Goal: Information Seeking & Learning: Learn about a topic

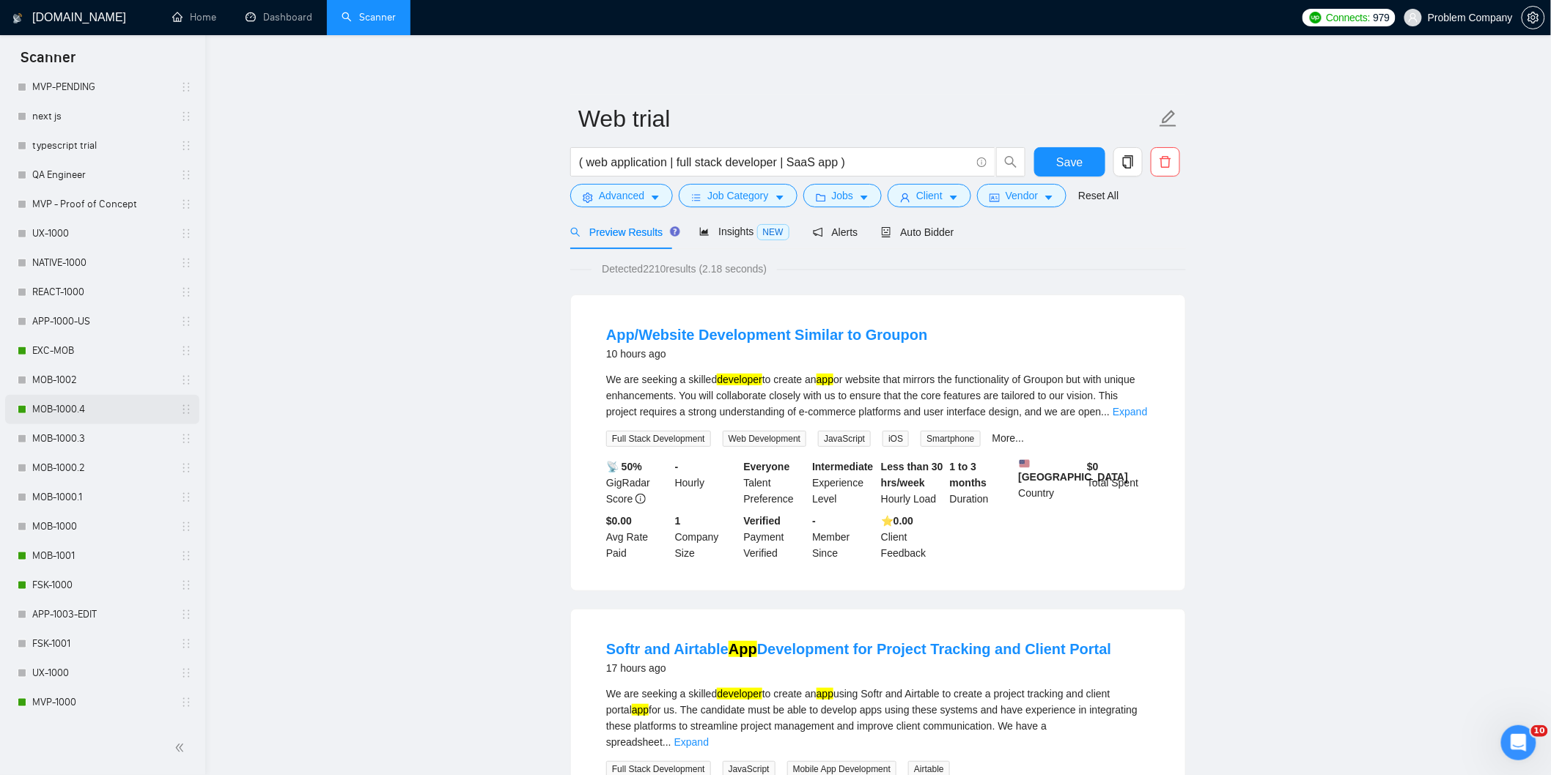
click at [84, 402] on link "MOB-1000.4" at bounding box center [101, 409] width 139 height 29
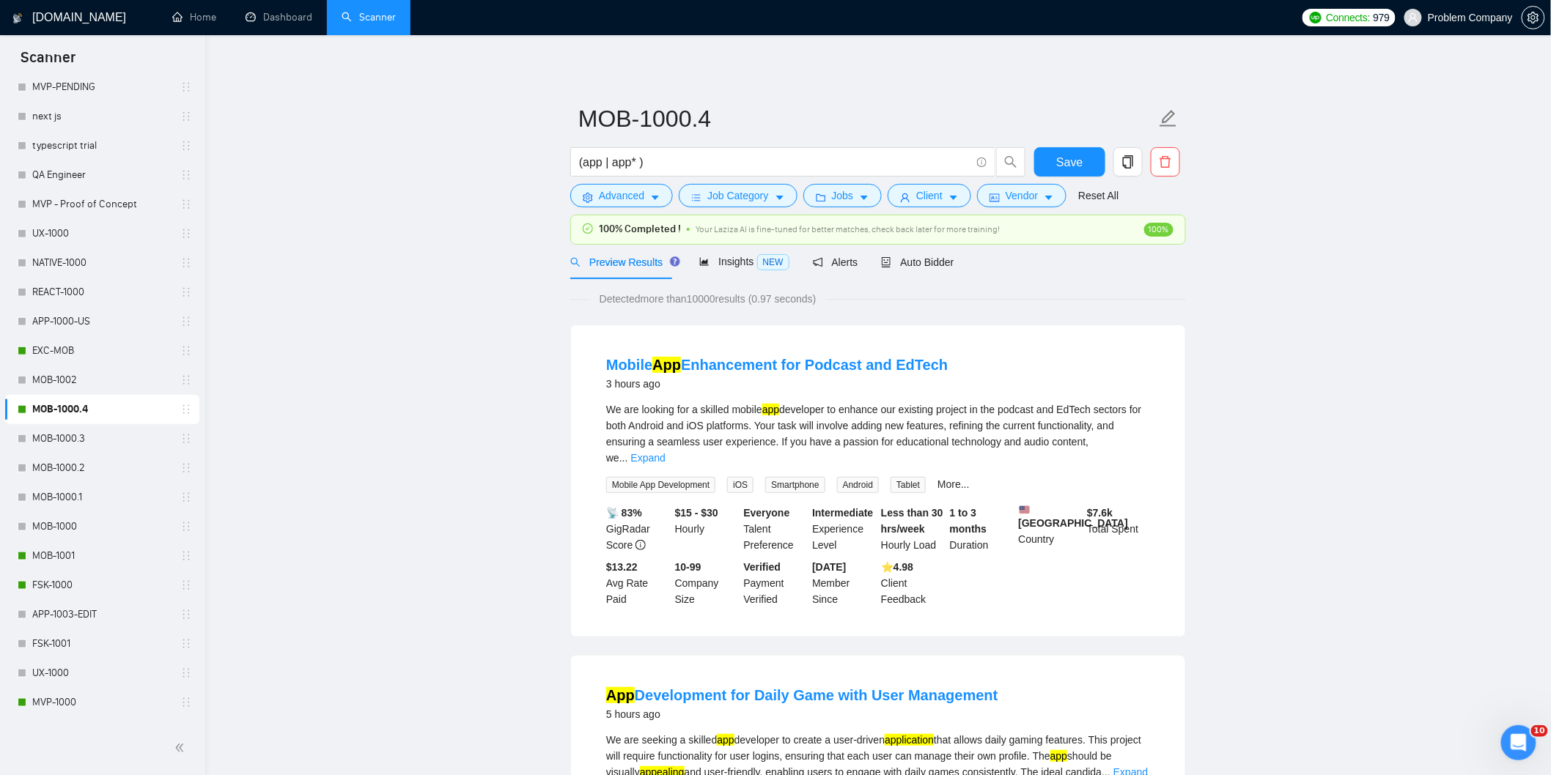
click at [951, 262] on div "Preview Results Insights NEW Alerts Auto Bidder" at bounding box center [878, 262] width 616 height 34
click at [936, 265] on span "Auto Bidder" at bounding box center [917, 263] width 73 height 12
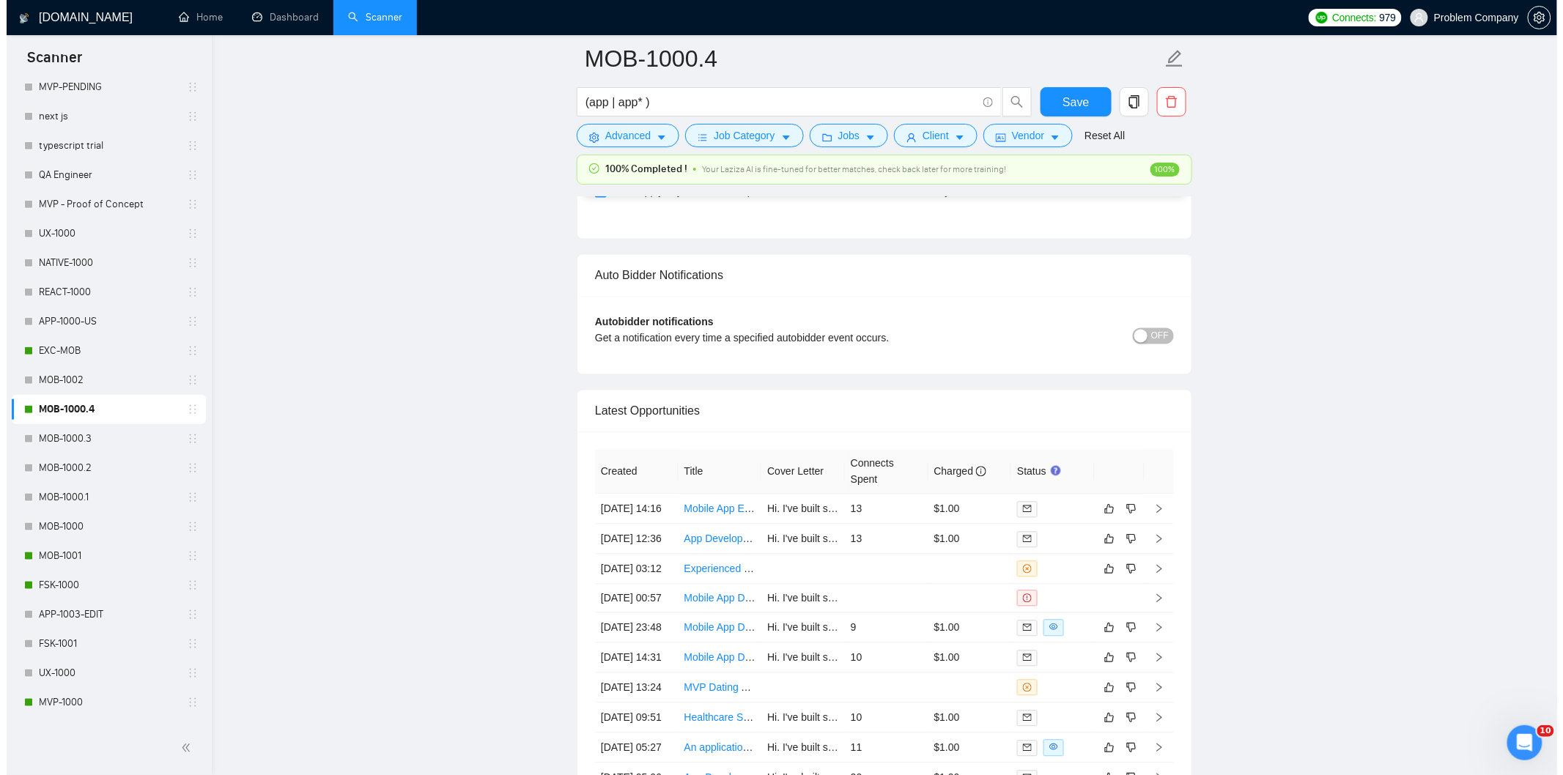
scroll to position [3583, 0]
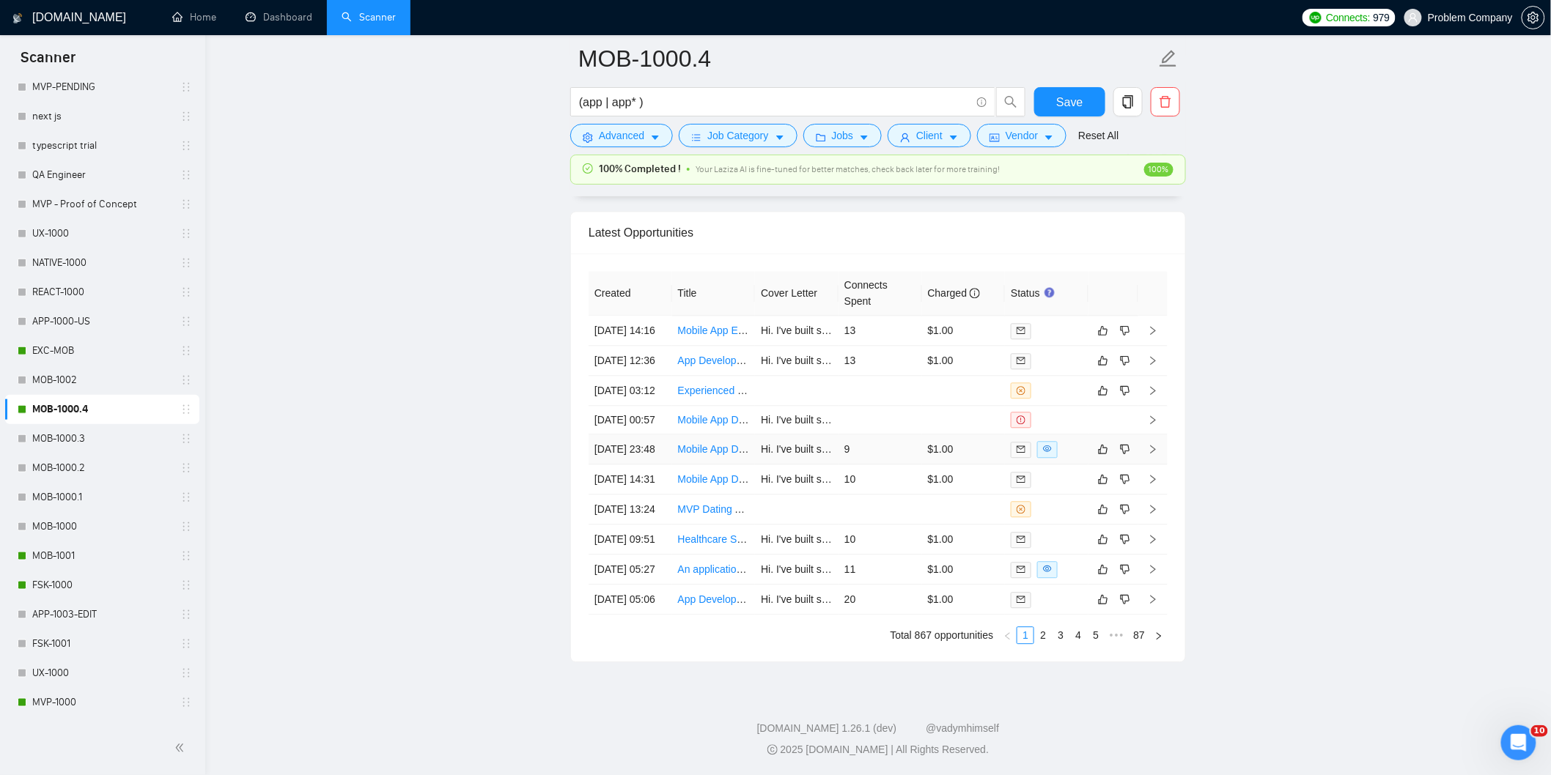
click at [673, 465] on td "Mobile App Developer for Fitness/Wellness App" at bounding box center [714, 450] width 84 height 30
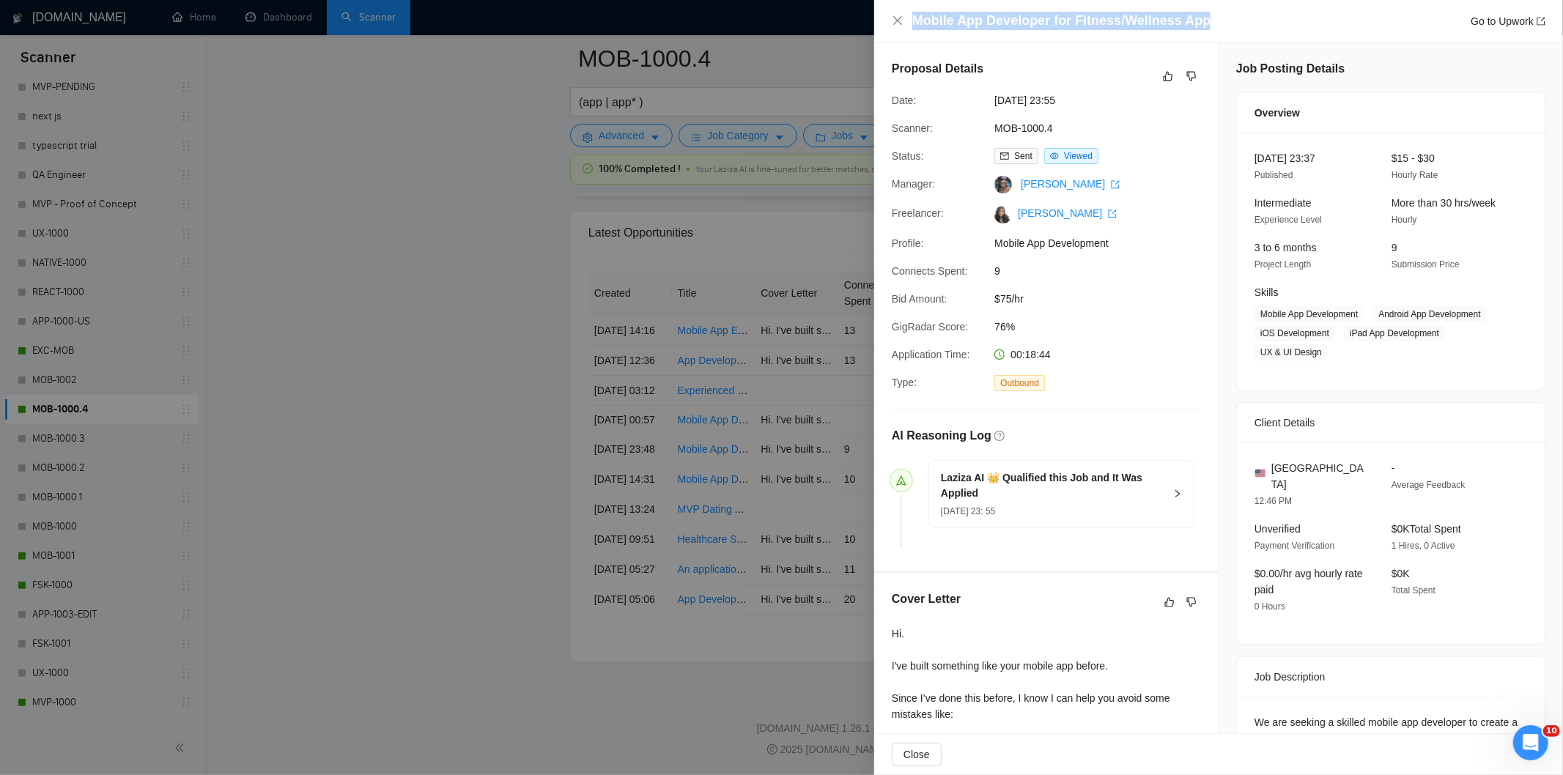
drag, startPoint x: 1226, startPoint y: 18, endPoint x: 926, endPoint y: 6, distance: 299.3
click at [926, 6] on div "Mobile App Developer for Fitness/Wellness App Go to Upwork" at bounding box center [1218, 21] width 689 height 43
copy h4 "Mobile App Developer for Fitness/Wellness App"
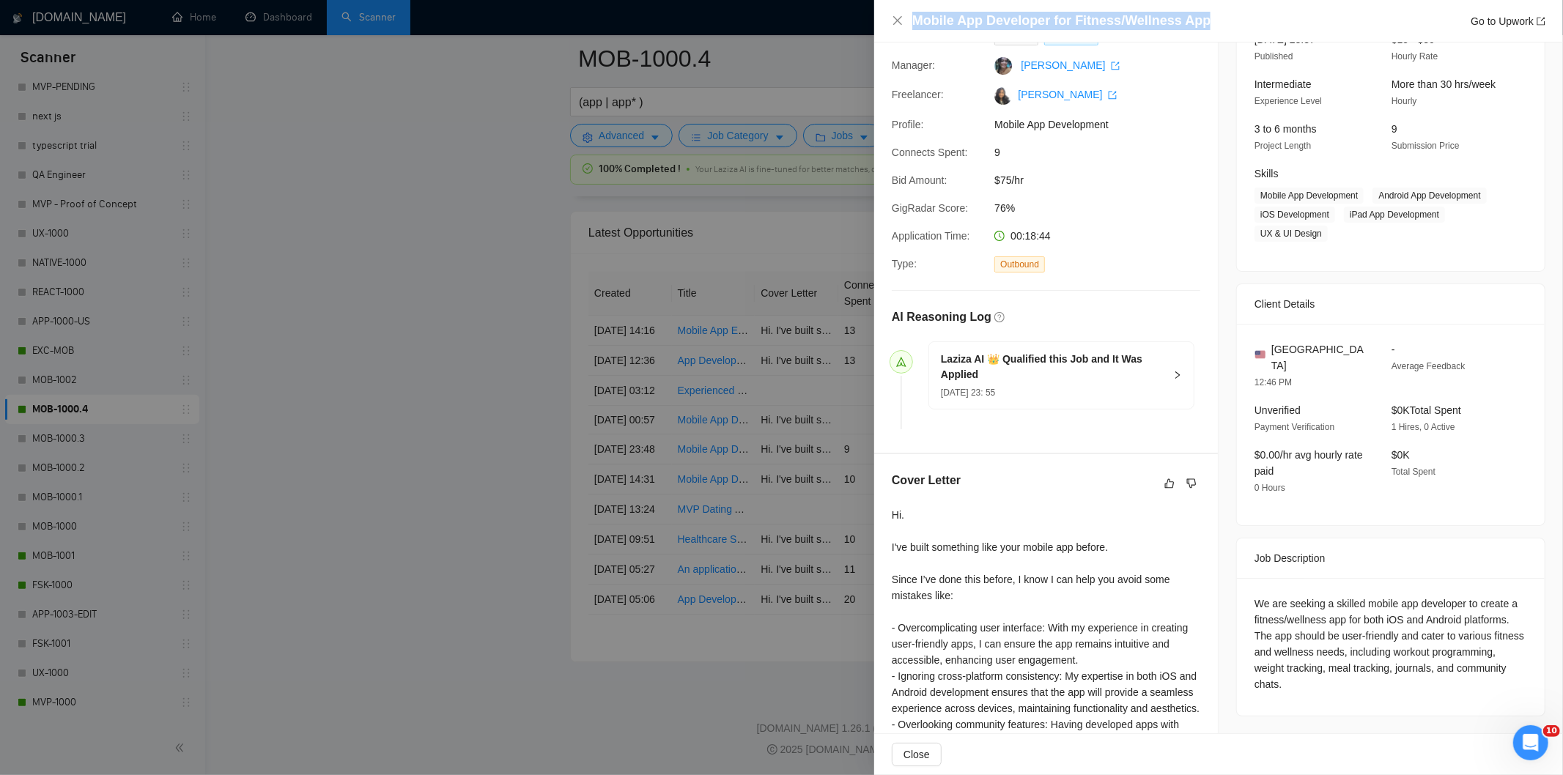
scroll to position [303, 0]
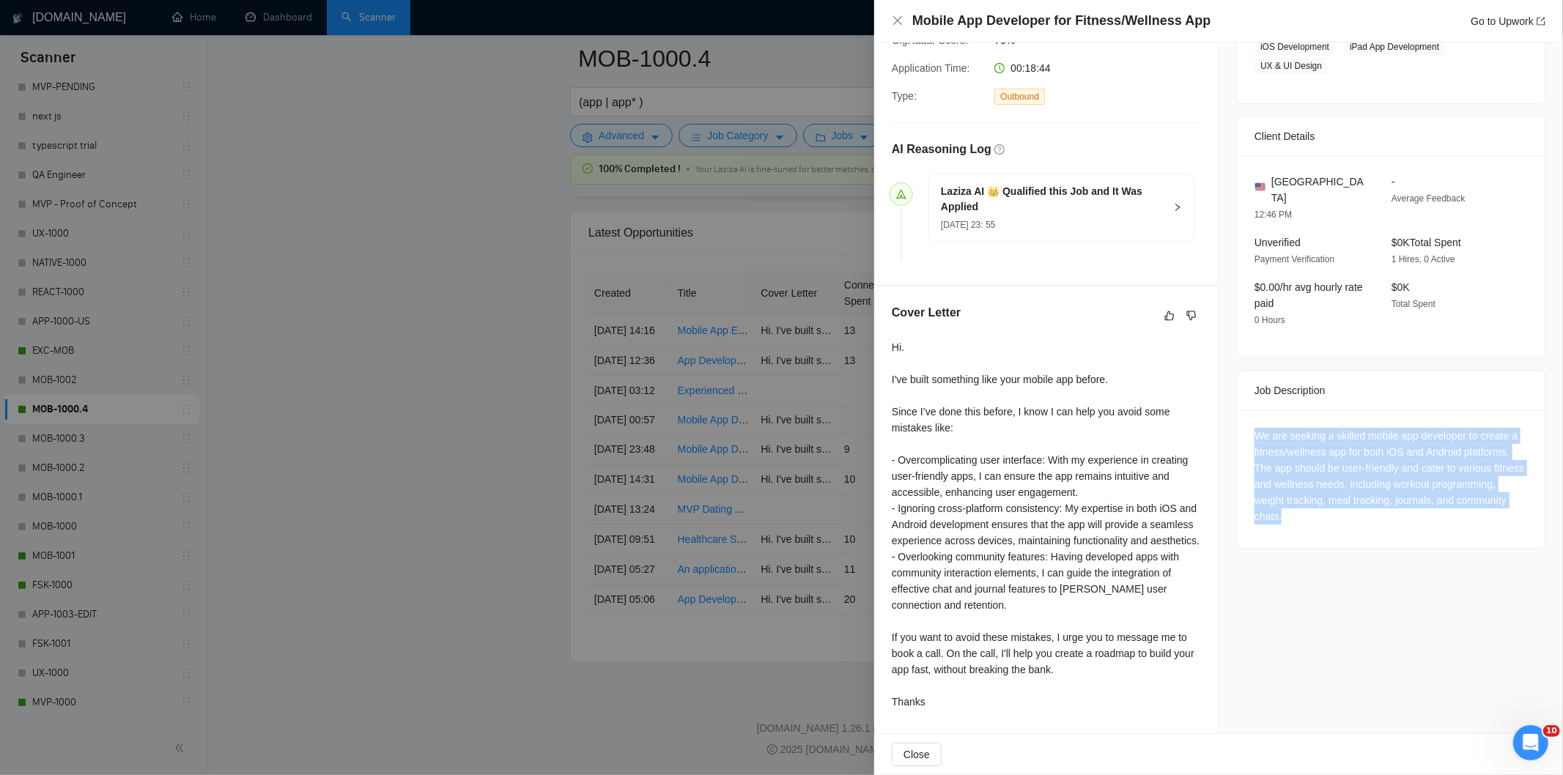
drag, startPoint x: 1241, startPoint y: 399, endPoint x: 1412, endPoint y: 497, distance: 197.6
click at [1412, 497] on div "We are seeking a skilled mobile app developer to create a fitness/wellness app …" at bounding box center [1391, 479] width 308 height 138
copy div "We are seeking a skilled mobile app developer to create a fitness/wellness app …"
click at [899, 17] on icon "close" at bounding box center [898, 21] width 12 height 12
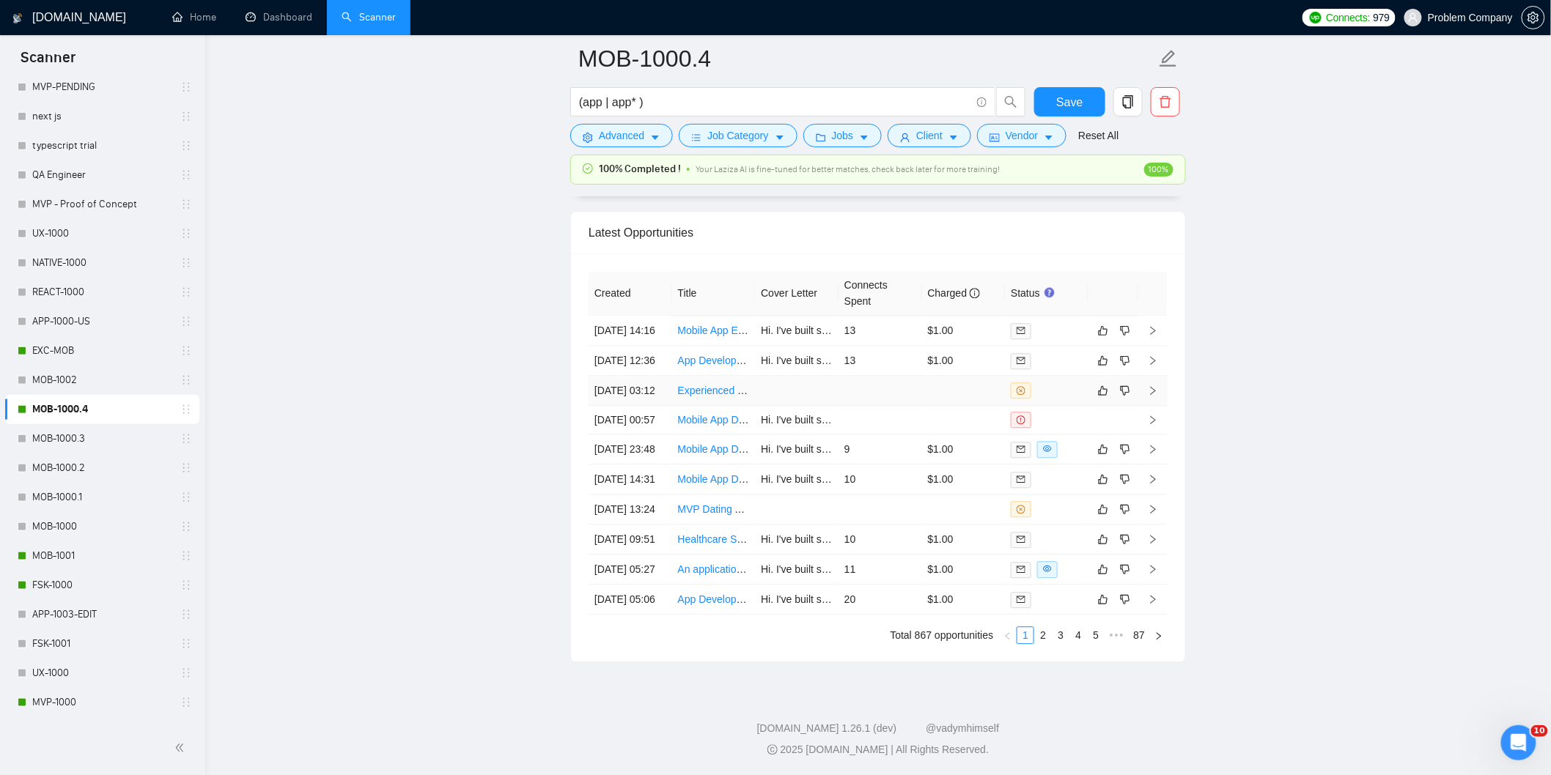
click at [647, 406] on td "[DATE] 03:12" at bounding box center [631, 391] width 84 height 30
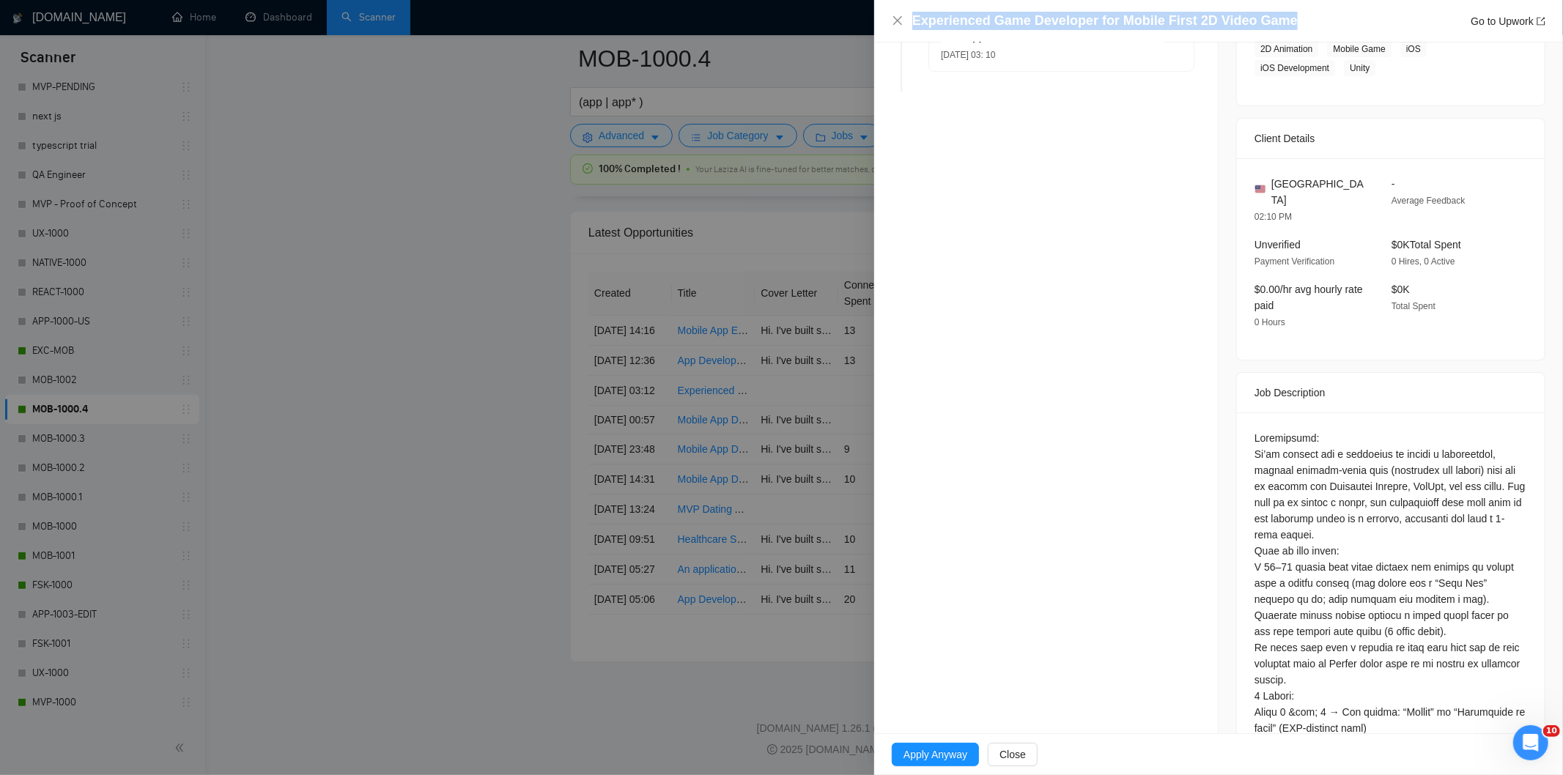
drag, startPoint x: 1296, startPoint y: 17, endPoint x: 921, endPoint y: 10, distance: 374.6
click at [921, 10] on div "Experienced Game Developer for Mobile First 2D Video Game Go to Upwork" at bounding box center [1218, 21] width 689 height 43
copy h4 "Experienced Game Developer for Mobile First 2D Video Game"
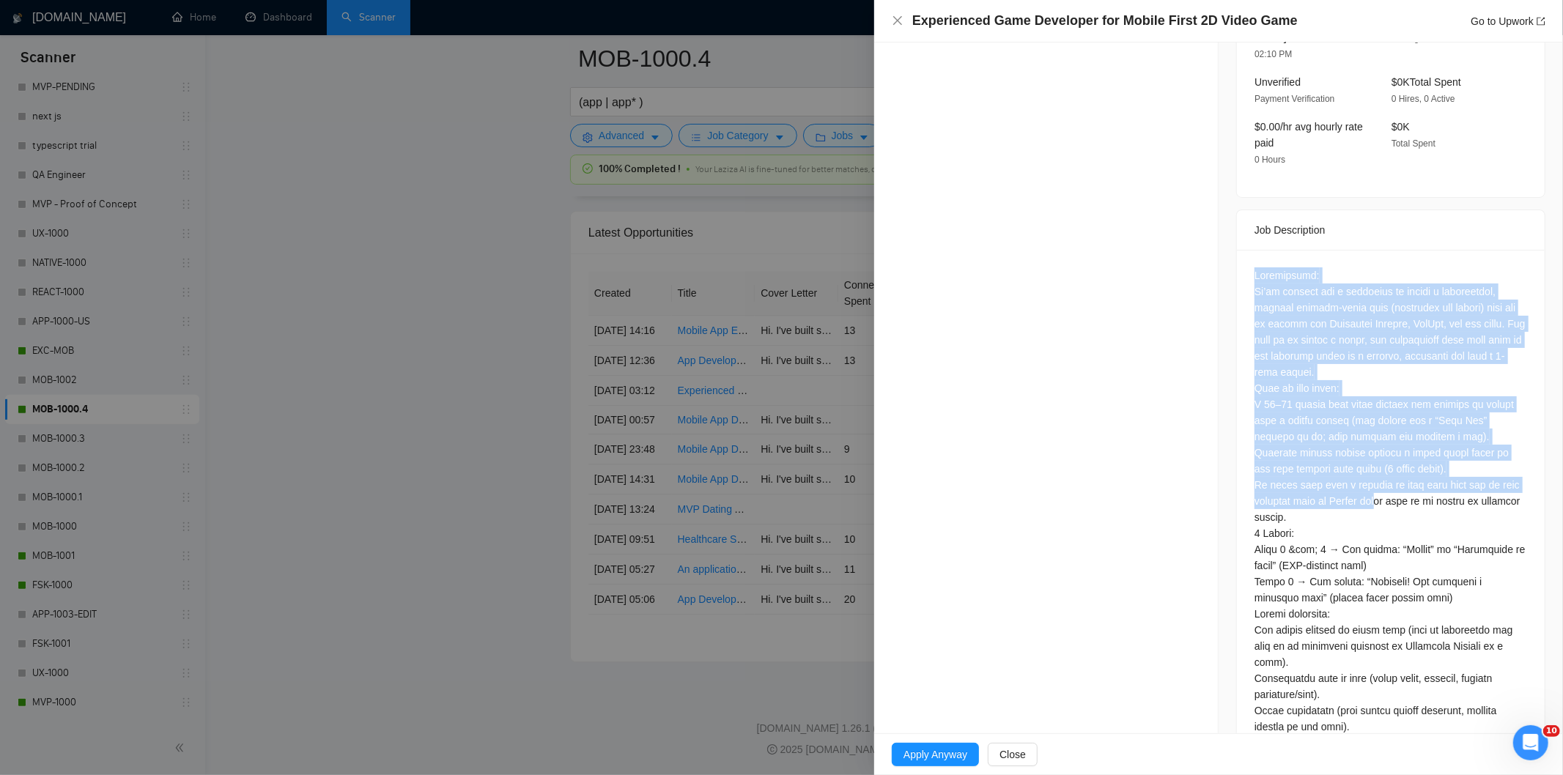
scroll to position [847, 0]
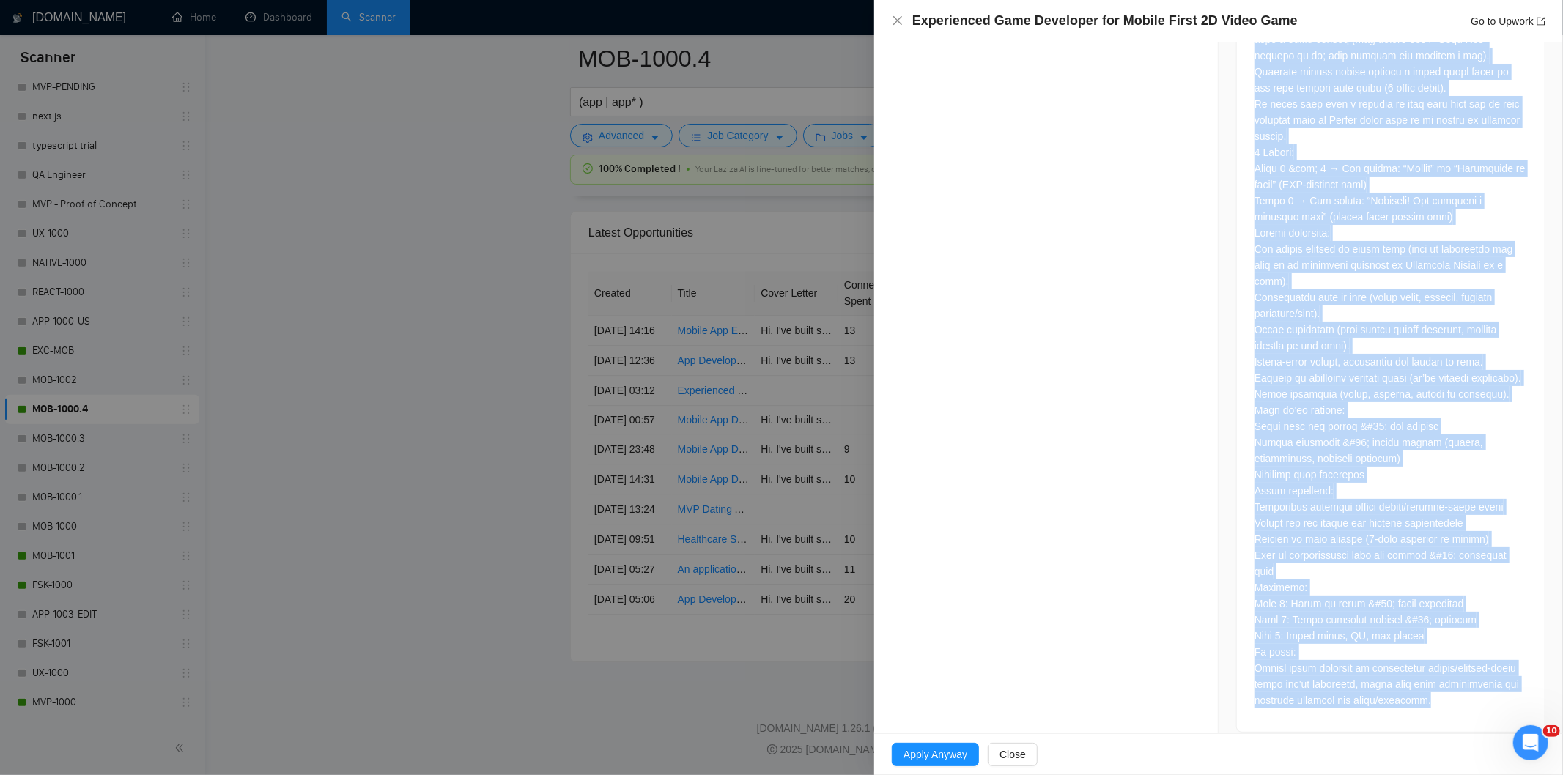
drag, startPoint x: 1241, startPoint y: 251, endPoint x: 1500, endPoint y: 689, distance: 508.4
click at [1500, 689] on div at bounding box center [1391, 300] width 308 height 863
copy div "Loremipsumd: Si’am consect adi e seddoeius te incidi u laboreetdol, magnaal eni…"
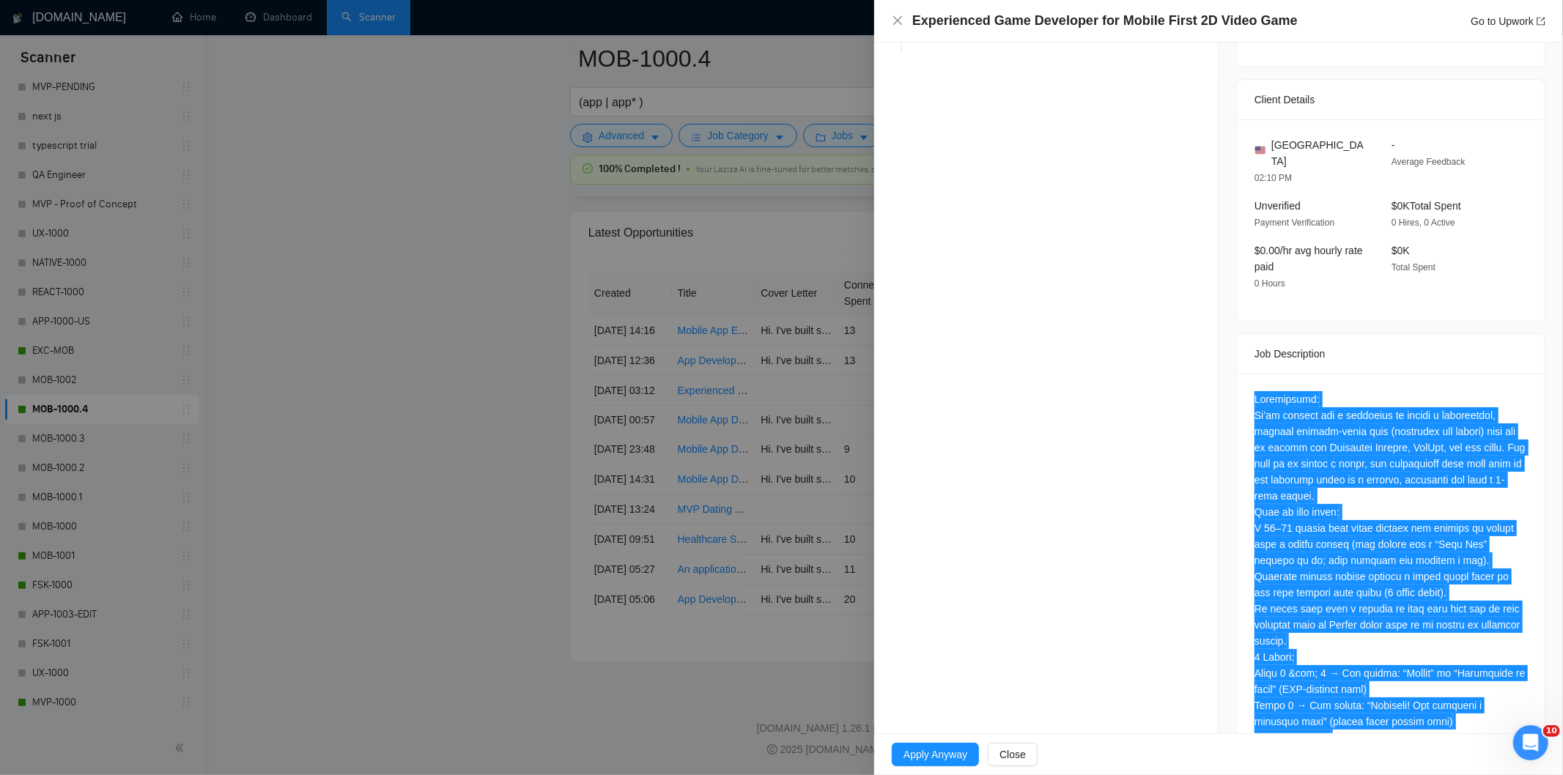
scroll to position [33, 0]
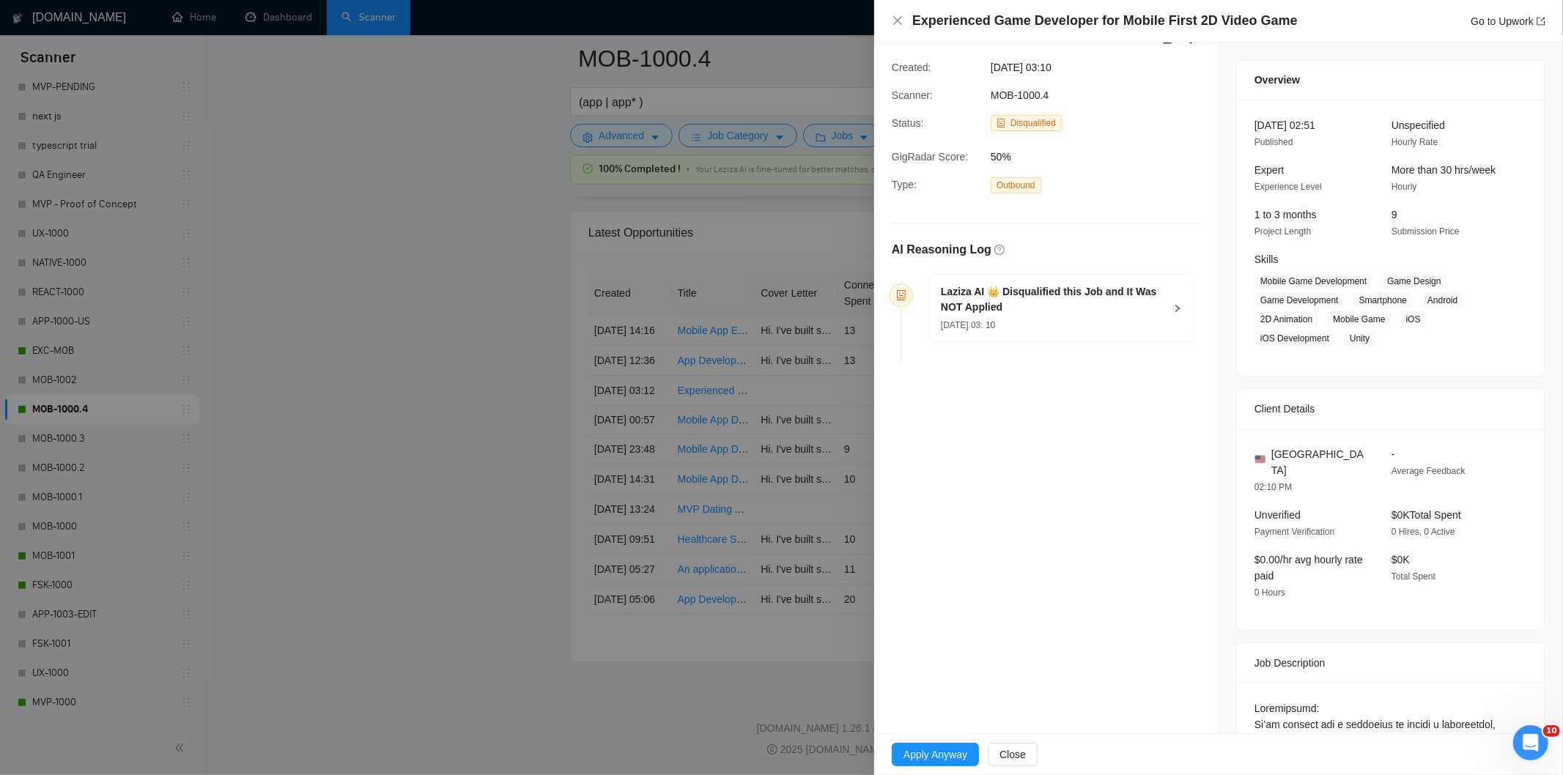
drag, startPoint x: 1077, startPoint y: 316, endPoint x: 1082, endPoint y: 333, distance: 18.1
click at [1078, 317] on div "Laziza AI 👑 Disqualified this Job and It Was NOT Applied [DATE] 03: 10" at bounding box center [1053, 308] width 224 height 48
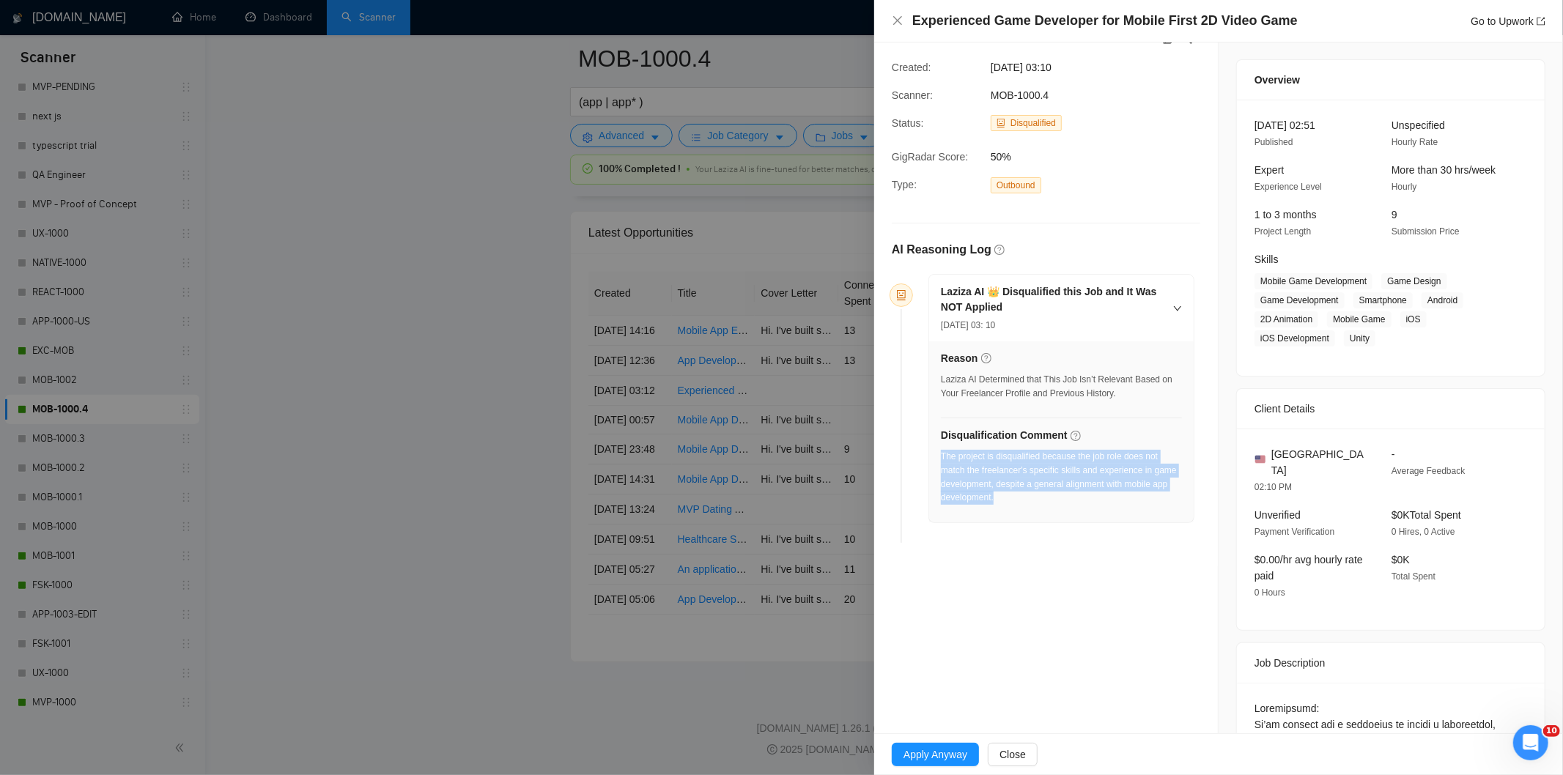
drag, startPoint x: 1030, startPoint y: 509, endPoint x: 943, endPoint y: 460, distance: 100.1
click at [943, 460] on div "The project is disqualified because the job role does not match the freelancer'…" at bounding box center [1061, 482] width 241 height 64
copy div "The project is disqualified because the job role does not match the freelancer'…"
click at [902, 23] on icon "close" at bounding box center [898, 21] width 12 height 12
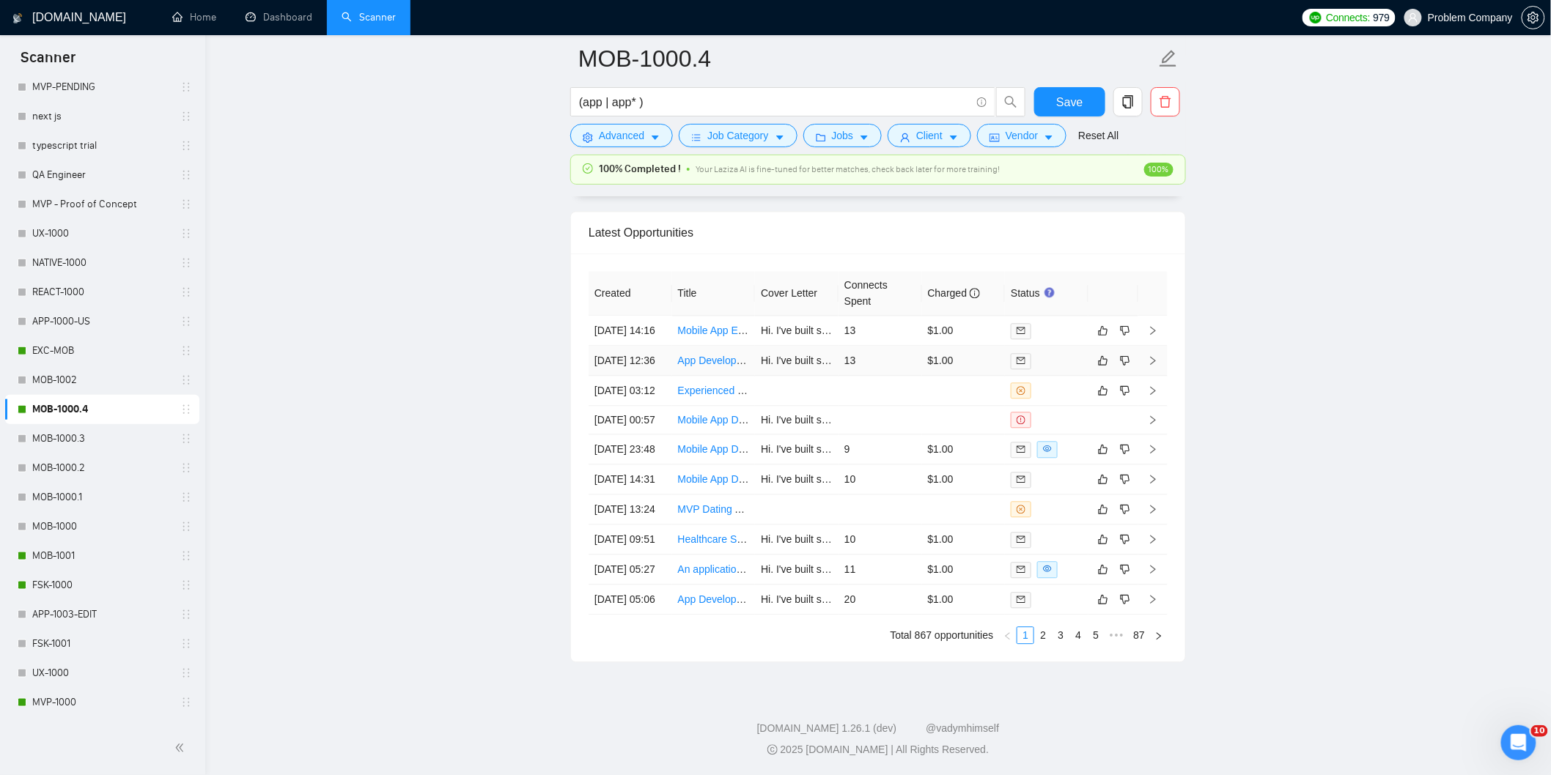
click at [635, 376] on td "[DATE] 12:36" at bounding box center [631, 361] width 84 height 30
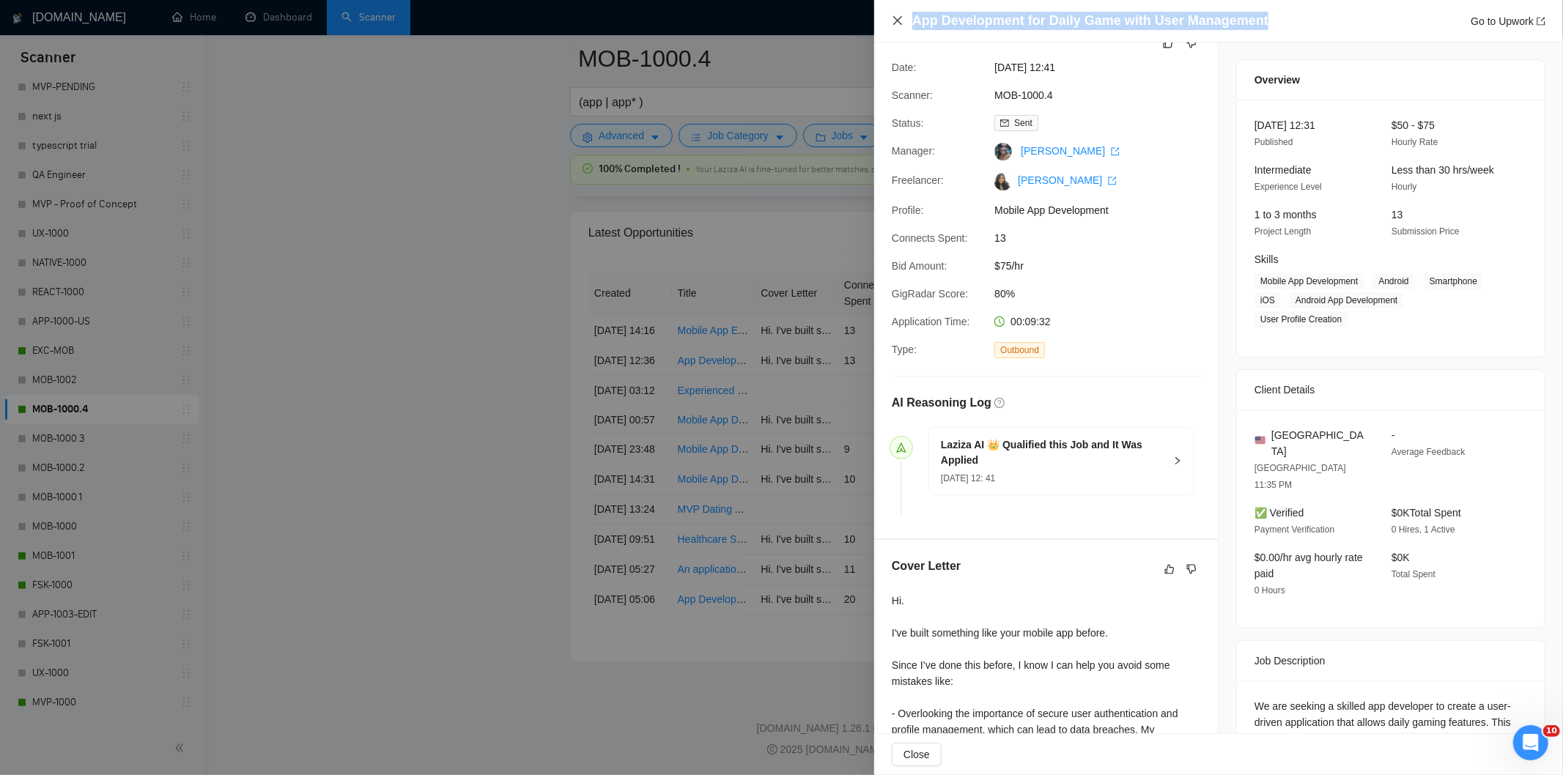
drag, startPoint x: 1266, startPoint y: 23, endPoint x: 891, endPoint y: 26, distance: 374.6
click at [892, 26] on div "App Development for Daily Game with User Management Go to Upwork" at bounding box center [1219, 21] width 654 height 18
copy h4 "App Development for Daily Game with User Management"
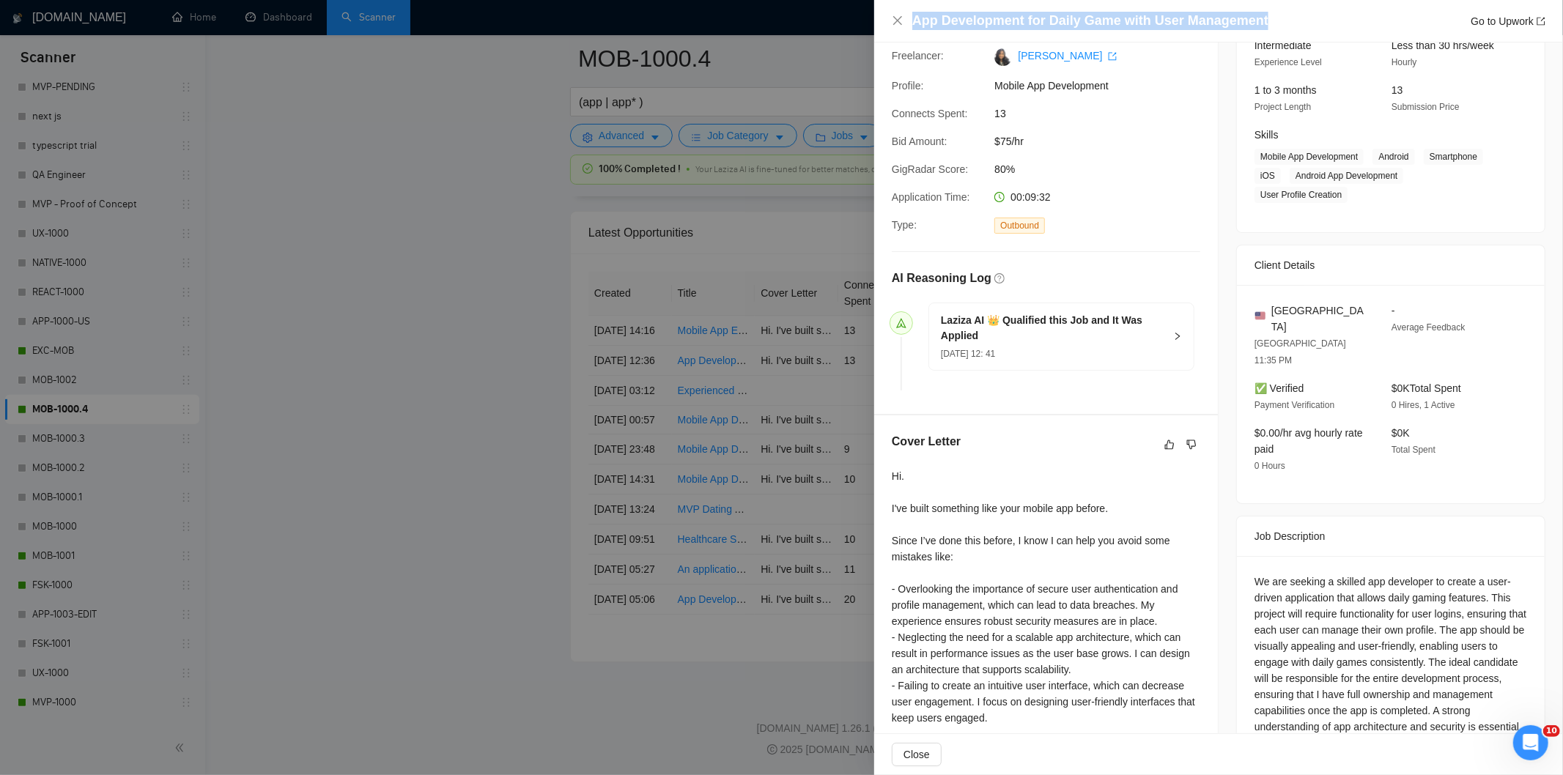
scroll to position [271, 0]
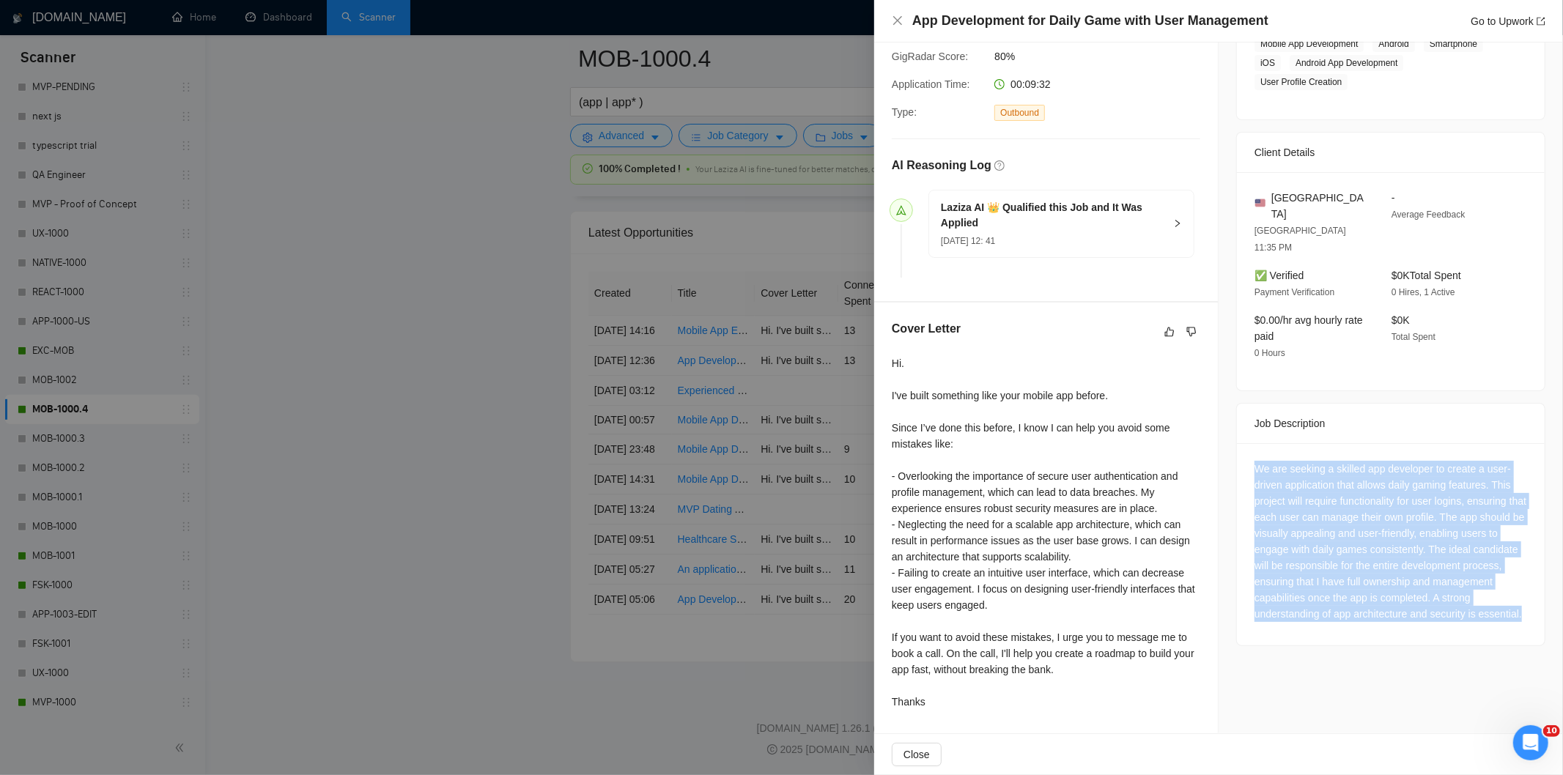
drag, startPoint x: 1249, startPoint y: 430, endPoint x: 1415, endPoint y: 604, distance: 240.0
click at [1415, 604] on div "We are seeking a skilled app developer to create a user-driven application that…" at bounding box center [1391, 541] width 273 height 161
copy div "We are seeking a skilled app developer to create a user-driven application that…"
click at [896, 19] on icon "close" at bounding box center [897, 20] width 9 height 9
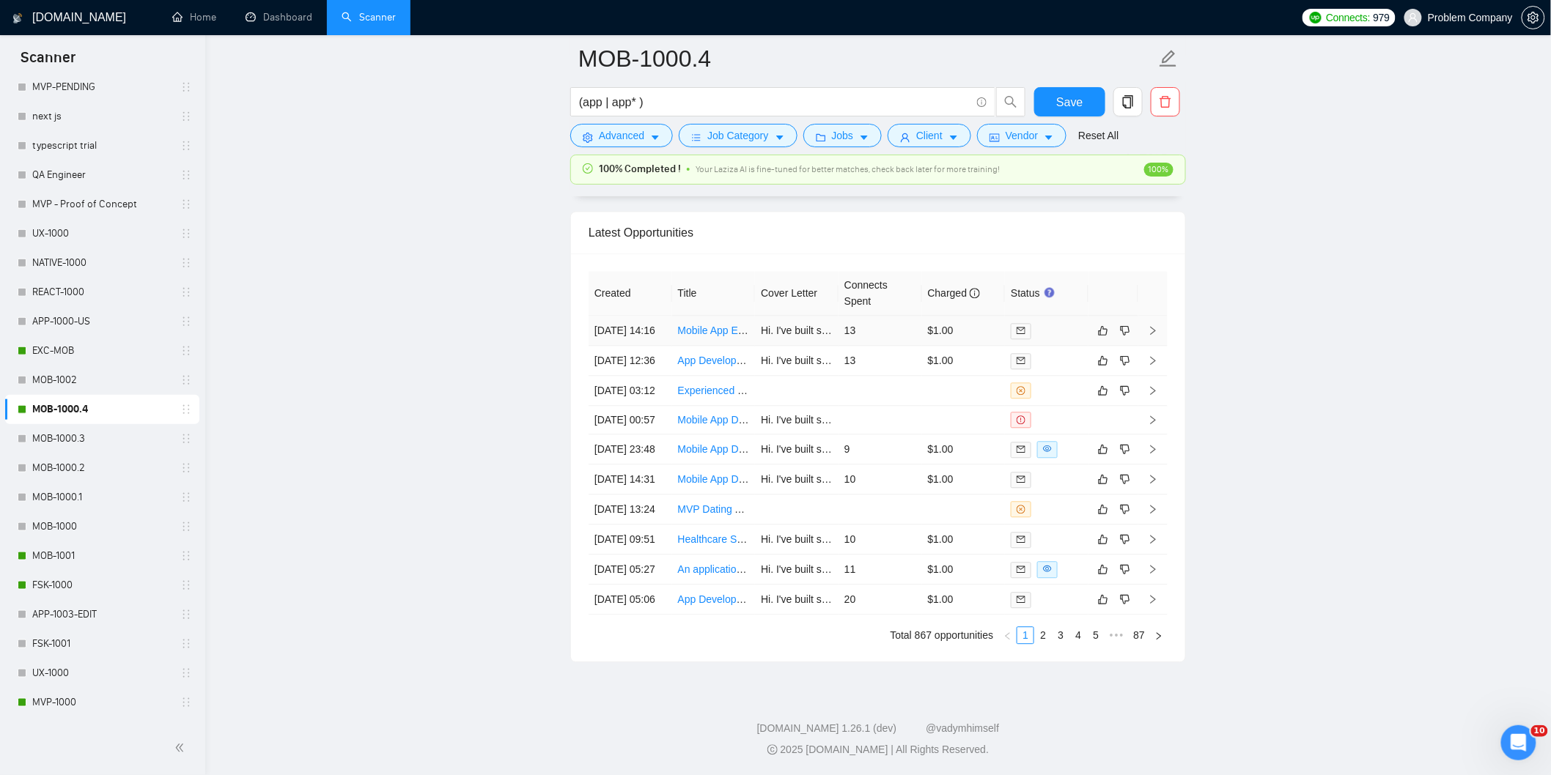
click at [654, 333] on td "[DATE] 14:16" at bounding box center [631, 331] width 84 height 30
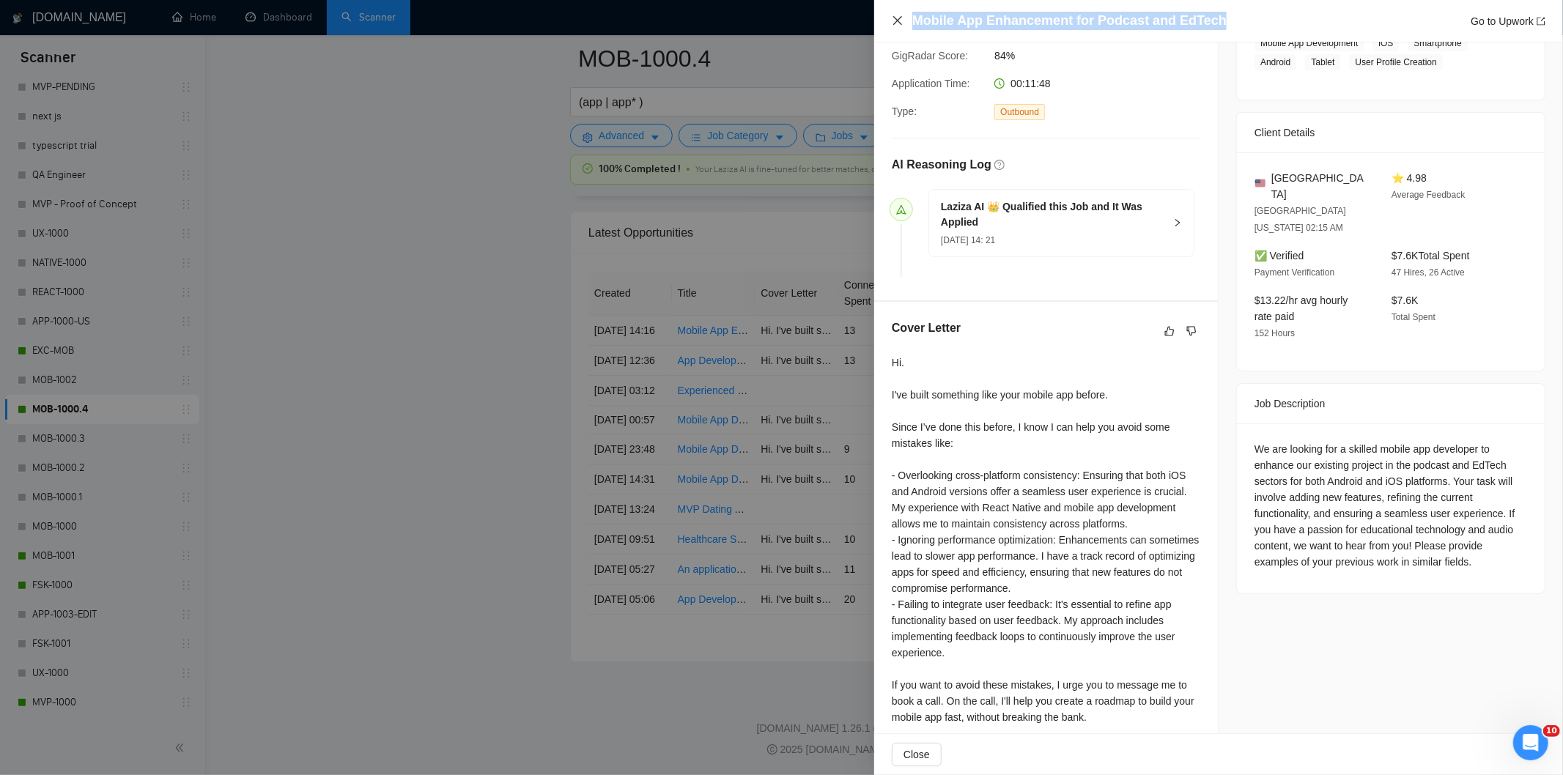
drag, startPoint x: 1228, startPoint y: 18, endPoint x: 900, endPoint y: 18, distance: 328.4
click at [900, 18] on div "Mobile App Enhancement for Podcast and EdTech Go to Upwork" at bounding box center [1219, 21] width 654 height 18
copy h4 "Mobile App Enhancement for Podcast and EdTech"
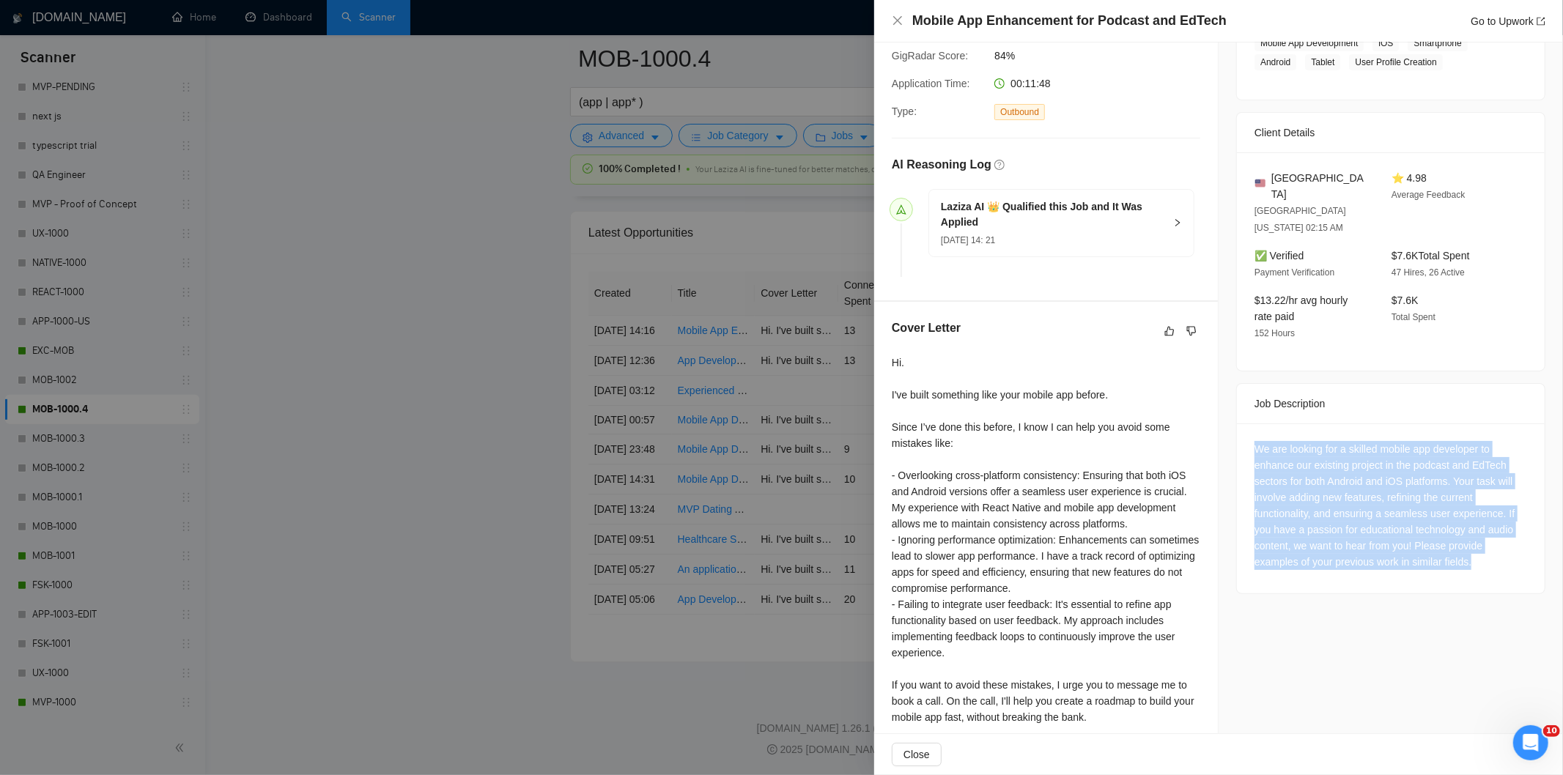
drag, startPoint x: 1248, startPoint y: 415, endPoint x: 1513, endPoint y: 531, distance: 288.8
click at [1513, 531] on div "We are looking for a skilled mobile app developer to enhance our existing proje…" at bounding box center [1391, 505] width 273 height 129
copy div "We are looking for a skilled mobile app developer to enhance our existing proje…"
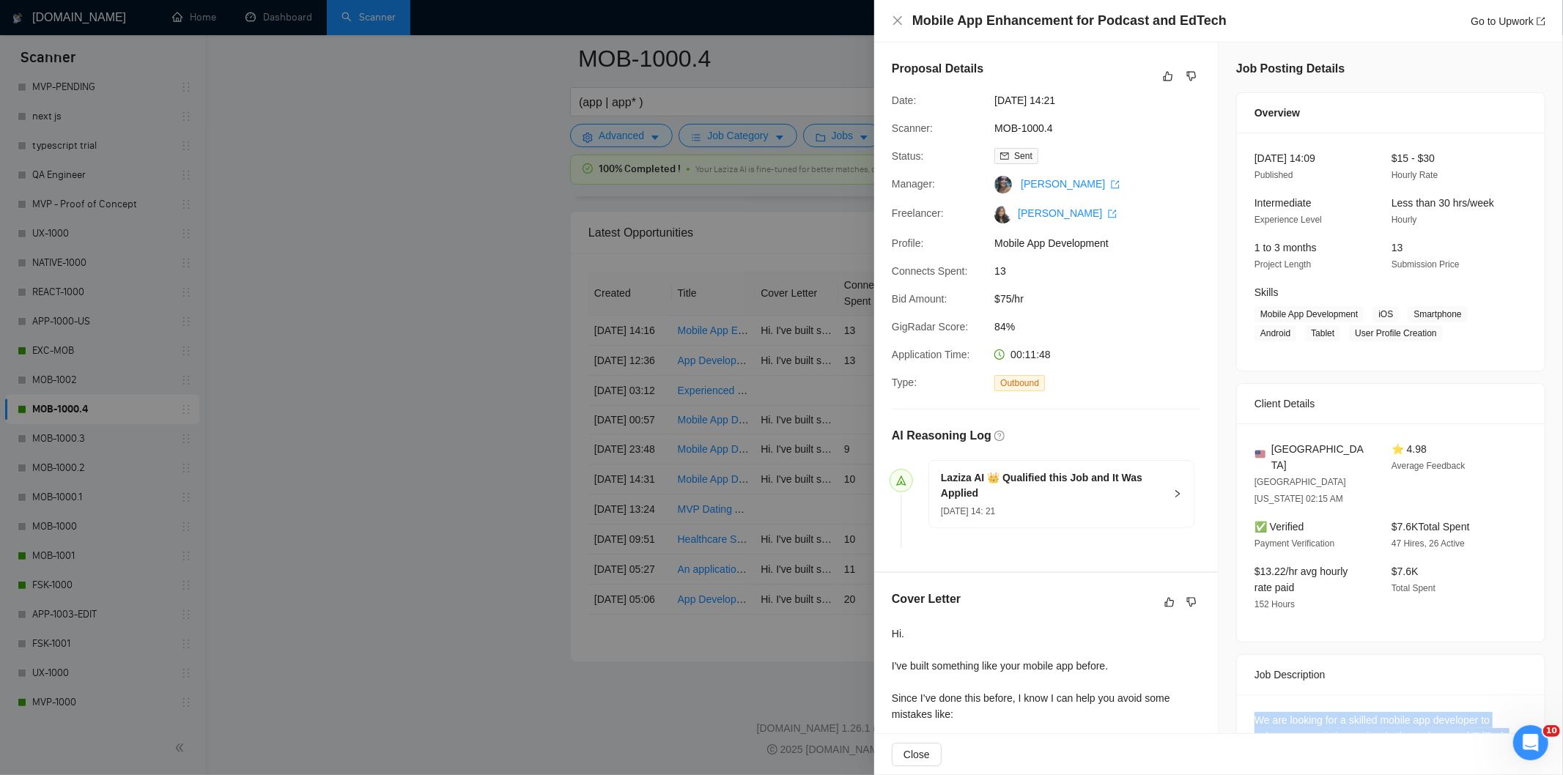
drag, startPoint x: 1100, startPoint y: 104, endPoint x: 982, endPoint y: 103, distance: 118.0
click at [982, 103] on div "Date: [DATE] 14:21" at bounding box center [1040, 100] width 309 height 16
copy div "[DATE] 14:21"
click at [894, 15] on icon "close" at bounding box center [898, 21] width 12 height 12
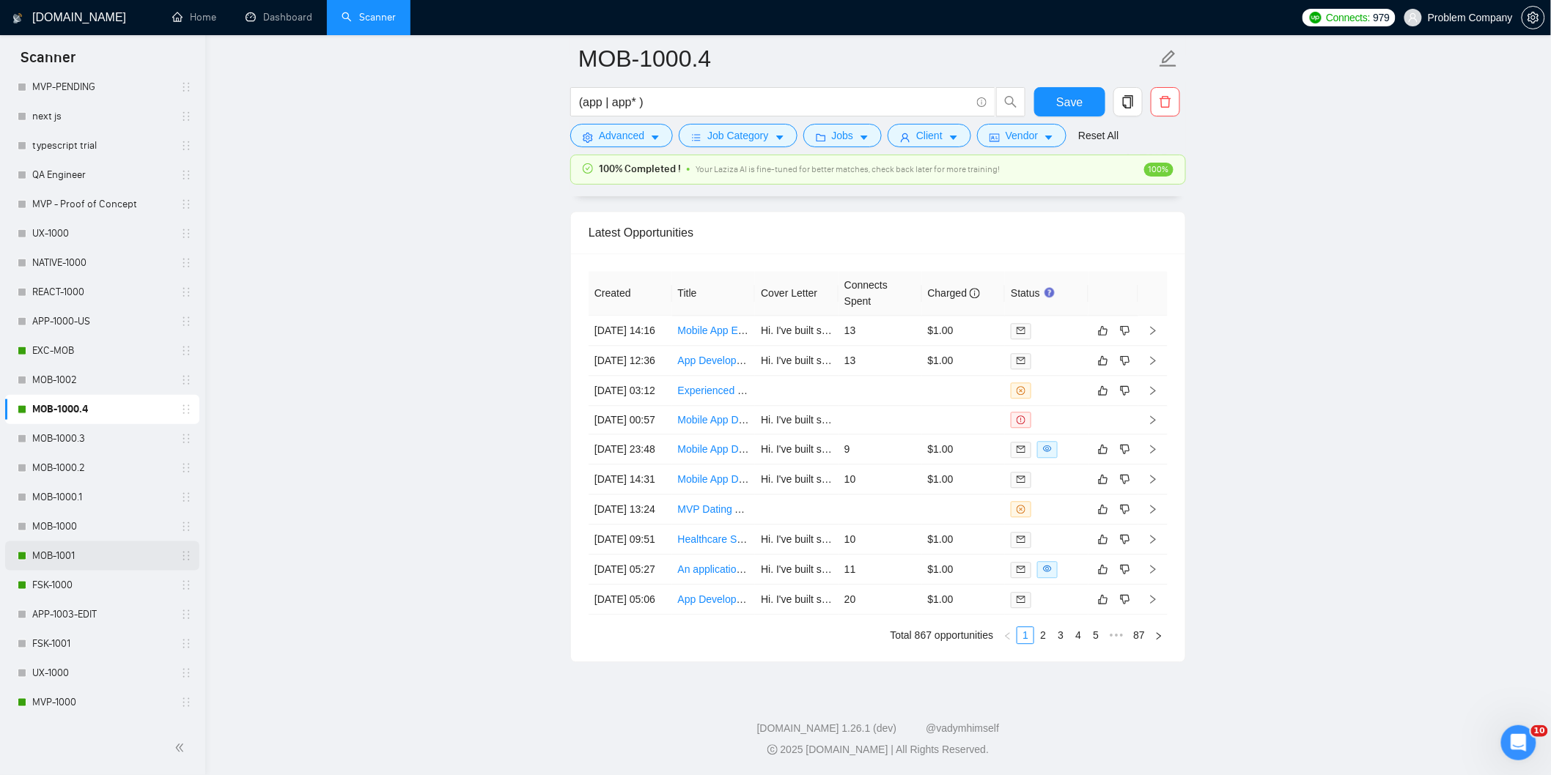
click at [82, 550] on link "MOB-1001" at bounding box center [101, 556] width 139 height 29
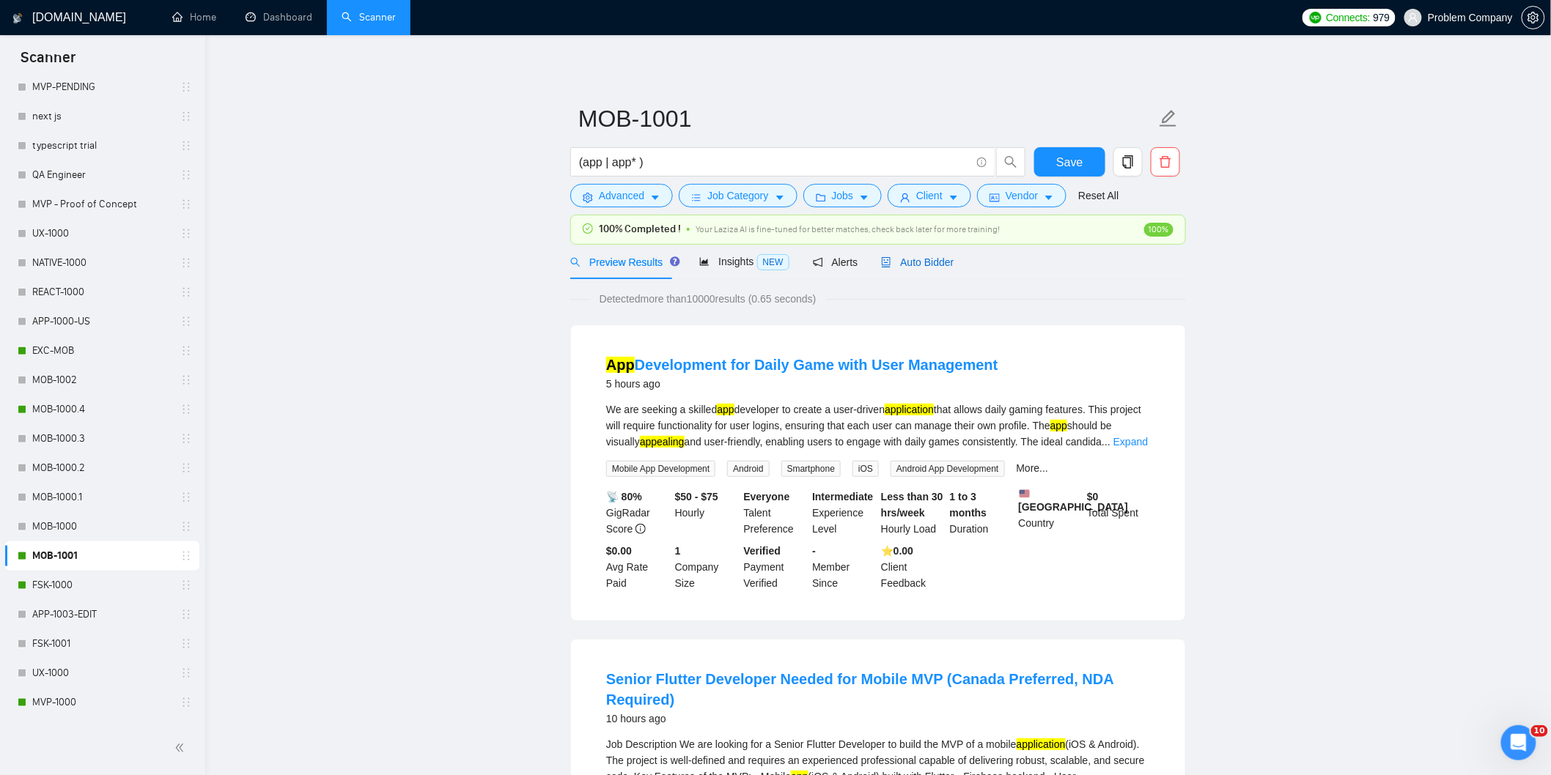
click at [914, 270] on div "Auto Bidder" at bounding box center [917, 262] width 73 height 16
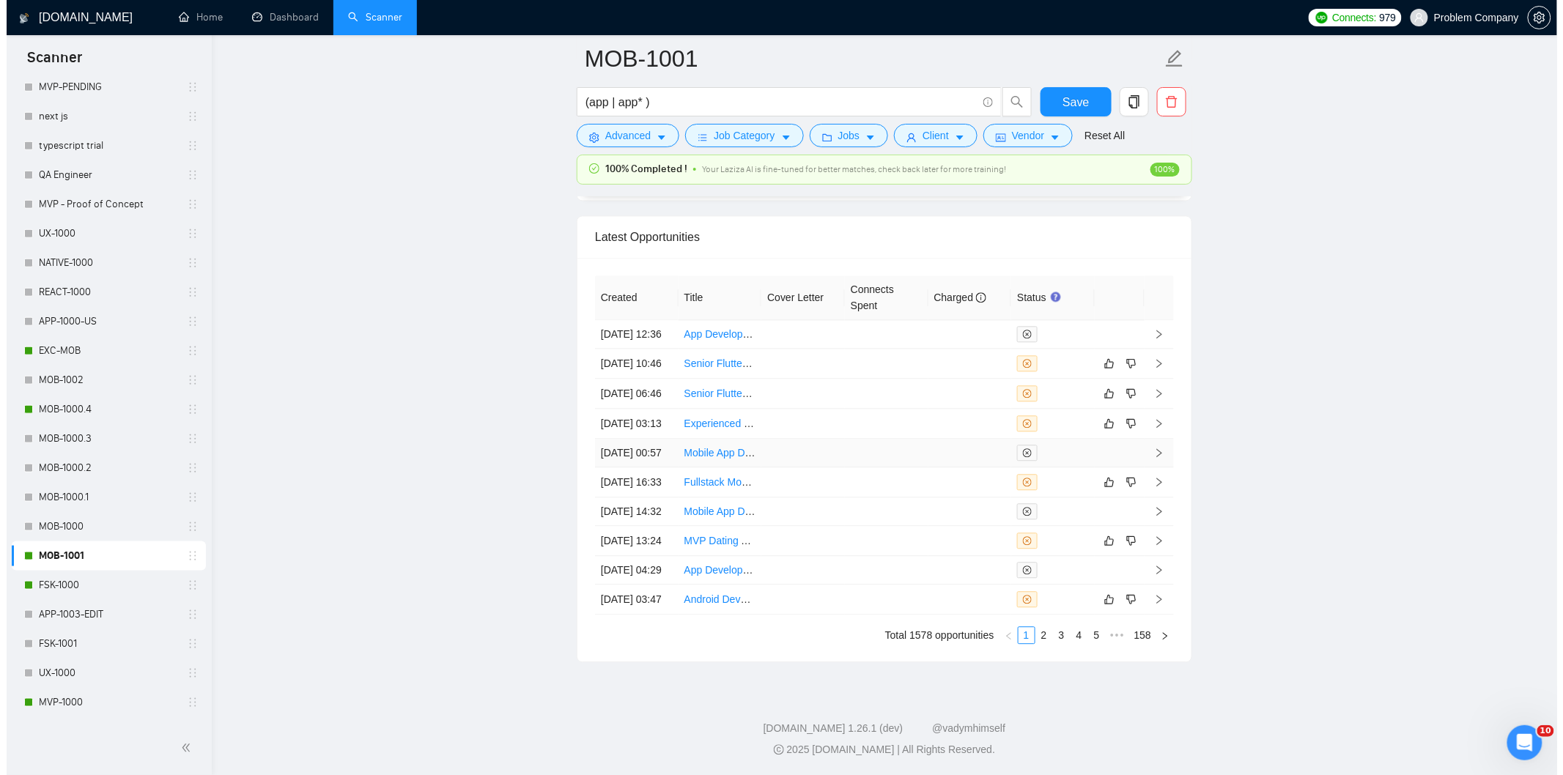
scroll to position [3583, 0]
click at [647, 439] on td "[DATE] 03:13" at bounding box center [631, 424] width 84 height 30
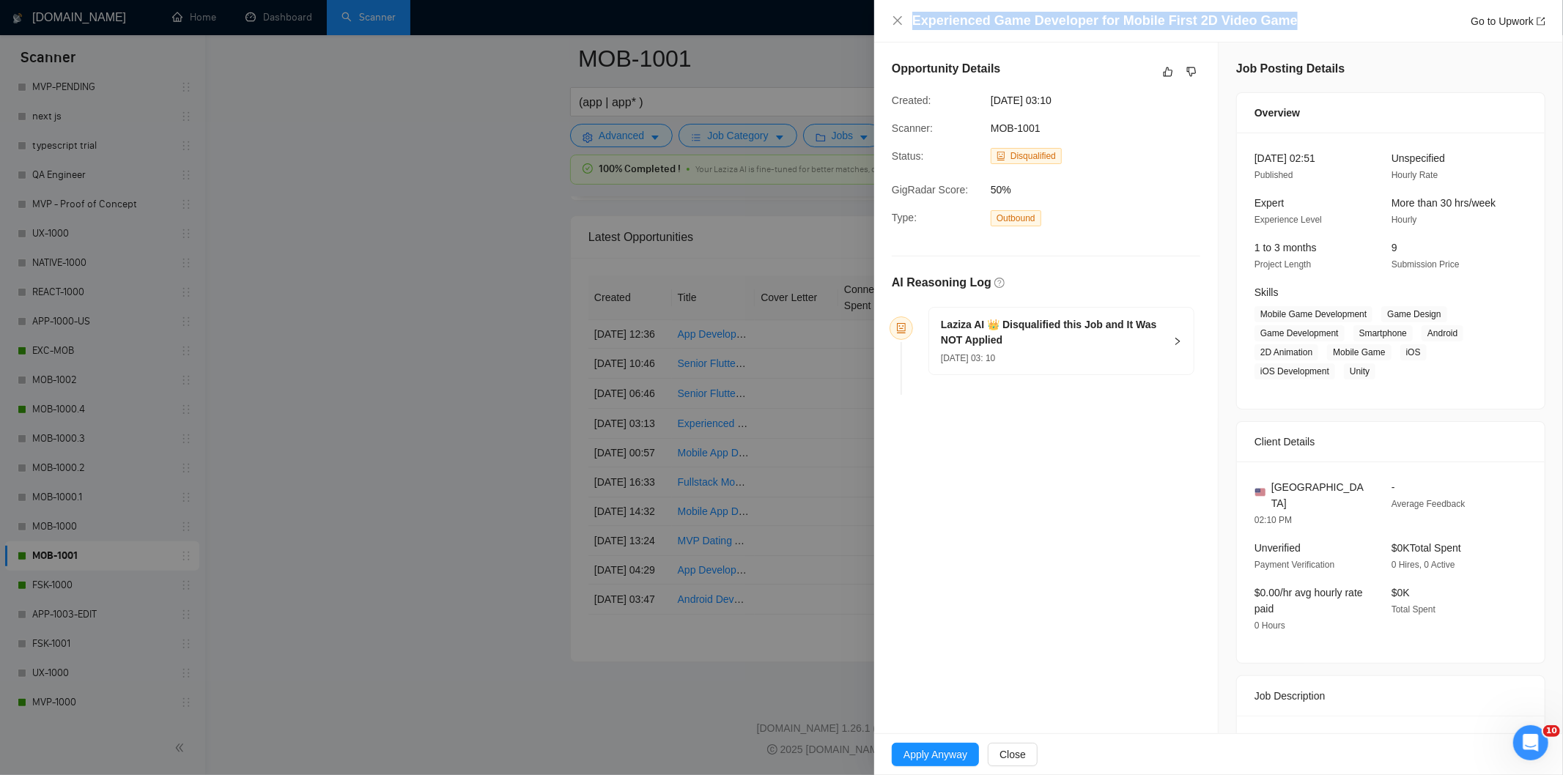
drag, startPoint x: 1286, startPoint y: 18, endPoint x: 888, endPoint y: 12, distance: 398.8
click at [888, 12] on div "Experienced Game Developer for Mobile First 2D Video Game Go to Upwork" at bounding box center [1218, 21] width 689 height 43
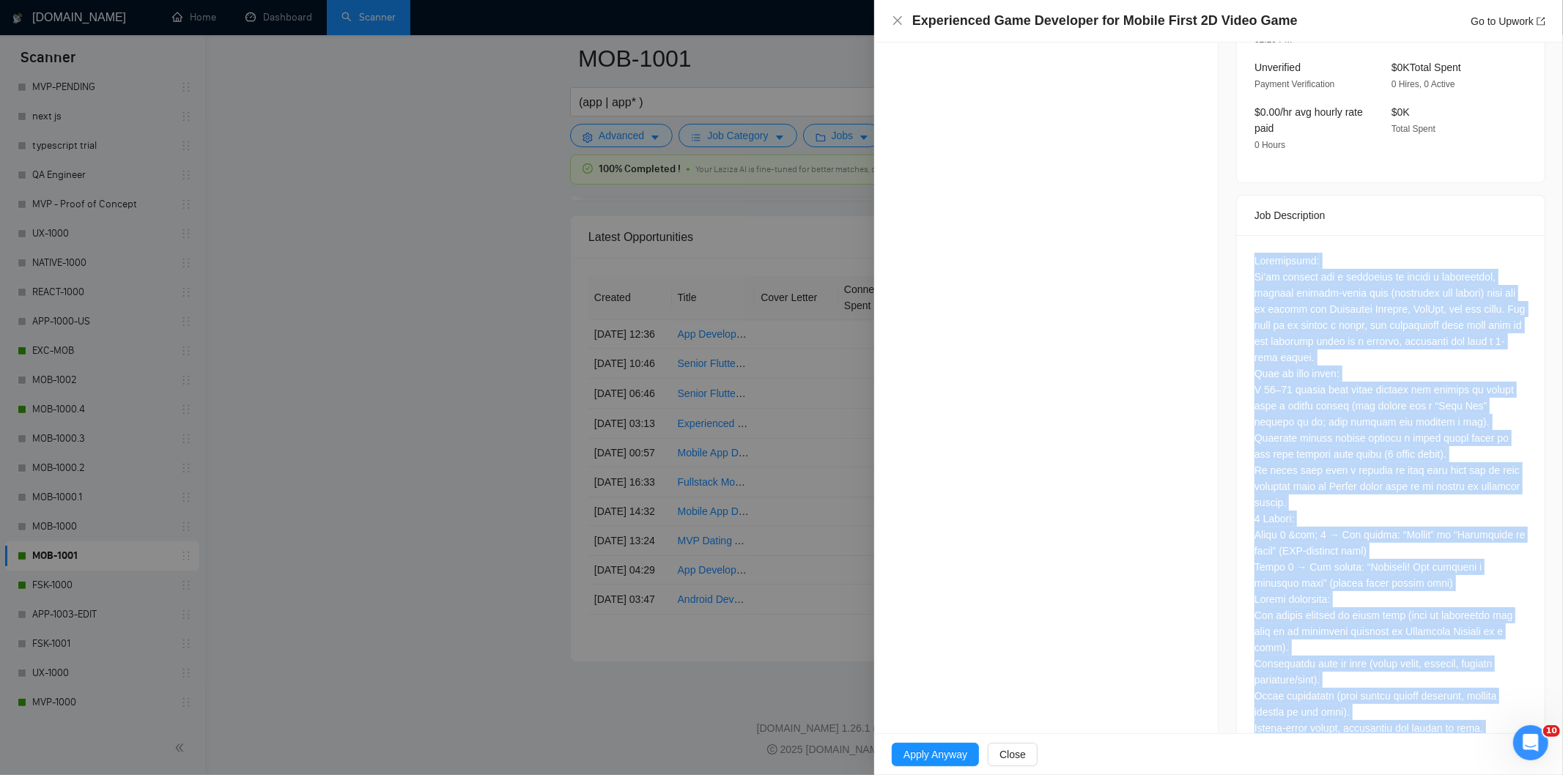
scroll to position [847, 0]
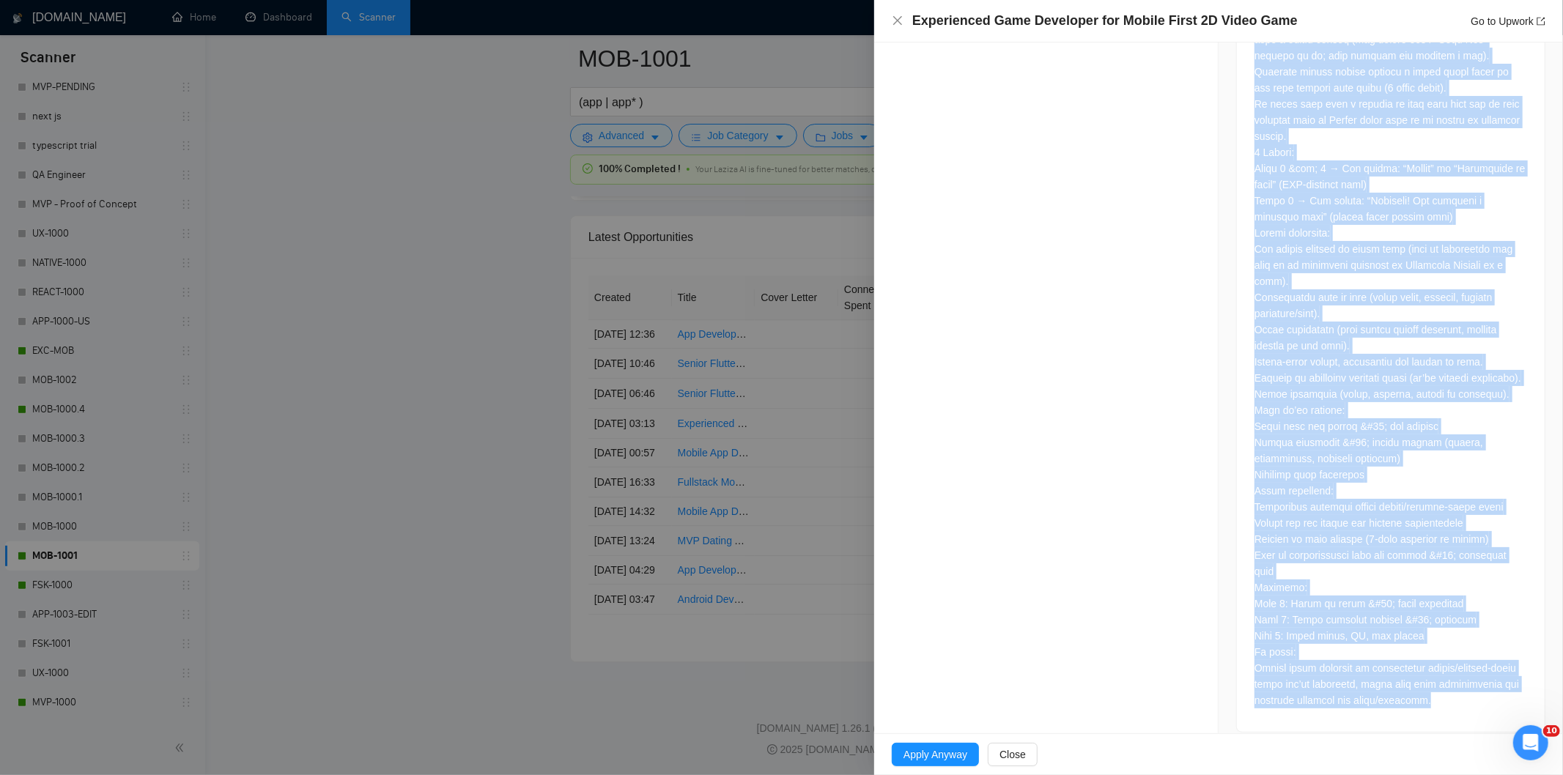
drag, startPoint x: 1233, startPoint y: 320, endPoint x: 1510, endPoint y: 685, distance: 458.8
click at [1510, 685] on div at bounding box center [1391, 300] width 308 height 863
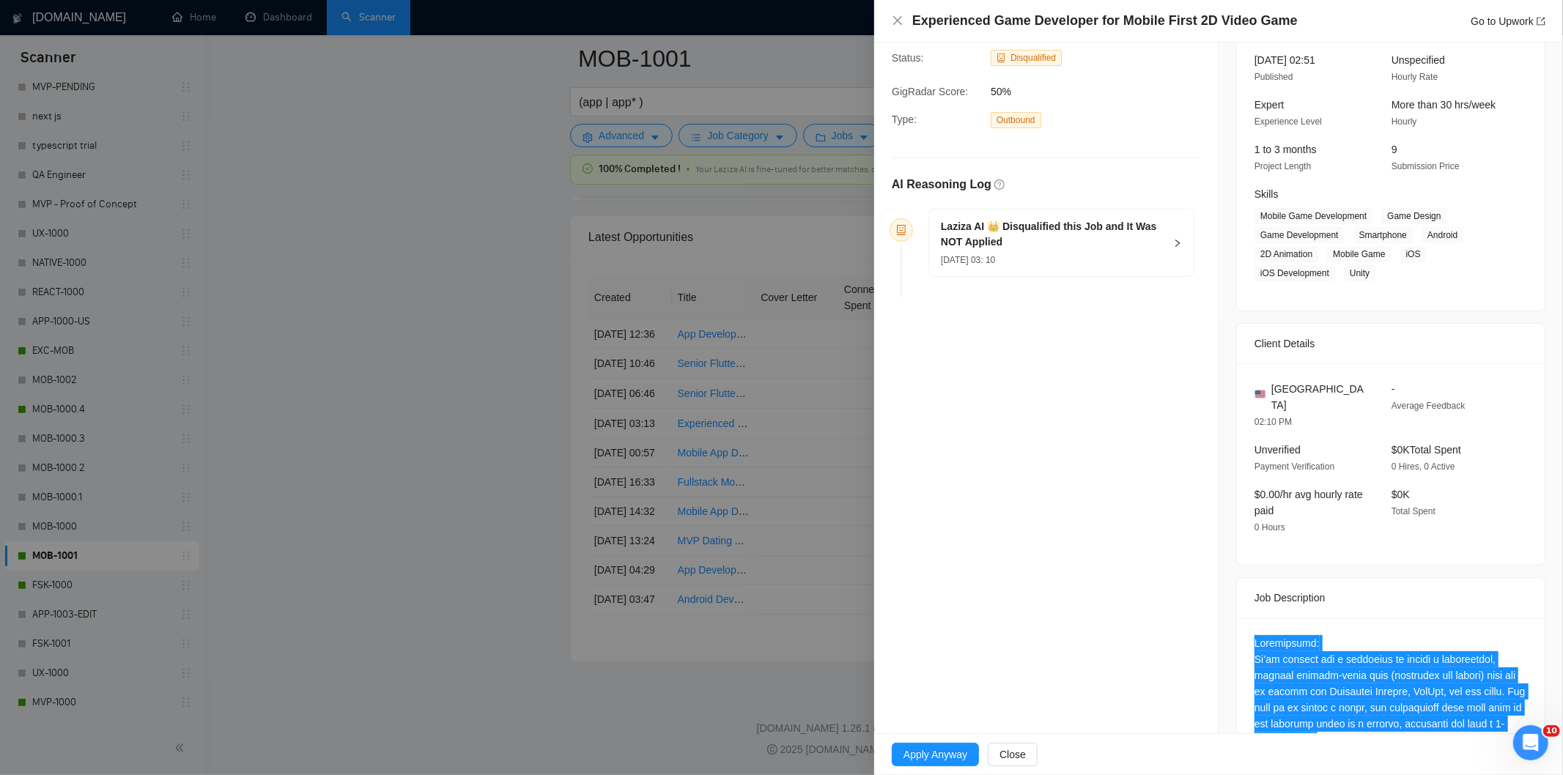
scroll to position [33, 0]
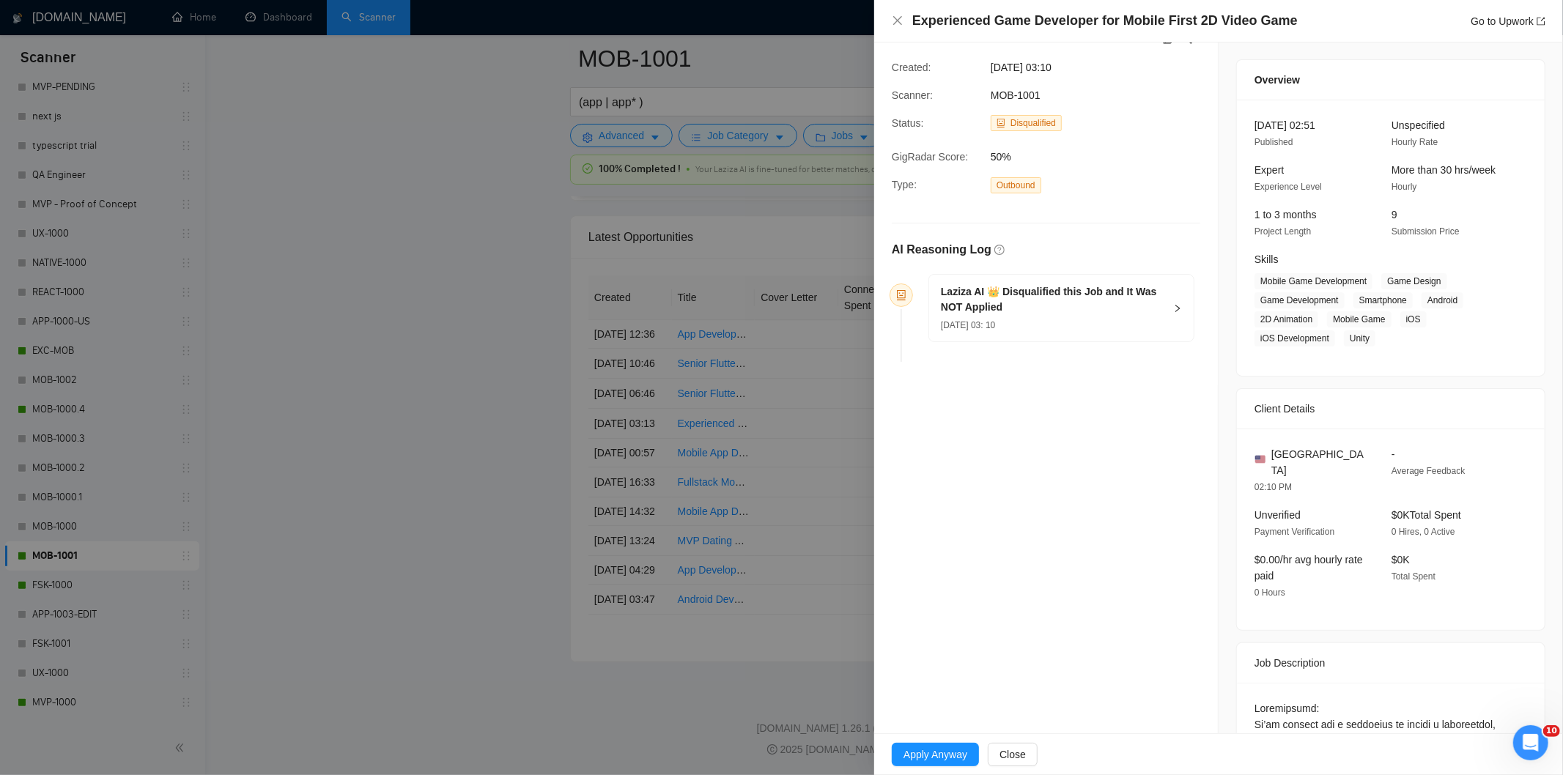
click at [1097, 315] on h5 "Laziza AI 👑 Disqualified this Job and It Was NOT Applied" at bounding box center [1053, 299] width 224 height 31
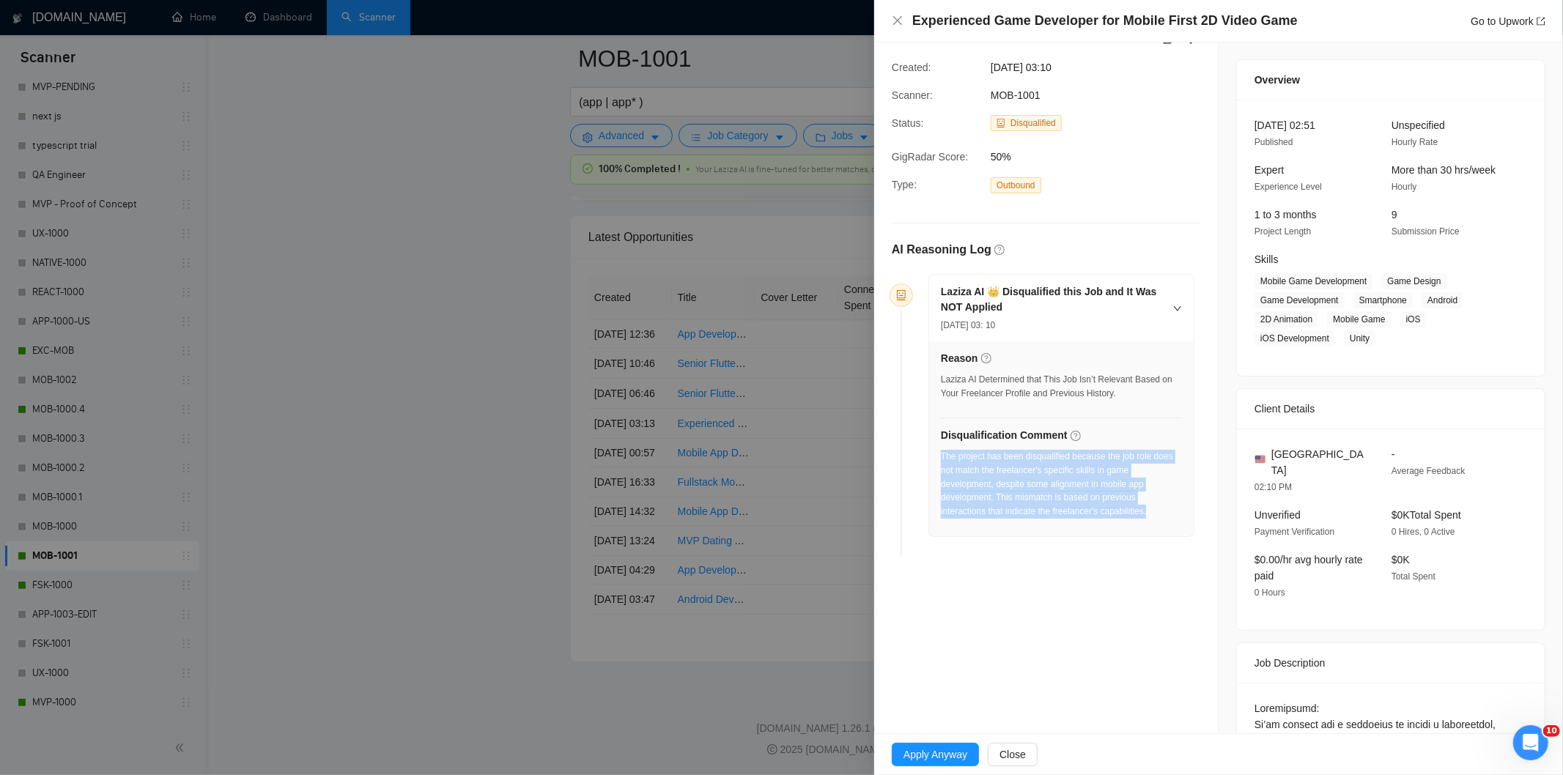
drag, startPoint x: 1092, startPoint y: 517, endPoint x: 940, endPoint y: 459, distance: 162.4
click at [941, 459] on div "The project has been disqualified because the job role does not match the freel…" at bounding box center [1061, 484] width 241 height 69
click at [896, 23] on icon "close" at bounding box center [898, 21] width 12 height 12
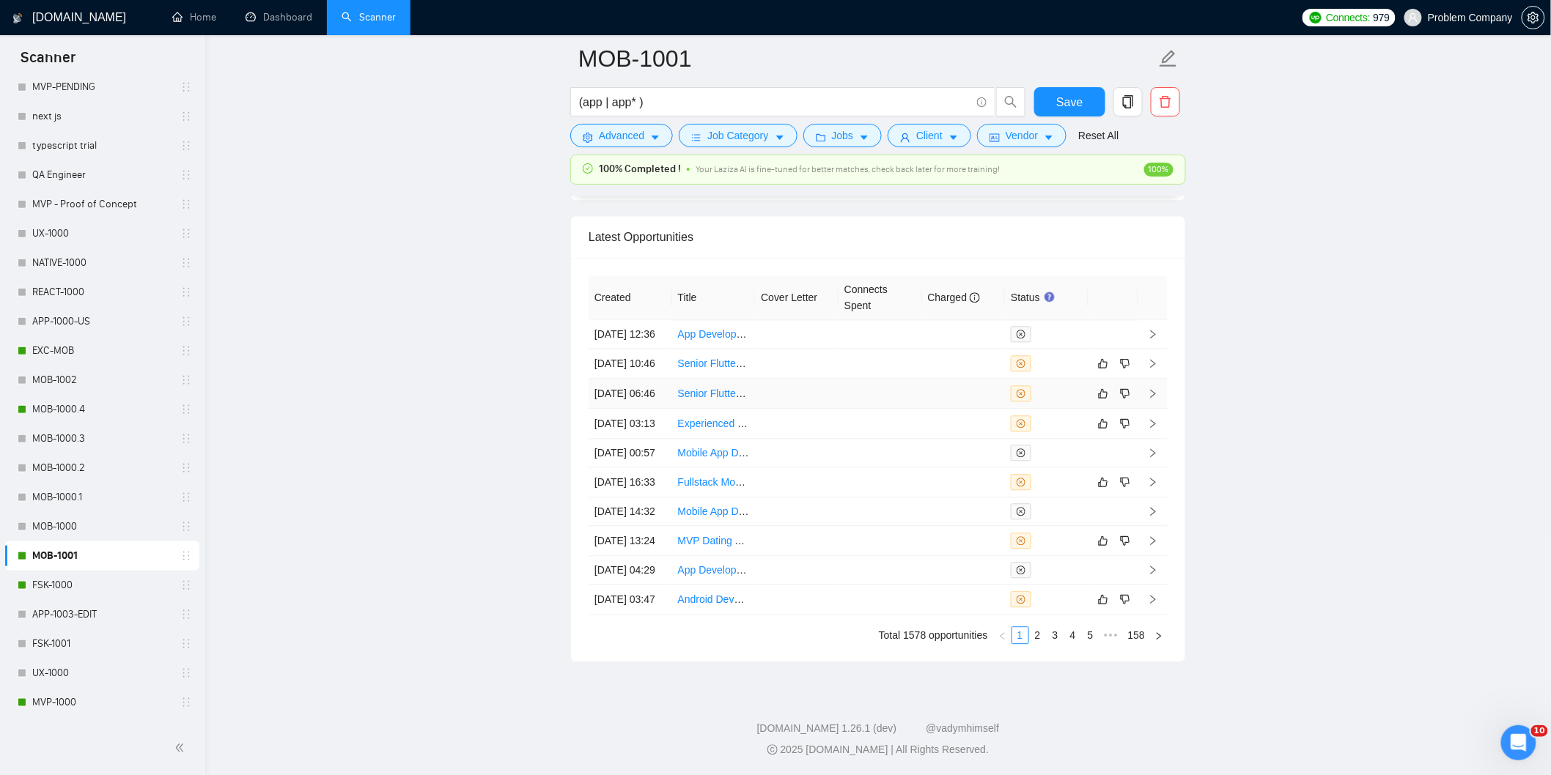
click at [656, 409] on td "[DATE] 06:46" at bounding box center [631, 394] width 84 height 30
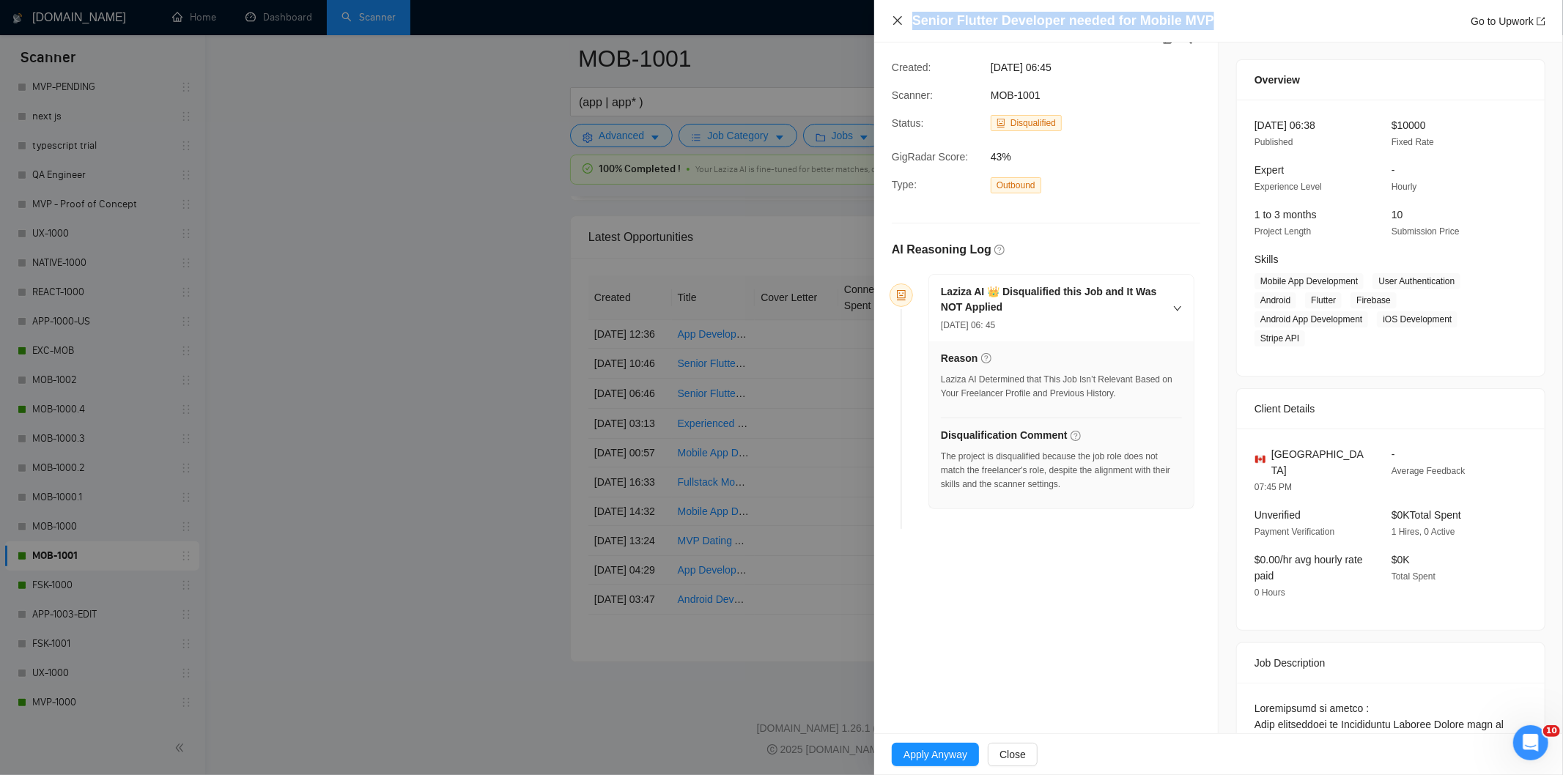
drag, startPoint x: 1239, startPoint y: 17, endPoint x: 902, endPoint y: 15, distance: 337.2
click at [902, 15] on div "Senior Flutter Developer needed for Mobile MVP Go to Upwork" at bounding box center [1219, 21] width 654 height 18
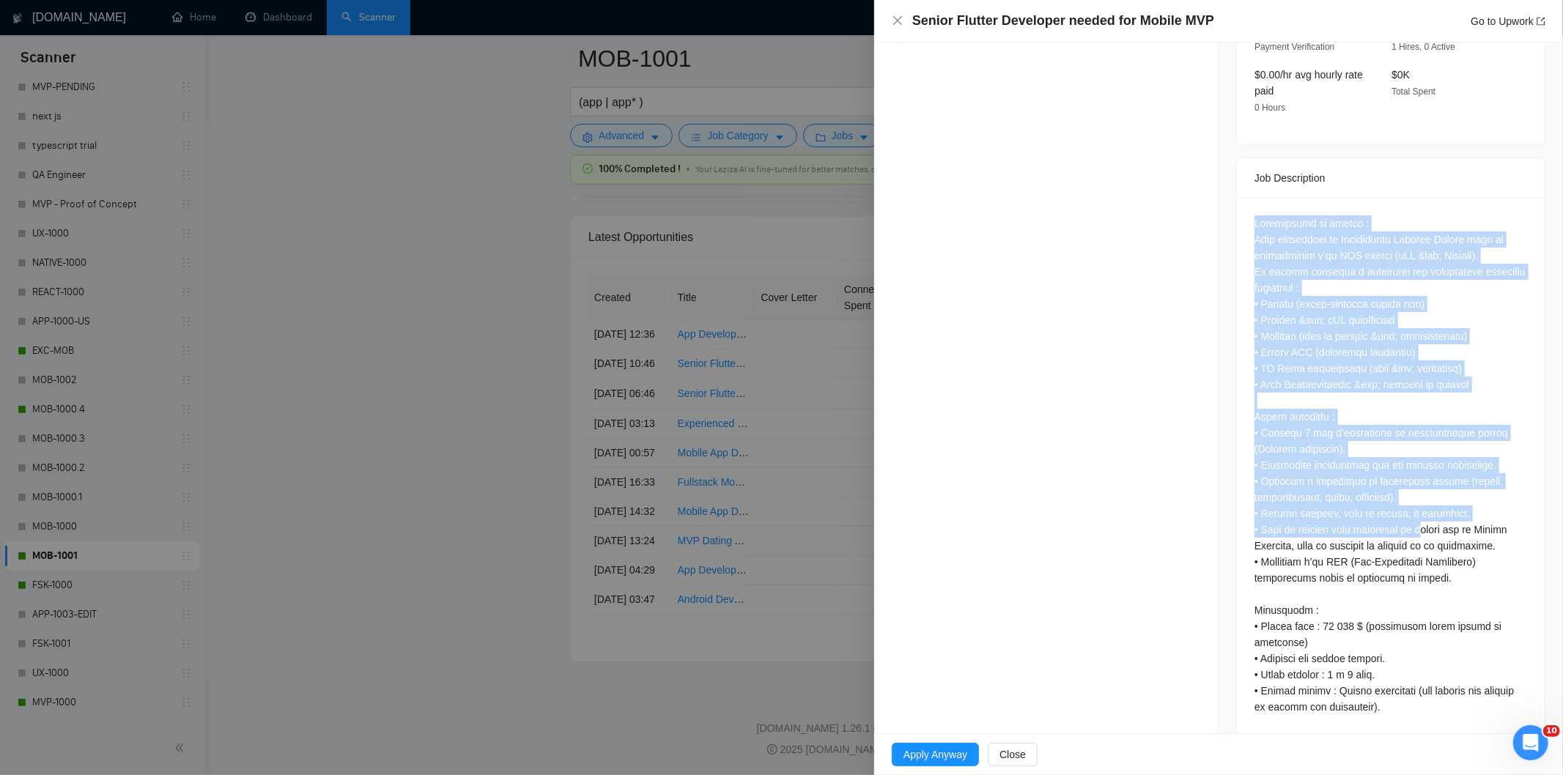
scroll to position [525, 0]
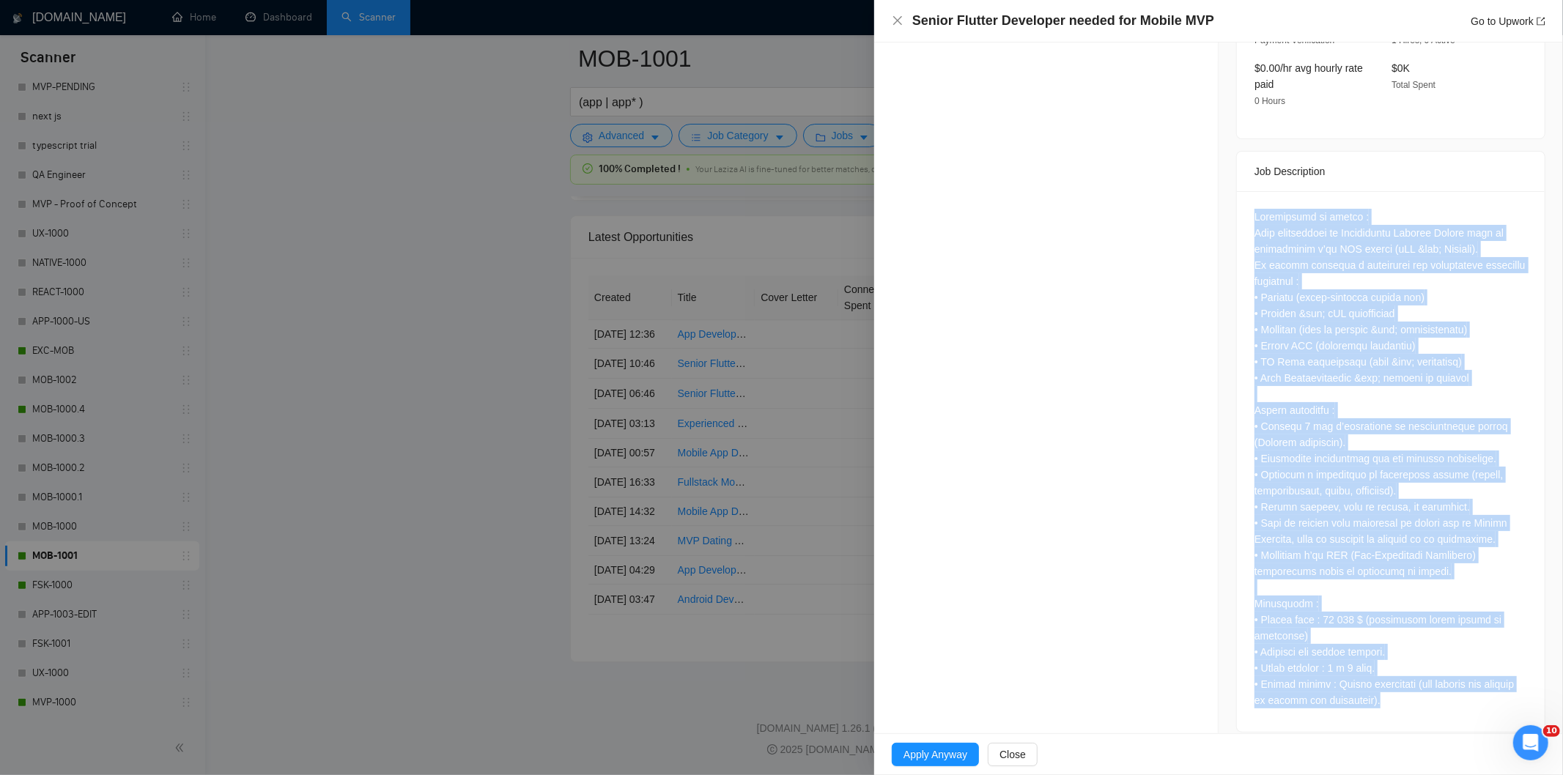
drag, startPoint x: 1250, startPoint y: 361, endPoint x: 1452, endPoint y: 693, distance: 388.2
click at [1452, 693] on div at bounding box center [1391, 461] width 308 height 541
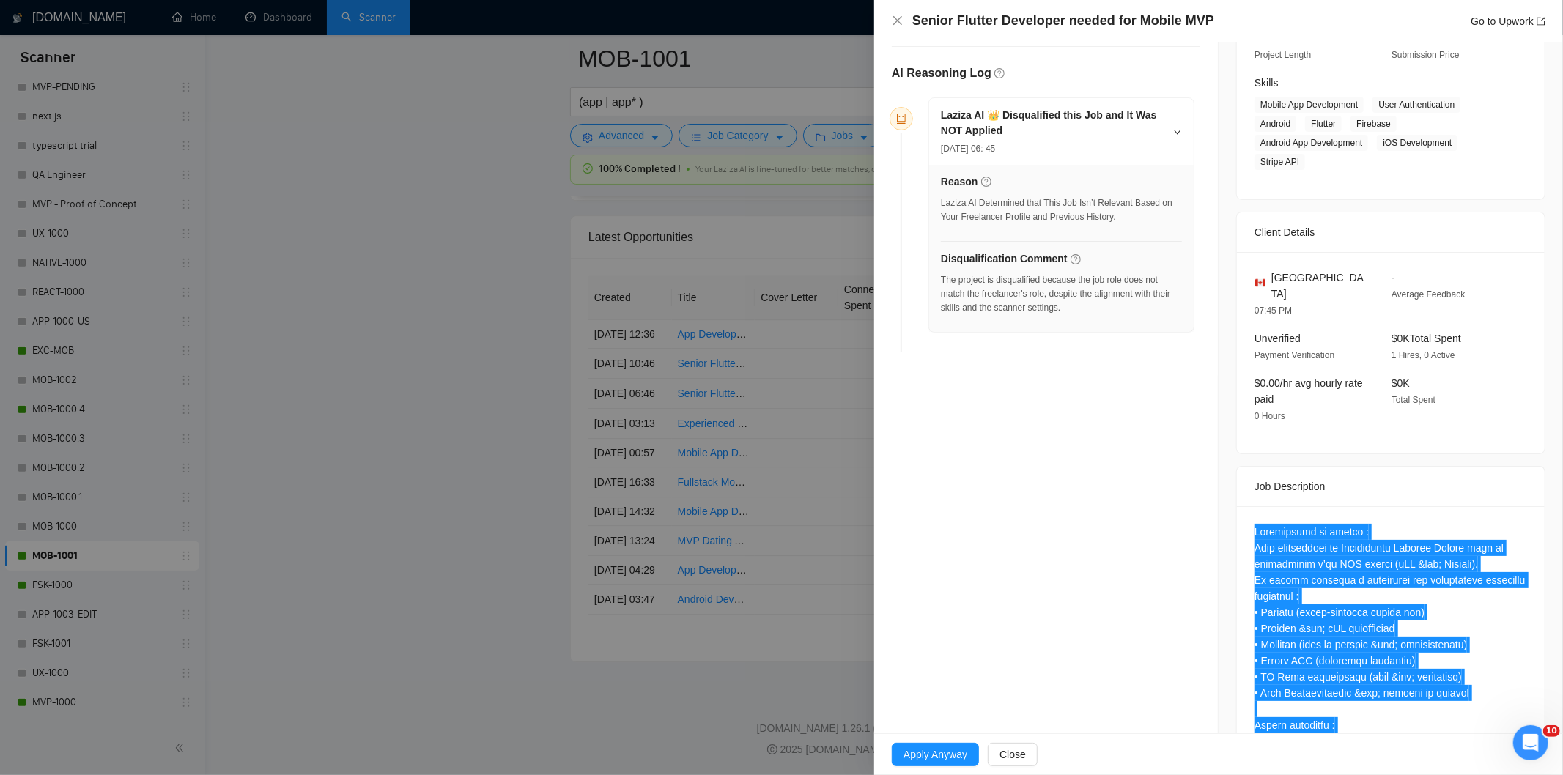
scroll to position [37, 0]
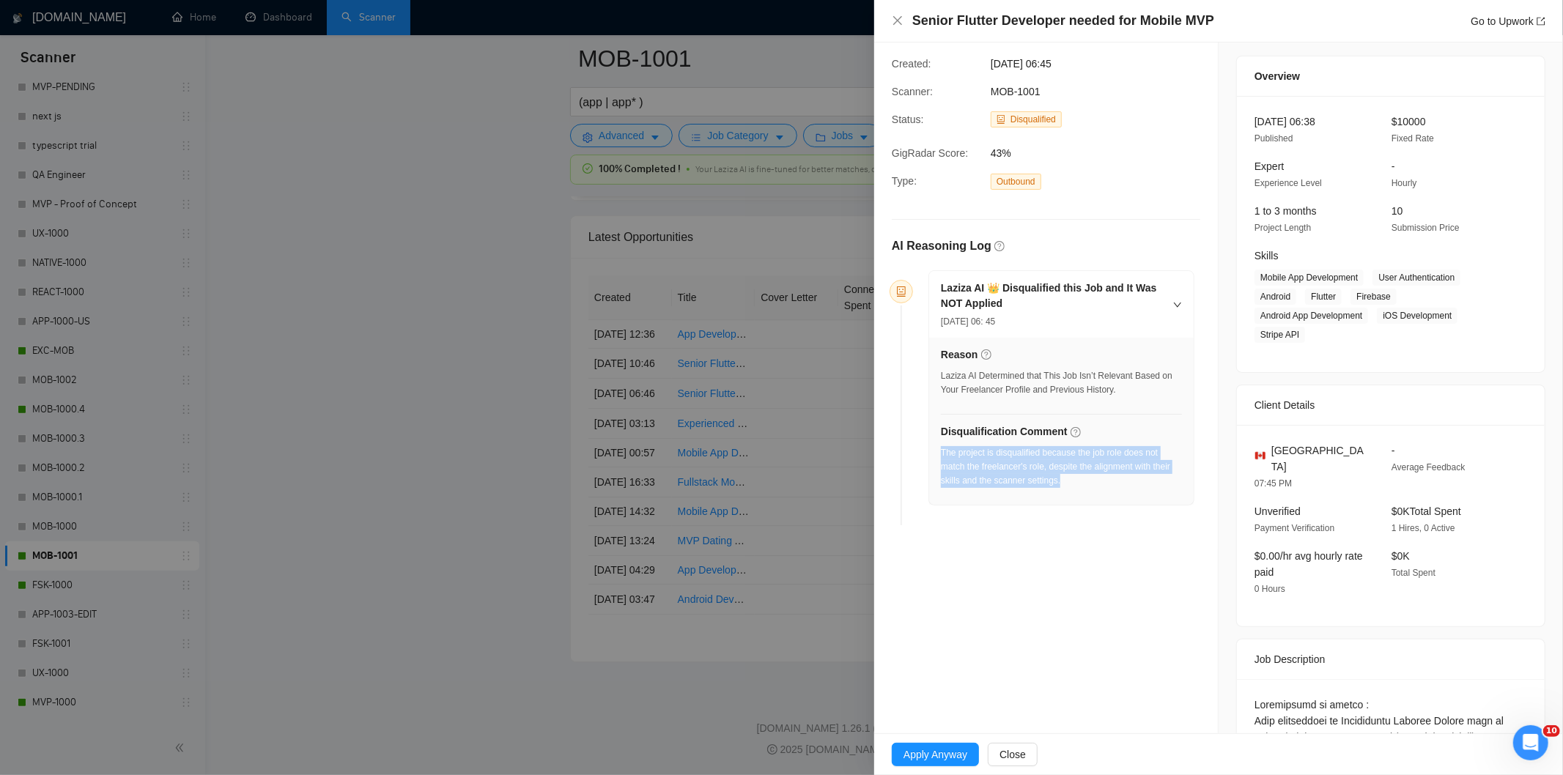
drag, startPoint x: 1097, startPoint y: 488, endPoint x: 940, endPoint y: 460, distance: 159.4
click at [941, 460] on div "The project is disqualified because the job role does not match the freelancer'…" at bounding box center [1061, 471] width 241 height 51
click at [899, 18] on icon "close" at bounding box center [897, 20] width 9 height 9
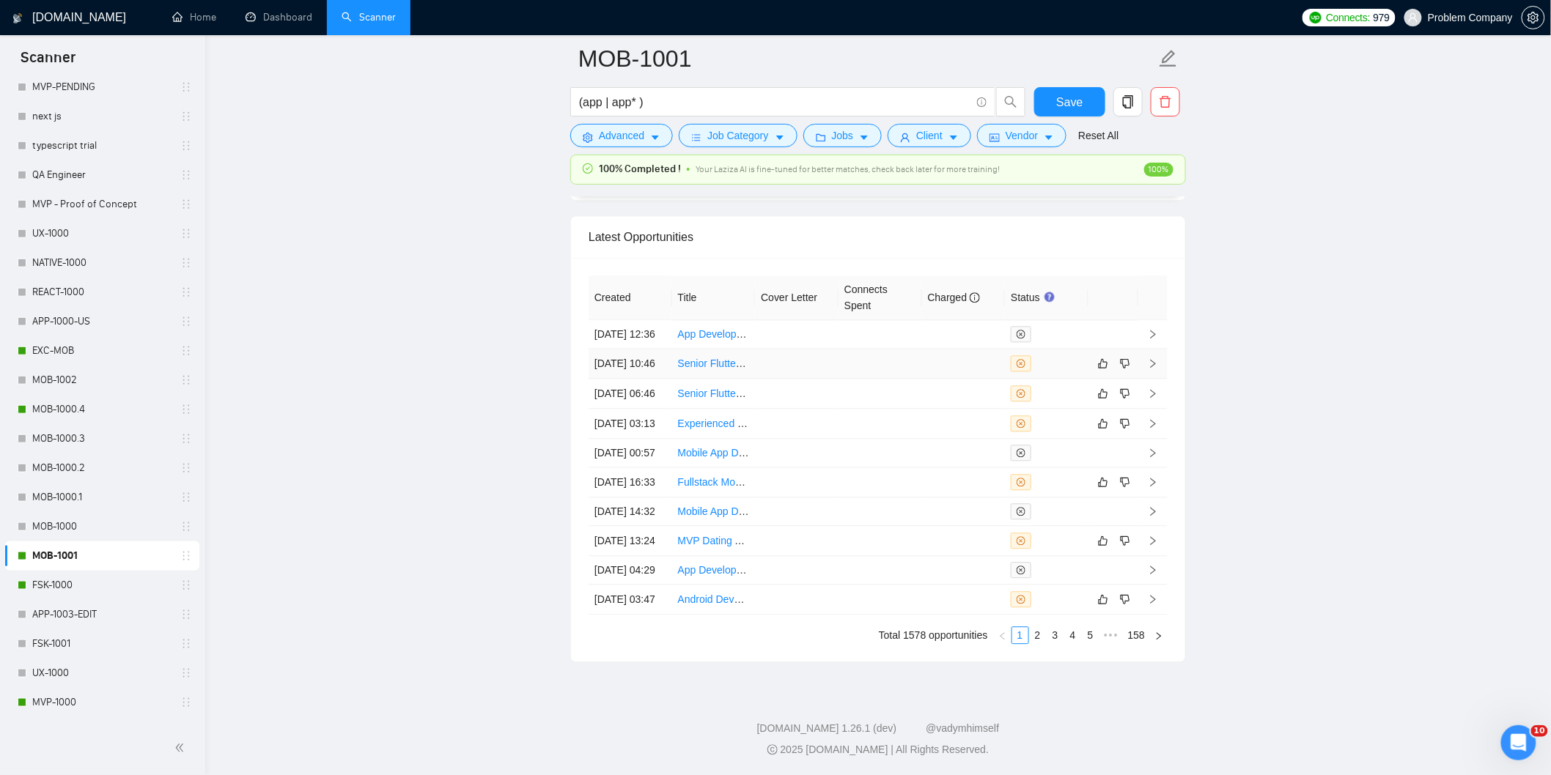
click at [636, 379] on td "[DATE] 10:46" at bounding box center [631, 364] width 84 height 30
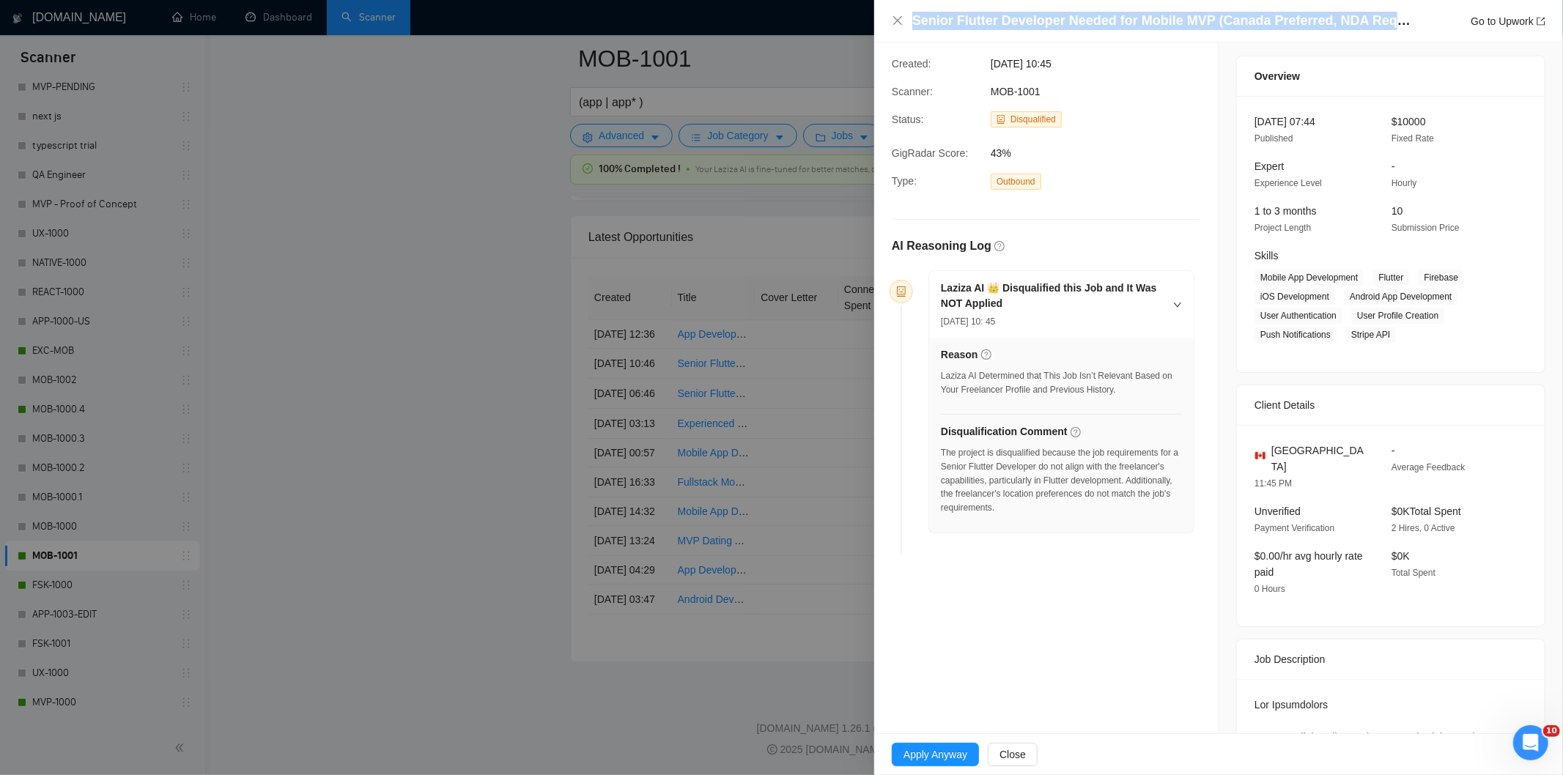
drag, startPoint x: 1413, startPoint y: 22, endPoint x: 911, endPoint y: 26, distance: 502.1
click at [911, 26] on div "Senior Flutter Developer Needed for Mobile MVP (Canada Preferred, NDA Required)…" at bounding box center [1219, 21] width 654 height 18
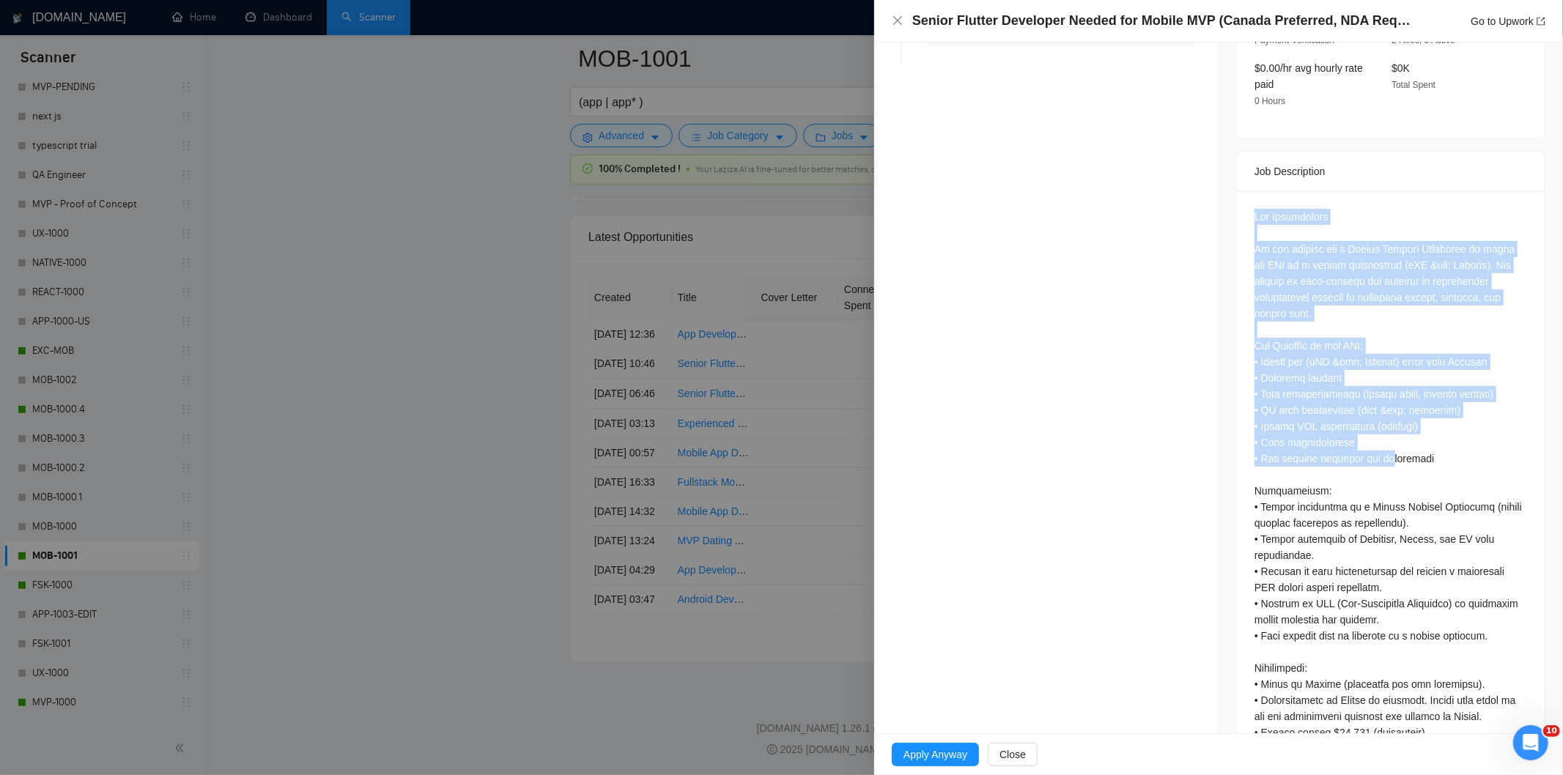
scroll to position [654, 0]
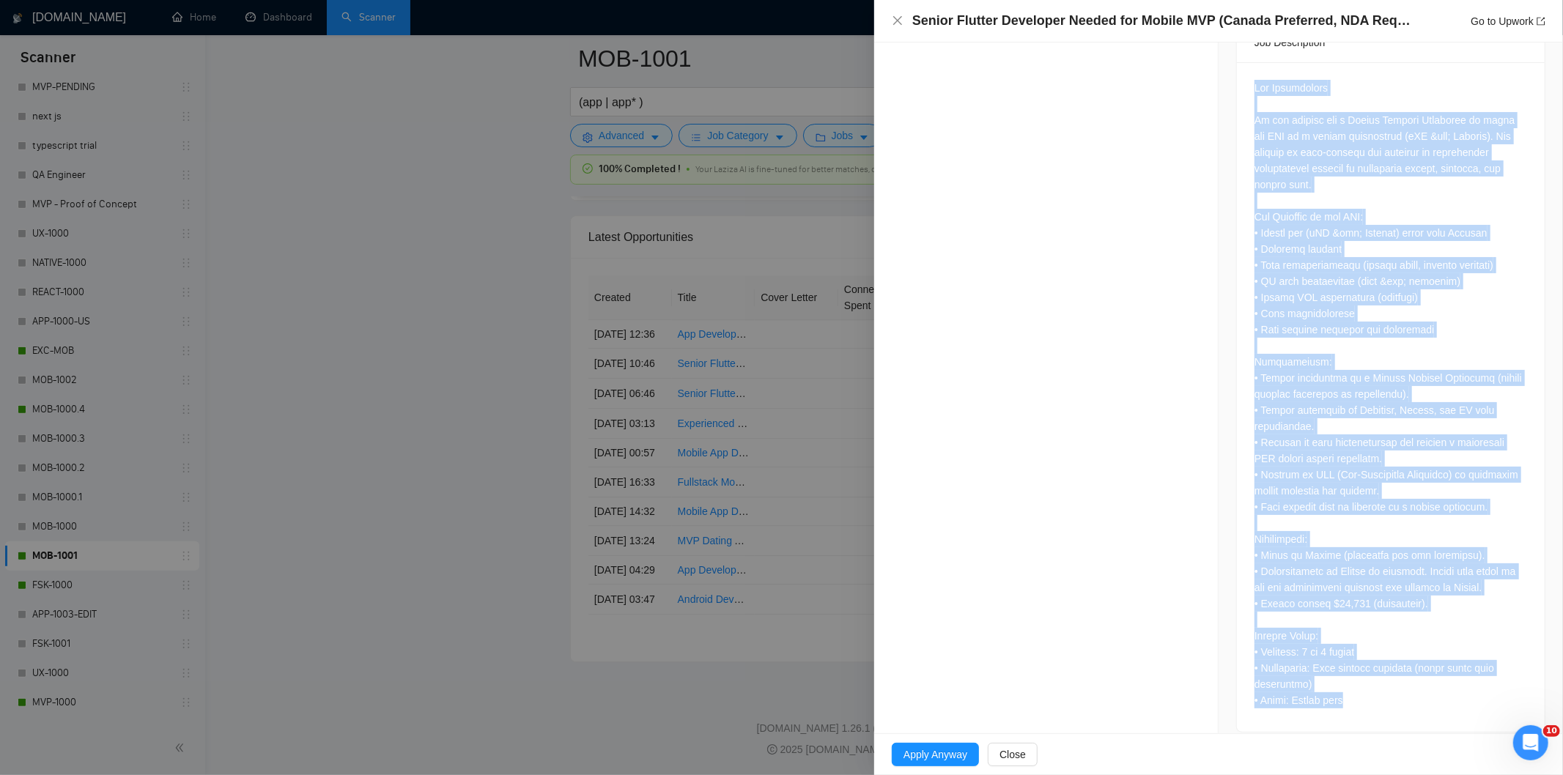
drag, startPoint x: 1242, startPoint y: 193, endPoint x: 1411, endPoint y: 690, distance: 525.0
click at [1411, 690] on div at bounding box center [1391, 397] width 308 height 670
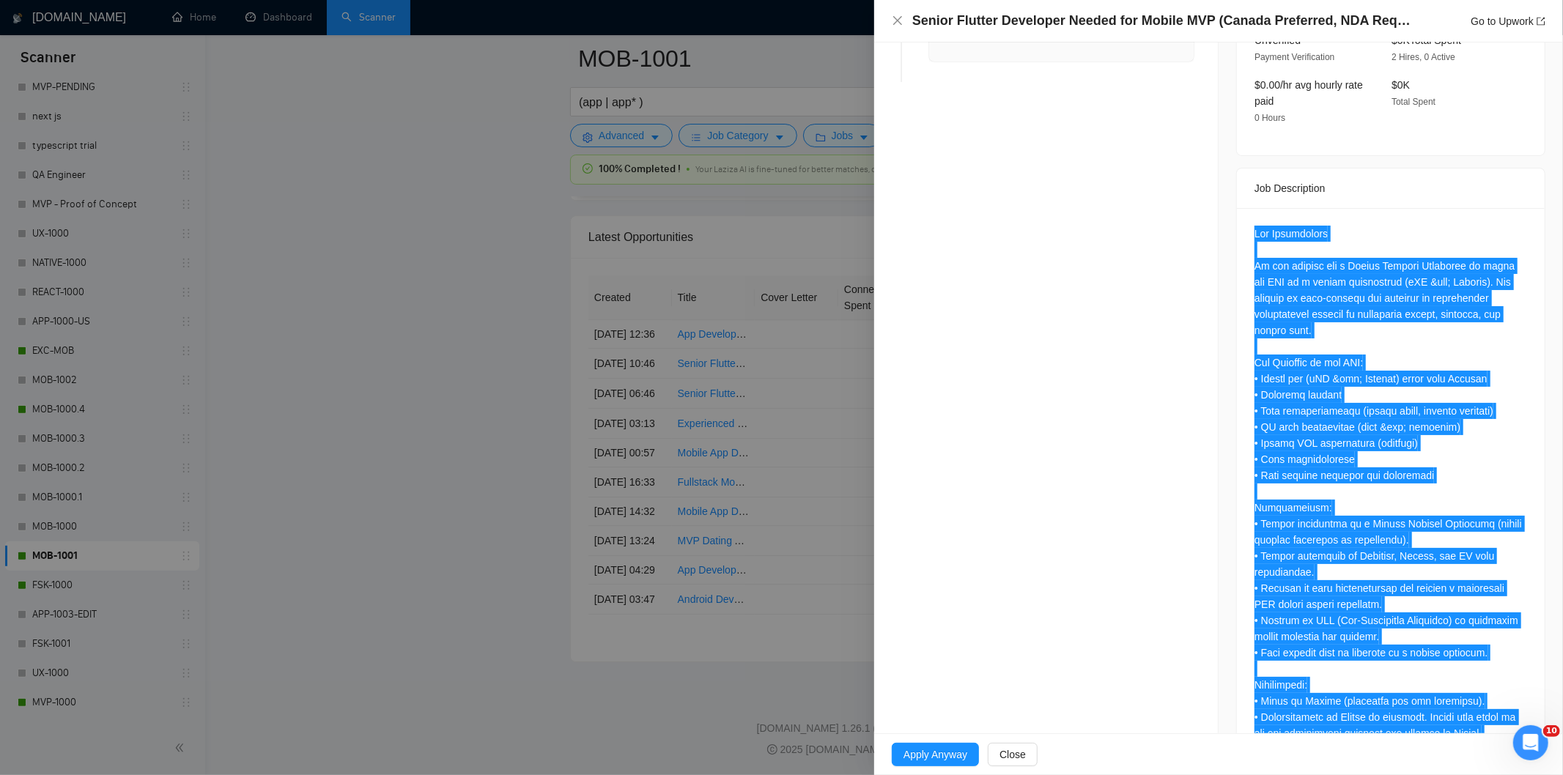
scroll to position [84, 0]
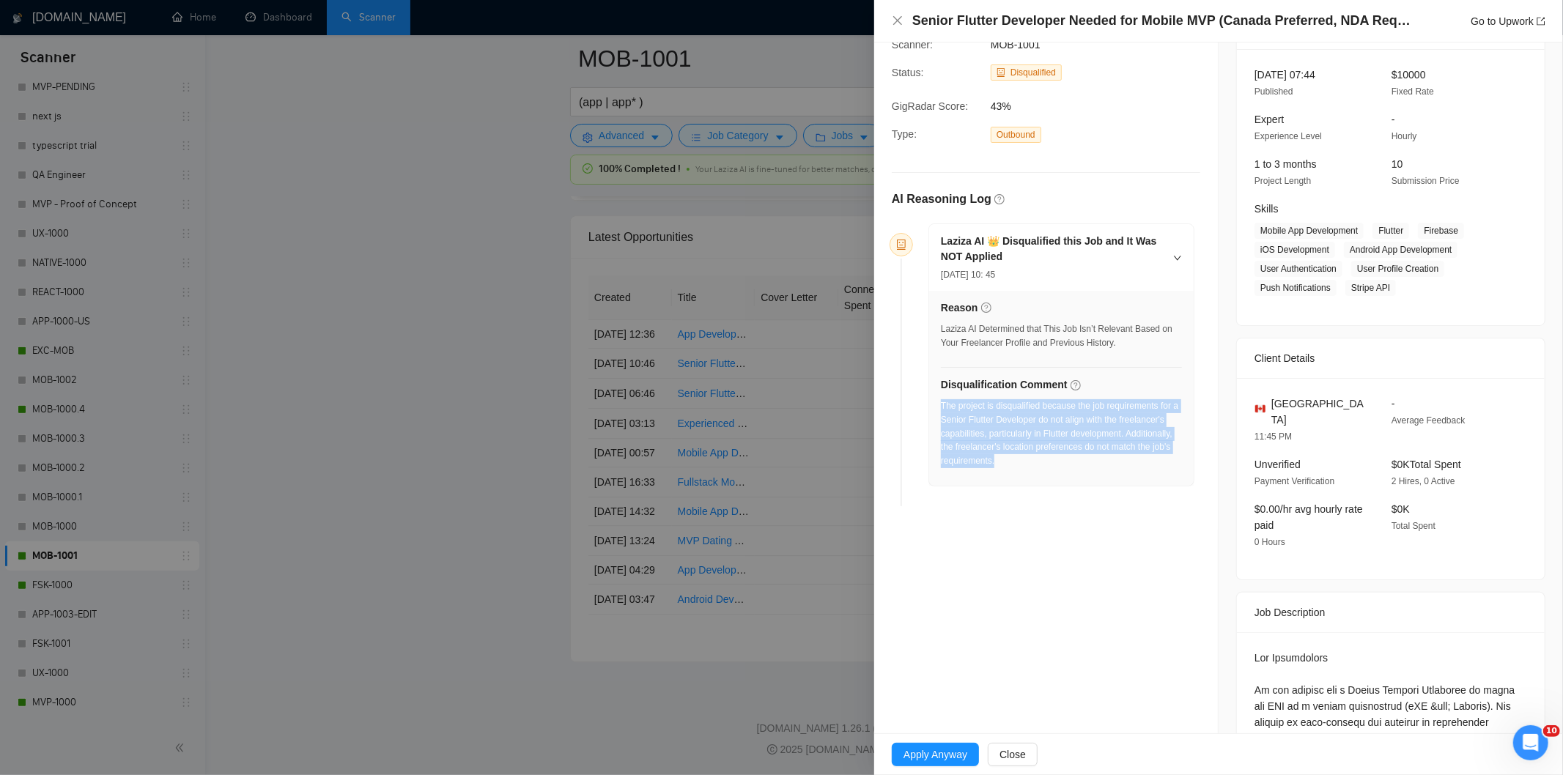
drag, startPoint x: 1036, startPoint y: 471, endPoint x: 942, endPoint y: 407, distance: 114.5
click at [942, 407] on div "The project is disqualified because the job requirements for a Senior Flutter D…" at bounding box center [1061, 438] width 241 height 78
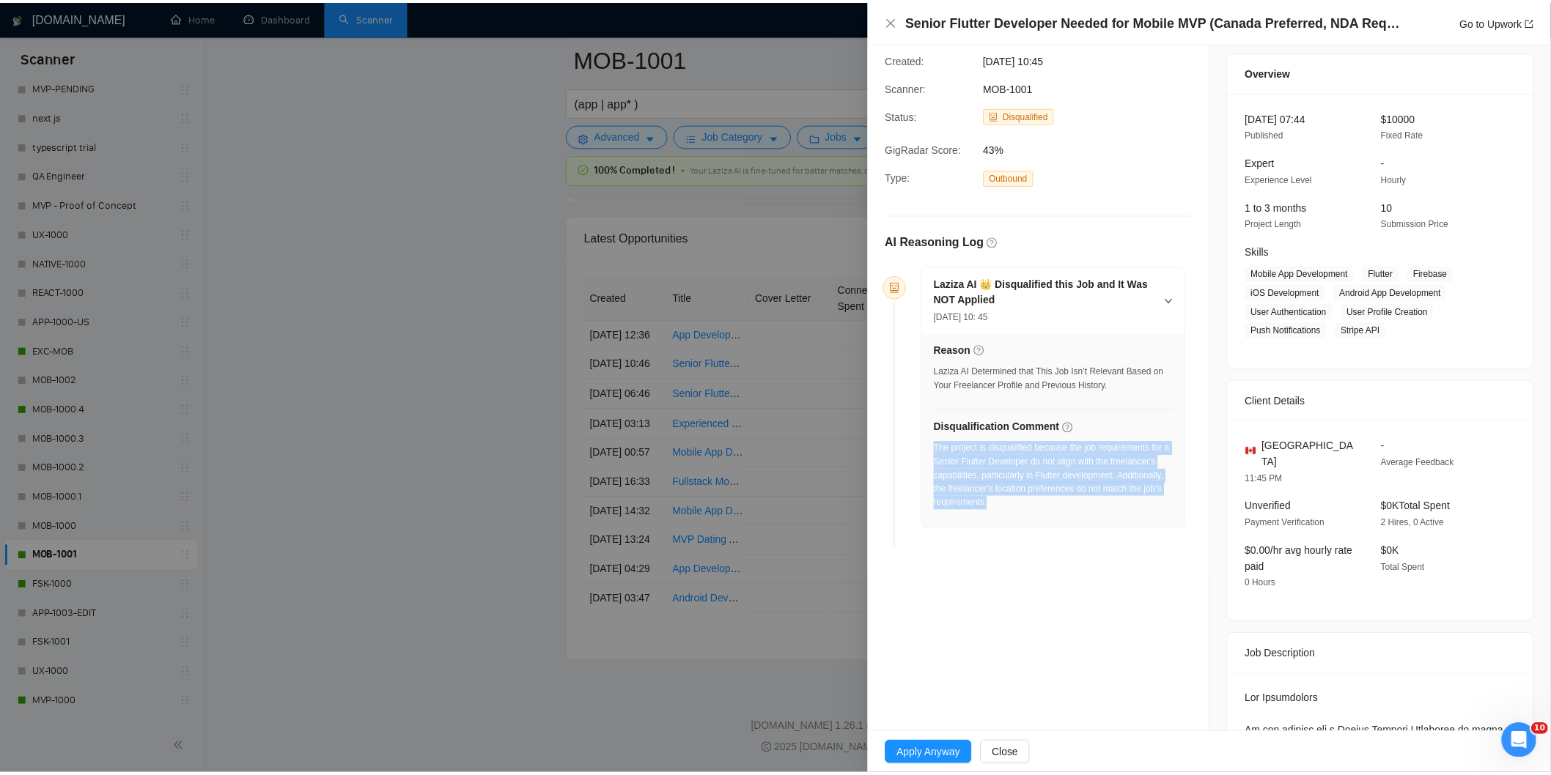
scroll to position [0, 0]
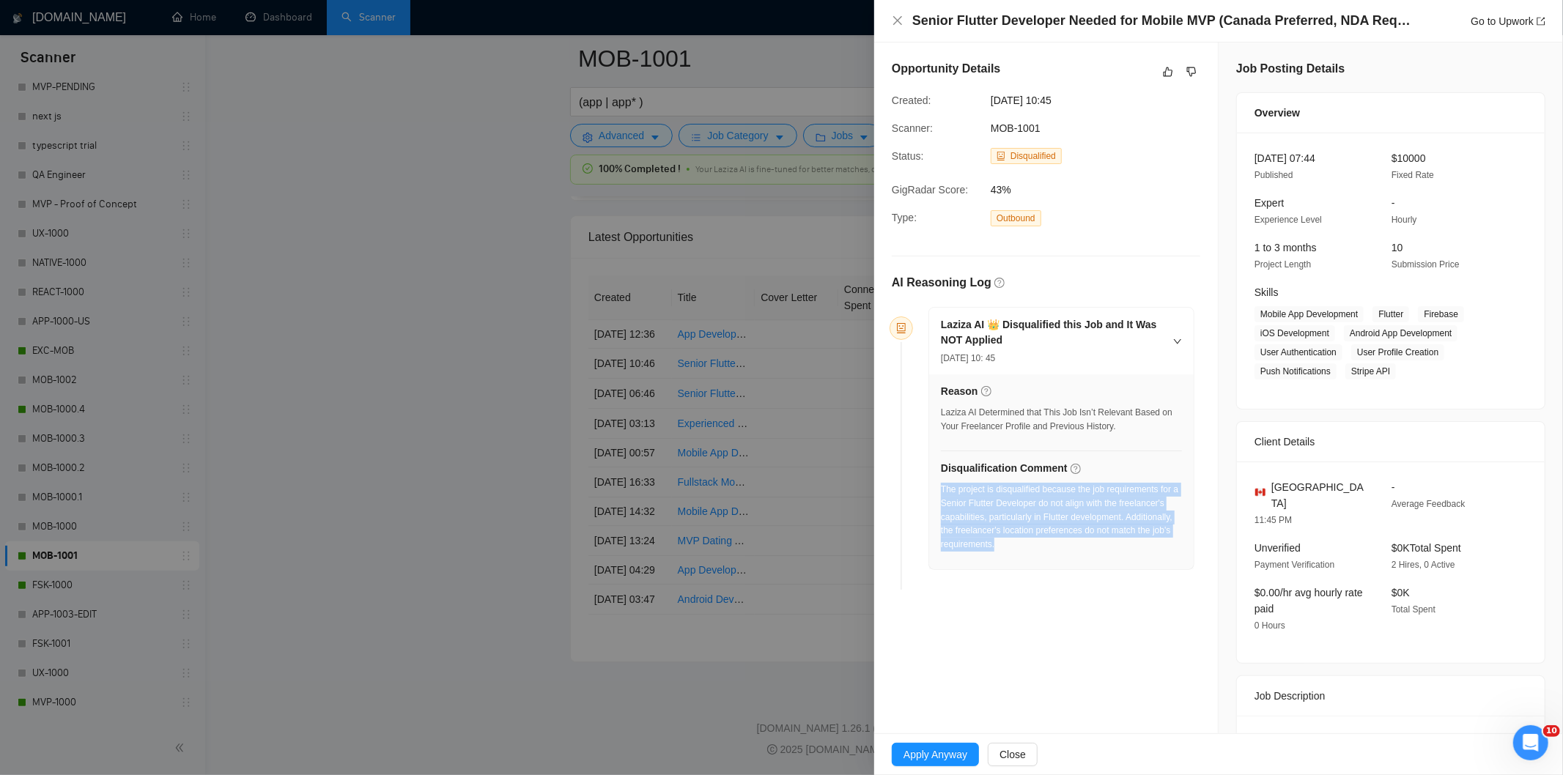
drag, startPoint x: 1099, startPoint y: 97, endPoint x: 992, endPoint y: 94, distance: 107.8
click at [992, 94] on span "[DATE] 10:45" at bounding box center [1101, 100] width 220 height 16
click at [895, 18] on icon "close" at bounding box center [897, 20] width 9 height 9
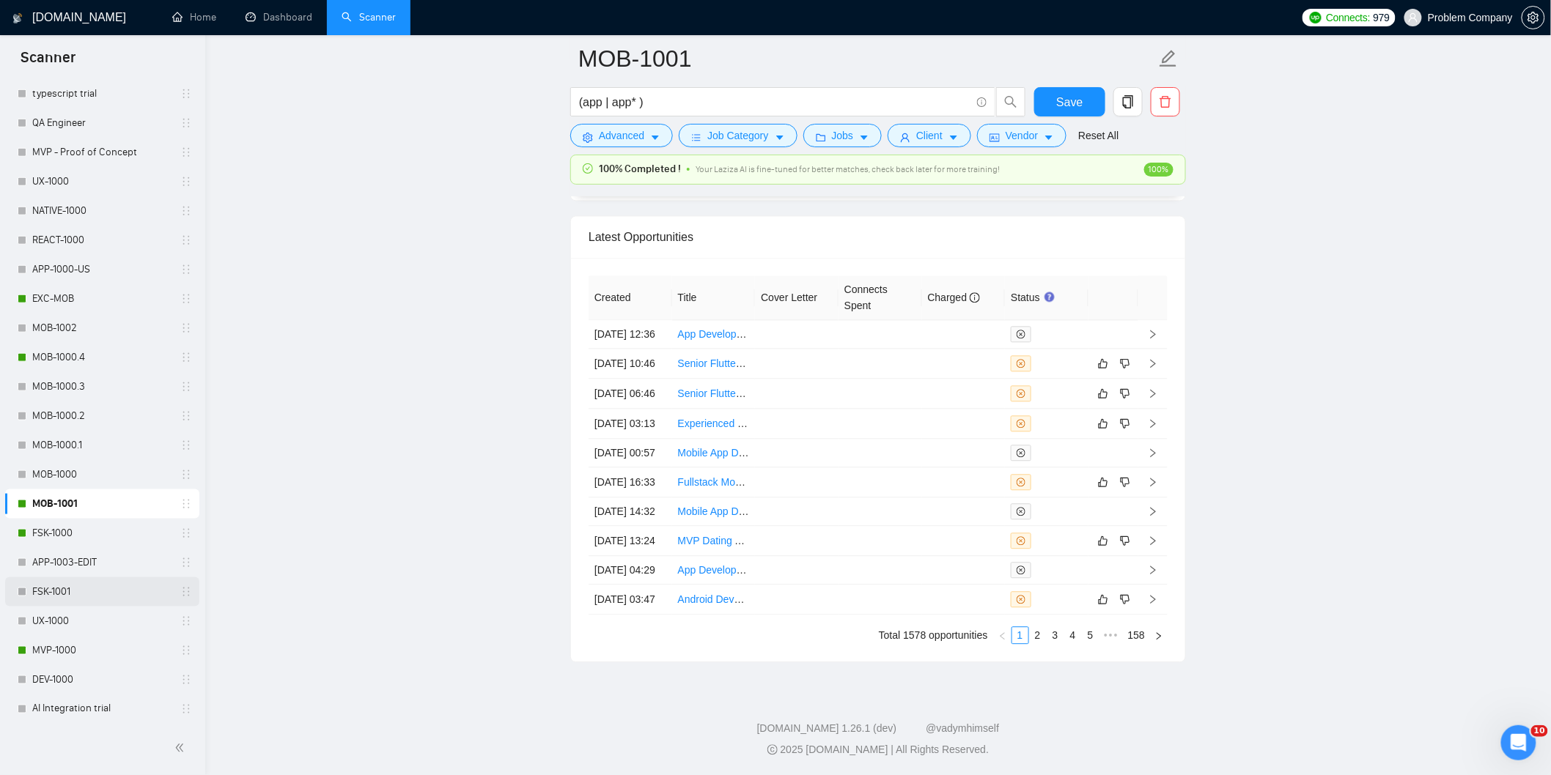
scroll to position [570, 0]
click at [88, 496] on link "FSK-1000" at bounding box center [101, 504] width 139 height 29
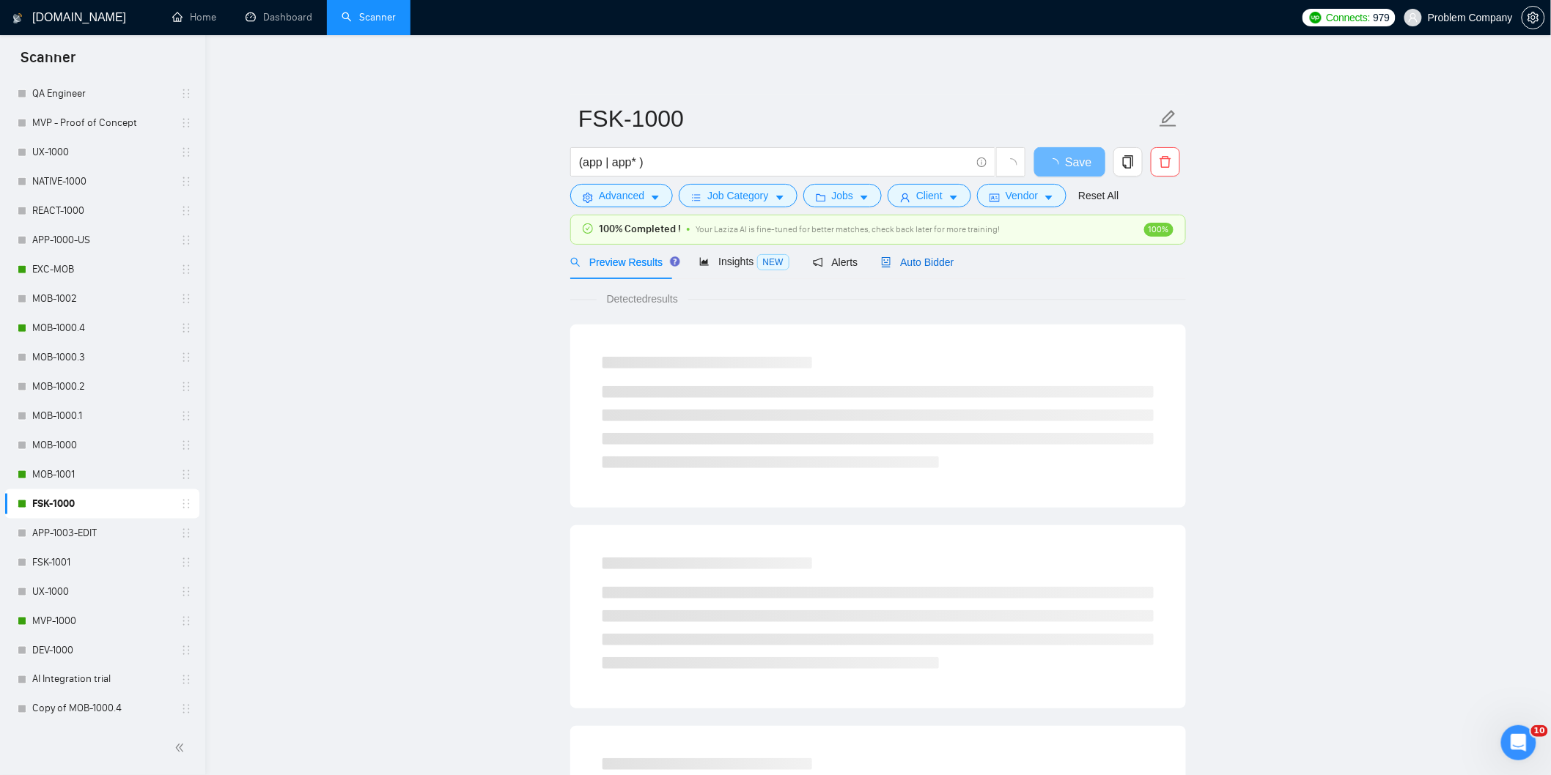
click at [941, 262] on span "Auto Bidder" at bounding box center [917, 263] width 73 height 12
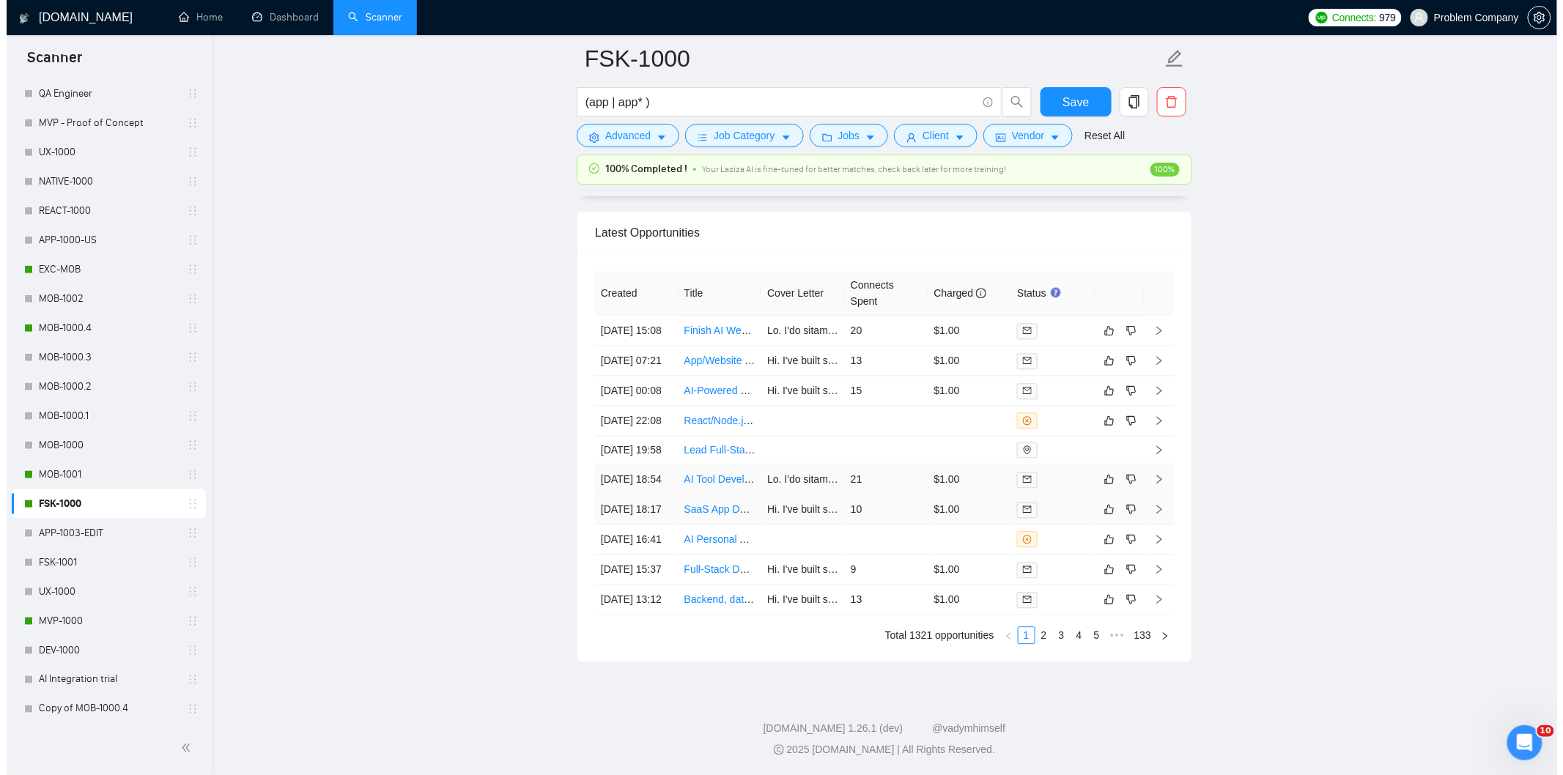
scroll to position [3651, 0]
click at [655, 525] on td "[DATE] 18:17" at bounding box center [631, 510] width 84 height 30
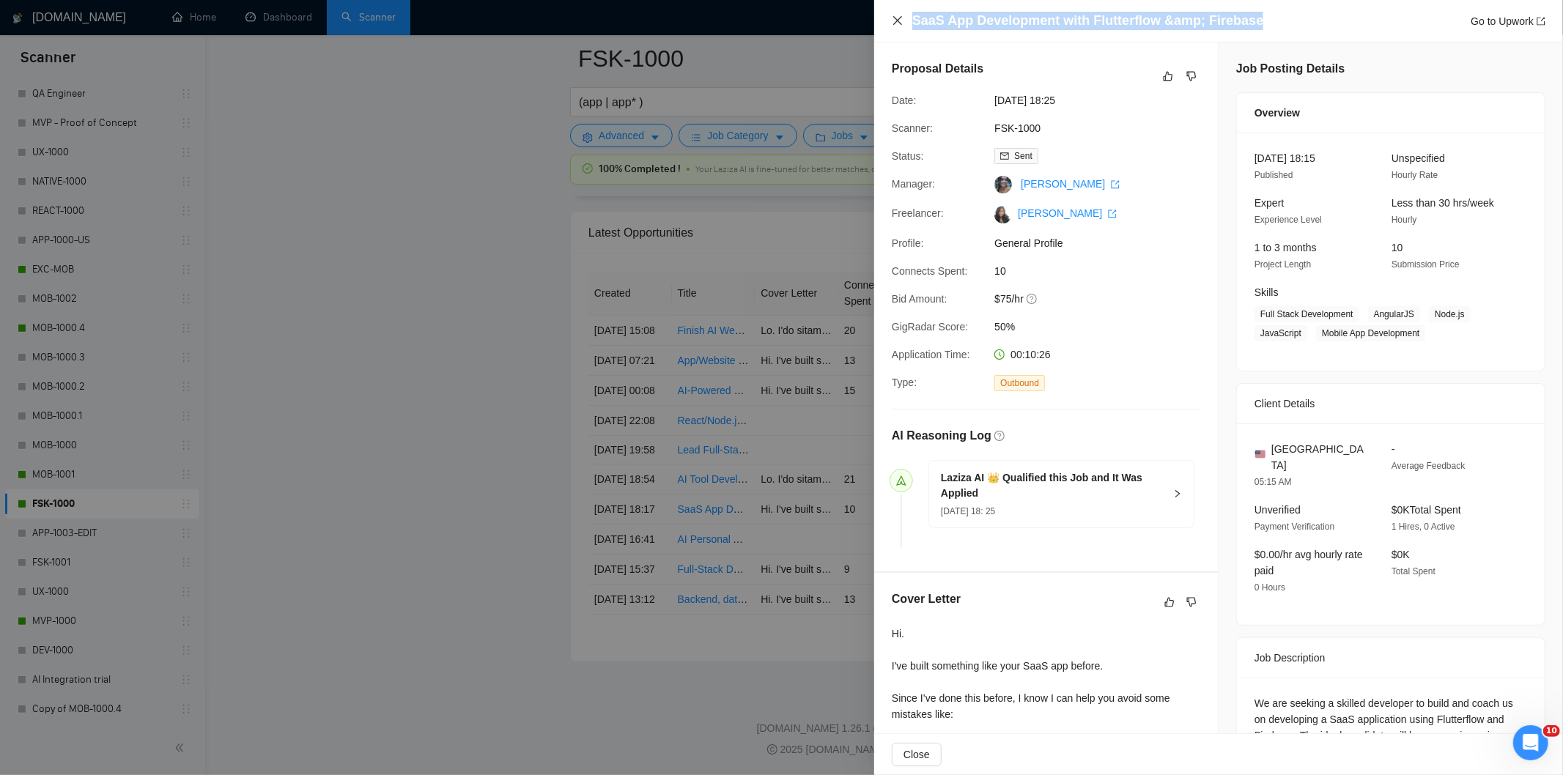
drag, startPoint x: 1267, startPoint y: 21, endPoint x: 899, endPoint y: 22, distance: 367.2
click at [899, 22] on div "SaaS App Development with Flutterflow &amp; Firebase Go to Upwork" at bounding box center [1219, 21] width 654 height 18
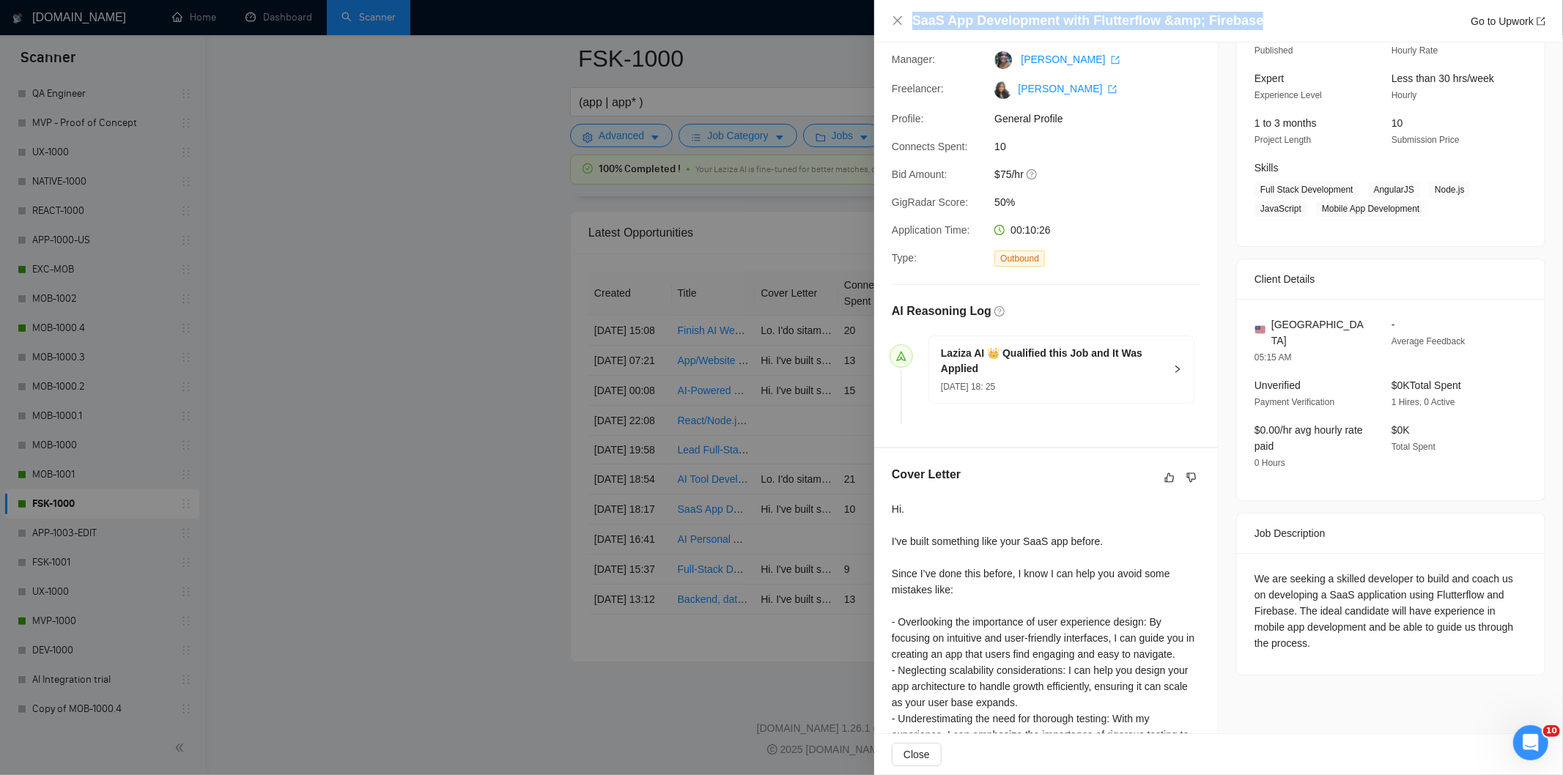
scroll to position [271, 0]
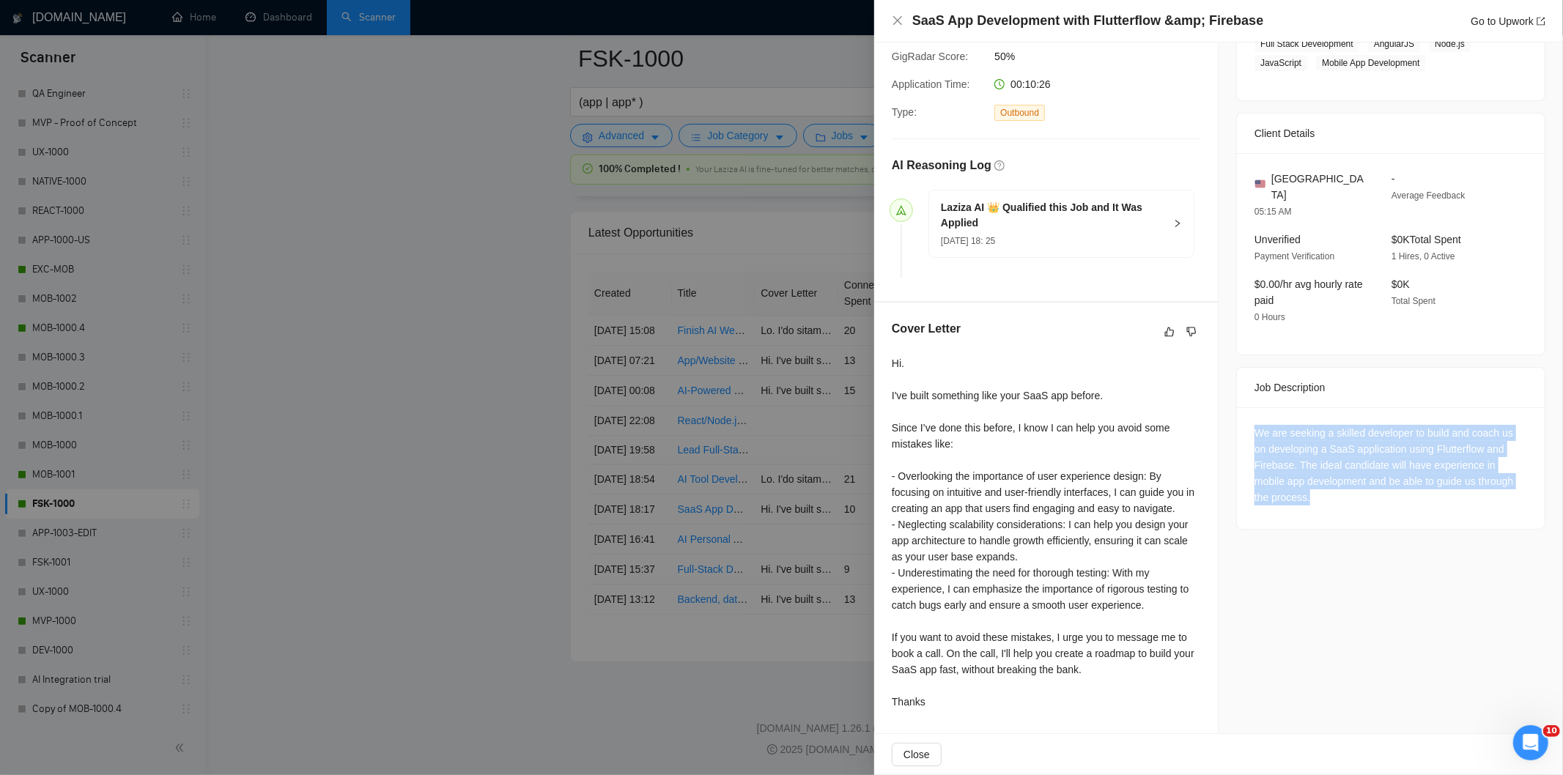
drag, startPoint x: 1245, startPoint y: 413, endPoint x: 1368, endPoint y: 499, distance: 150.5
click at [1368, 499] on div "We are seeking a skilled developer to build and coach us on developing a SaaS a…" at bounding box center [1391, 469] width 308 height 122
click at [896, 19] on icon "close" at bounding box center [897, 20] width 9 height 9
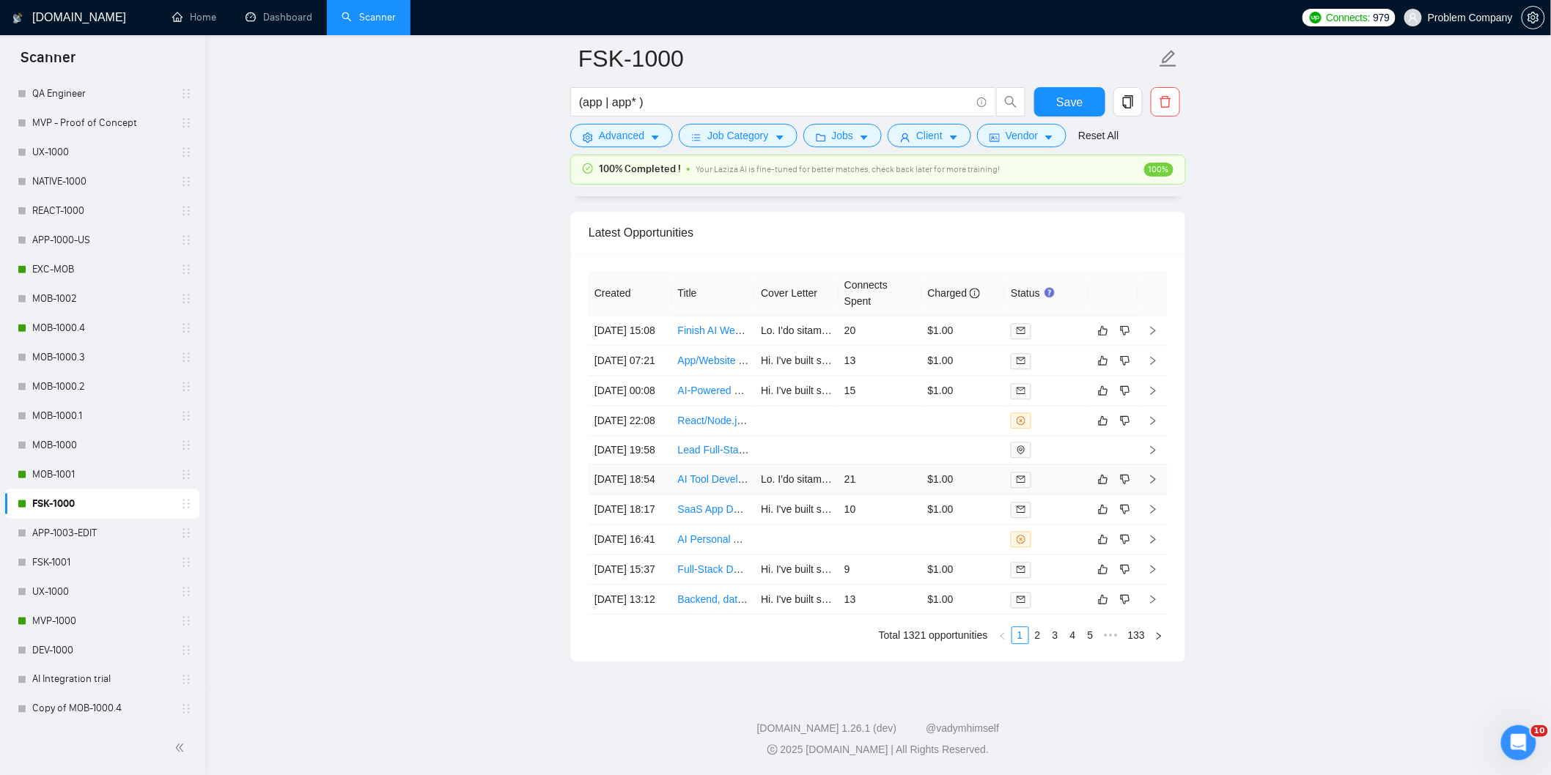
click at [655, 495] on td "[DATE] 18:54" at bounding box center [631, 480] width 84 height 30
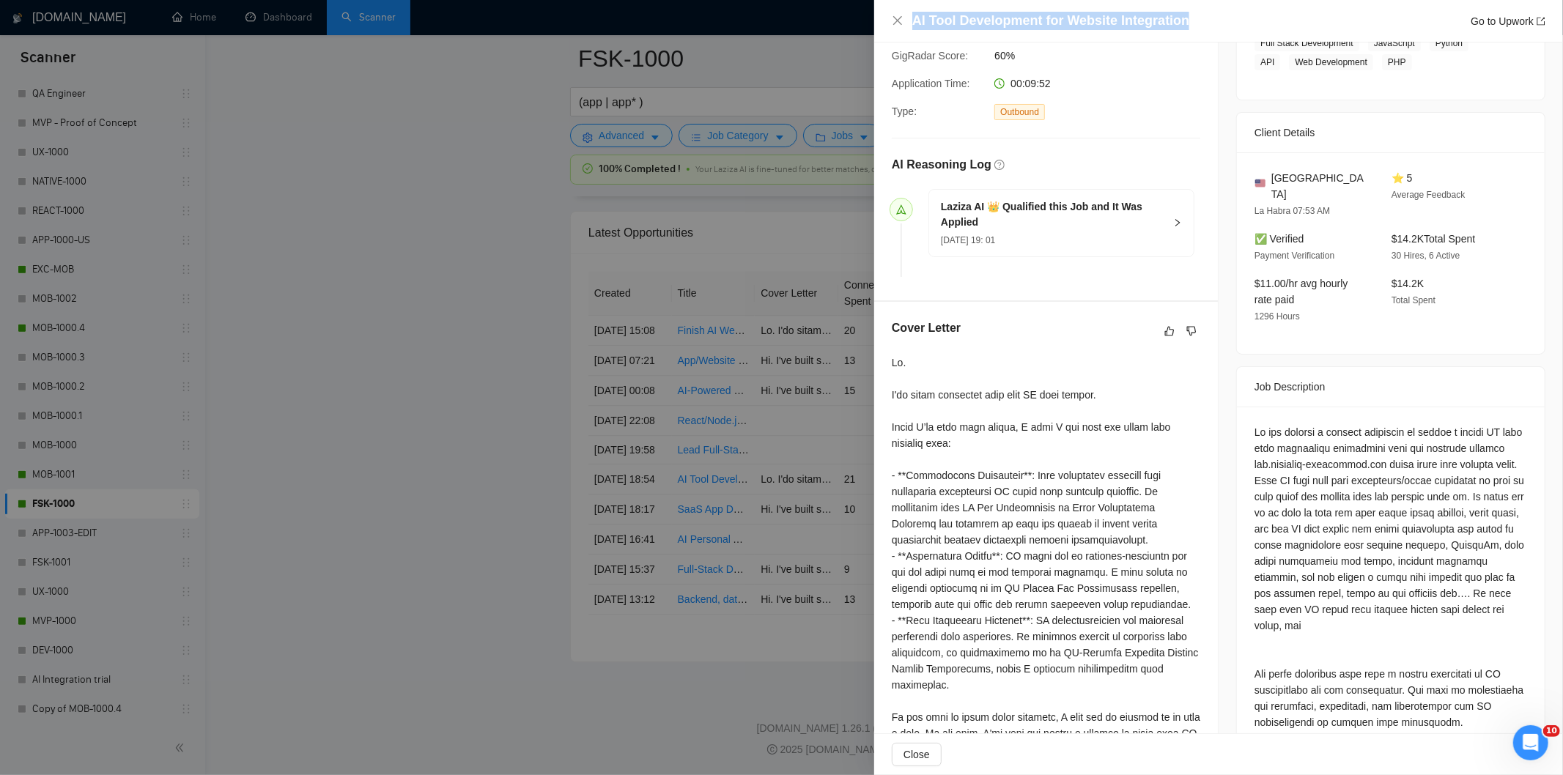
drag, startPoint x: 1198, startPoint y: 24, endPoint x: 906, endPoint y: 18, distance: 292.5
click at [906, 18] on div "AI Tool Development for Website Integration Go to Upwork" at bounding box center [1219, 21] width 654 height 18
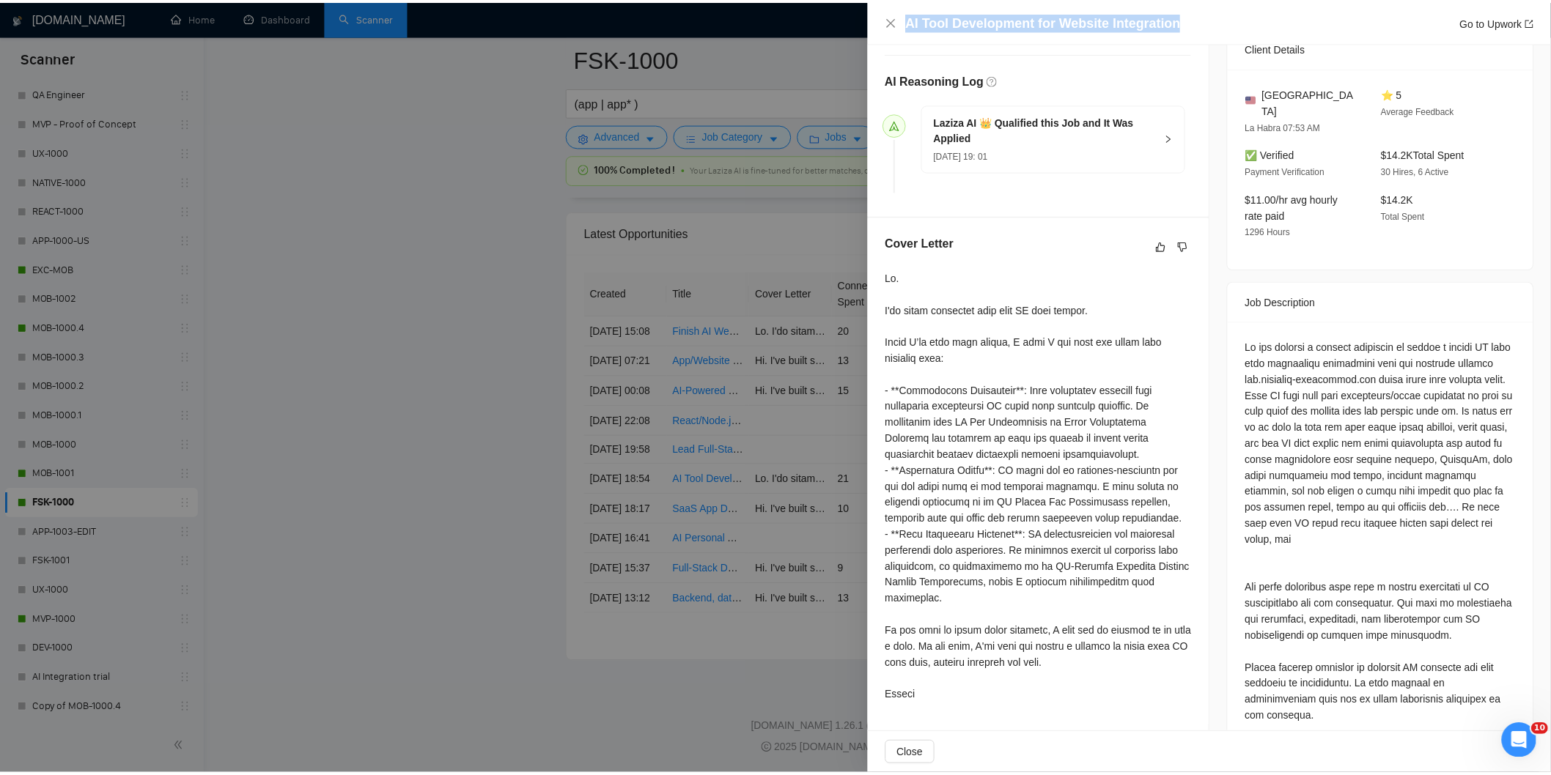
scroll to position [358, 0]
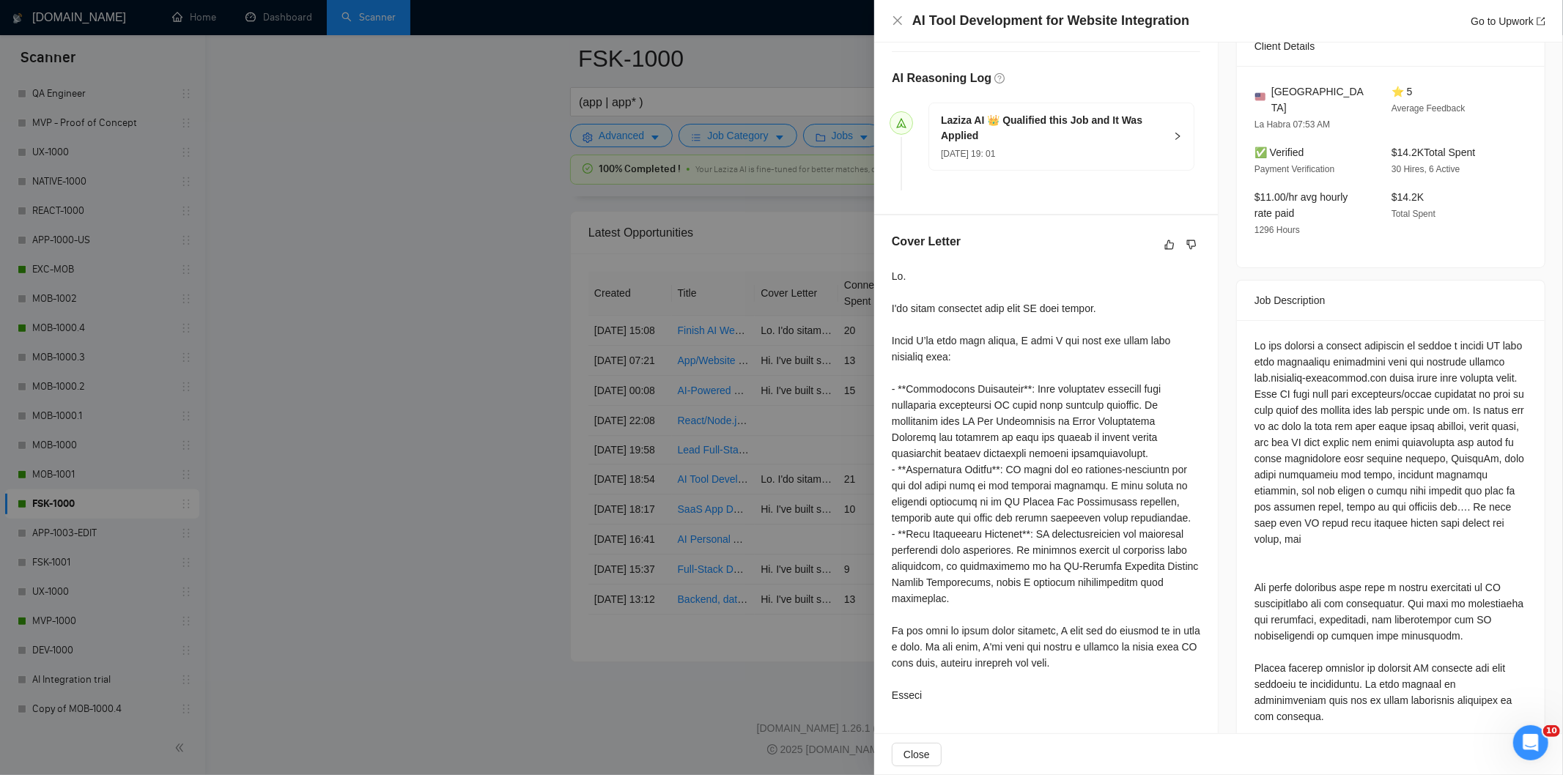
click at [1246, 328] on div at bounding box center [1391, 534] width 308 height 428
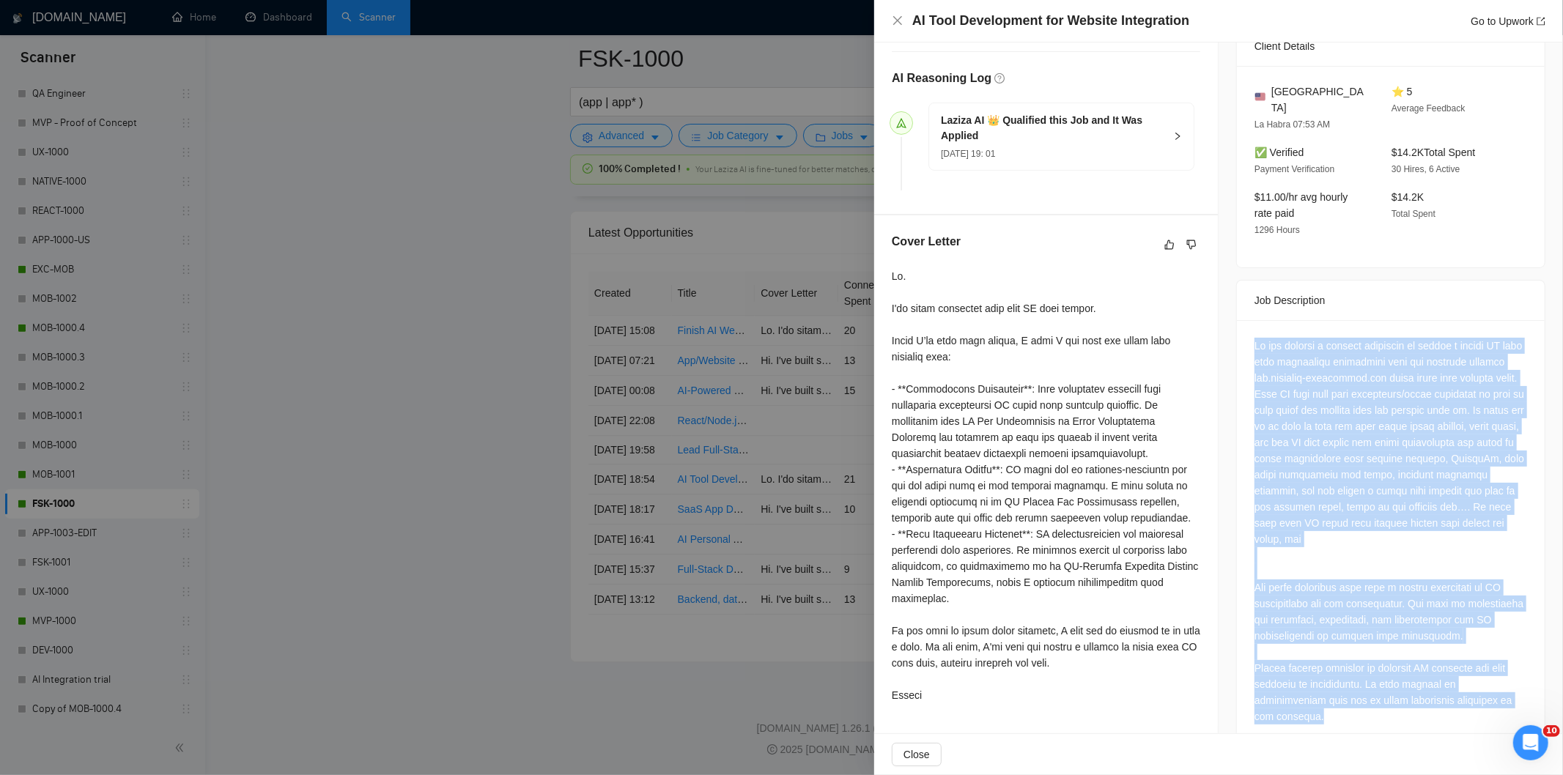
drag, startPoint x: 1239, startPoint y: 326, endPoint x: 1522, endPoint y: 687, distance: 458.4
click at [1522, 687] on div at bounding box center [1391, 534] width 308 height 428
click at [900, 22] on icon "close" at bounding box center [898, 21] width 12 height 12
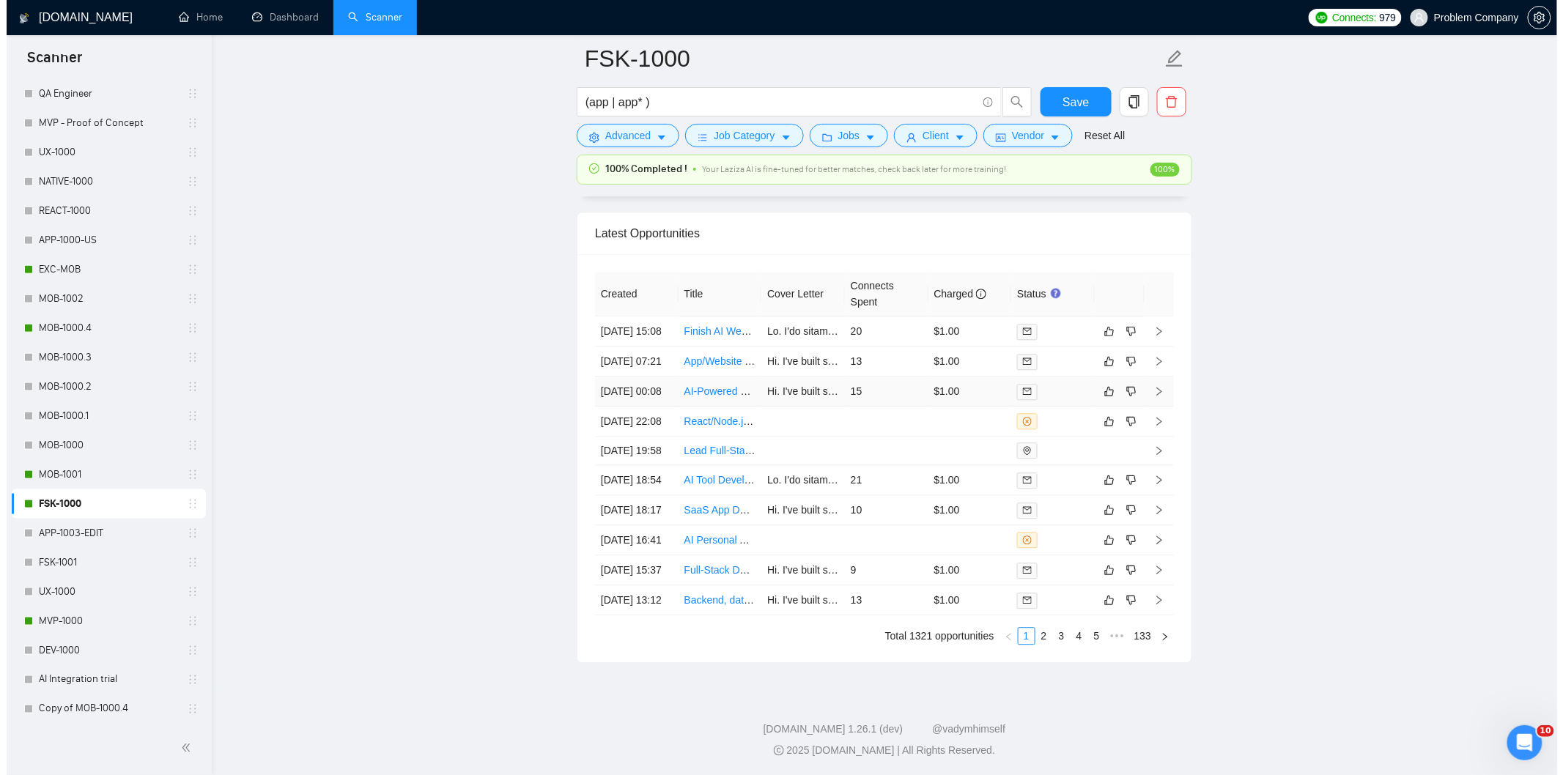
scroll to position [3570, 0]
click at [651, 439] on td "[DATE] 22:08" at bounding box center [631, 424] width 84 height 30
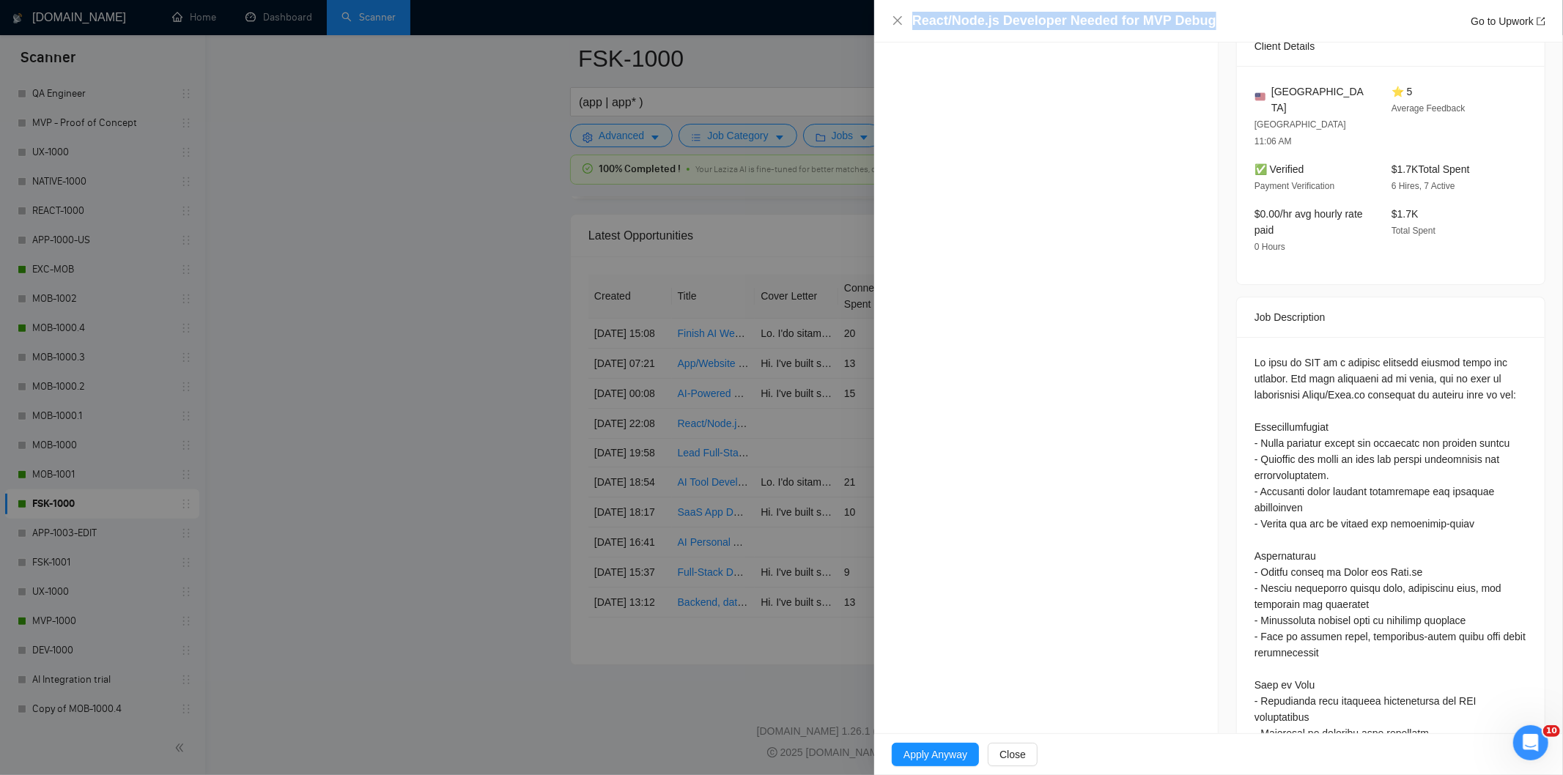
drag, startPoint x: 1232, startPoint y: 23, endPoint x: 910, endPoint y: 32, distance: 322.6
click at [910, 32] on div "React/Node.js Developer Needed for MVP Debug Go to Upwork" at bounding box center [1218, 21] width 689 height 43
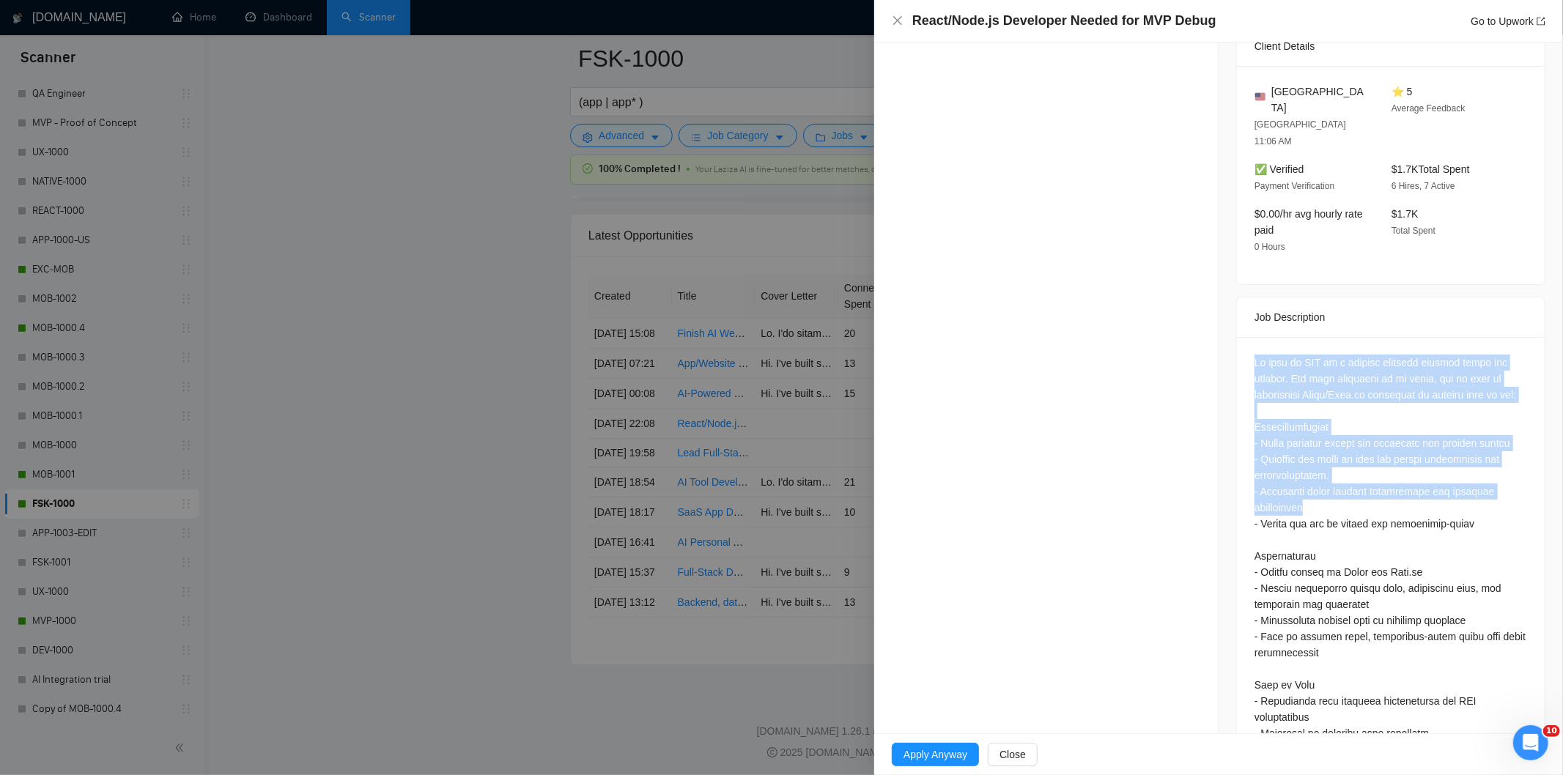
drag, startPoint x: 1244, startPoint y: 323, endPoint x: 1355, endPoint y: 526, distance: 231.2
click at [1353, 523] on div at bounding box center [1391, 623] width 308 height 573
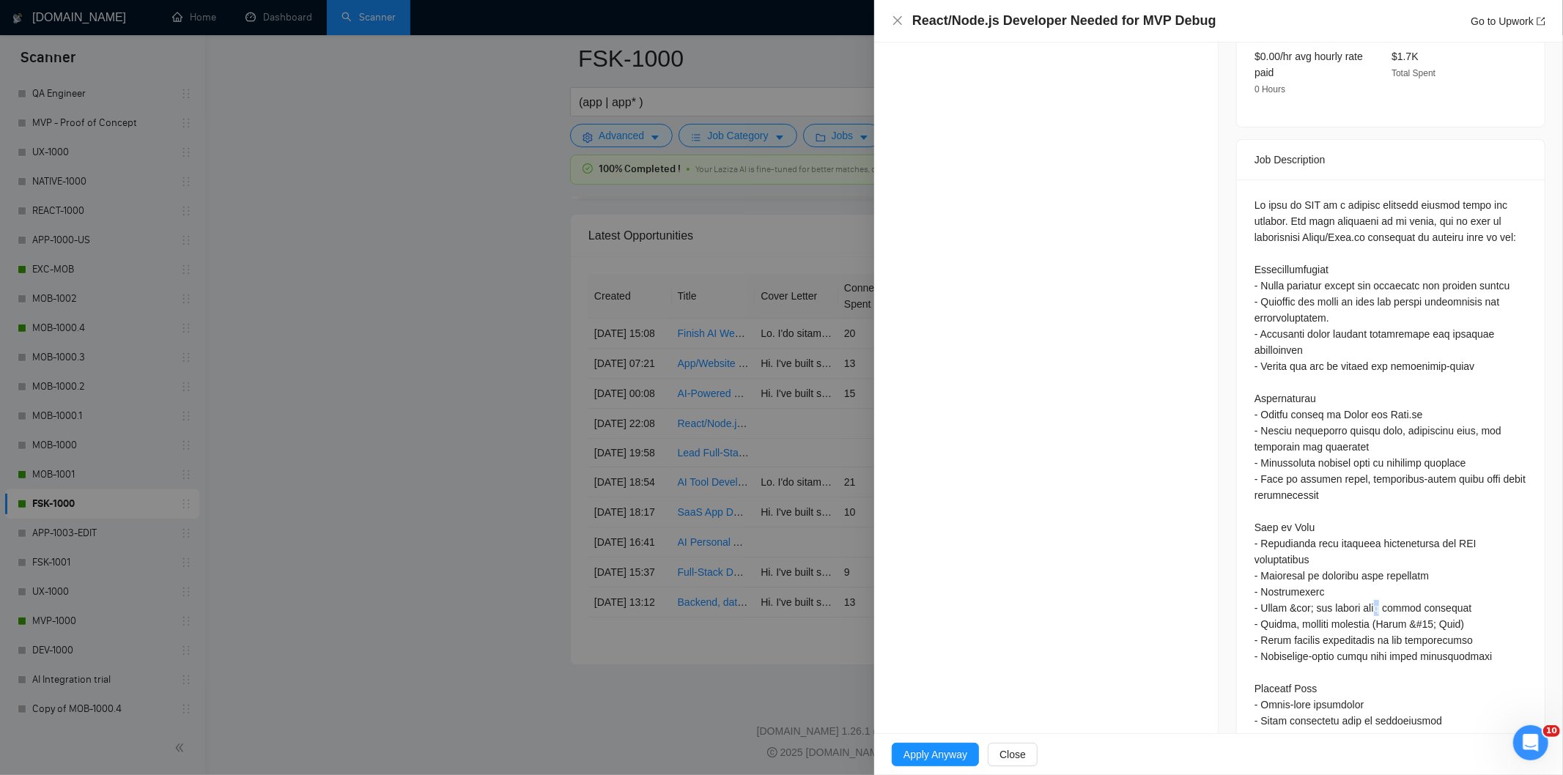
scroll to position [536, 0]
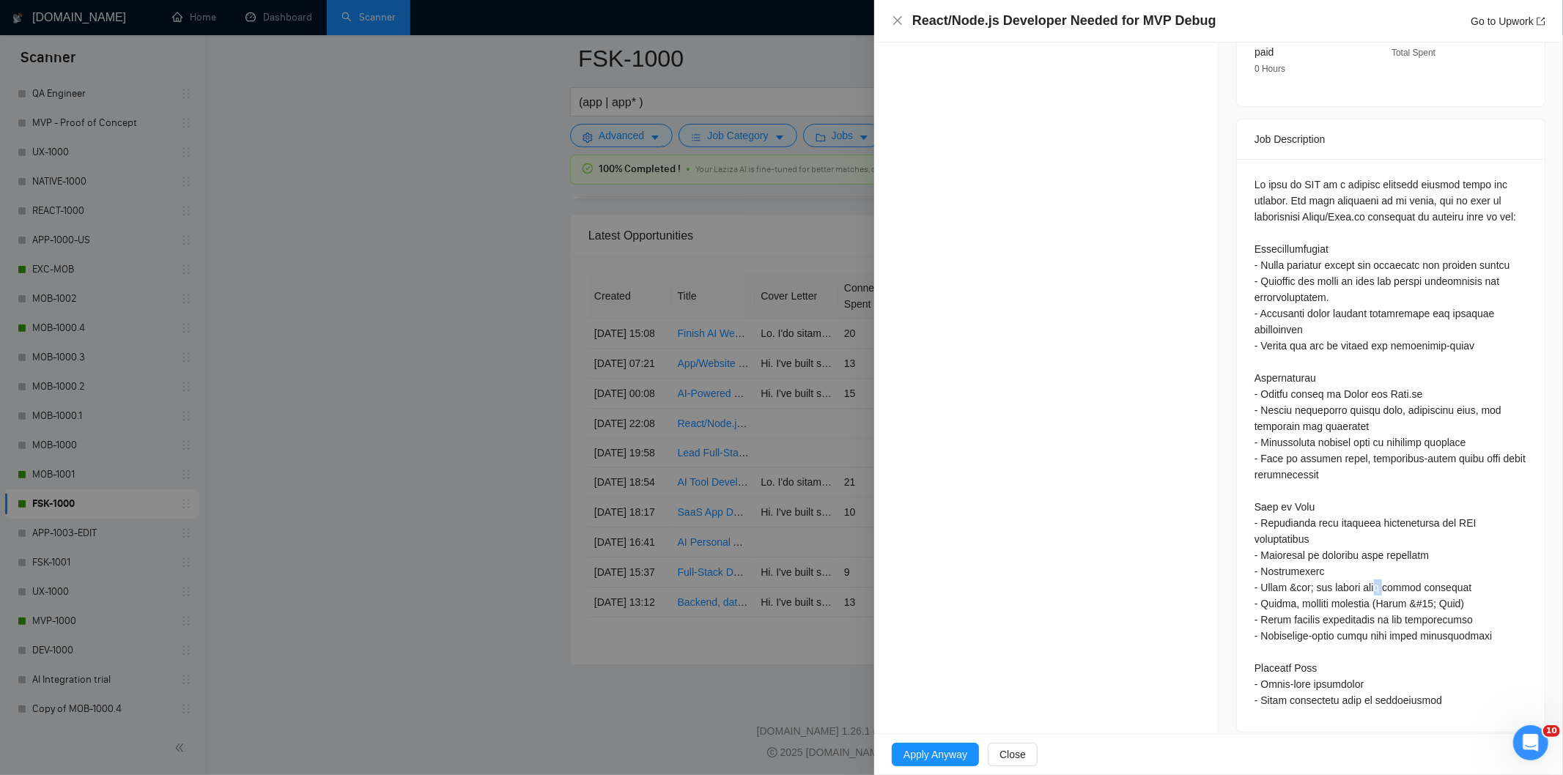
drag, startPoint x: 1384, startPoint y: 572, endPoint x: 1388, endPoint y: 579, distance: 8.5
click at [1388, 579] on div at bounding box center [1391, 443] width 273 height 532
click at [1268, 177] on div at bounding box center [1391, 443] width 273 height 532
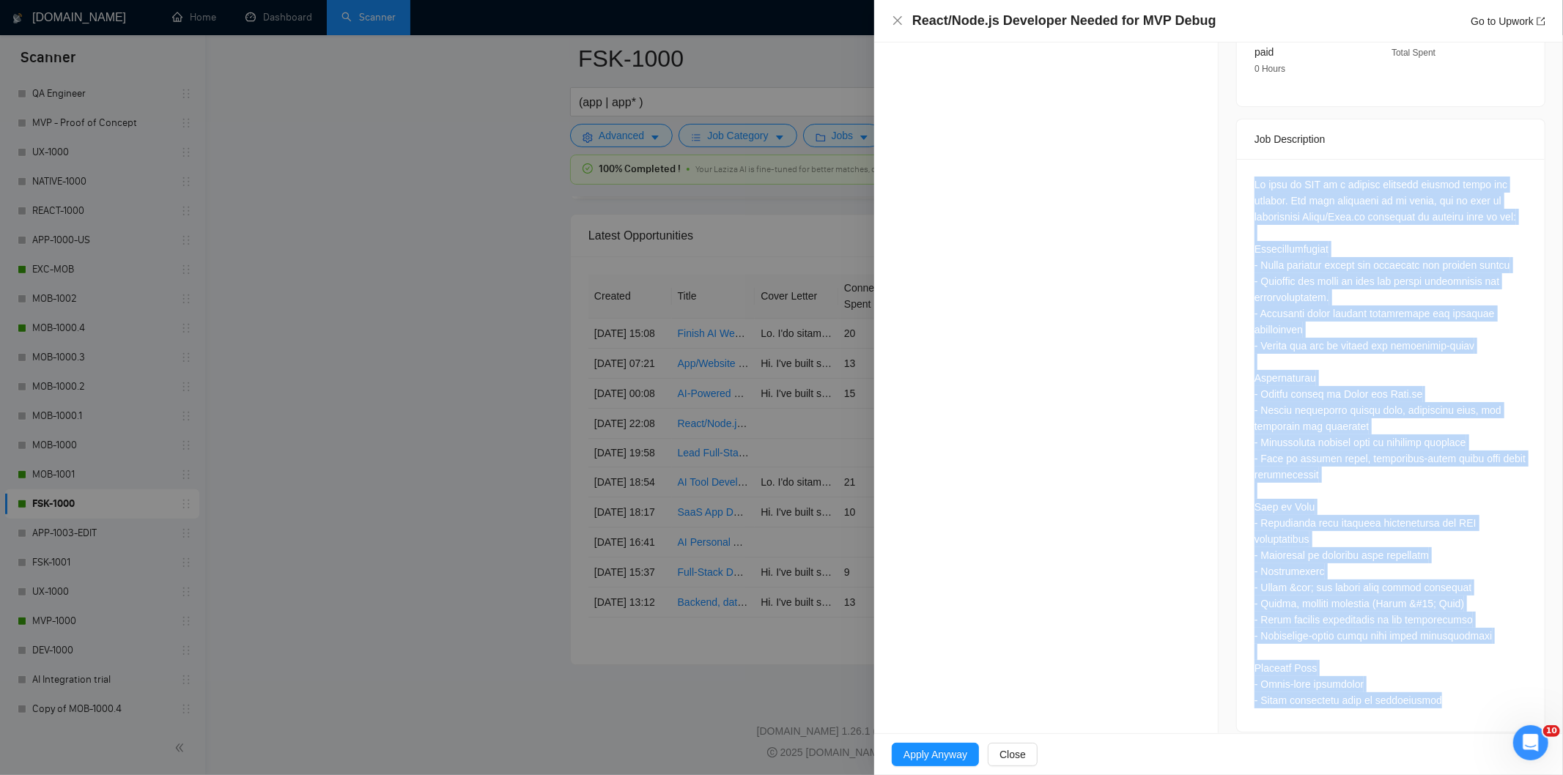
drag, startPoint x: 1242, startPoint y: 149, endPoint x: 1486, endPoint y: 688, distance: 591.4
click at [1486, 688] on div at bounding box center [1391, 445] width 308 height 573
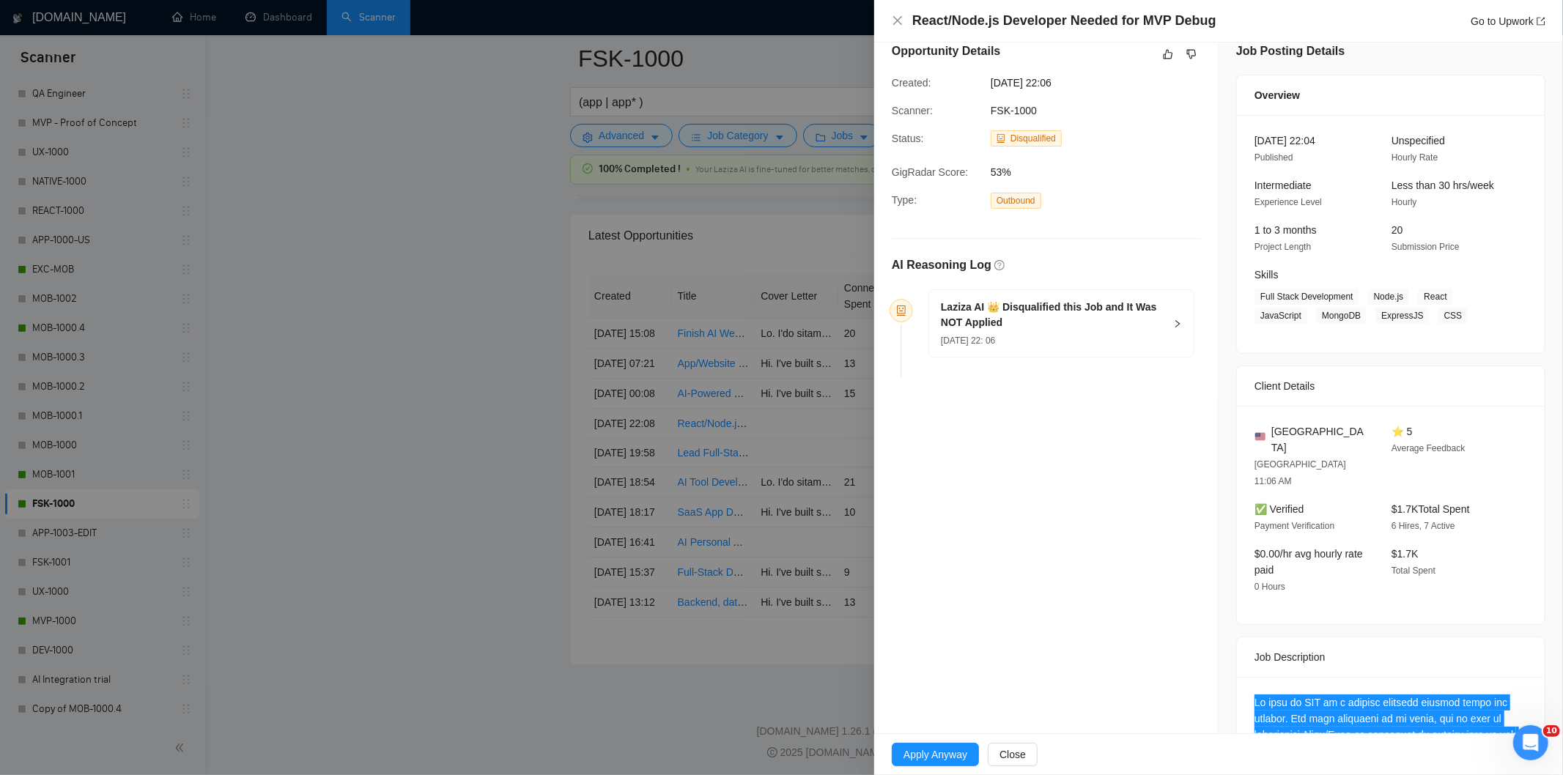
scroll to position [0, 0]
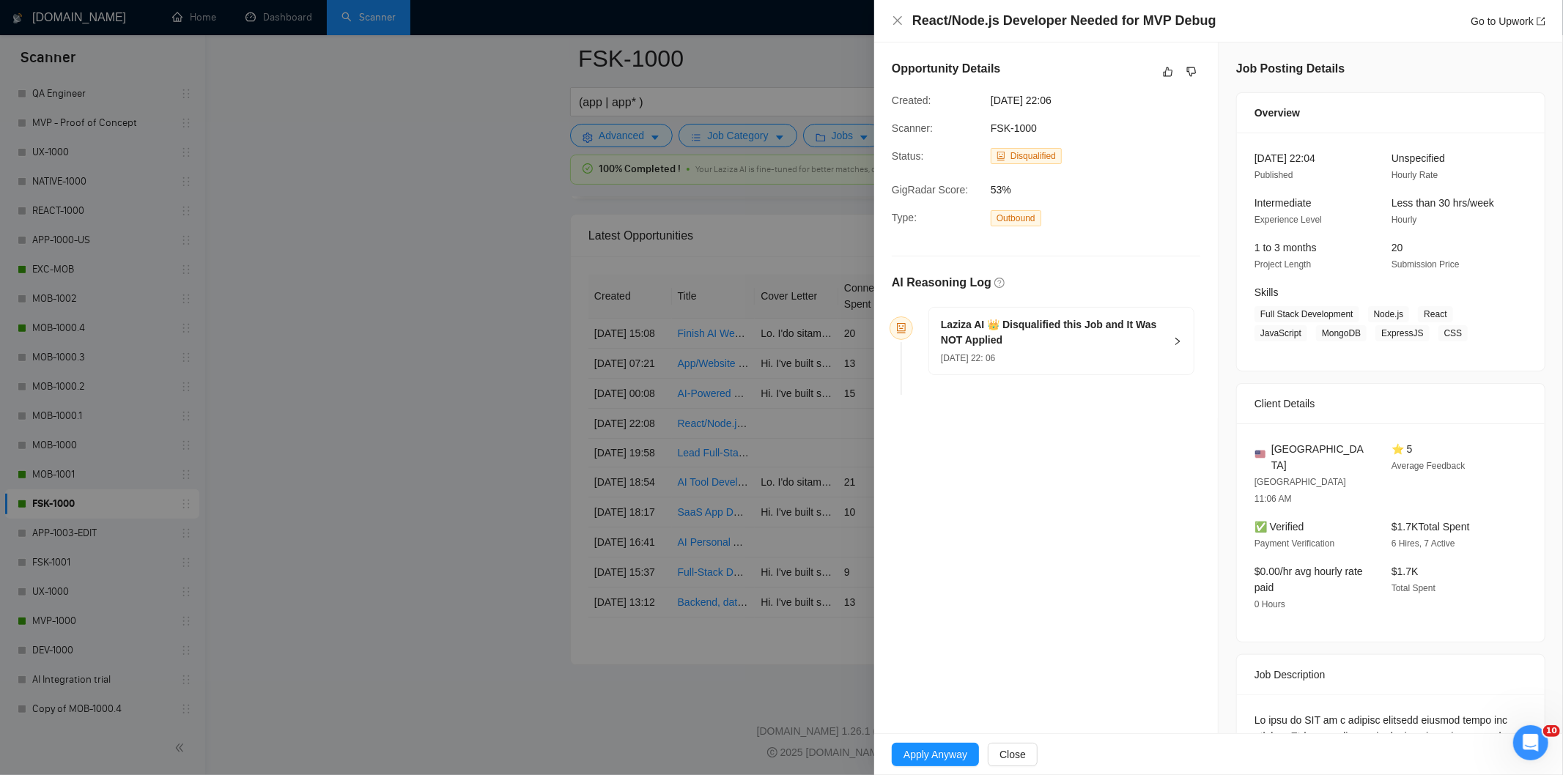
click at [1070, 318] on h5 "Laziza AI 👑 Disqualified this Job and It Was NOT Applied" at bounding box center [1053, 332] width 224 height 31
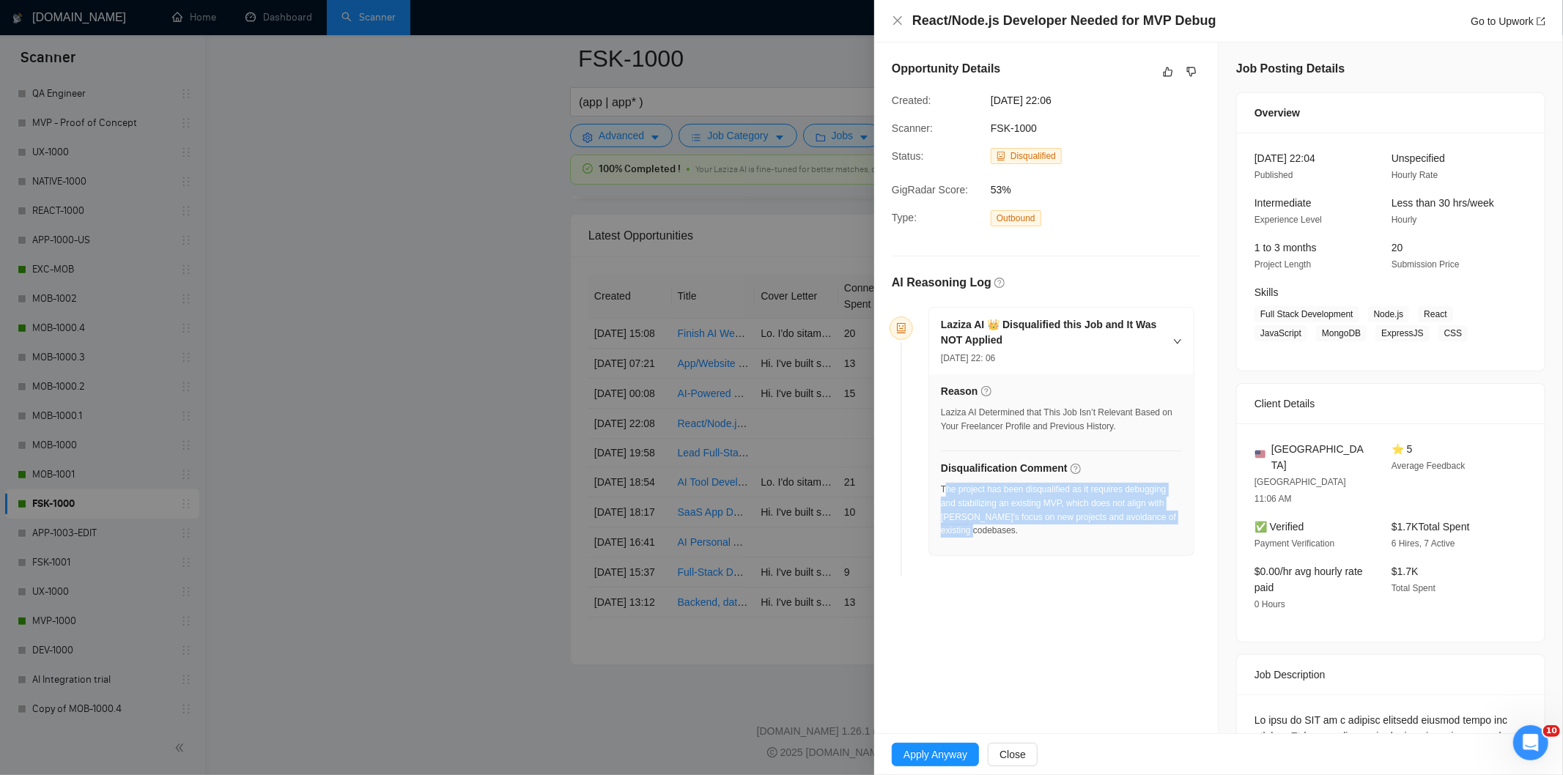
drag, startPoint x: 1044, startPoint y: 543, endPoint x: 944, endPoint y: 489, distance: 113.5
click at [944, 489] on div "The project has been disqualified as it requires debugging and stabilizing an e…" at bounding box center [1061, 515] width 241 height 64
click at [899, 17] on icon "close" at bounding box center [898, 21] width 12 height 12
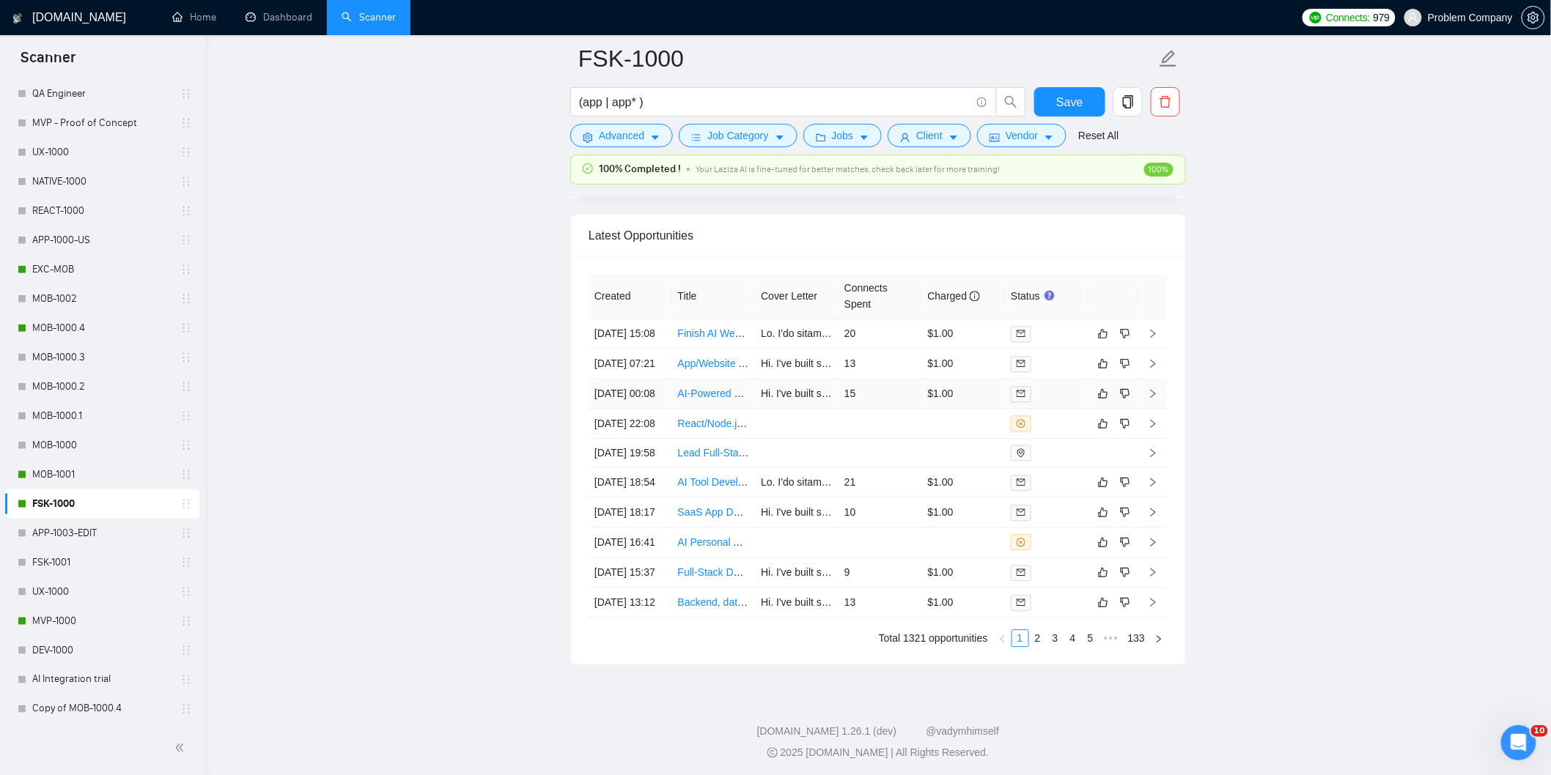
drag, startPoint x: 647, startPoint y: 443, endPoint x: 371, endPoint y: 12, distance: 512.0
click at [646, 409] on td "[DATE] 00:08" at bounding box center [631, 394] width 84 height 30
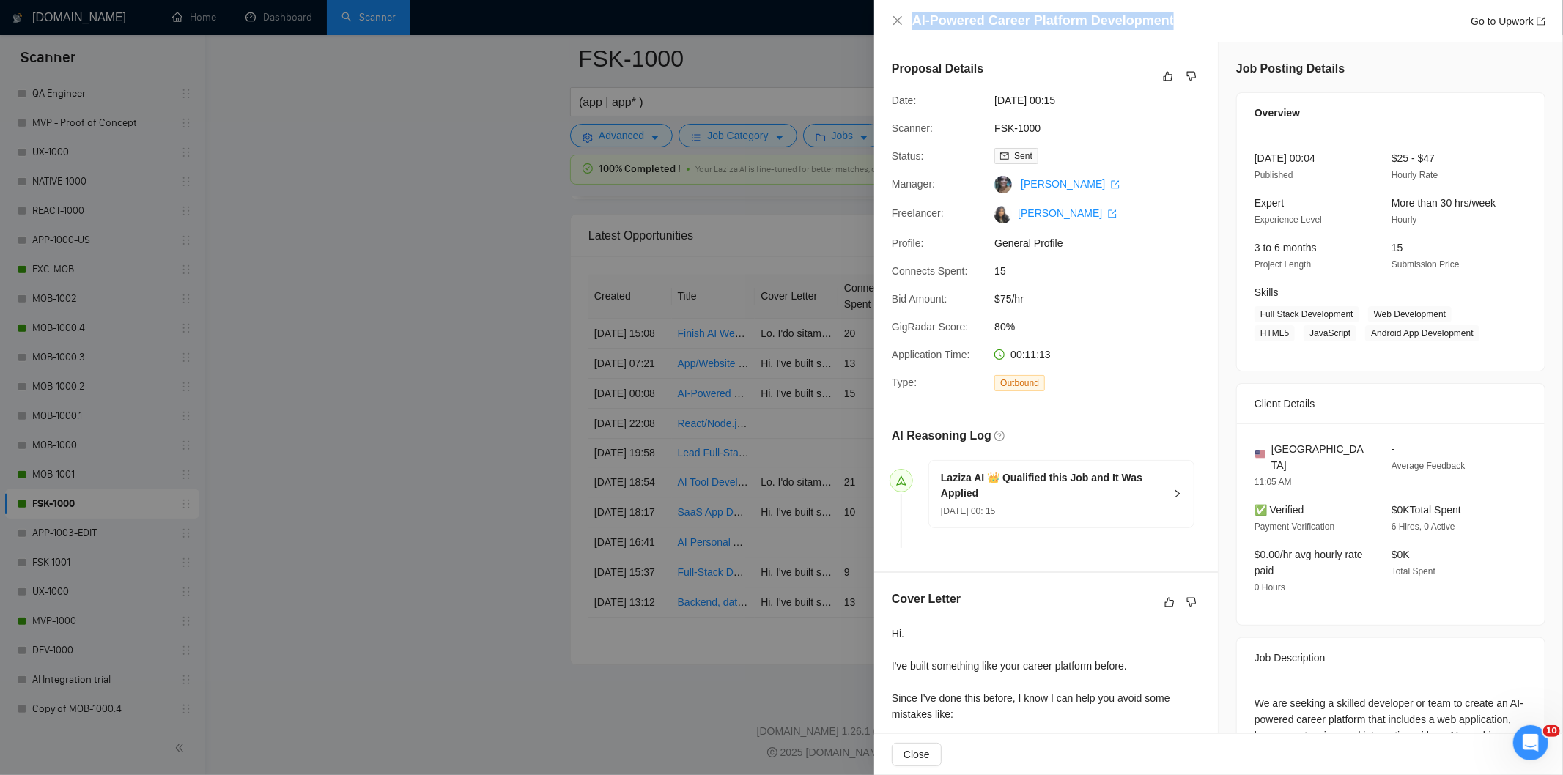
drag, startPoint x: 1192, startPoint y: 18, endPoint x: 919, endPoint y: 10, distance: 272.8
click at [919, 10] on div "AI-Powered Career Platform Development Go to Upwork" at bounding box center [1218, 21] width 689 height 43
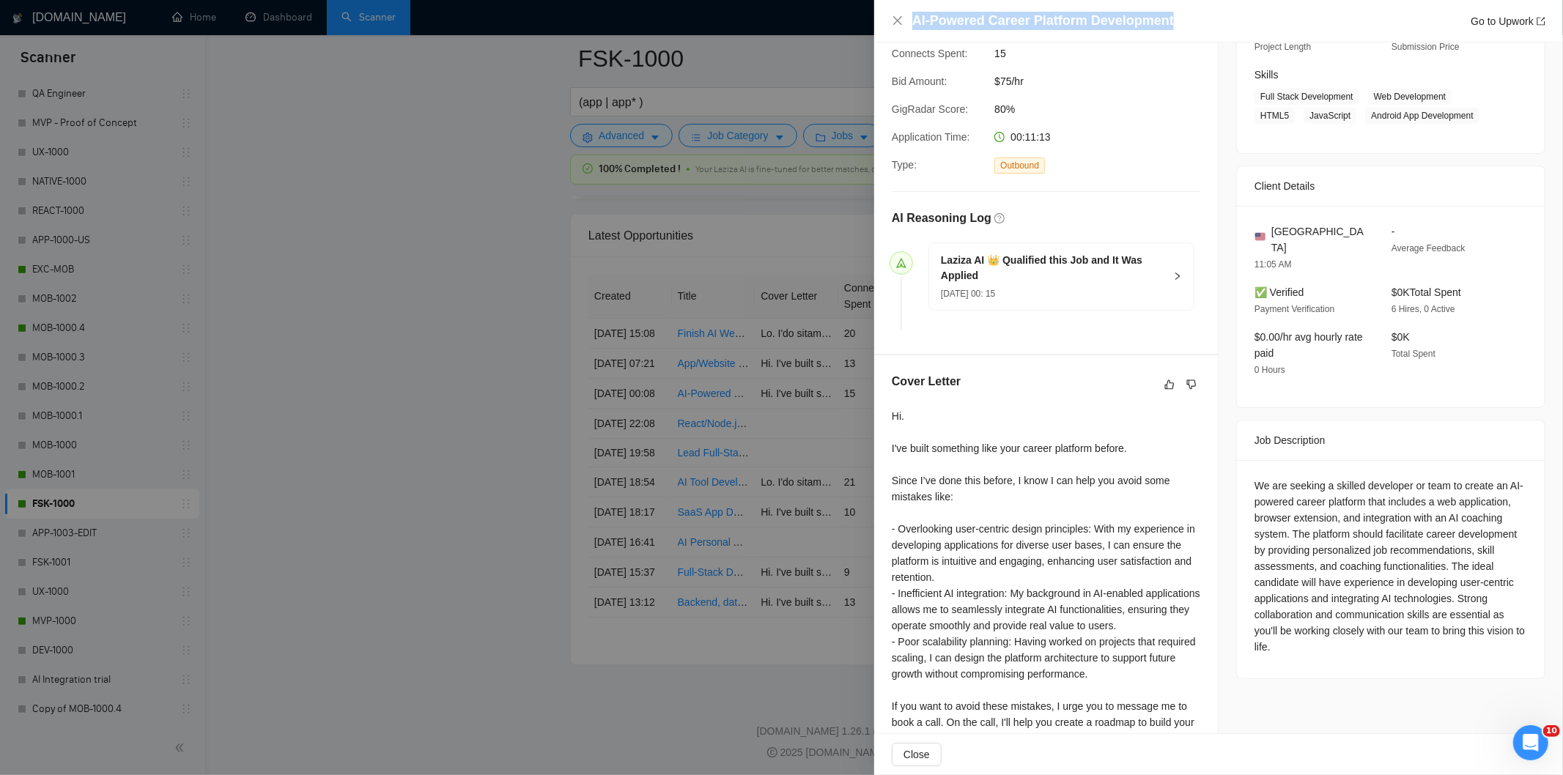
scroll to position [287, 0]
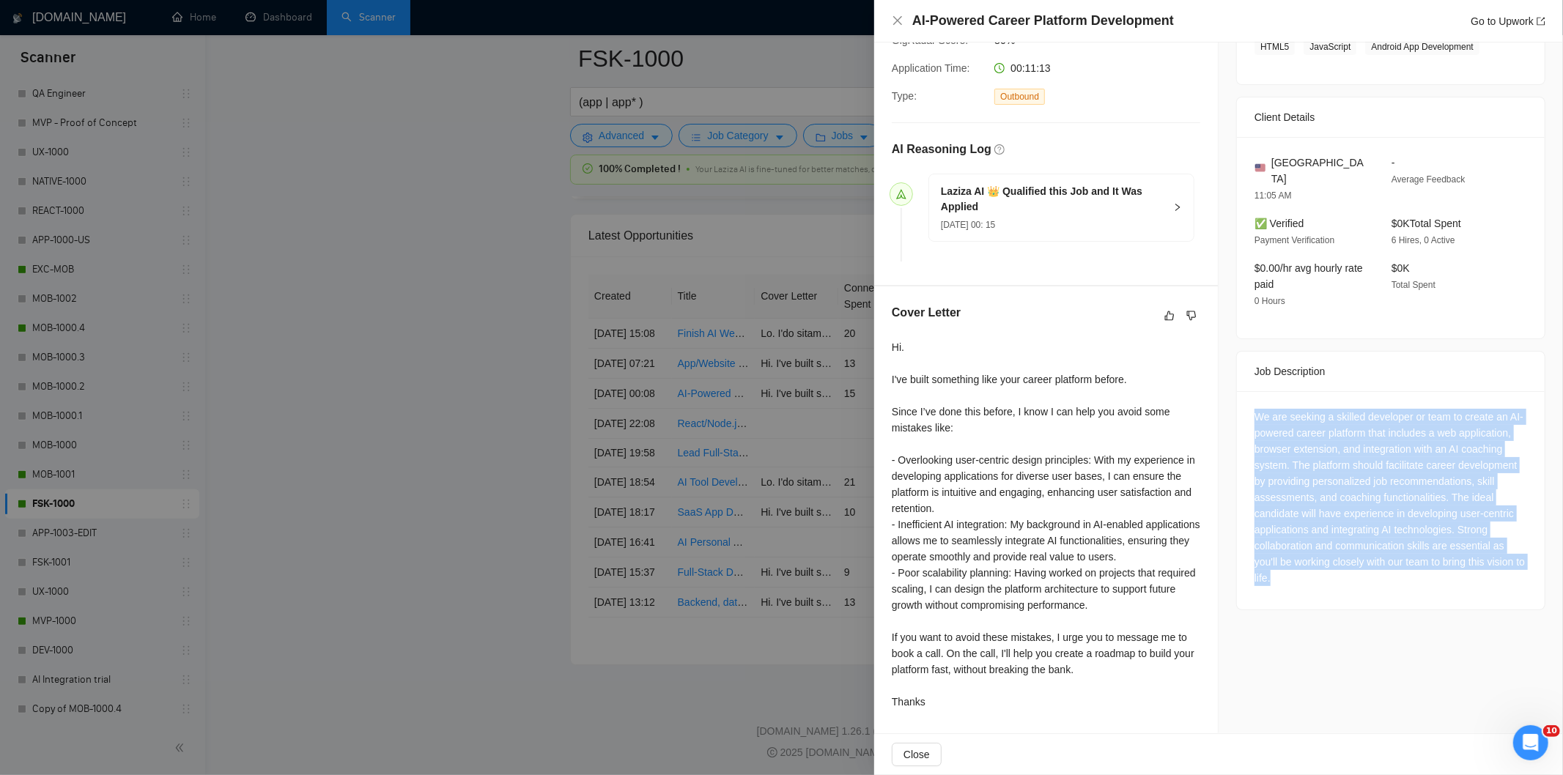
drag, startPoint x: 1246, startPoint y: 394, endPoint x: 1442, endPoint y: 581, distance: 270.6
click at [1442, 581] on div "We are seeking a skilled developer or team to create an AI-powered career platf…" at bounding box center [1391, 500] width 308 height 218
click at [896, 21] on icon "close" at bounding box center [898, 21] width 12 height 12
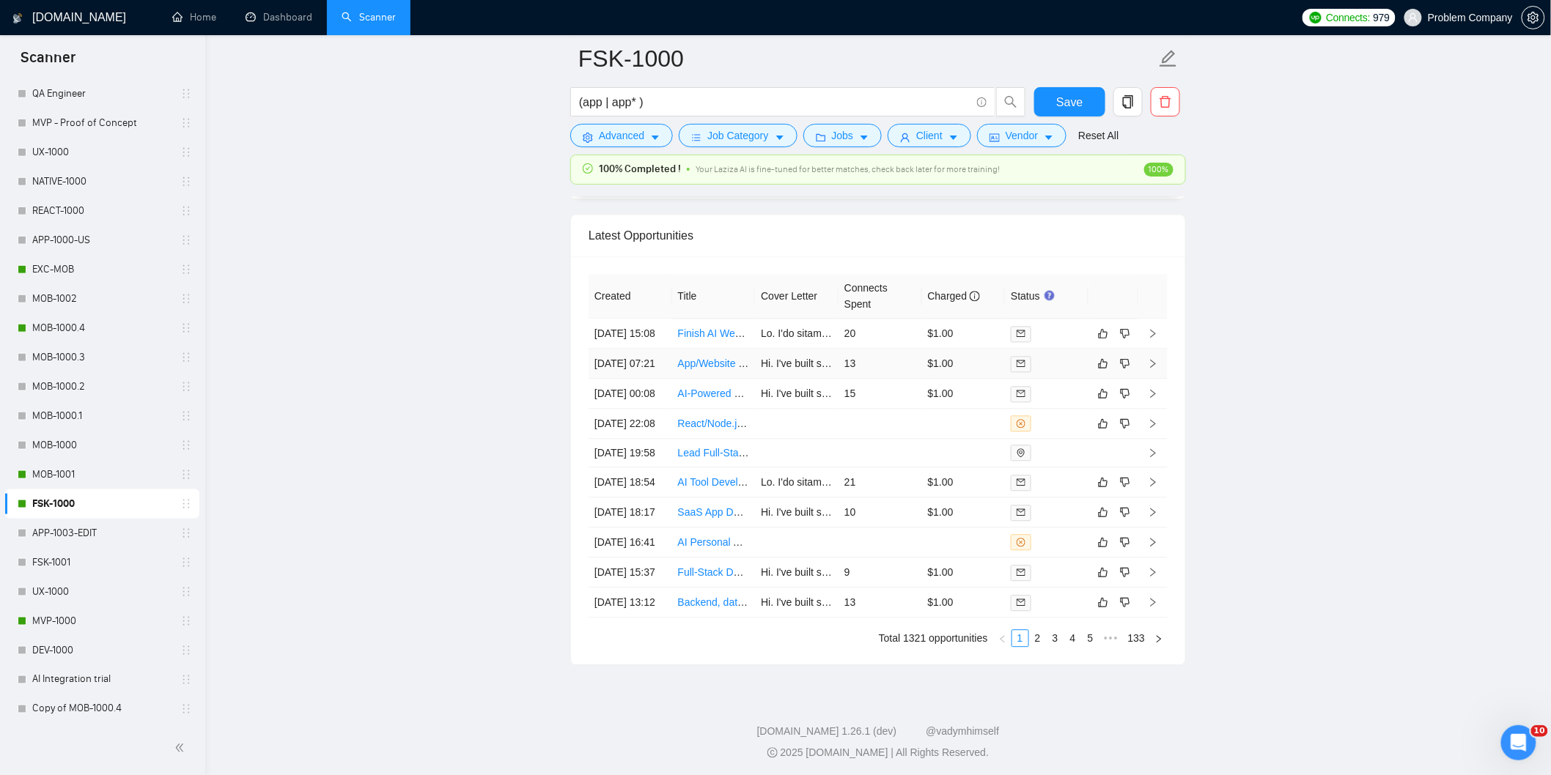
click at [647, 379] on td "[DATE] 07:21" at bounding box center [631, 364] width 84 height 30
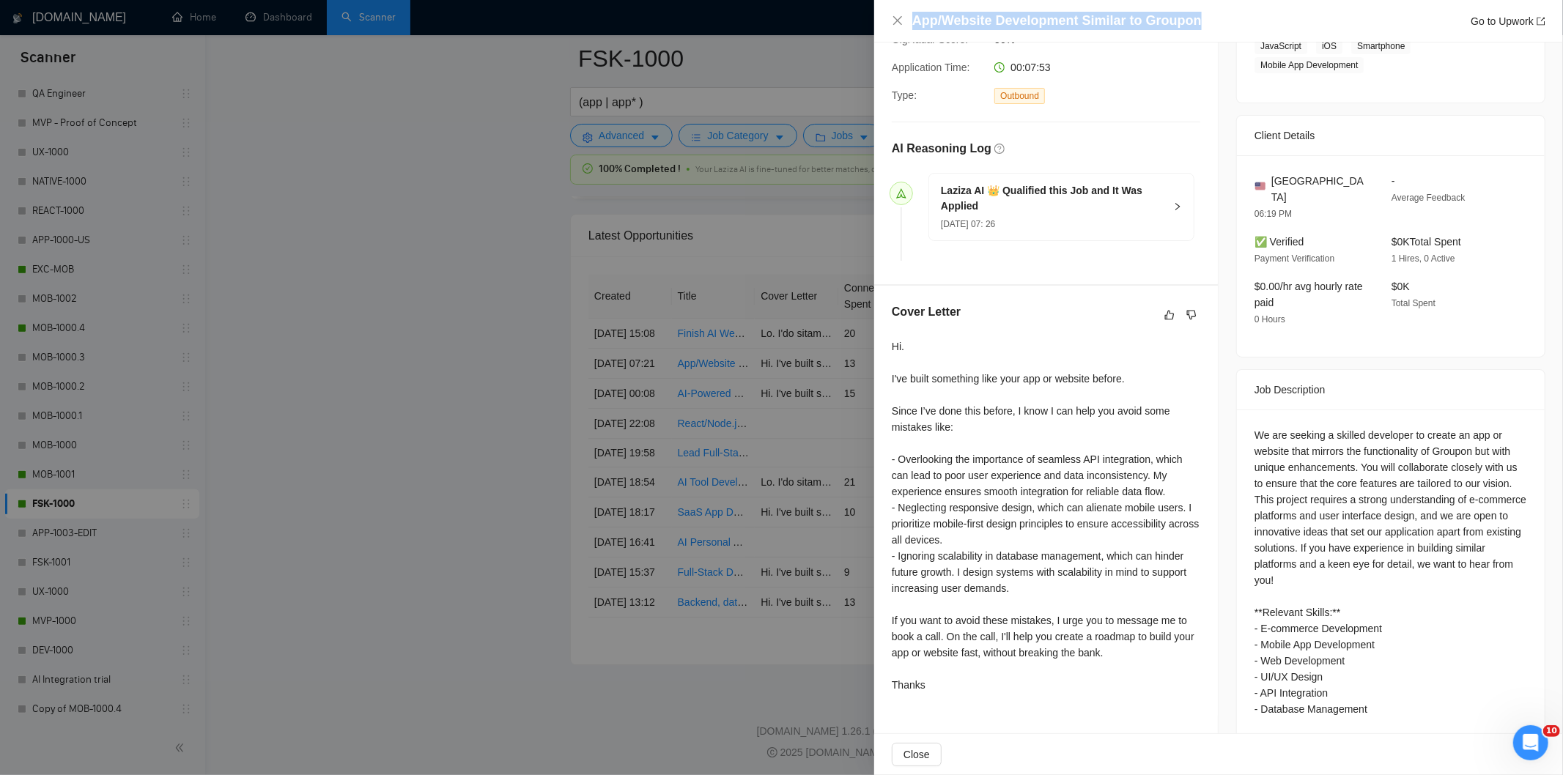
drag, startPoint x: 1215, startPoint y: 16, endPoint x: 887, endPoint y: 24, distance: 328.5
click at [887, 24] on div "App/Website Development Similar to Groupon Go to Upwork" at bounding box center [1218, 21] width 689 height 43
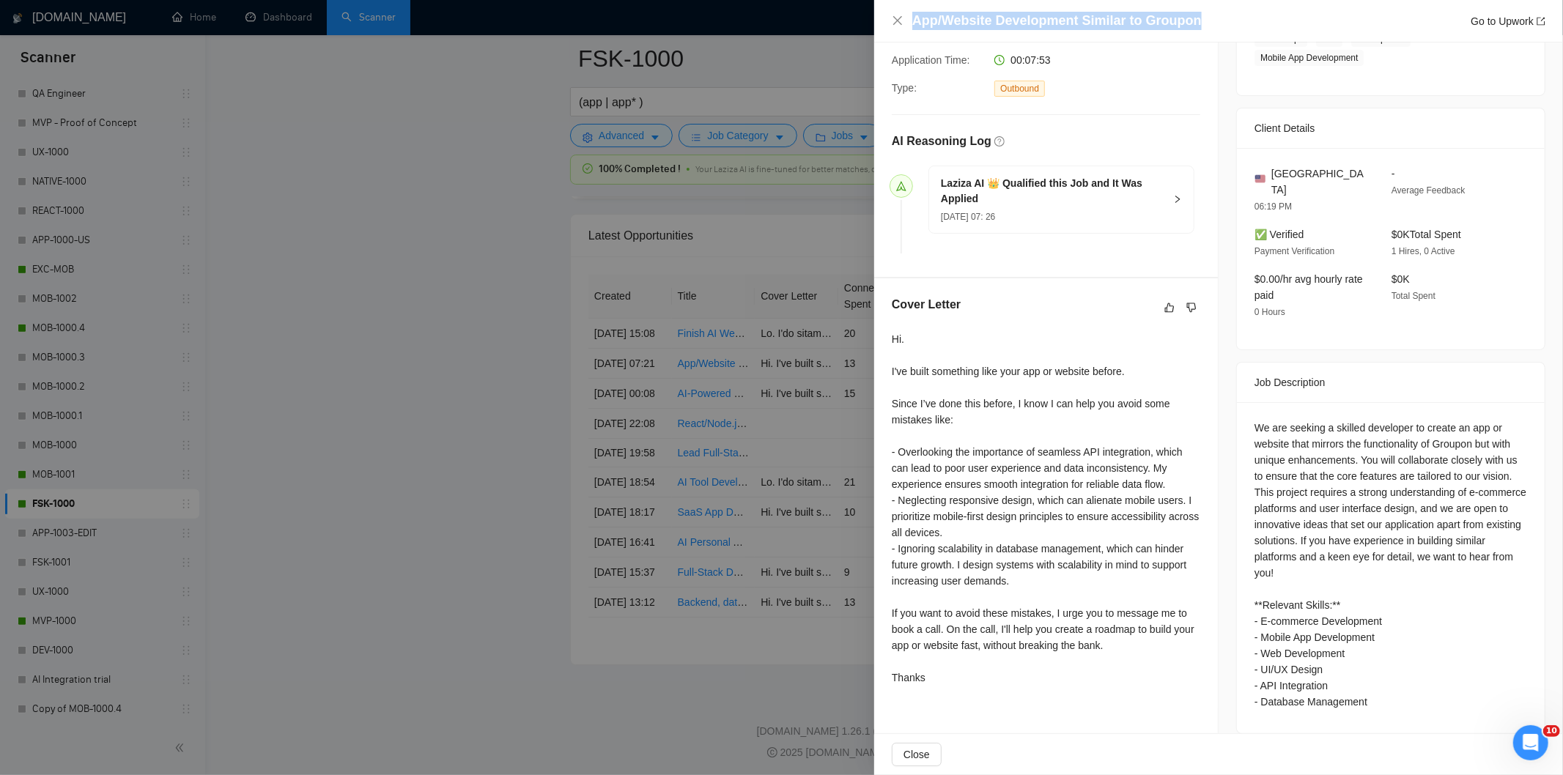
scroll to position [296, 0]
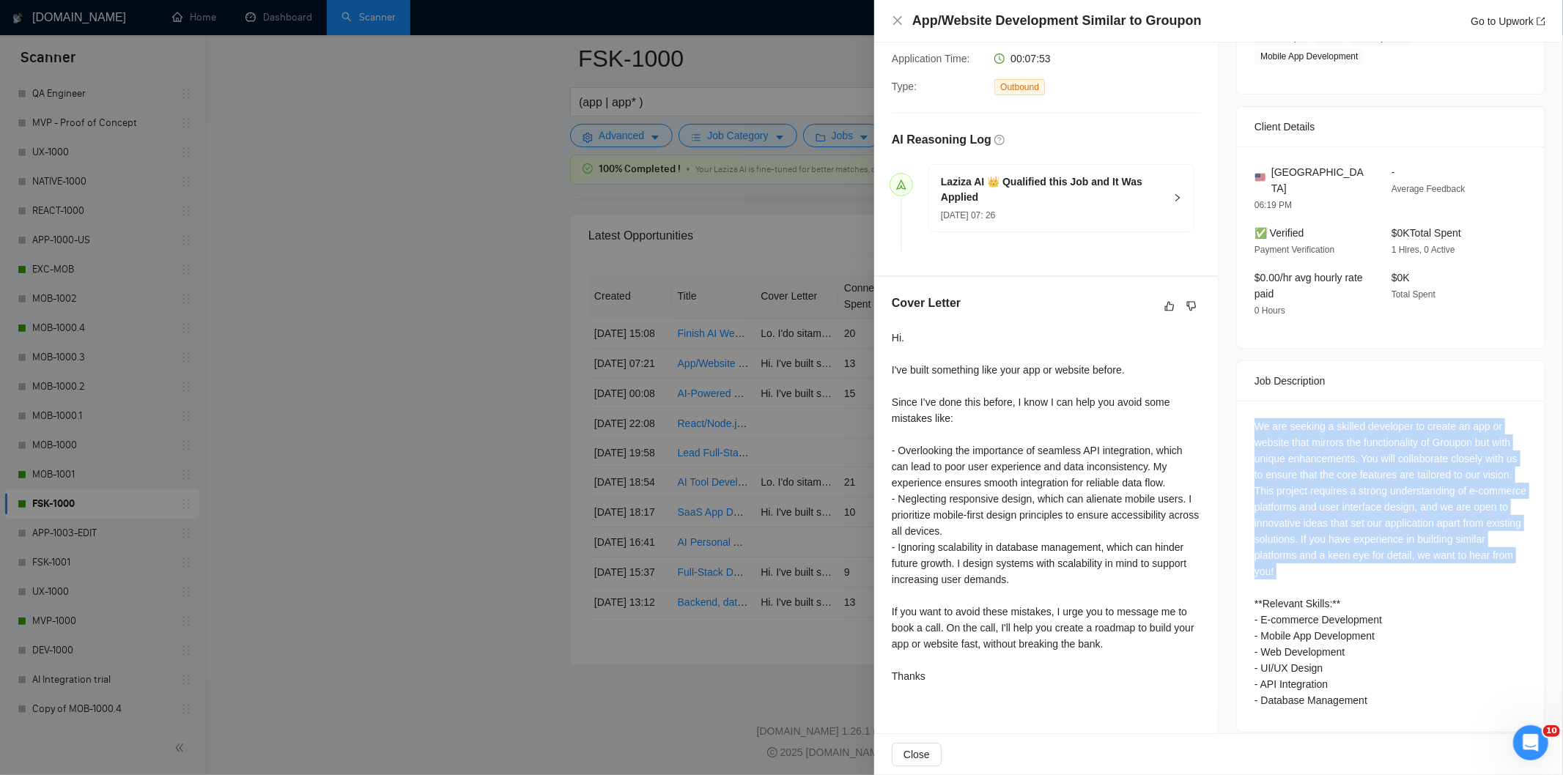
drag, startPoint x: 1243, startPoint y: 407, endPoint x: 1404, endPoint y: 575, distance: 232.2
click at [1404, 575] on div "We are seeking a skilled developer to create an app or website that mirrors the…" at bounding box center [1391, 566] width 308 height 331
click at [898, 19] on icon "close" at bounding box center [898, 21] width 12 height 12
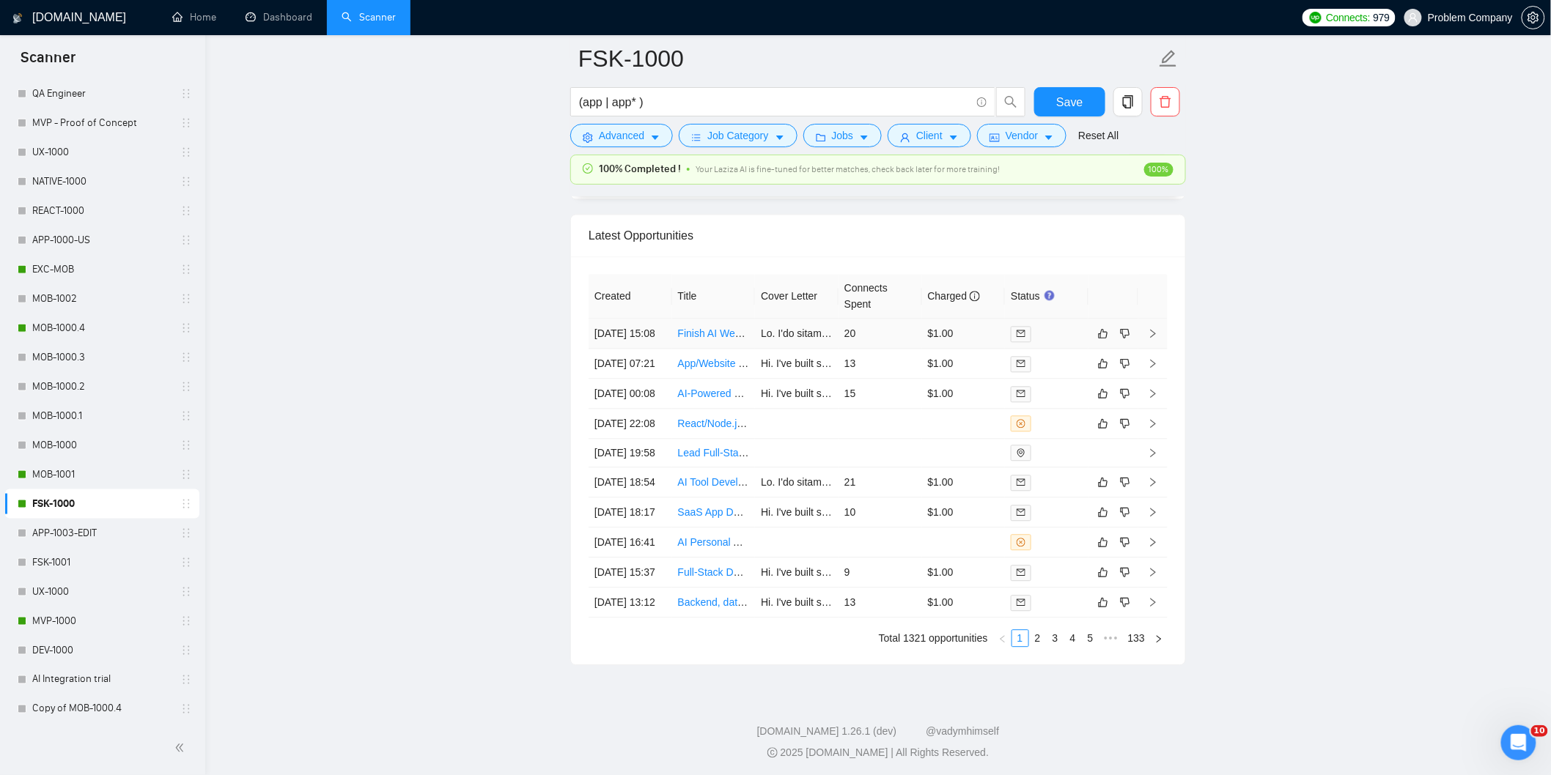
click at [666, 349] on td "[DATE] 15:08" at bounding box center [631, 334] width 84 height 30
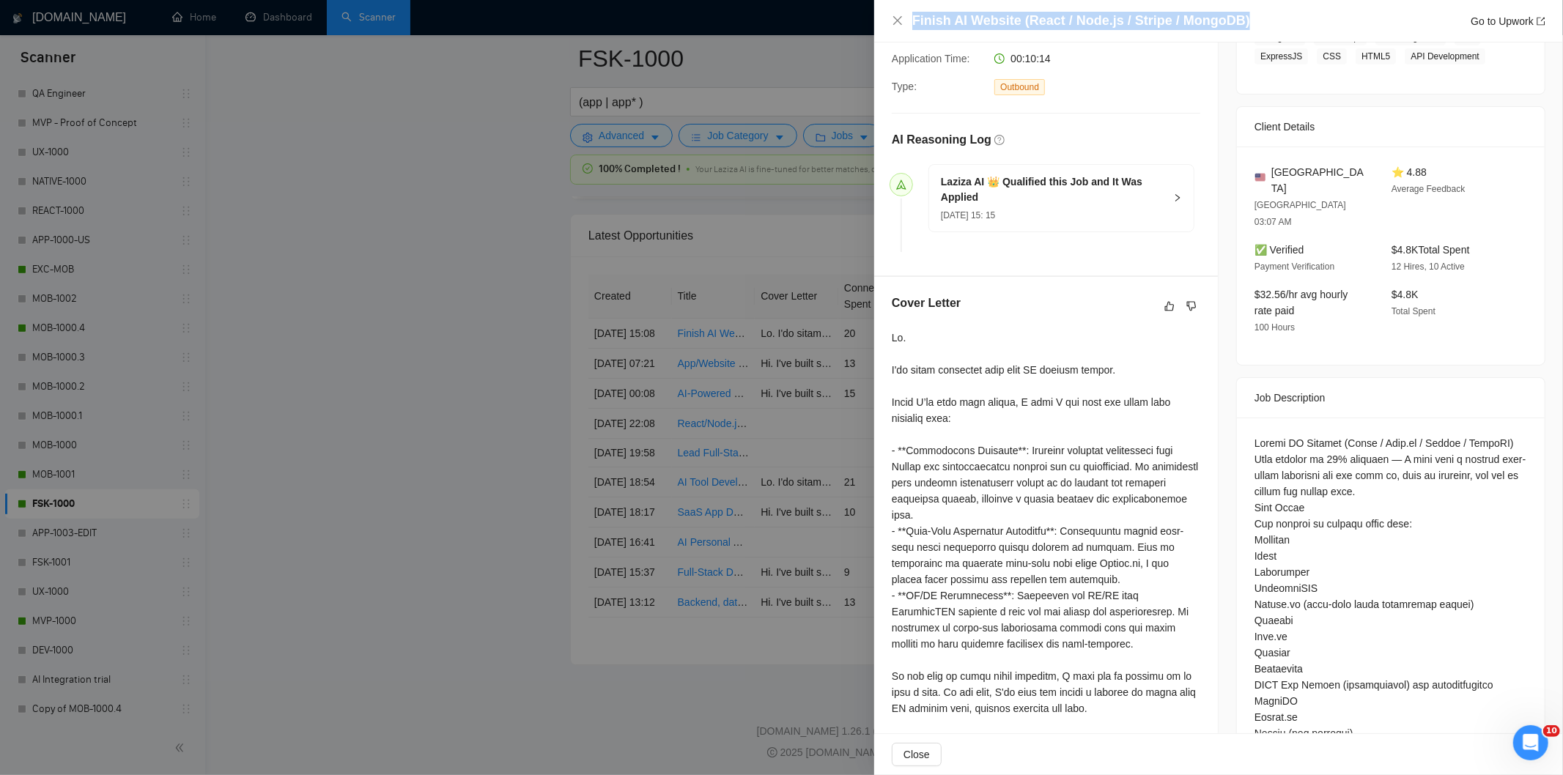
drag, startPoint x: 1265, startPoint y: 12, endPoint x: 1248, endPoint y: 18, distance: 18.3
click at [1248, 18] on div "Finish AI Website (React / Node.js / Stripe / MongoDB) Go to Upwork" at bounding box center [1218, 21] width 689 height 43
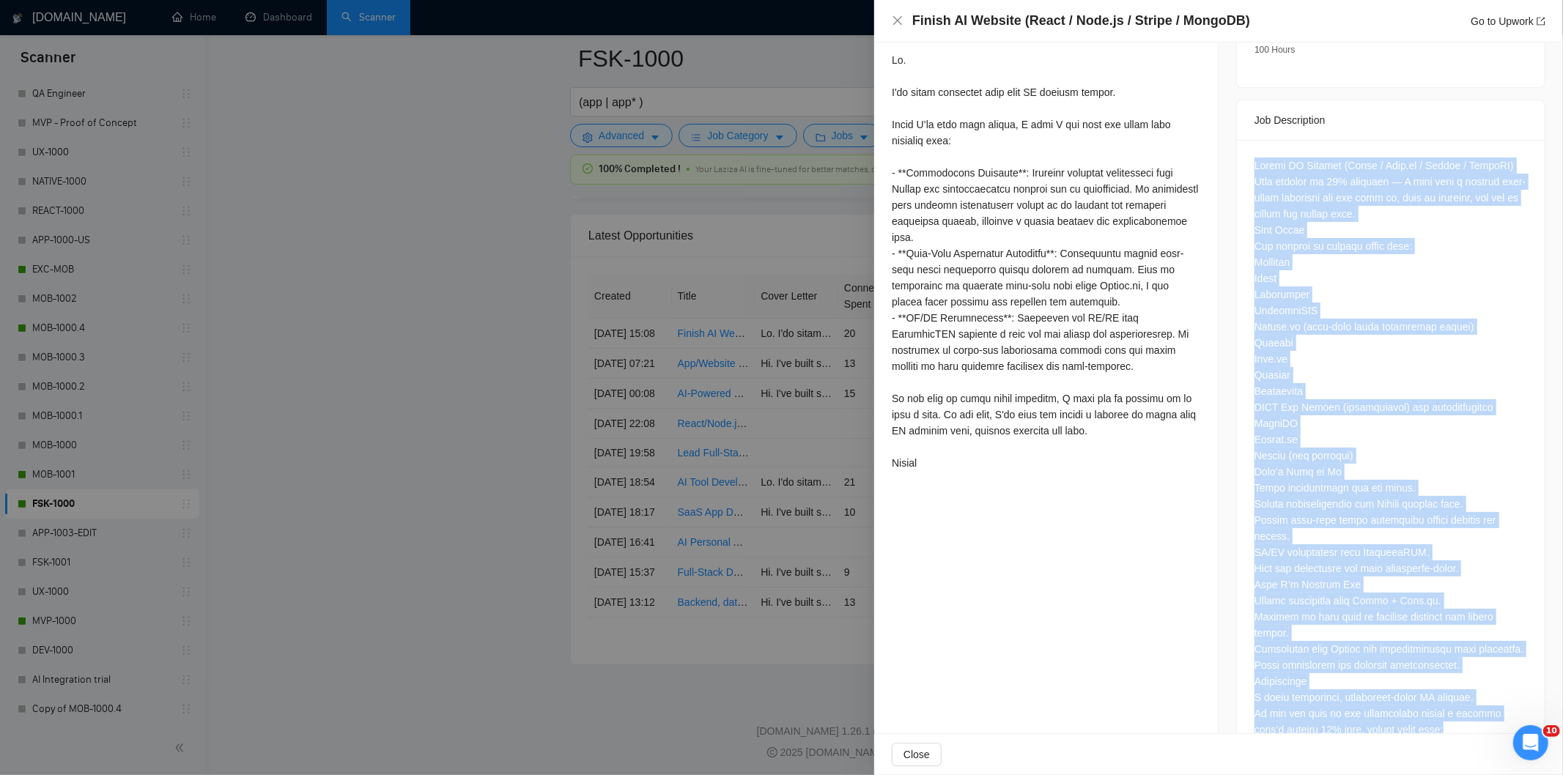
scroll to position [619, 0]
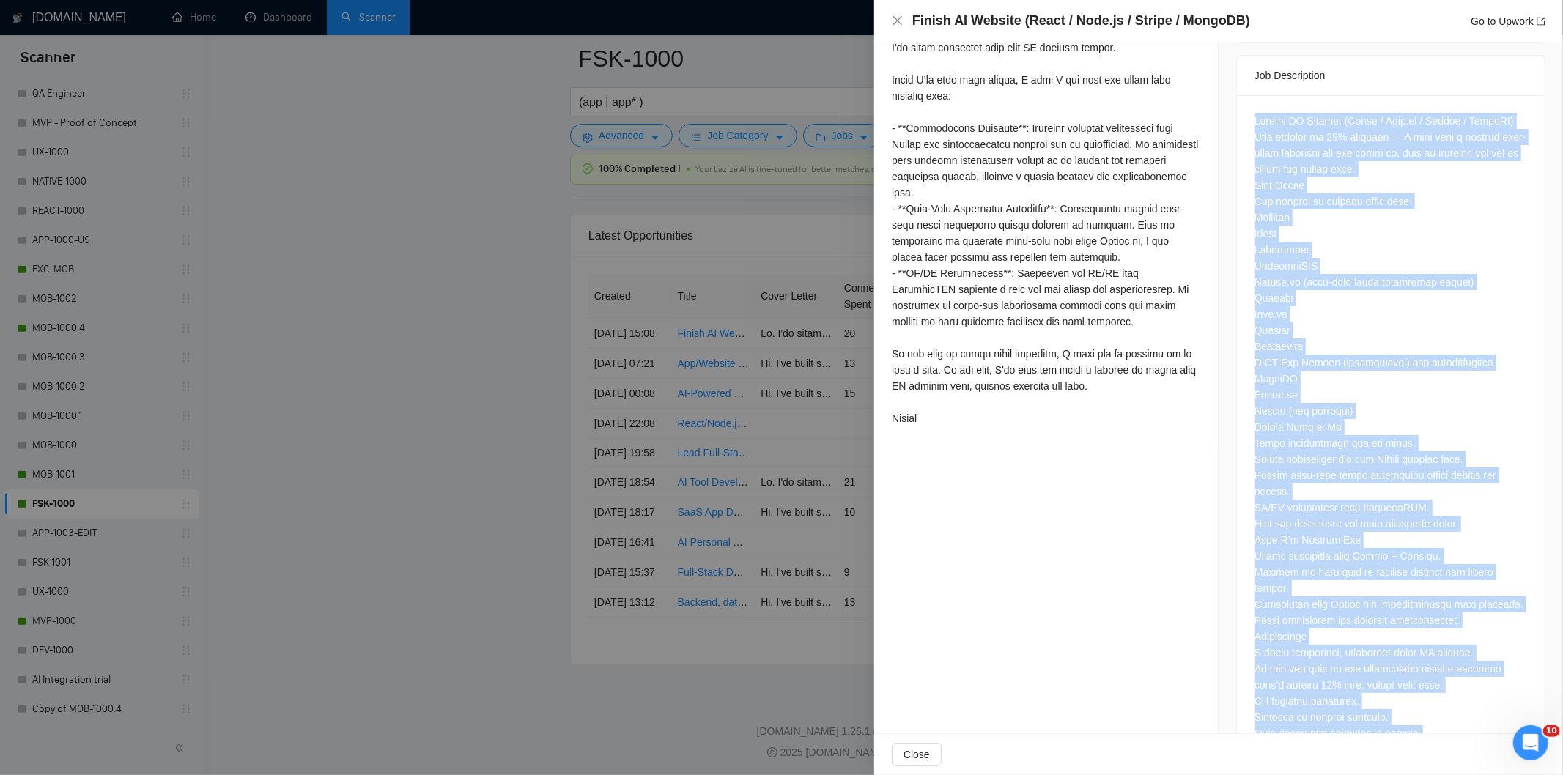
drag, startPoint x: 1245, startPoint y: 164, endPoint x: 1467, endPoint y: 697, distance: 577.6
click at [1467, 697] on div at bounding box center [1391, 430] width 308 height 670
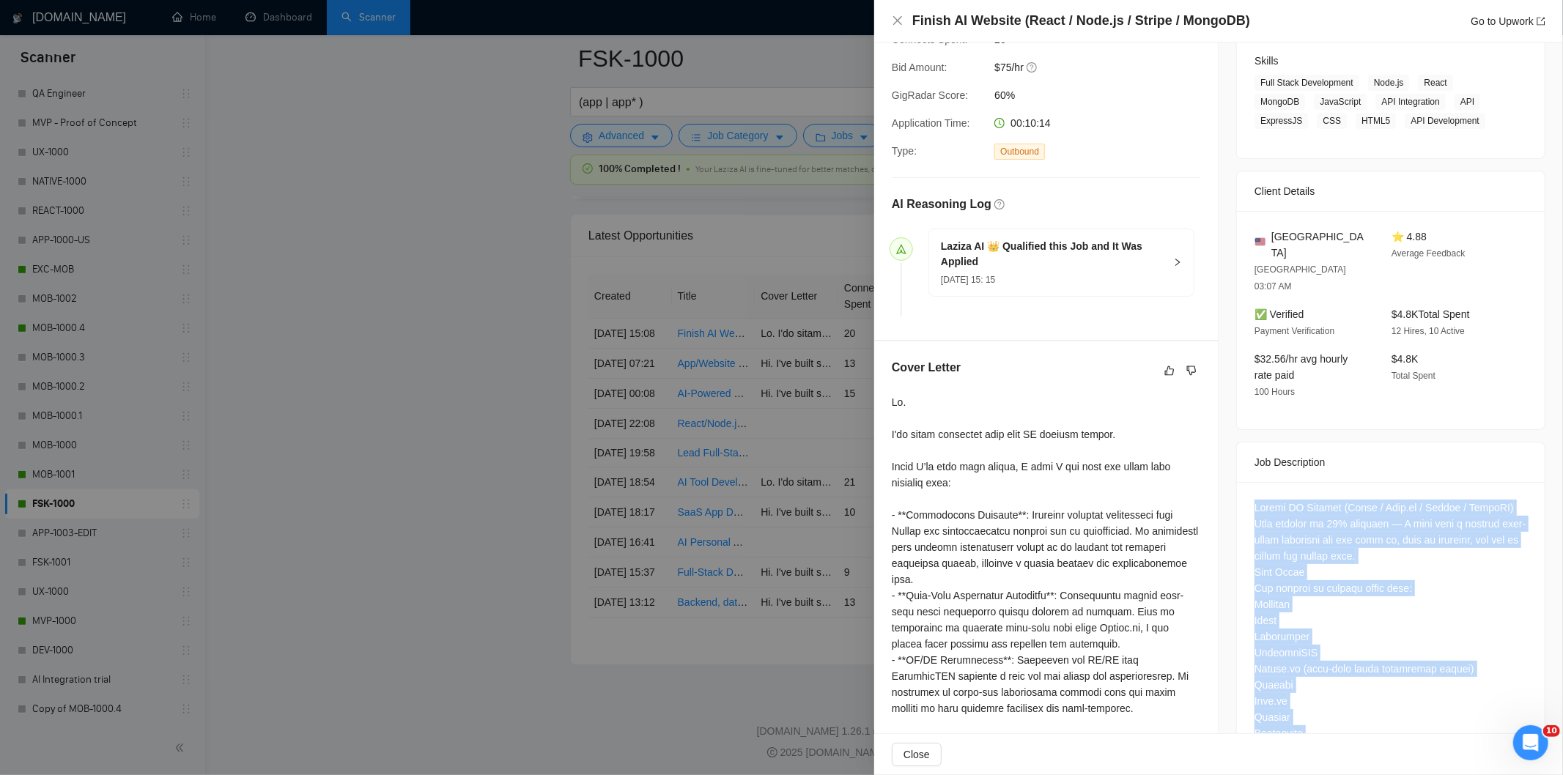
scroll to position [211, 0]
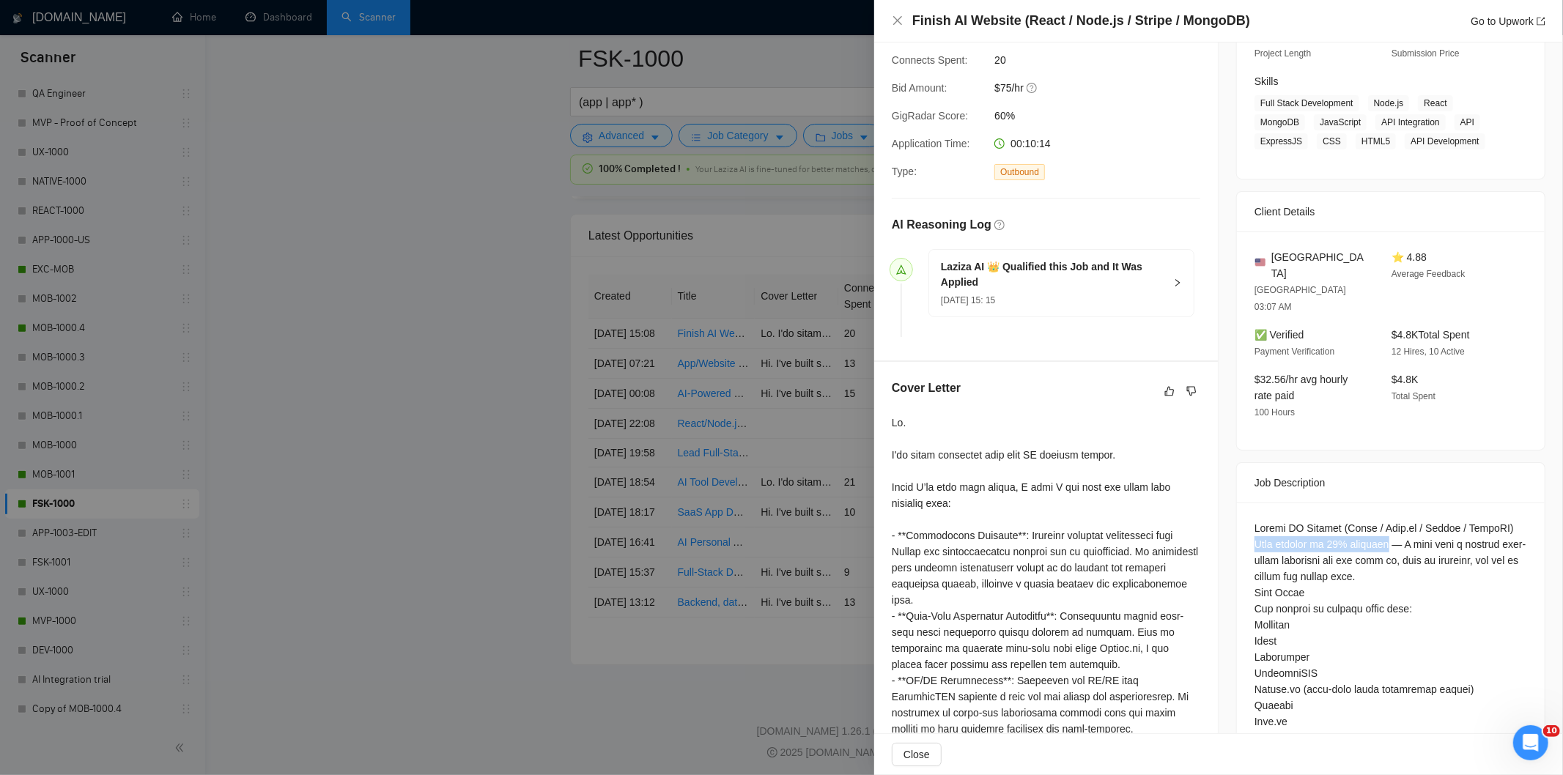
drag, startPoint x: 1379, startPoint y: 515, endPoint x: 1248, endPoint y: 513, distance: 131.2
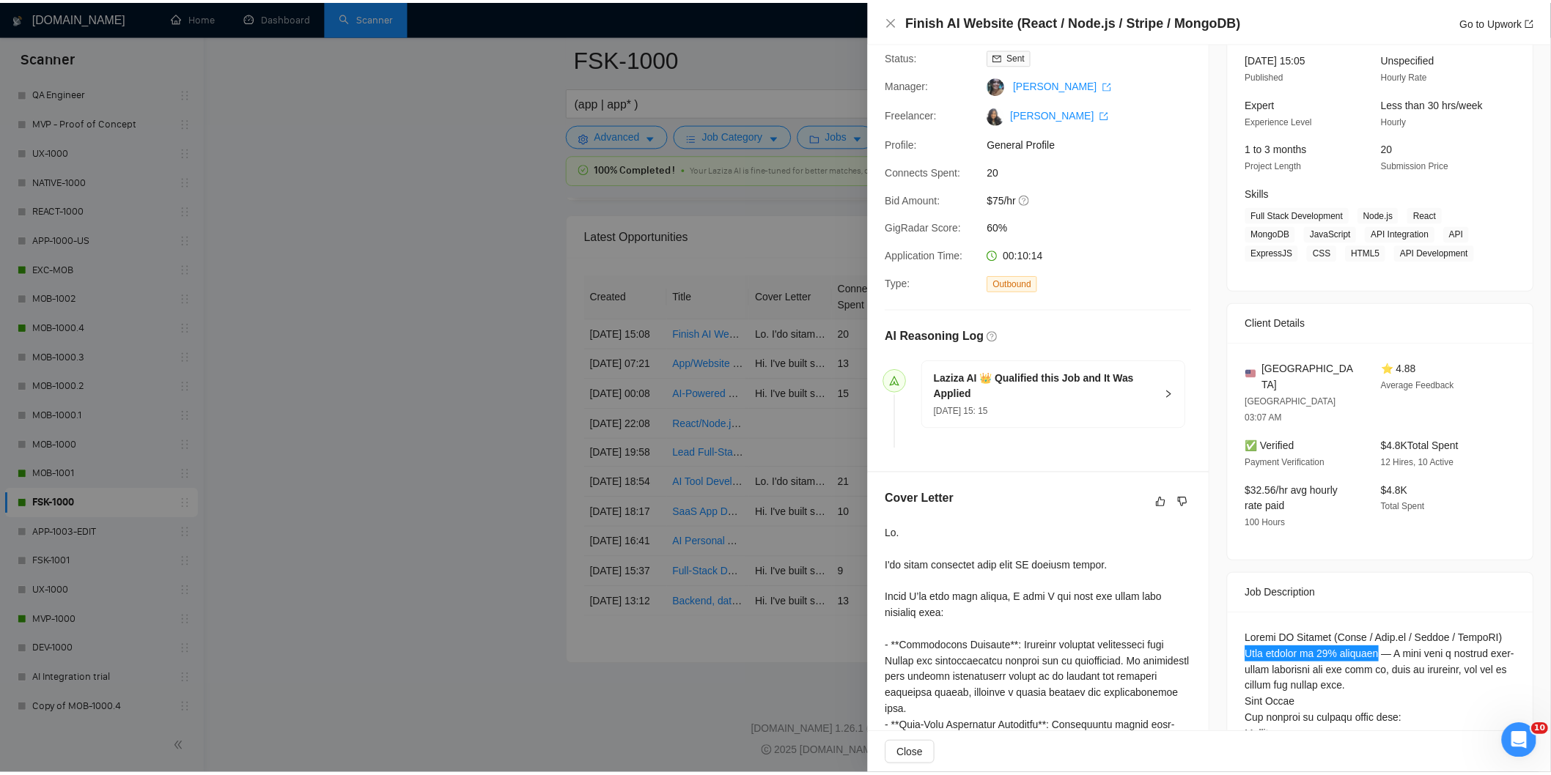
scroll to position [0, 0]
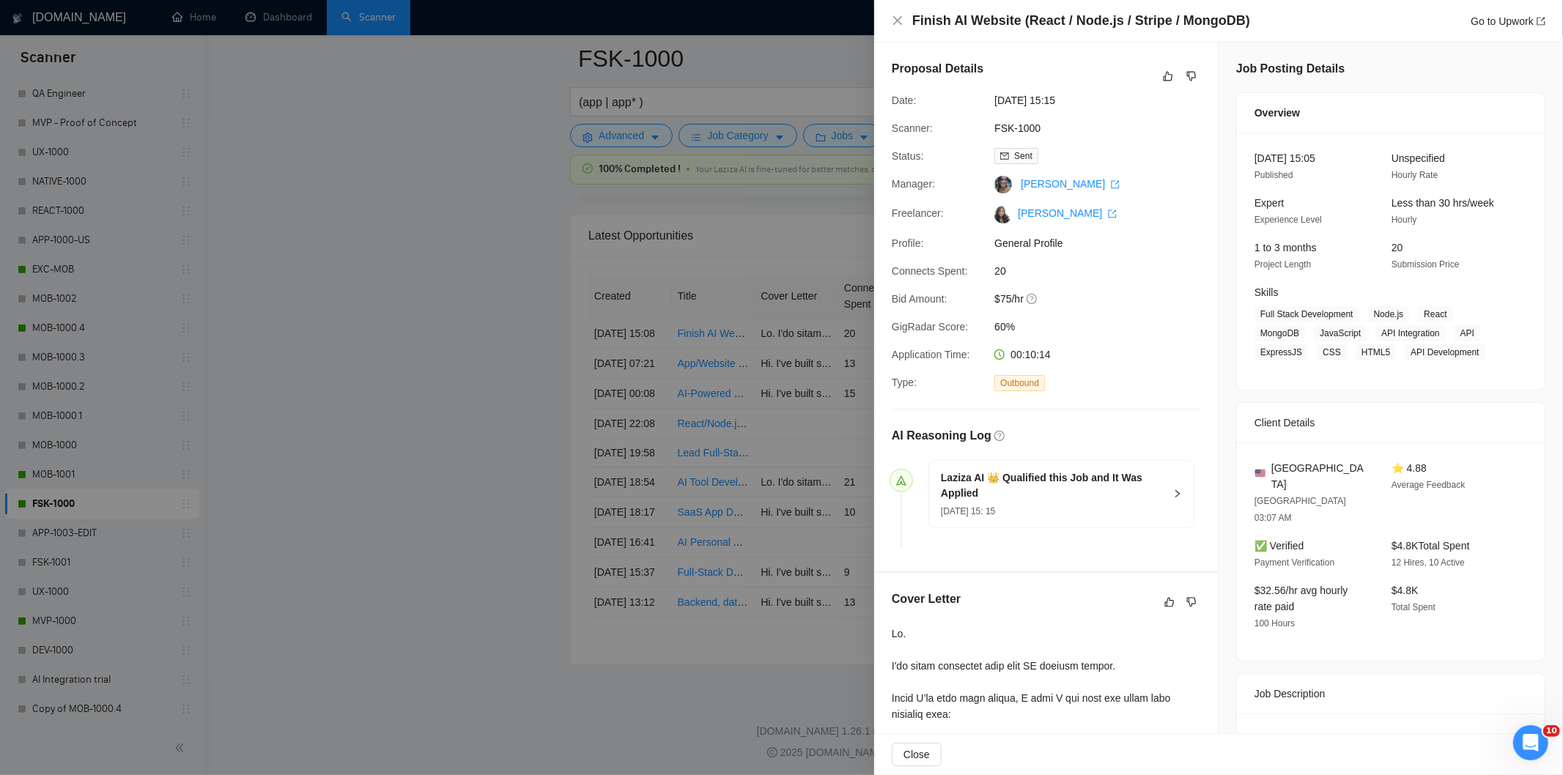
drag, startPoint x: 1099, startPoint y: 107, endPoint x: 993, endPoint y: 101, distance: 106.4
click at [995, 101] on span "[DATE] 15:15" at bounding box center [1105, 100] width 220 height 16
click at [895, 20] on icon "close" at bounding box center [898, 21] width 12 height 12
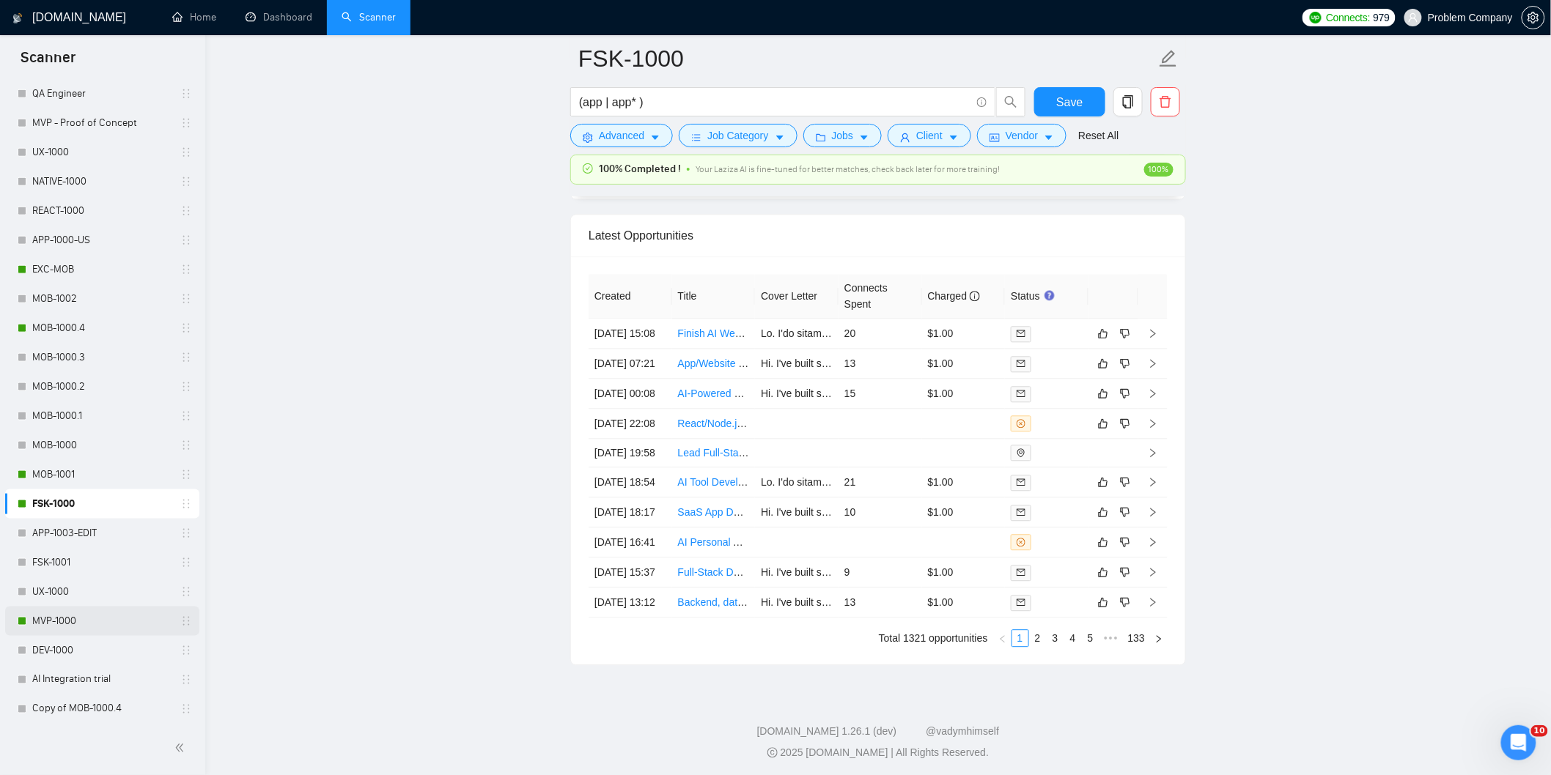
click at [81, 618] on link "MVP-1000" at bounding box center [101, 621] width 139 height 29
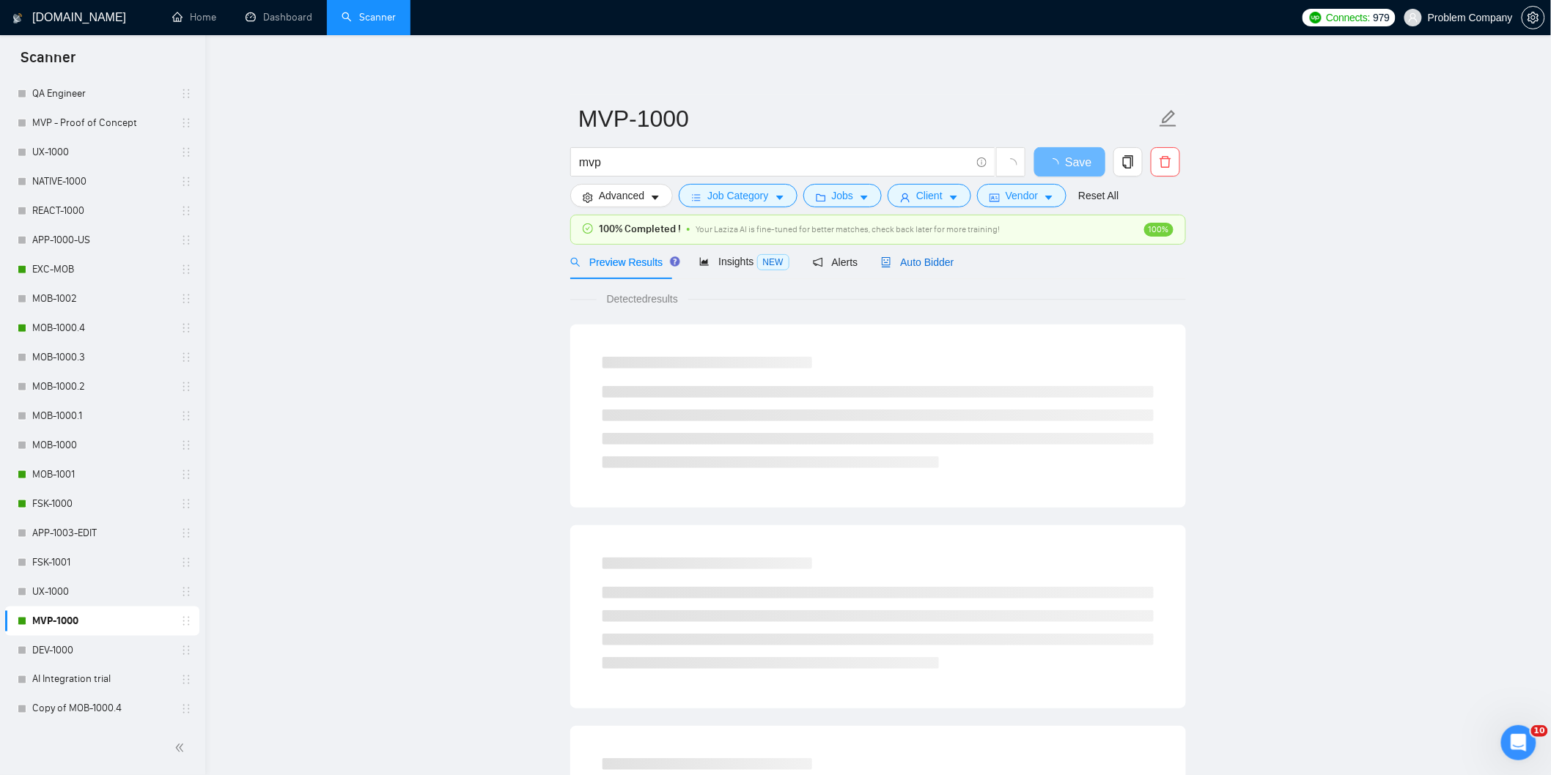
click at [941, 265] on span "Auto Bidder" at bounding box center [917, 263] width 73 height 12
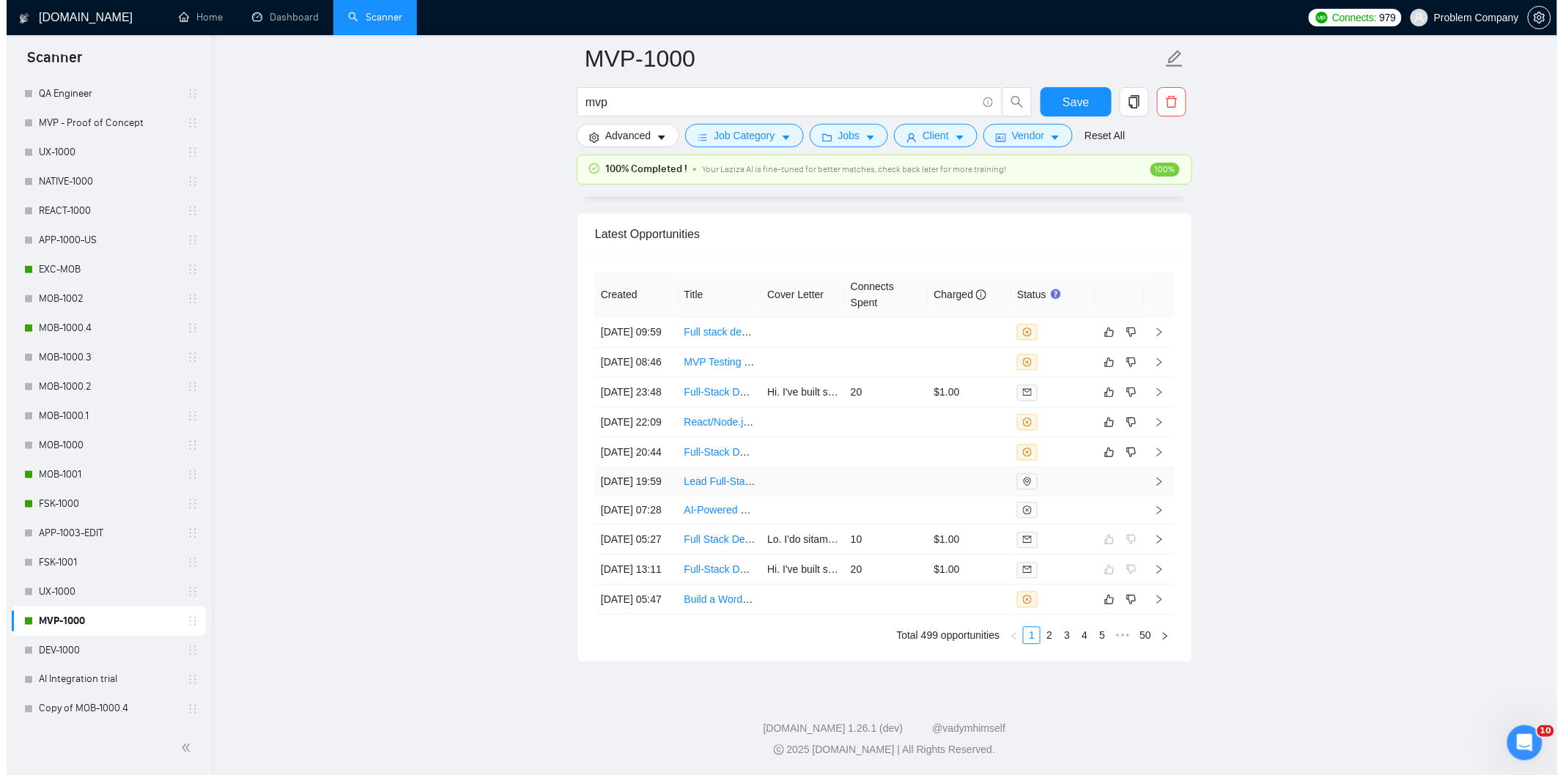
scroll to position [3583, 0]
click at [645, 466] on td "[DATE] 20:44" at bounding box center [631, 453] width 84 height 30
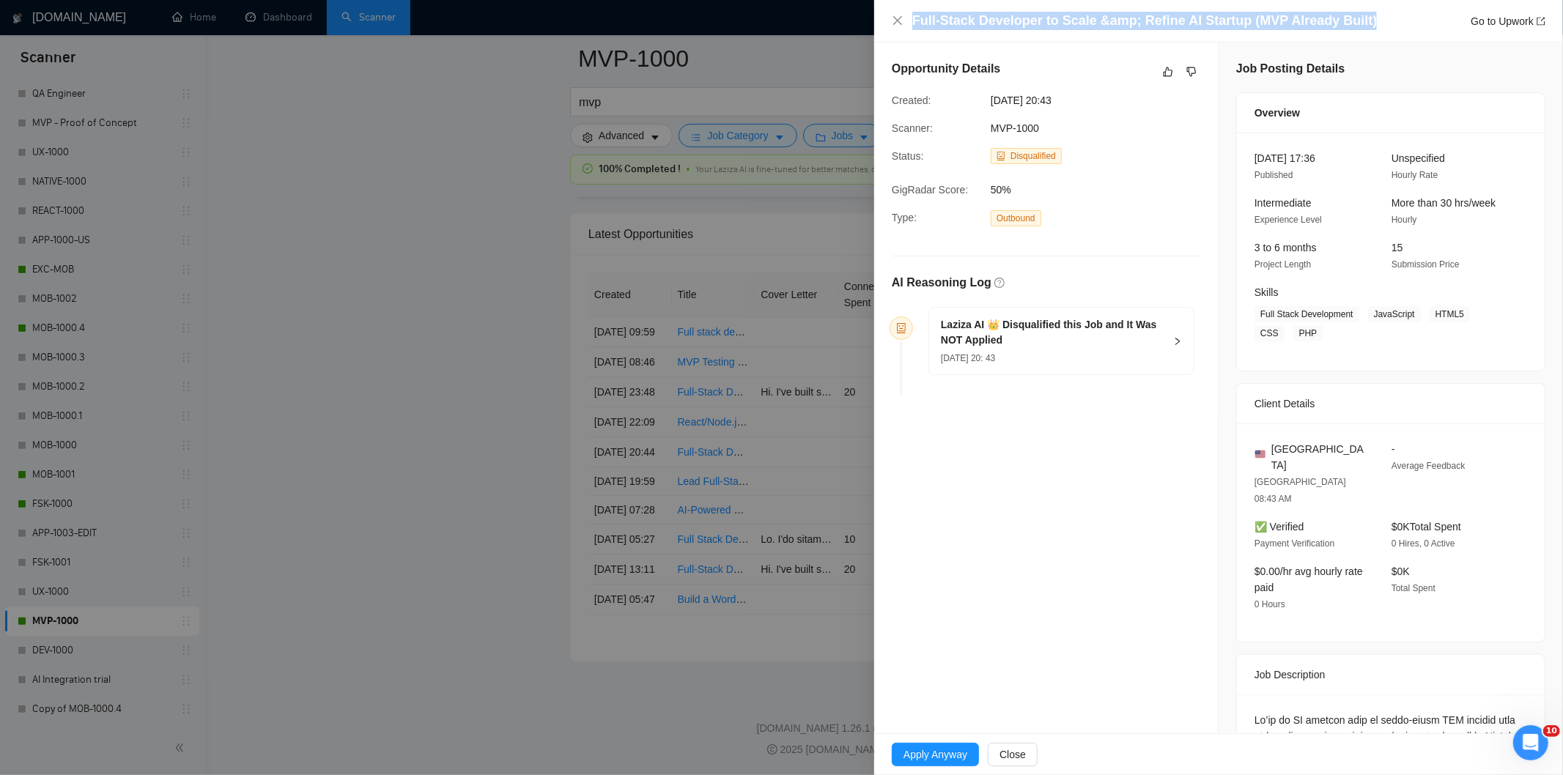
drag, startPoint x: 1372, startPoint y: 23, endPoint x: 907, endPoint y: 12, distance: 464.8
click at [907, 12] on div "Full-Stack Developer to Scale &amp; Refine AI Startup (MVP Already Built) Go to…" at bounding box center [1219, 21] width 654 height 18
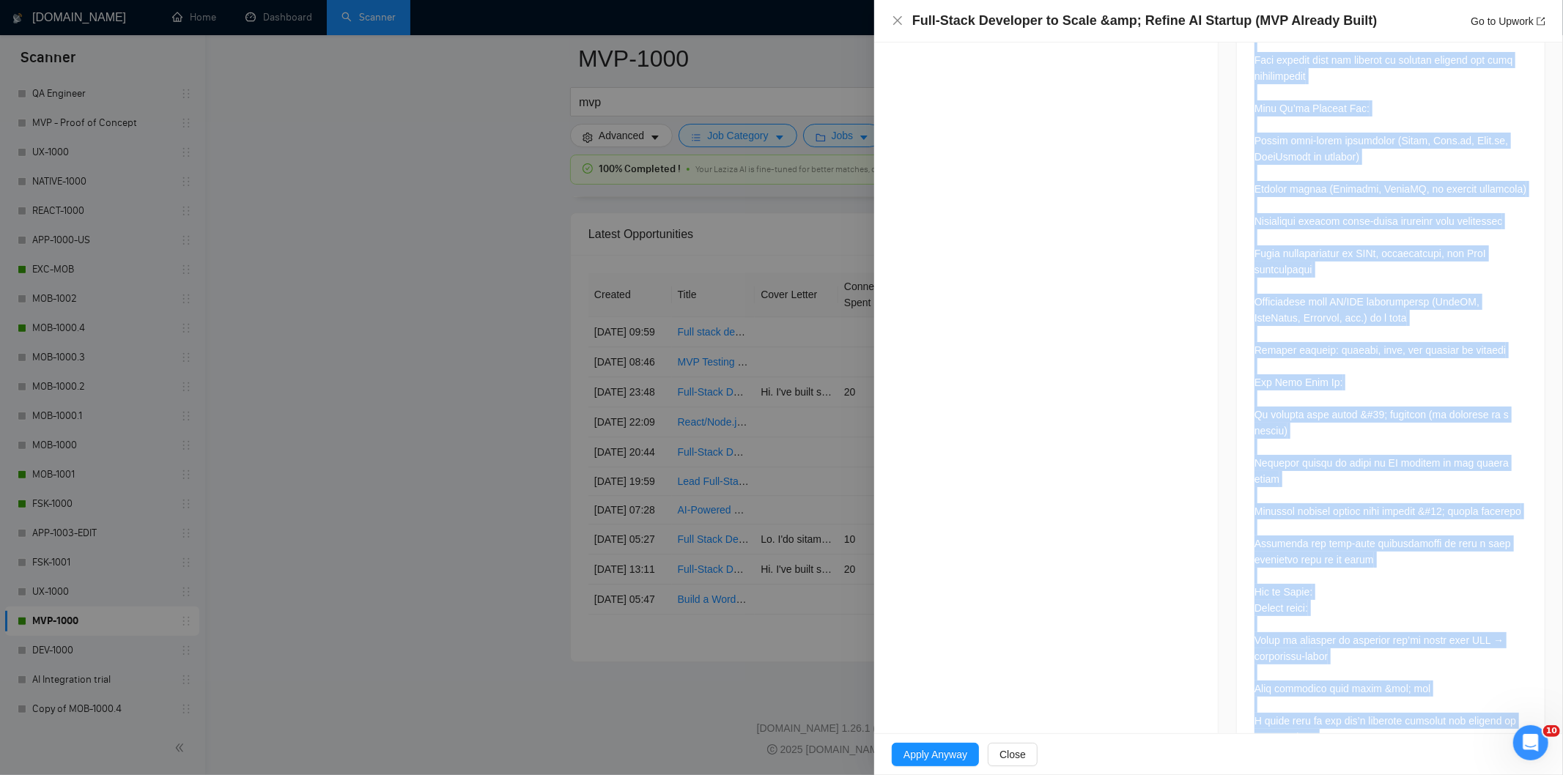
scroll to position [1099, 0]
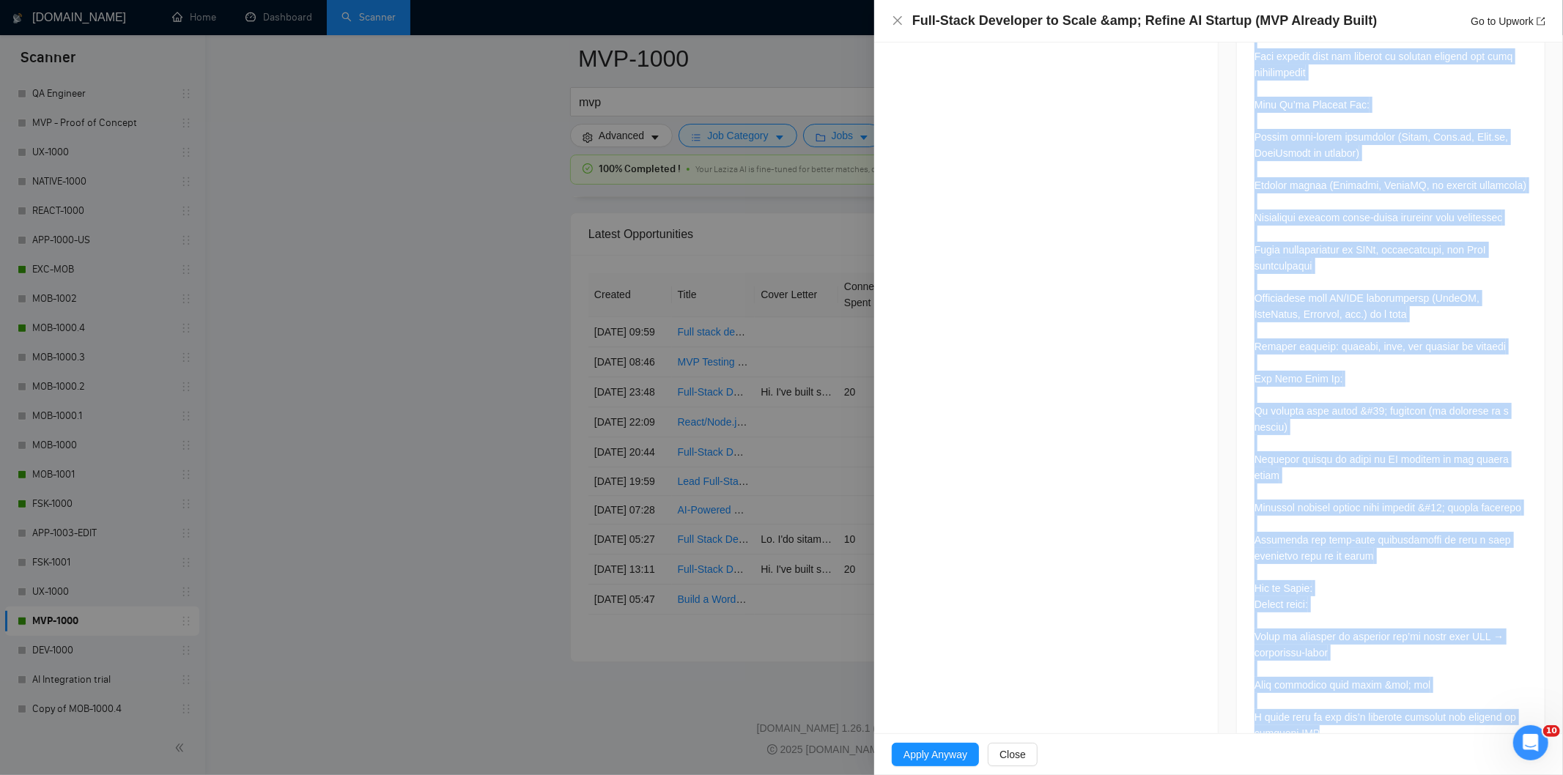
drag, startPoint x: 1241, startPoint y: 438, endPoint x: 1439, endPoint y: 693, distance: 322.8
click at [1439, 693] on div at bounding box center [1391, 180] width 308 height 1170
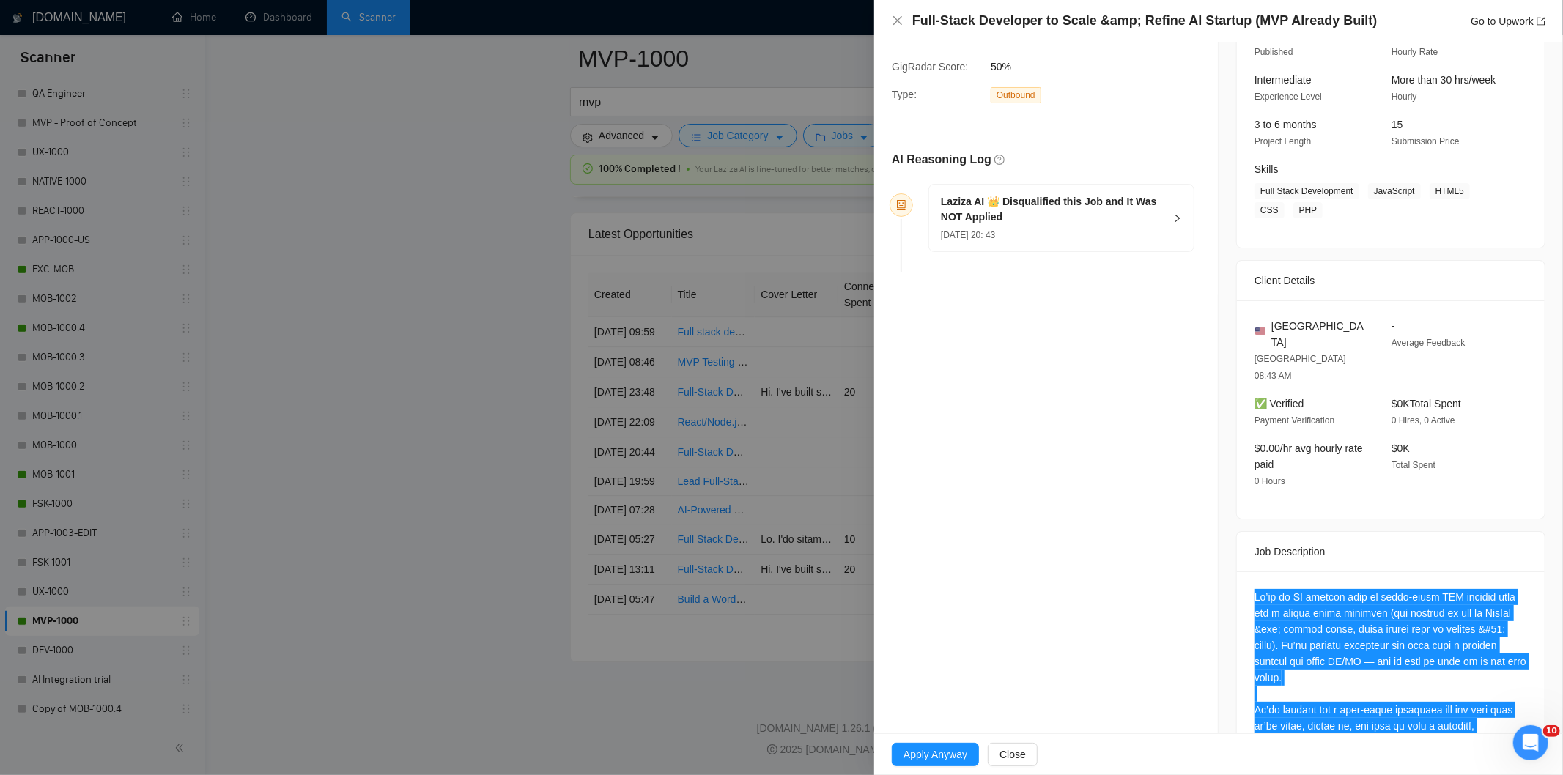
scroll to position [0, 0]
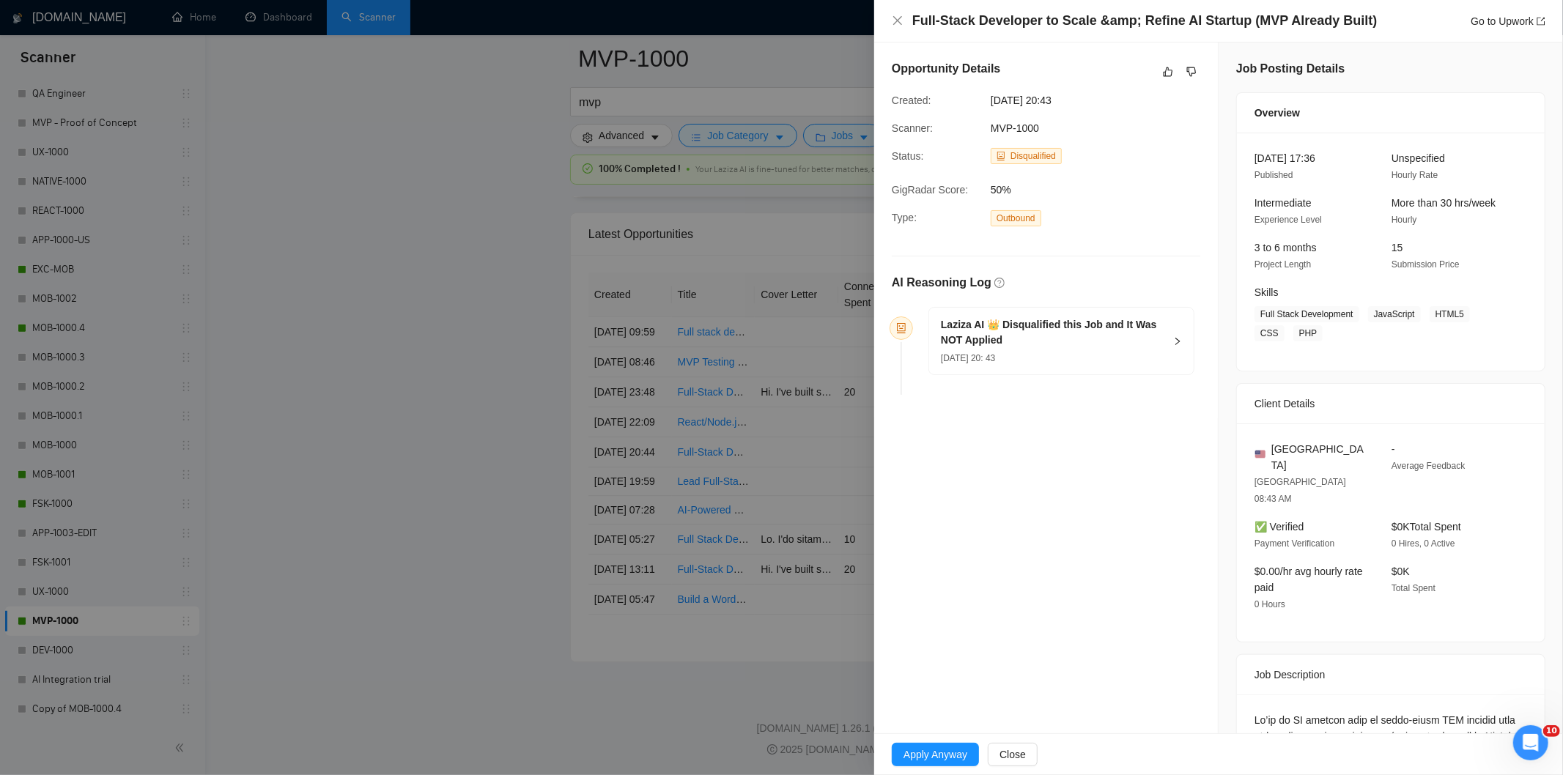
click at [1122, 361] on div "[DATE] 20: 43" at bounding box center [1053, 358] width 224 height 16
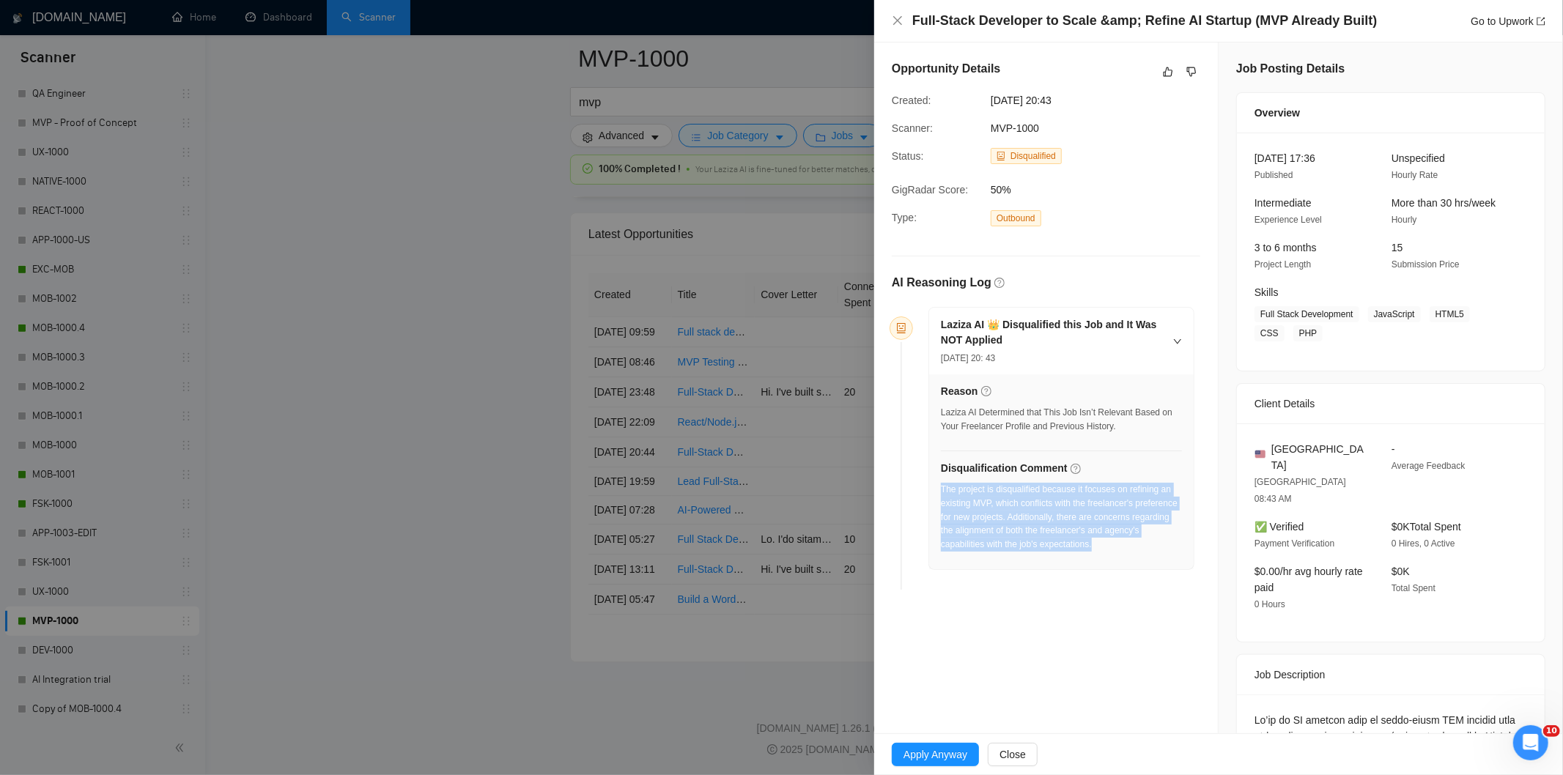
drag, startPoint x: 1153, startPoint y: 544, endPoint x: 940, endPoint y: 492, distance: 218.8
click at [941, 493] on div "The project is disqualified because it focuses on refining an existing MVP, whi…" at bounding box center [1061, 517] width 241 height 69
click at [895, 21] on icon "close" at bounding box center [898, 21] width 12 height 12
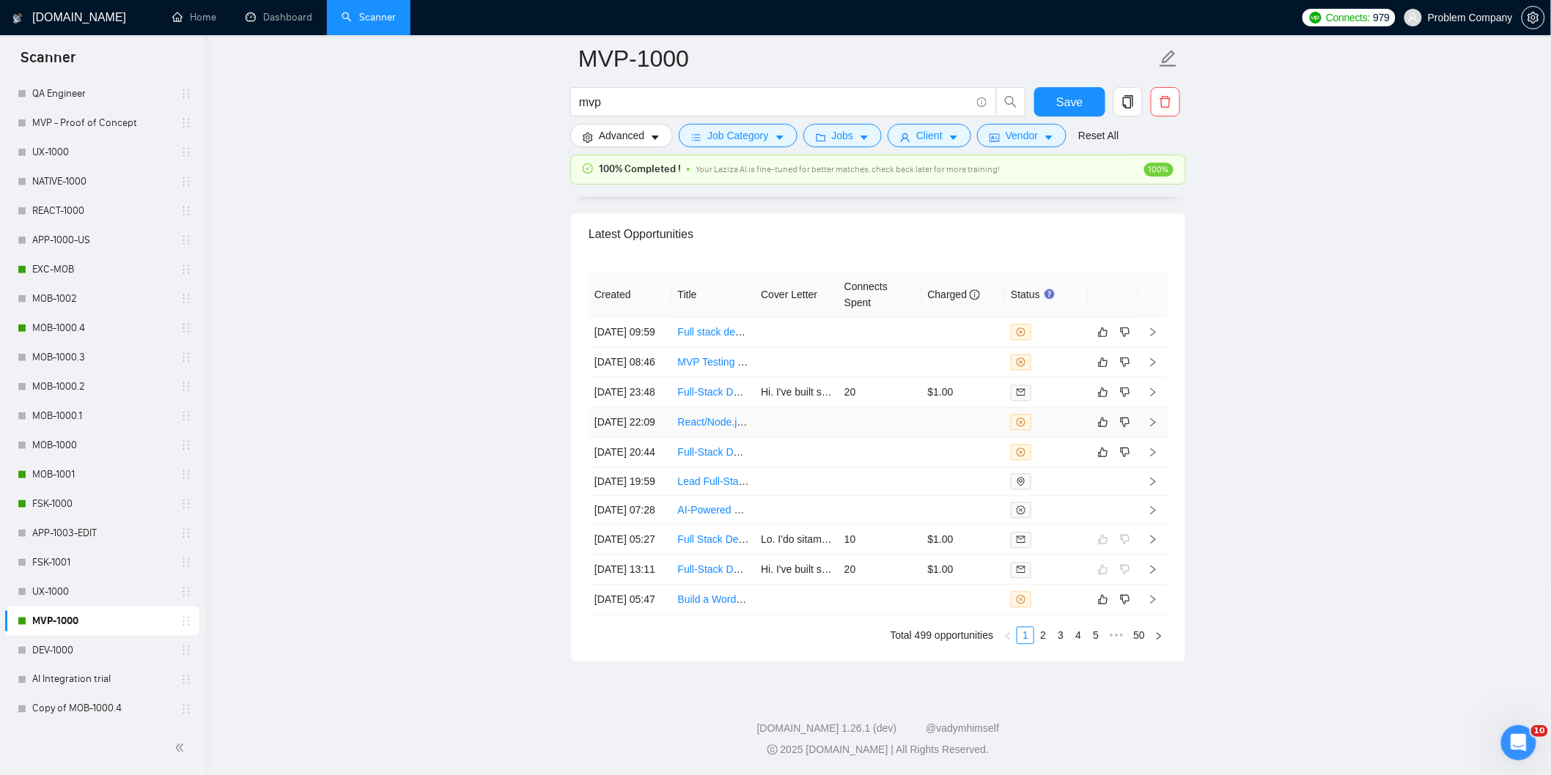
click at [634, 419] on td "[DATE] 22:09" at bounding box center [631, 423] width 84 height 30
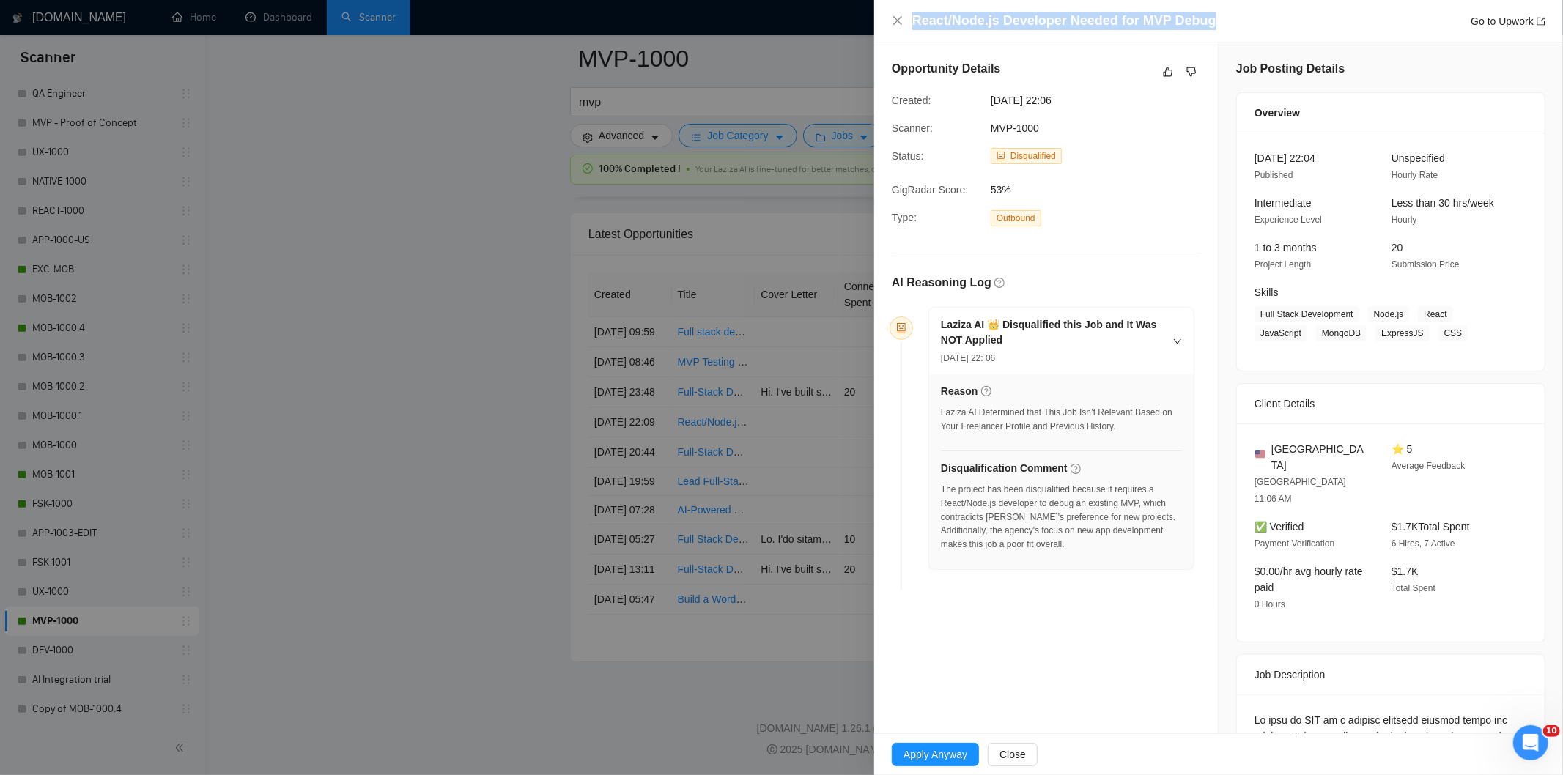
drag, startPoint x: 1244, startPoint y: 25, endPoint x: 904, endPoint y: 24, distance: 339.4
click at [904, 24] on div "React/Node.js Developer Needed for MVP Debug Go to Upwork" at bounding box center [1219, 21] width 654 height 18
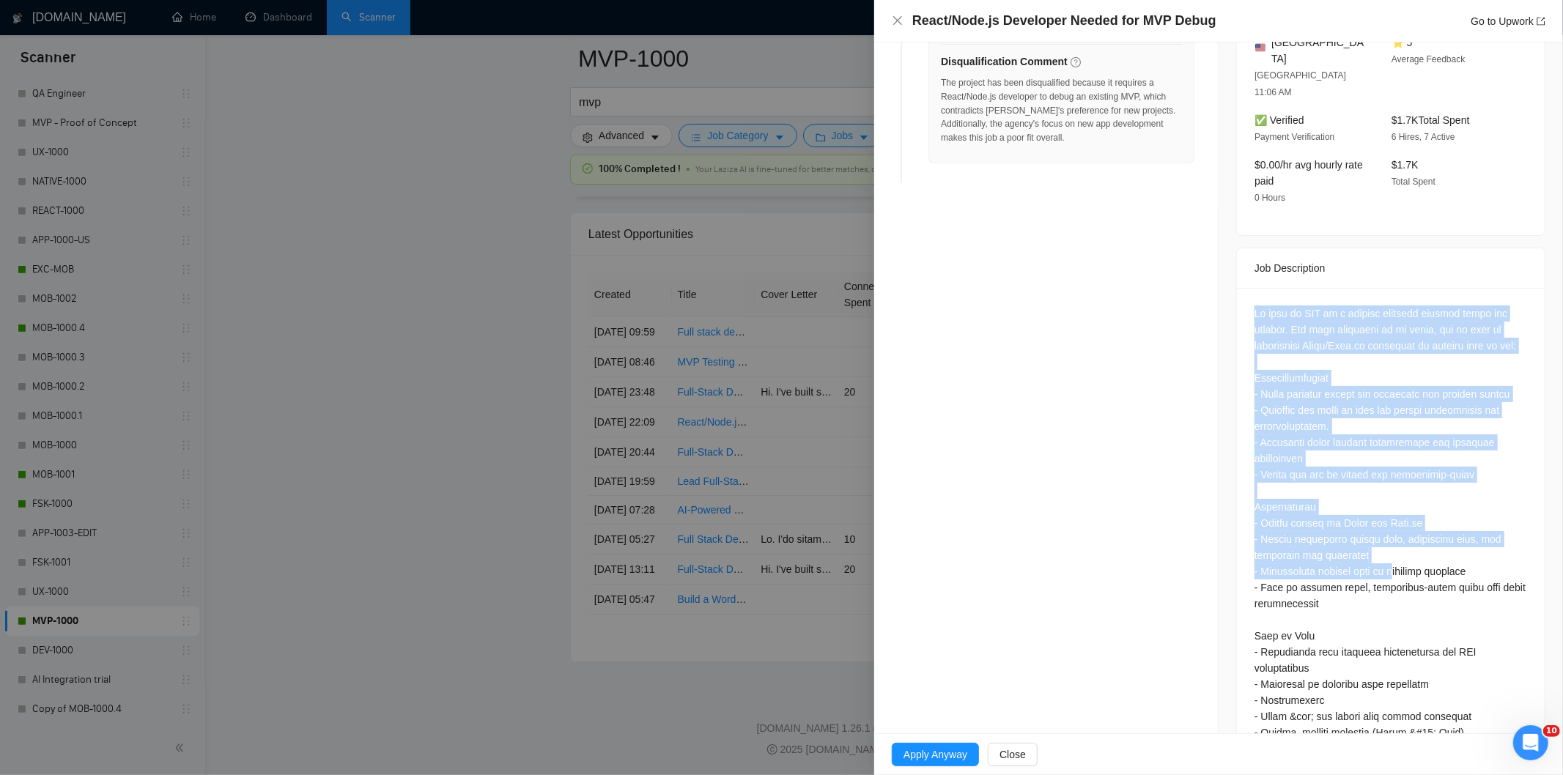
scroll to position [536, 0]
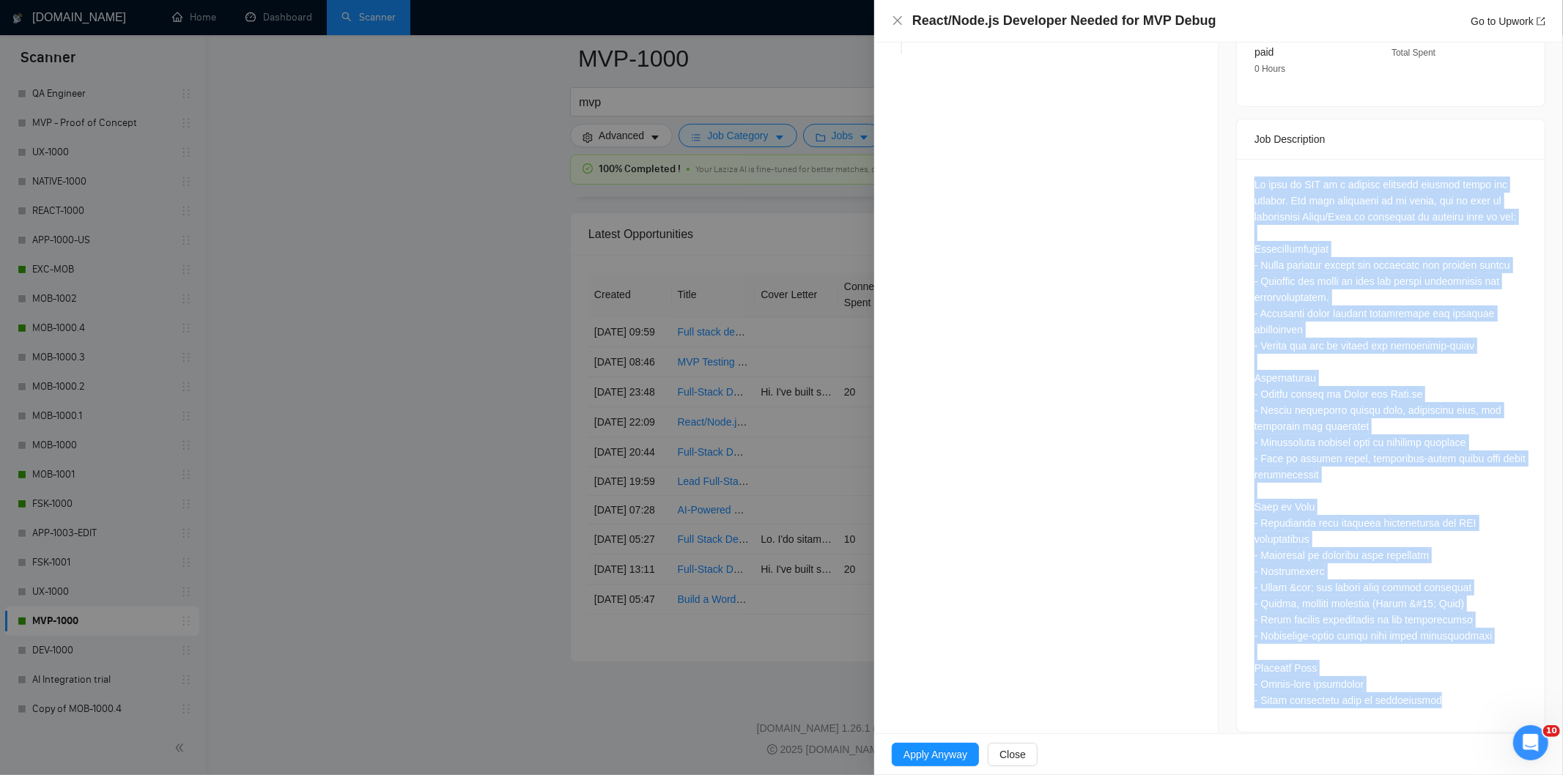
drag, startPoint x: 1242, startPoint y: 282, endPoint x: 1469, endPoint y: 692, distance: 468.2
click at [1469, 692] on div at bounding box center [1391, 445] width 308 height 573
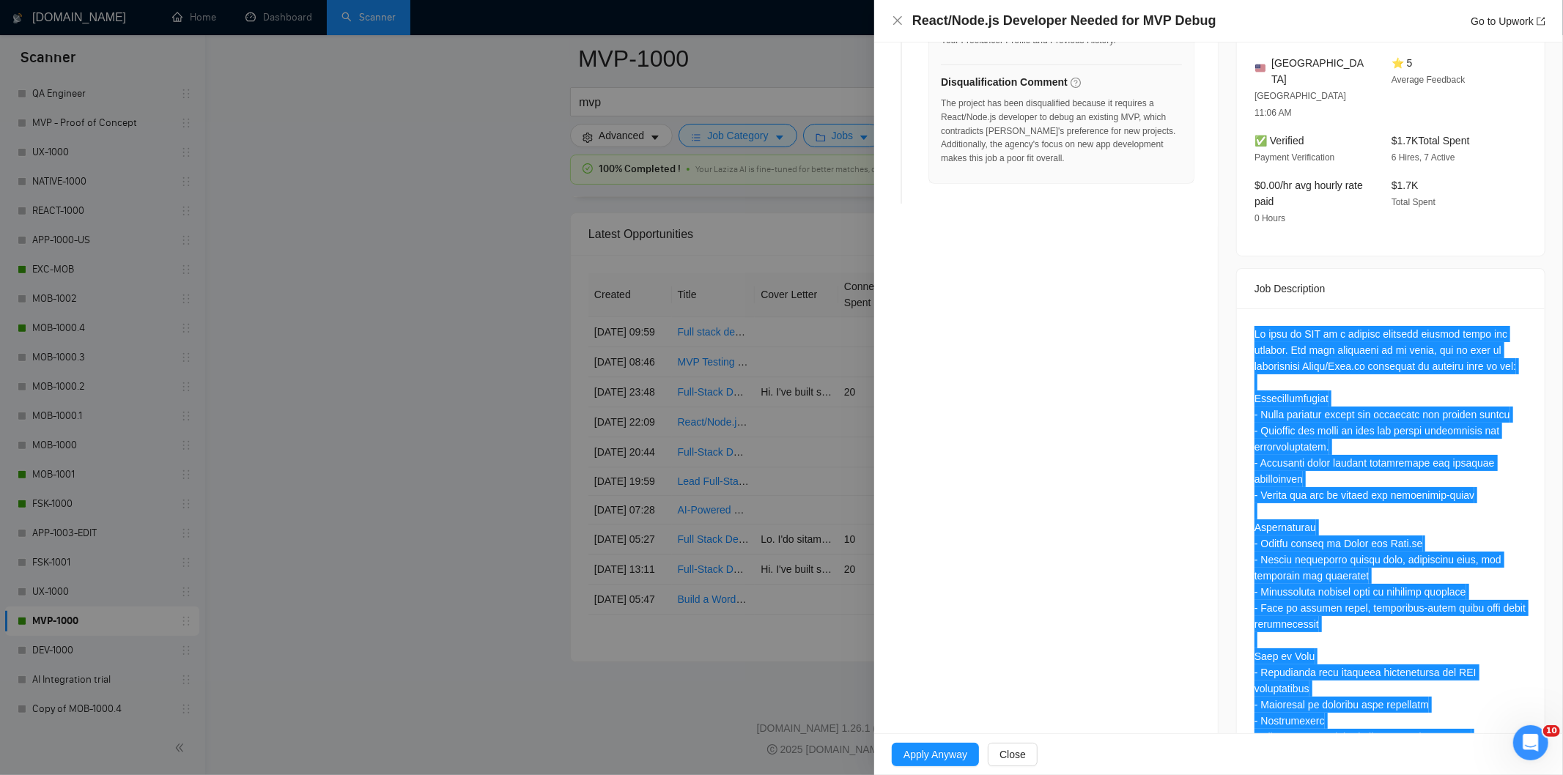
scroll to position [47, 0]
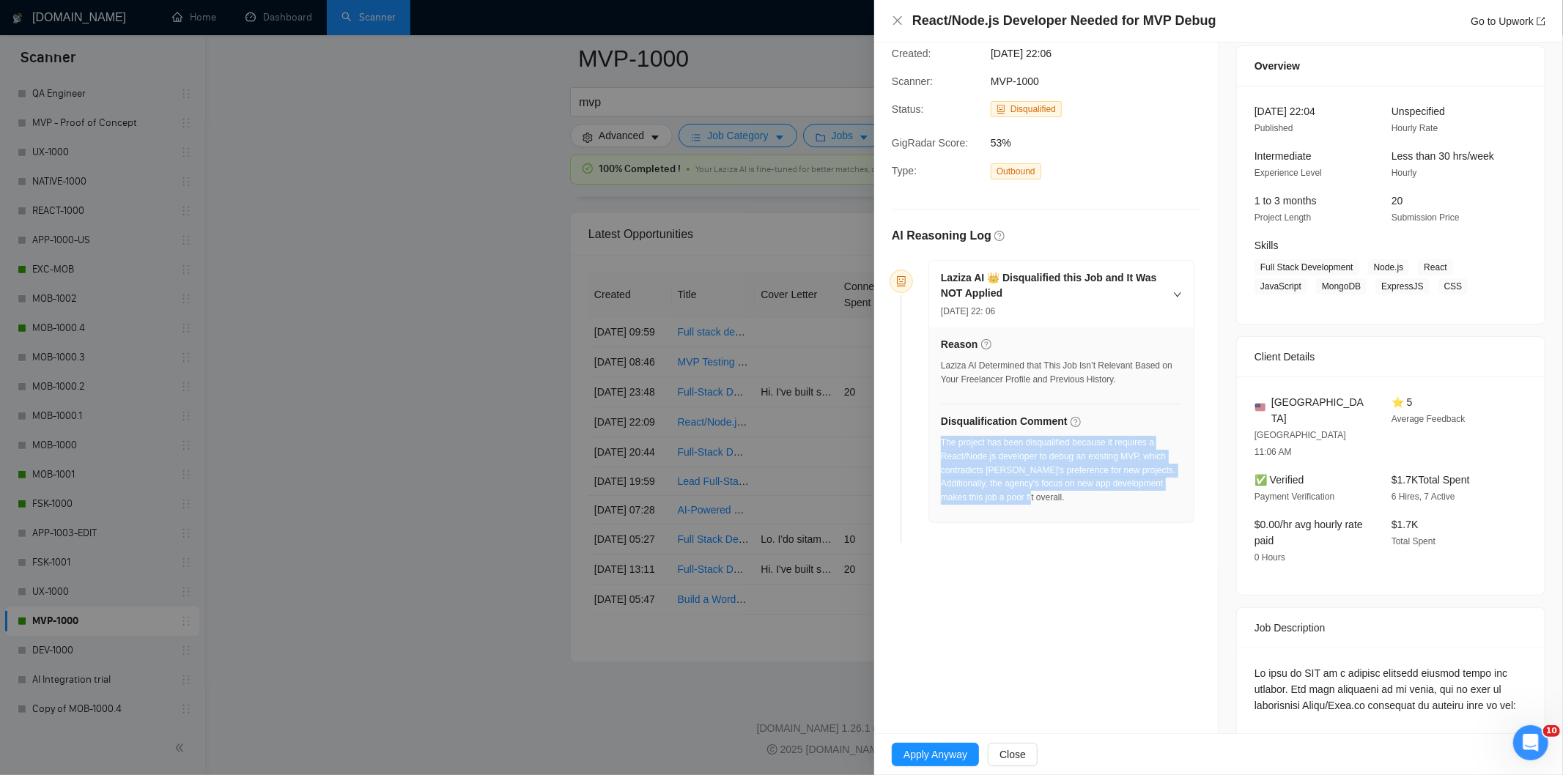
drag, startPoint x: 1043, startPoint y: 517, endPoint x: 942, endPoint y: 443, distance: 124.9
click at [942, 443] on div "Reason Laziza AI Determined that This Job Isn’t Relevant Based on Your Freelanc…" at bounding box center [1061, 425] width 265 height 195
click at [899, 18] on icon "close" at bounding box center [898, 21] width 12 height 12
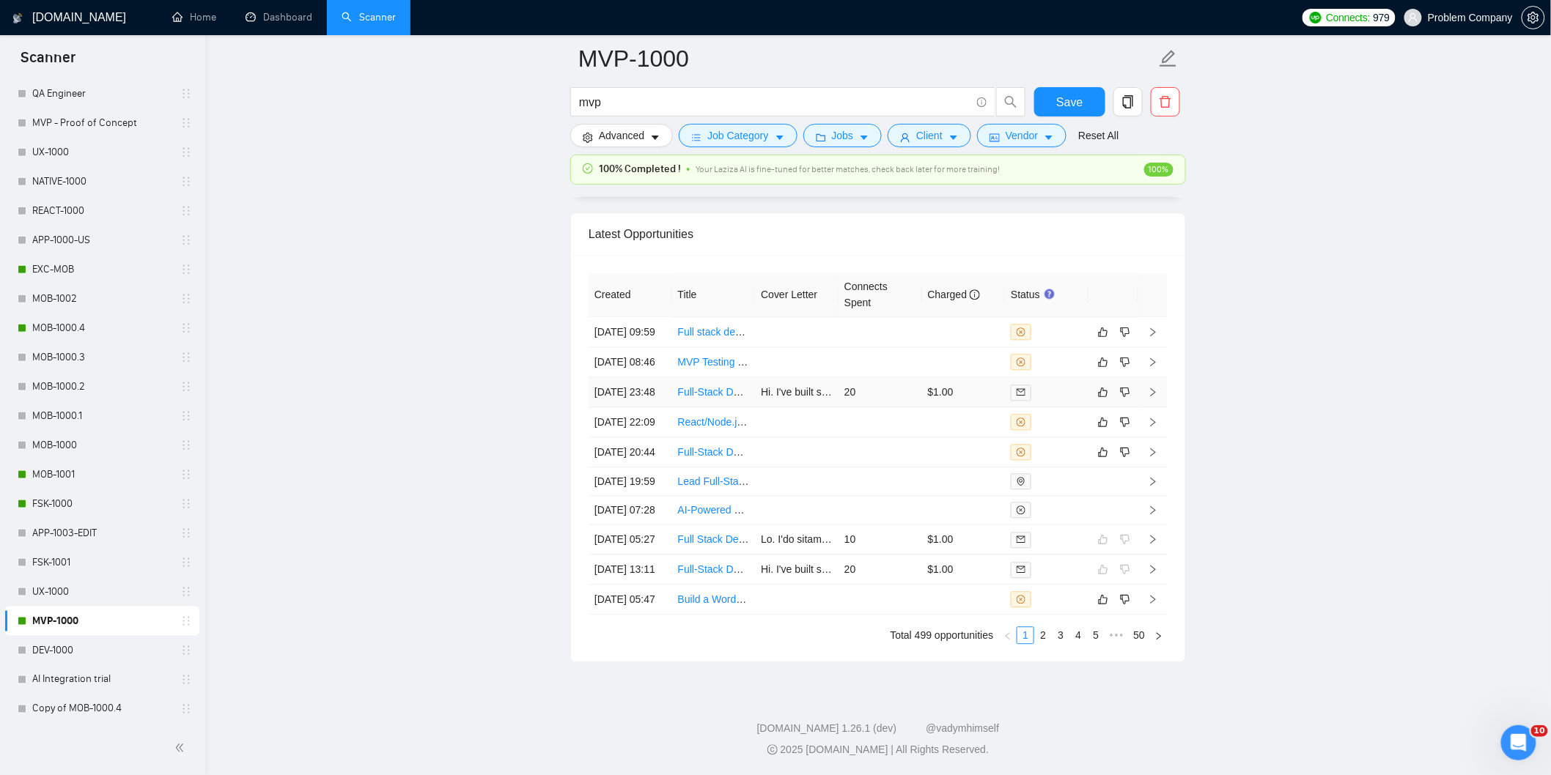
click at [667, 377] on td "[DATE] 23:48" at bounding box center [631, 392] width 84 height 30
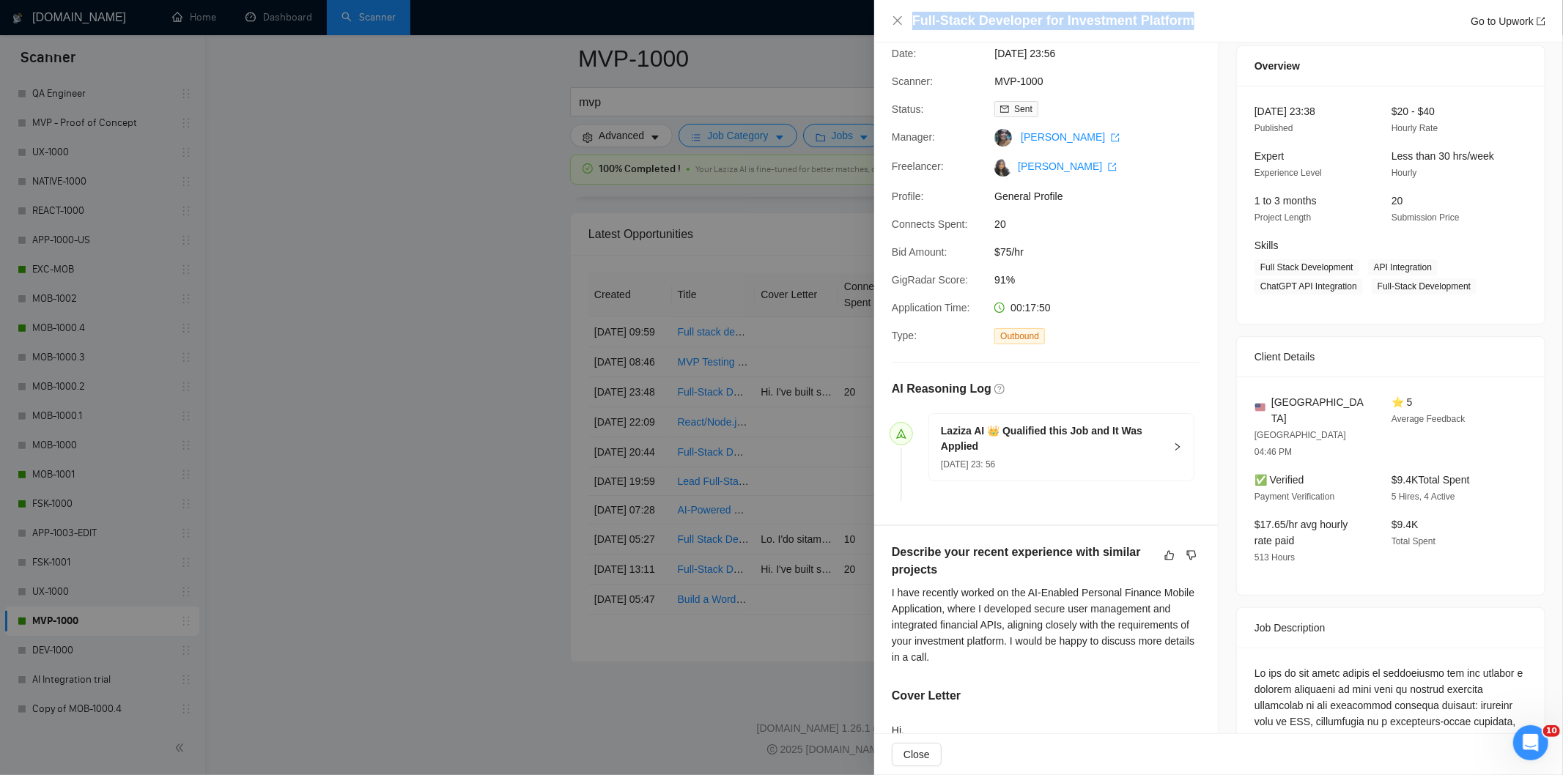
drag, startPoint x: 1228, startPoint y: 21, endPoint x: 904, endPoint y: 23, distance: 324.0
click at [904, 23] on div "Full-Stack Developer for Investment Platform Go to Upwork" at bounding box center [1219, 21] width 654 height 18
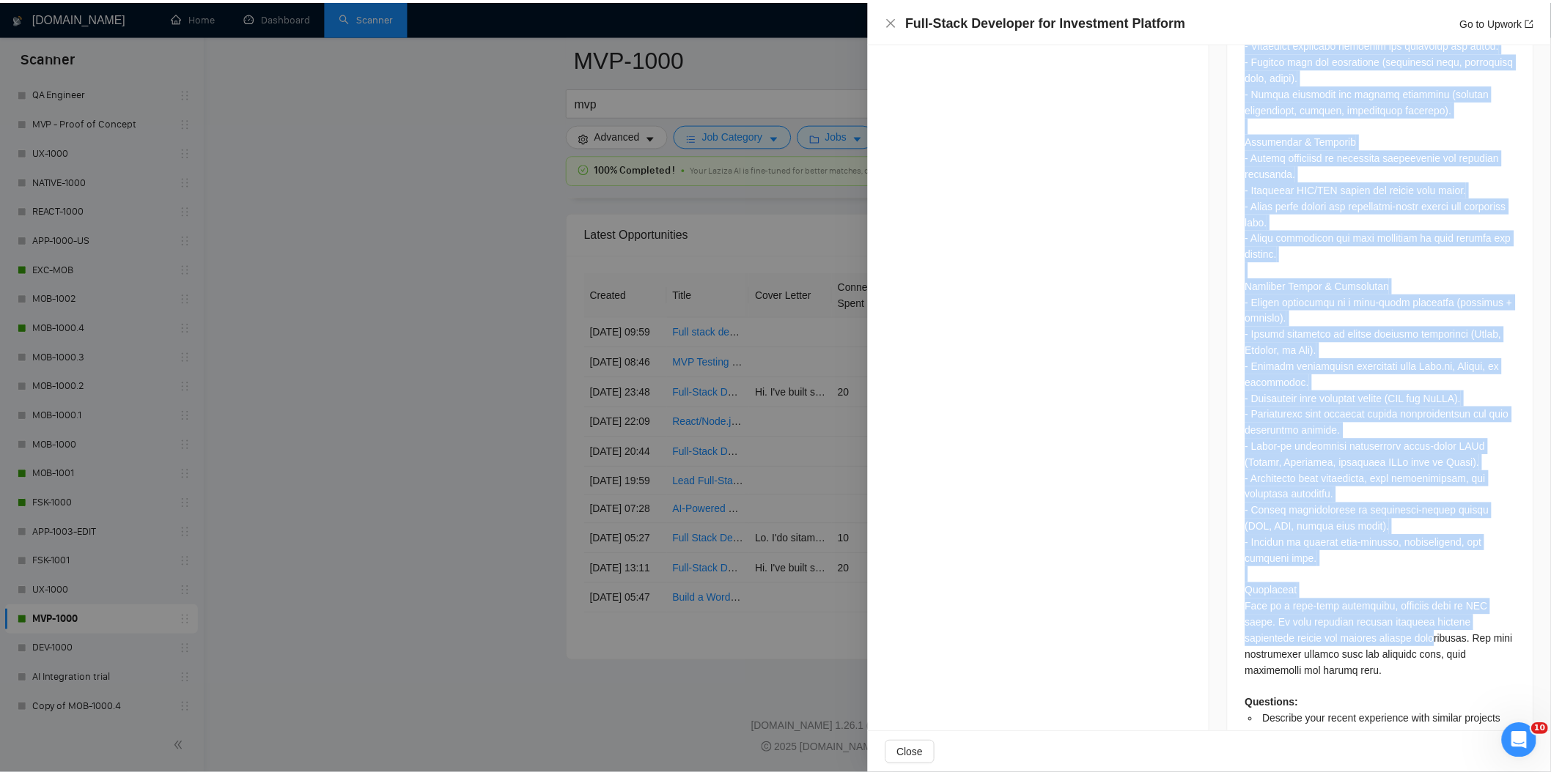
scroll to position [1313, 0]
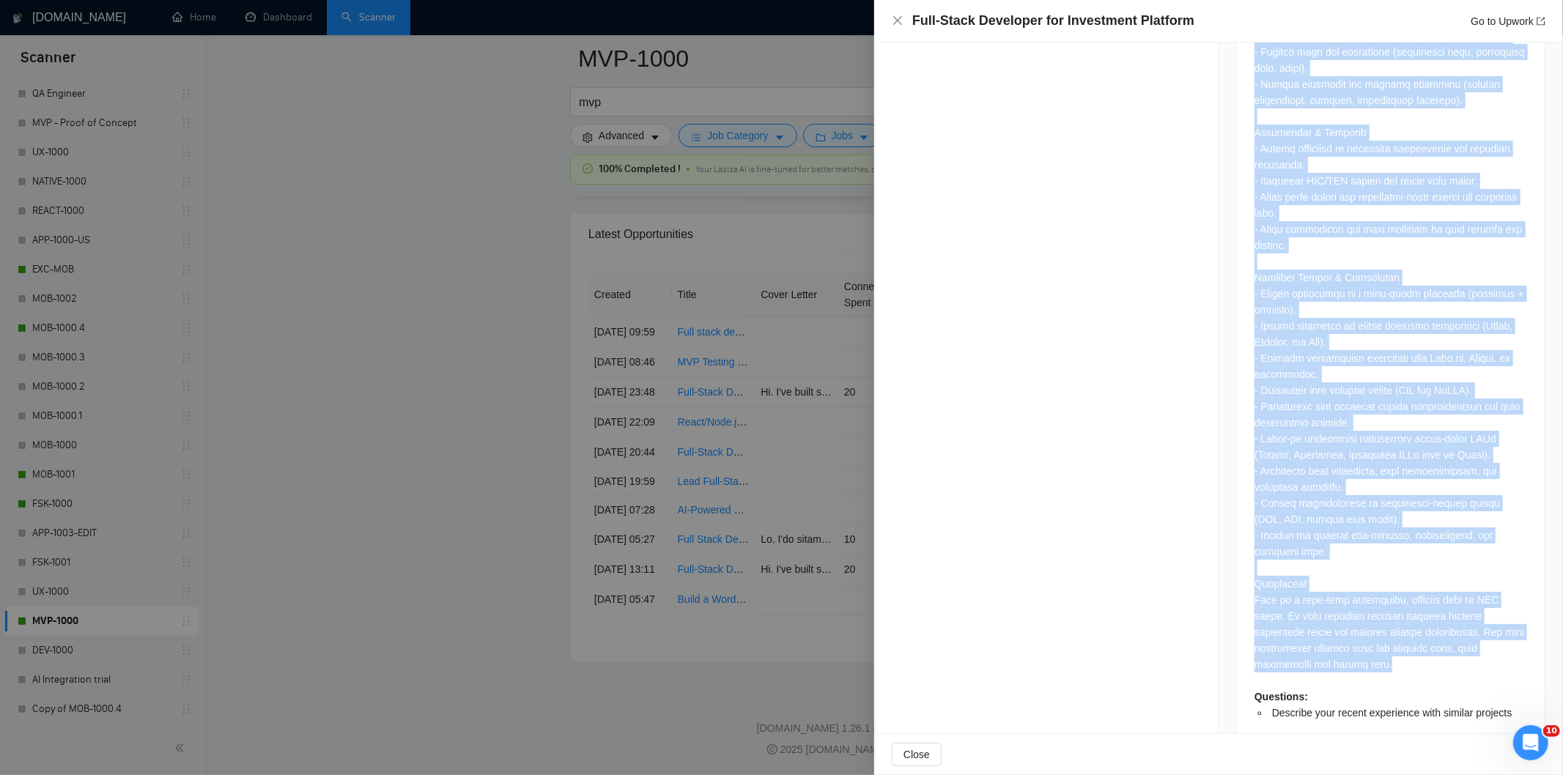
drag, startPoint x: 1248, startPoint y: 224, endPoint x: 1454, endPoint y: 619, distance: 444.9
click at [1457, 624] on div "Questions: Describe your recent experience with similar projects" at bounding box center [1391, 65] width 308 height 1368
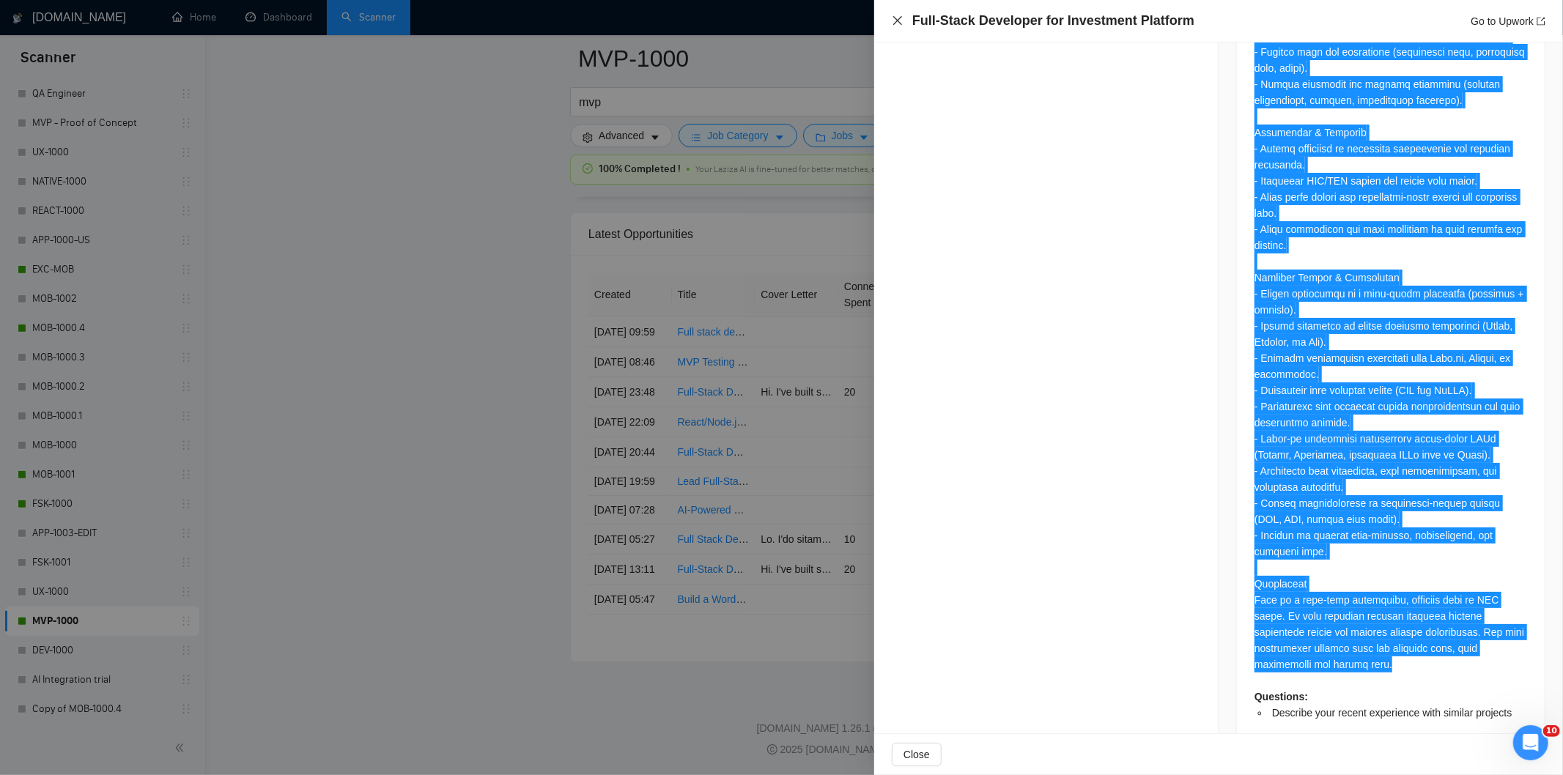
drag, startPoint x: 900, startPoint y: 17, endPoint x: 811, endPoint y: 177, distance: 182.7
click at [899, 17] on icon "close" at bounding box center [898, 21] width 12 height 12
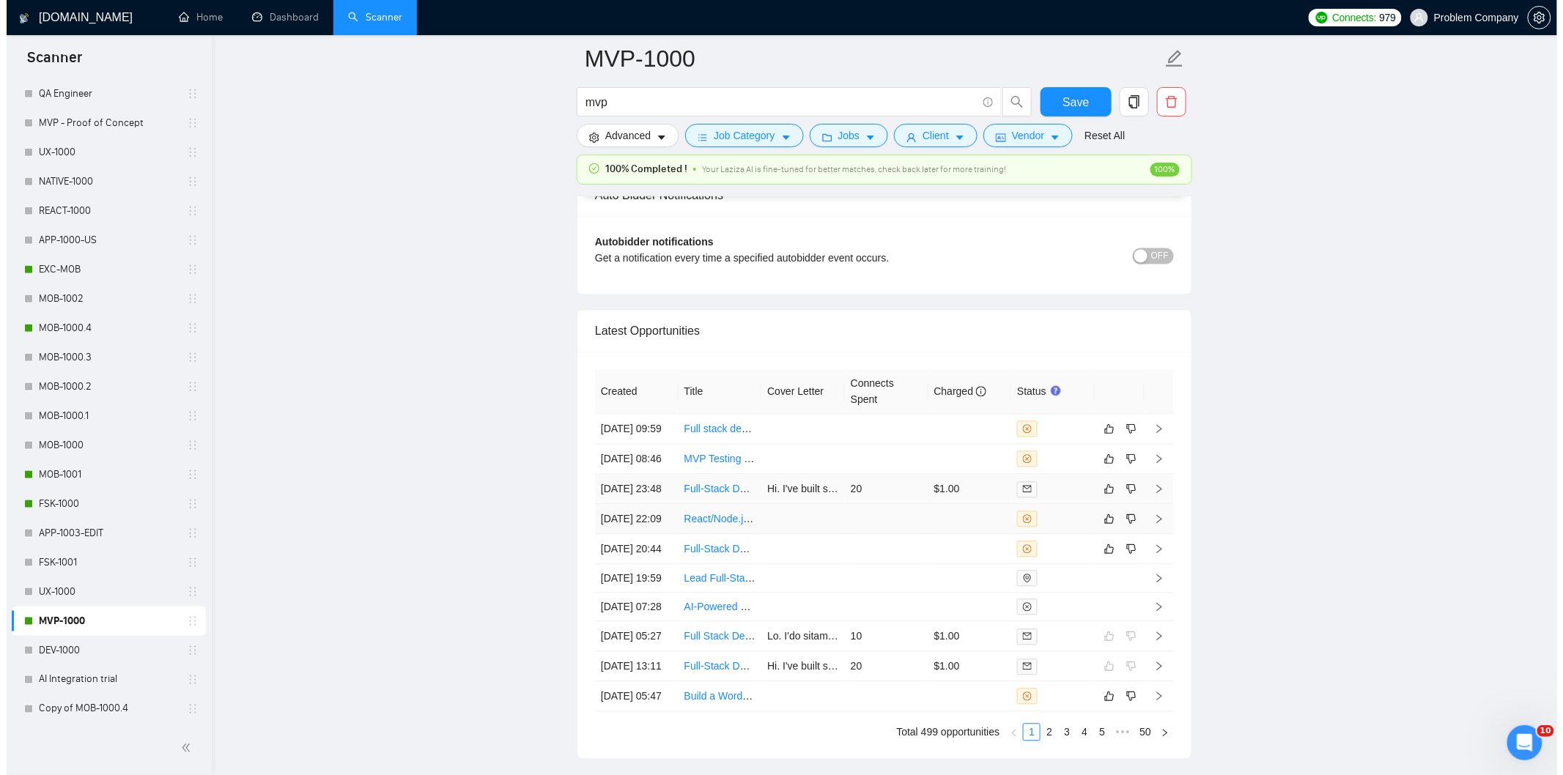
scroll to position [3420, 0]
click at [653, 474] on td "[DATE] 08:46" at bounding box center [631, 459] width 84 height 30
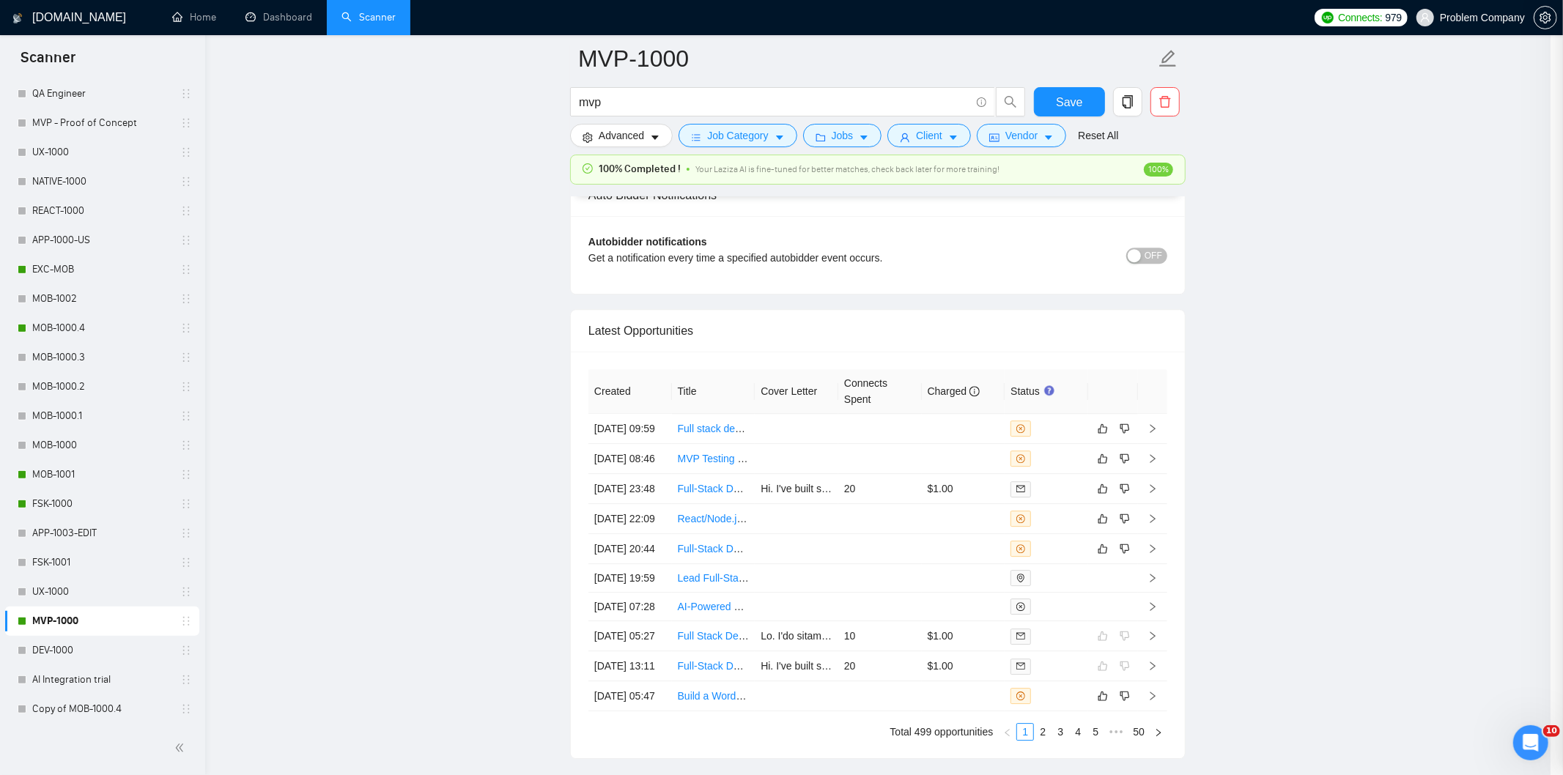
scroll to position [149, 0]
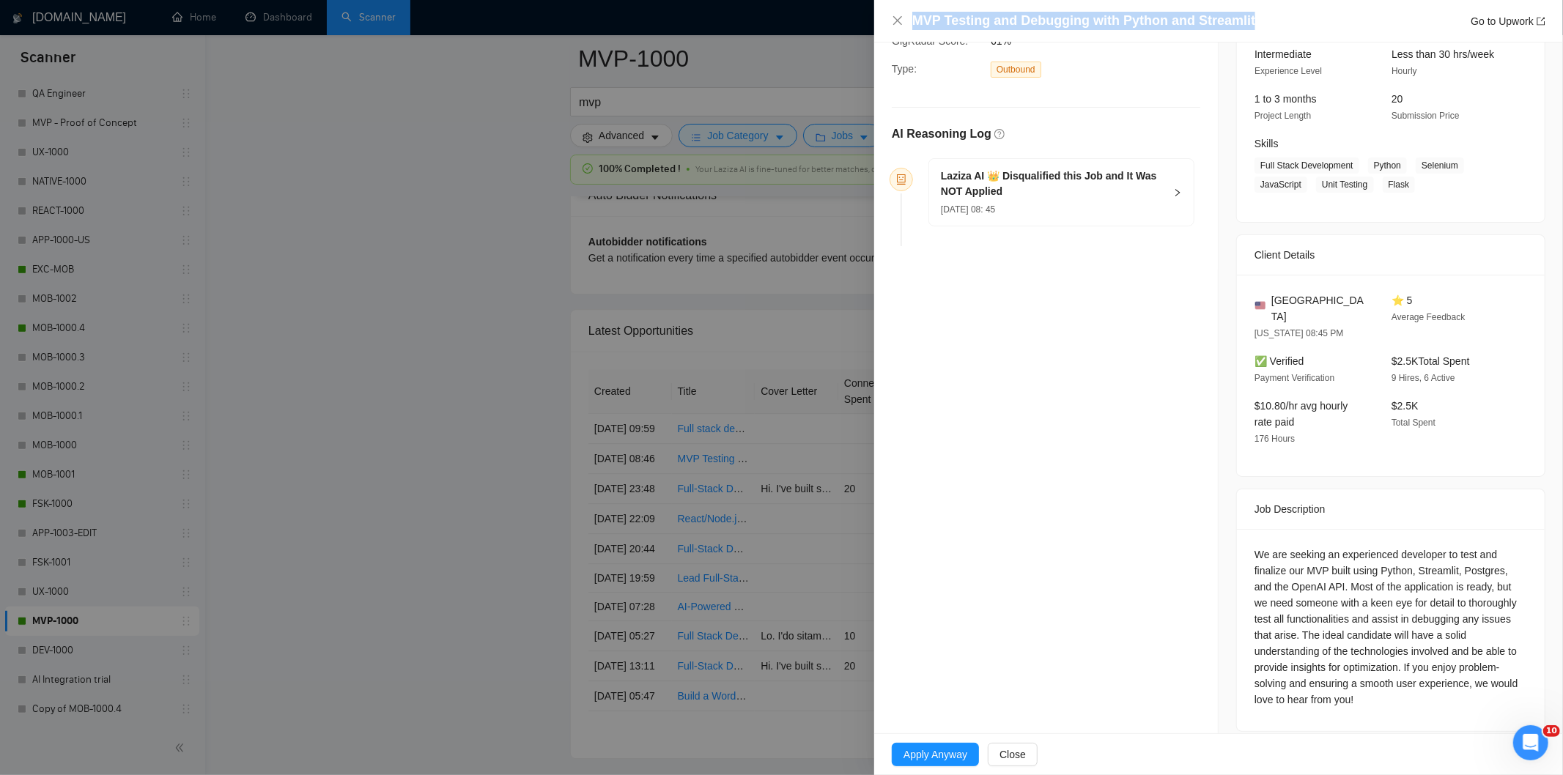
drag, startPoint x: 1253, startPoint y: 12, endPoint x: 998, endPoint y: 5, distance: 255.9
click at [998, 5] on div "MVP Testing and Debugging with Python and Streamlit Go to Upwork" at bounding box center [1218, 21] width 689 height 43
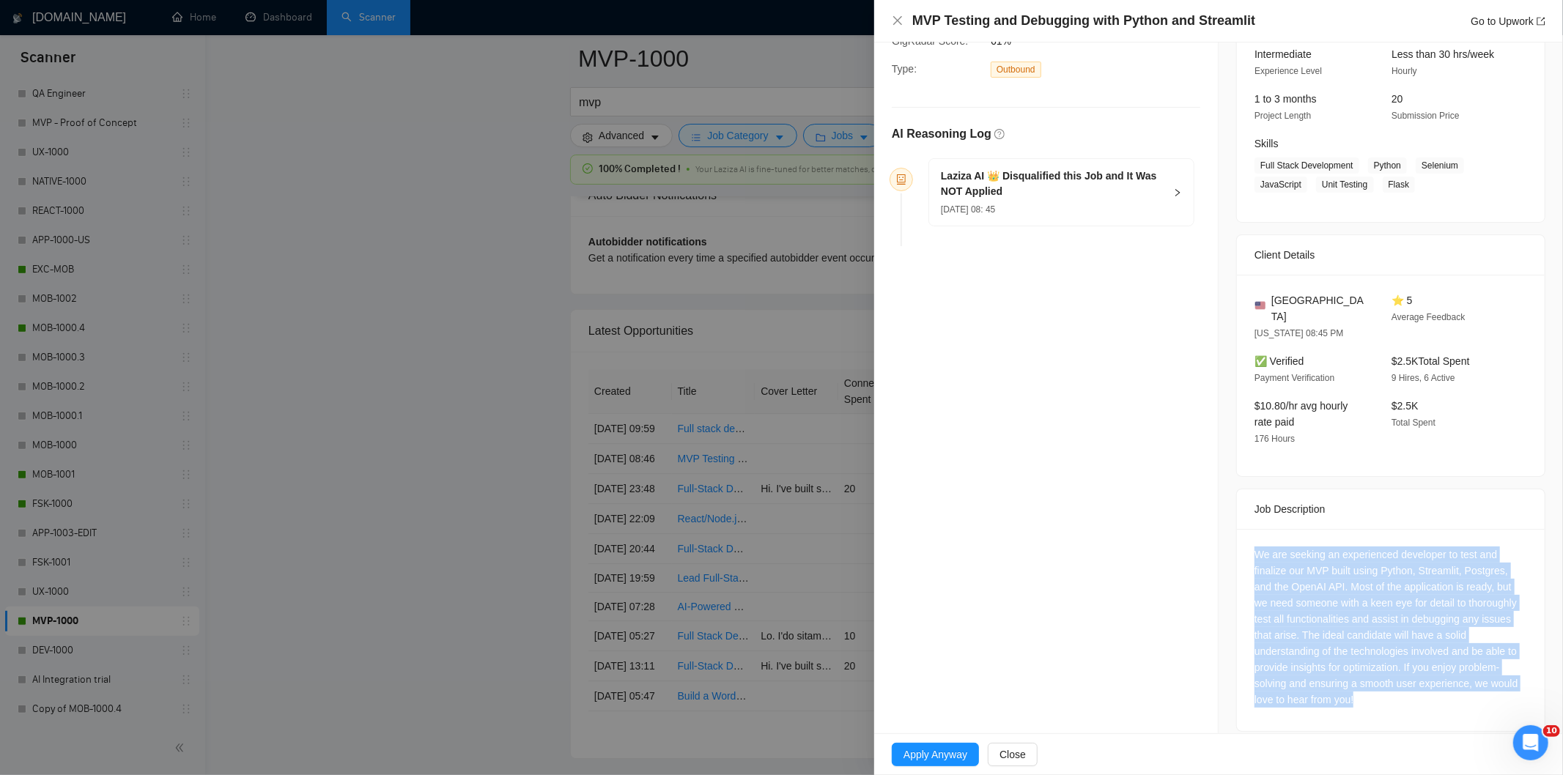
drag, startPoint x: 1380, startPoint y: 701, endPoint x: 1240, endPoint y: 539, distance: 214.7
click at [1240, 539] on div "We are seeking an experienced developer to test and finalize our MVP built usin…" at bounding box center [1391, 630] width 308 height 202
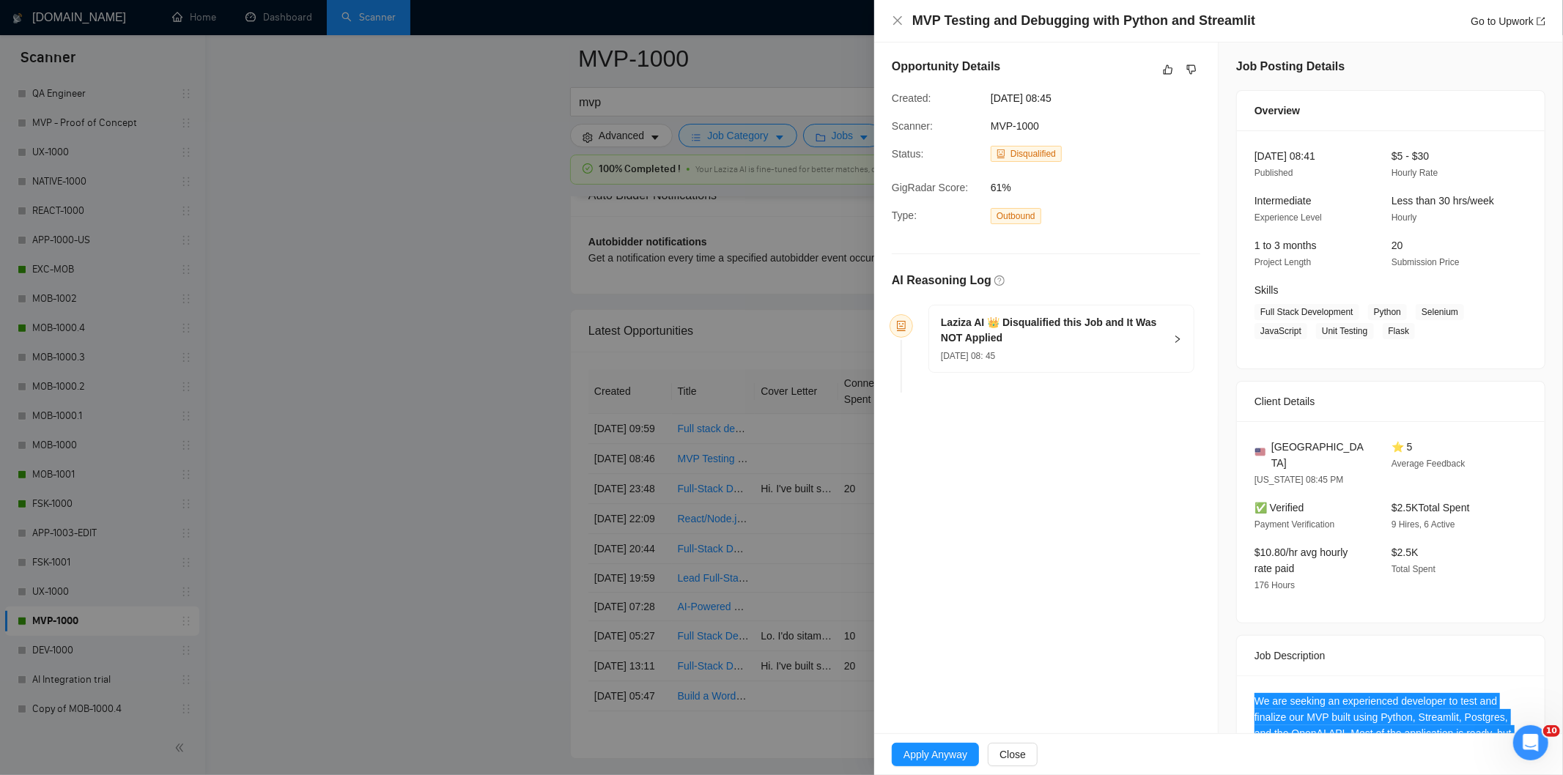
scroll to position [0, 0]
click at [1107, 353] on div "[DATE] 08: 45" at bounding box center [1053, 358] width 224 height 16
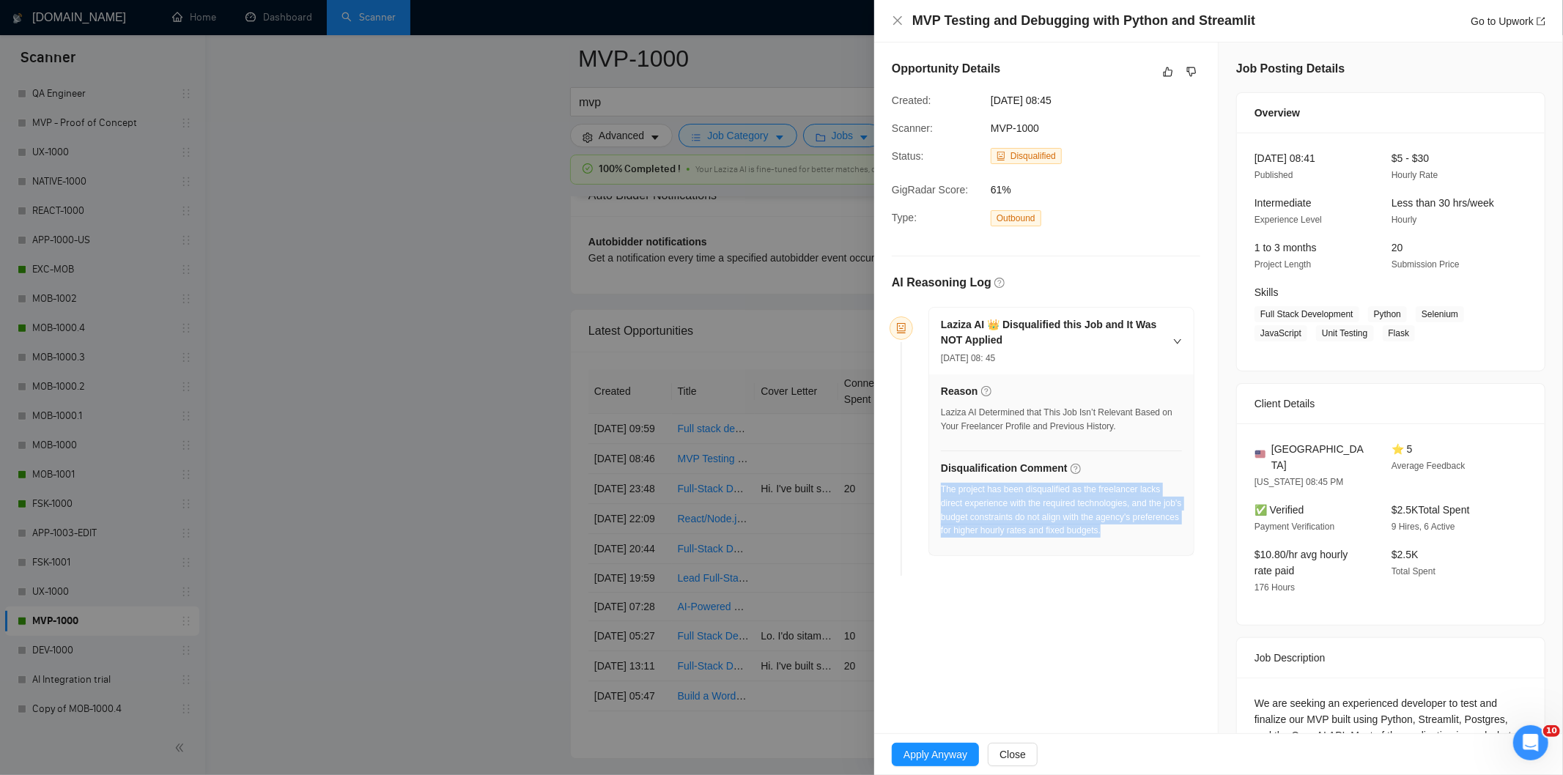
drag, startPoint x: 1156, startPoint y: 537, endPoint x: 941, endPoint y: 495, distance: 218.8
click at [941, 495] on div "The project has been disqualified as the freelancer lacks direct experience wit…" at bounding box center [1061, 510] width 241 height 55
click at [899, 20] on icon "close" at bounding box center [898, 21] width 12 height 12
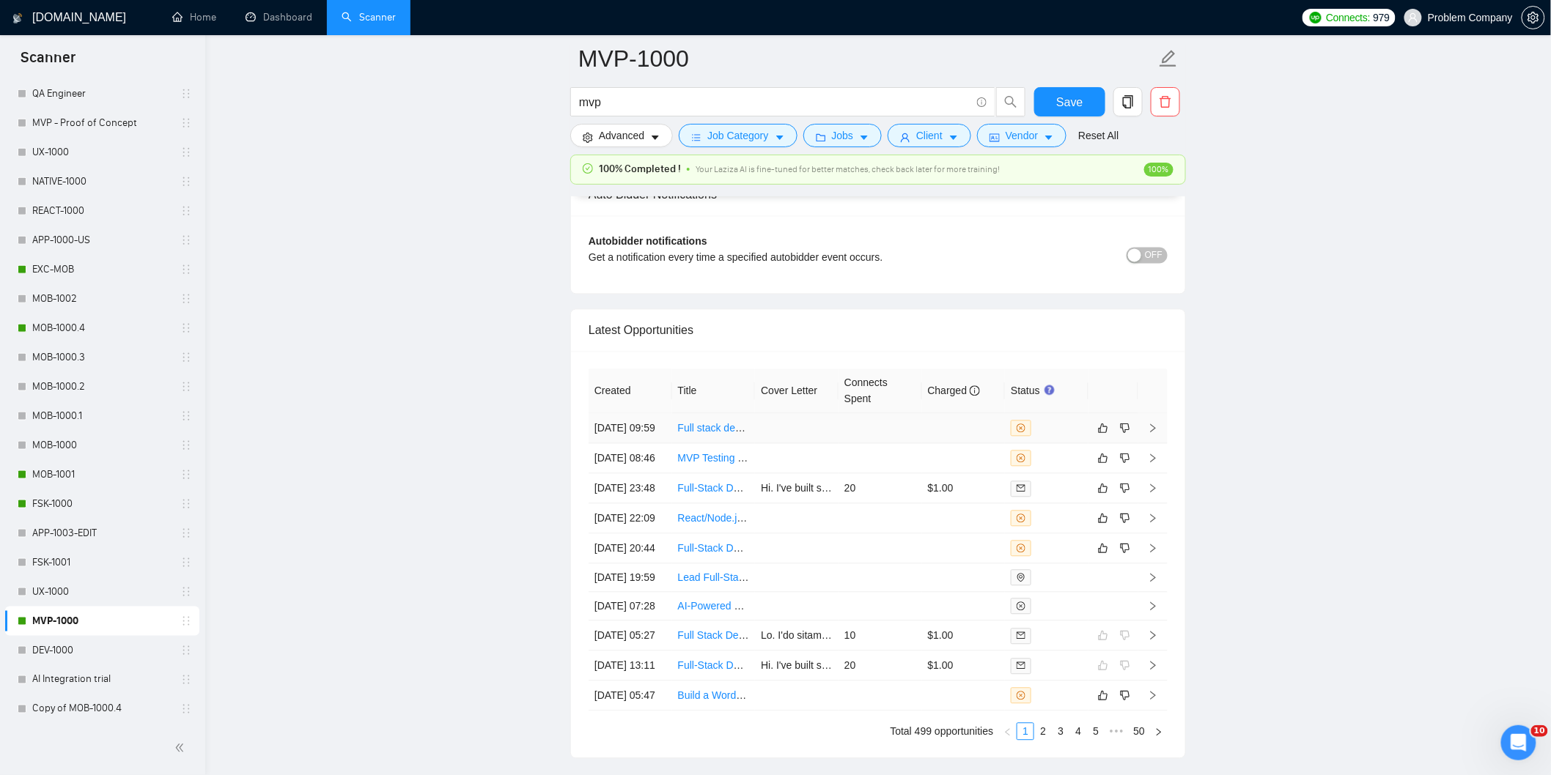
click at [648, 444] on td "[DATE] 09:59" at bounding box center [631, 429] width 84 height 30
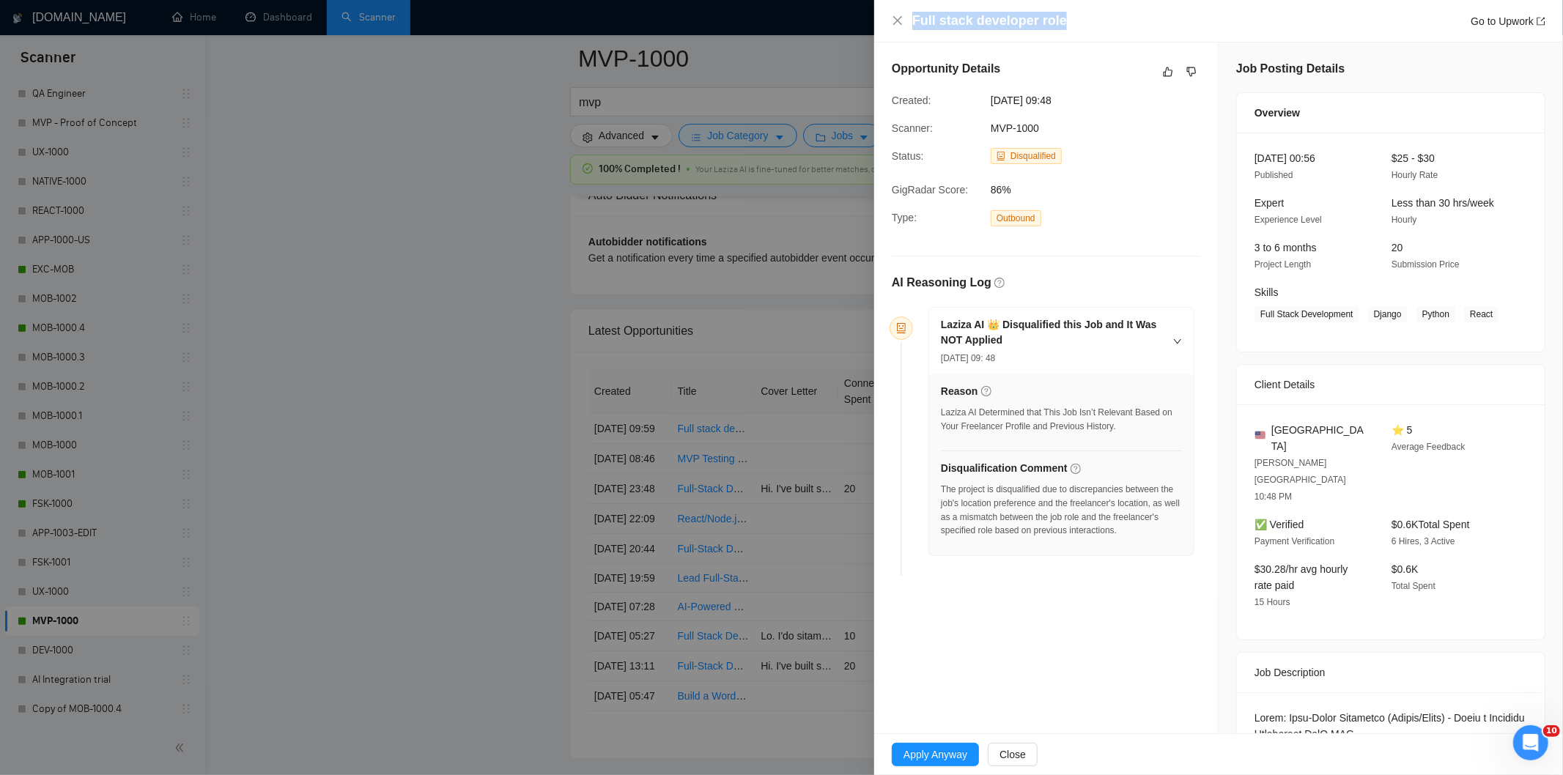
drag, startPoint x: 1107, startPoint y: 21, endPoint x: 913, endPoint y: 26, distance: 193.6
click at [913, 26] on div "Full stack developer role Go to Upwork" at bounding box center [1229, 21] width 633 height 18
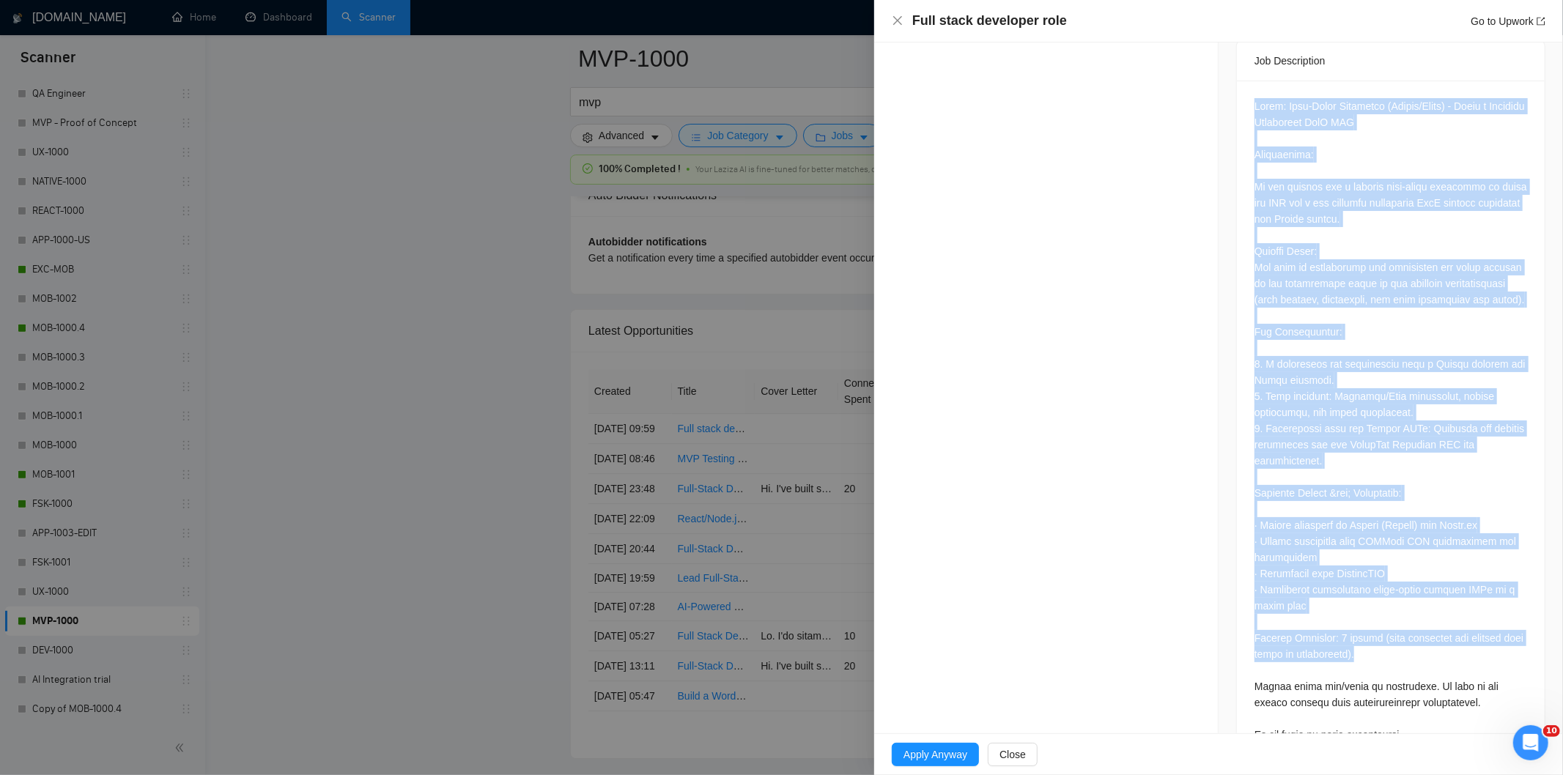
scroll to position [613, 0]
drag, startPoint x: 1243, startPoint y: 342, endPoint x: 1413, endPoint y: 682, distance: 379.6
click at [1413, 682] on div at bounding box center [1391, 423] width 308 height 686
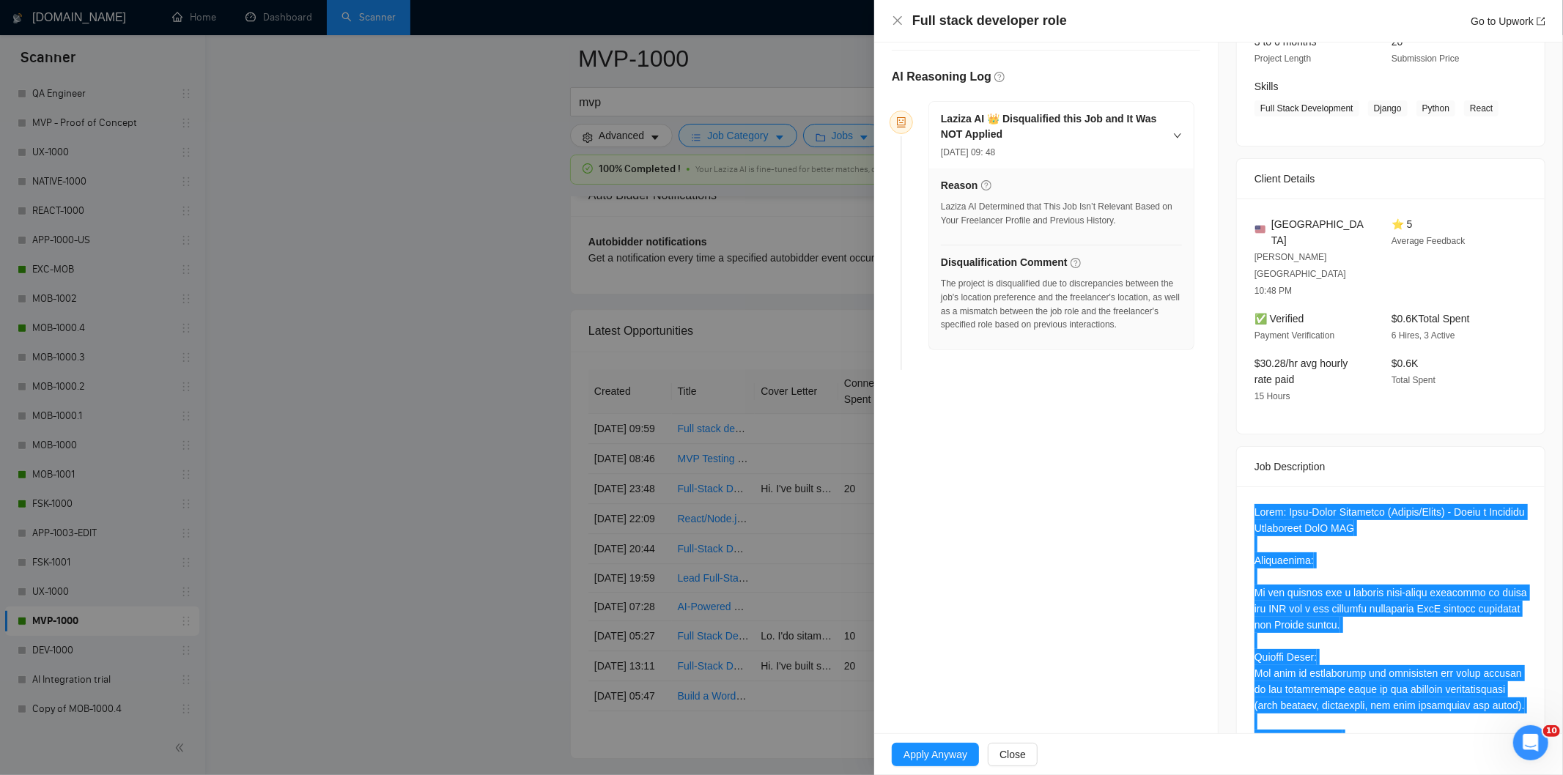
scroll to position [43, 0]
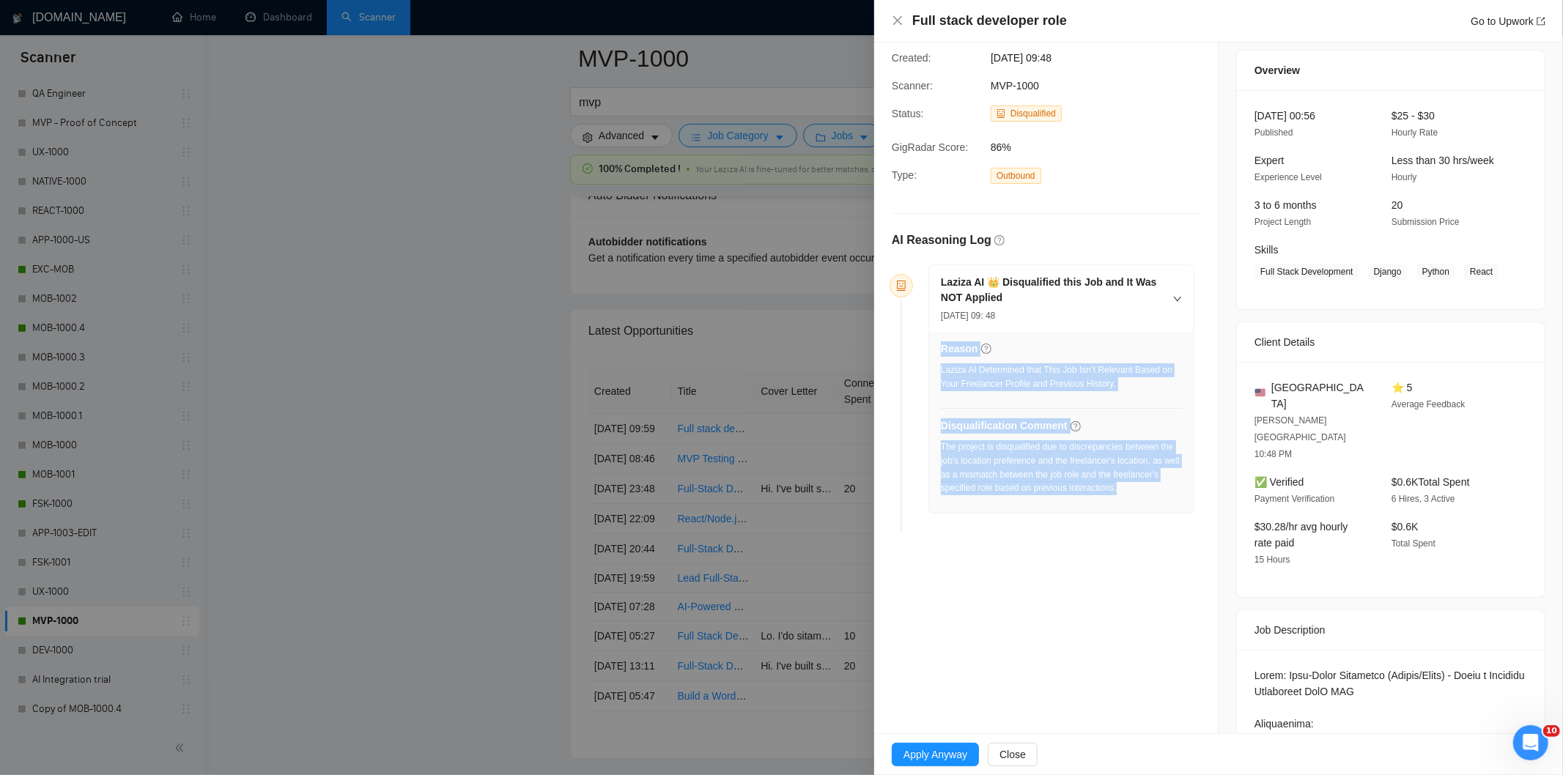
drag, startPoint x: 1145, startPoint y: 493, endPoint x: 939, endPoint y: 453, distance: 209.7
click at [939, 453] on div "Reason Laziza AI Determined that This Job Isn’t Relevant Based on Your Freelanc…" at bounding box center [1061, 422] width 265 height 181
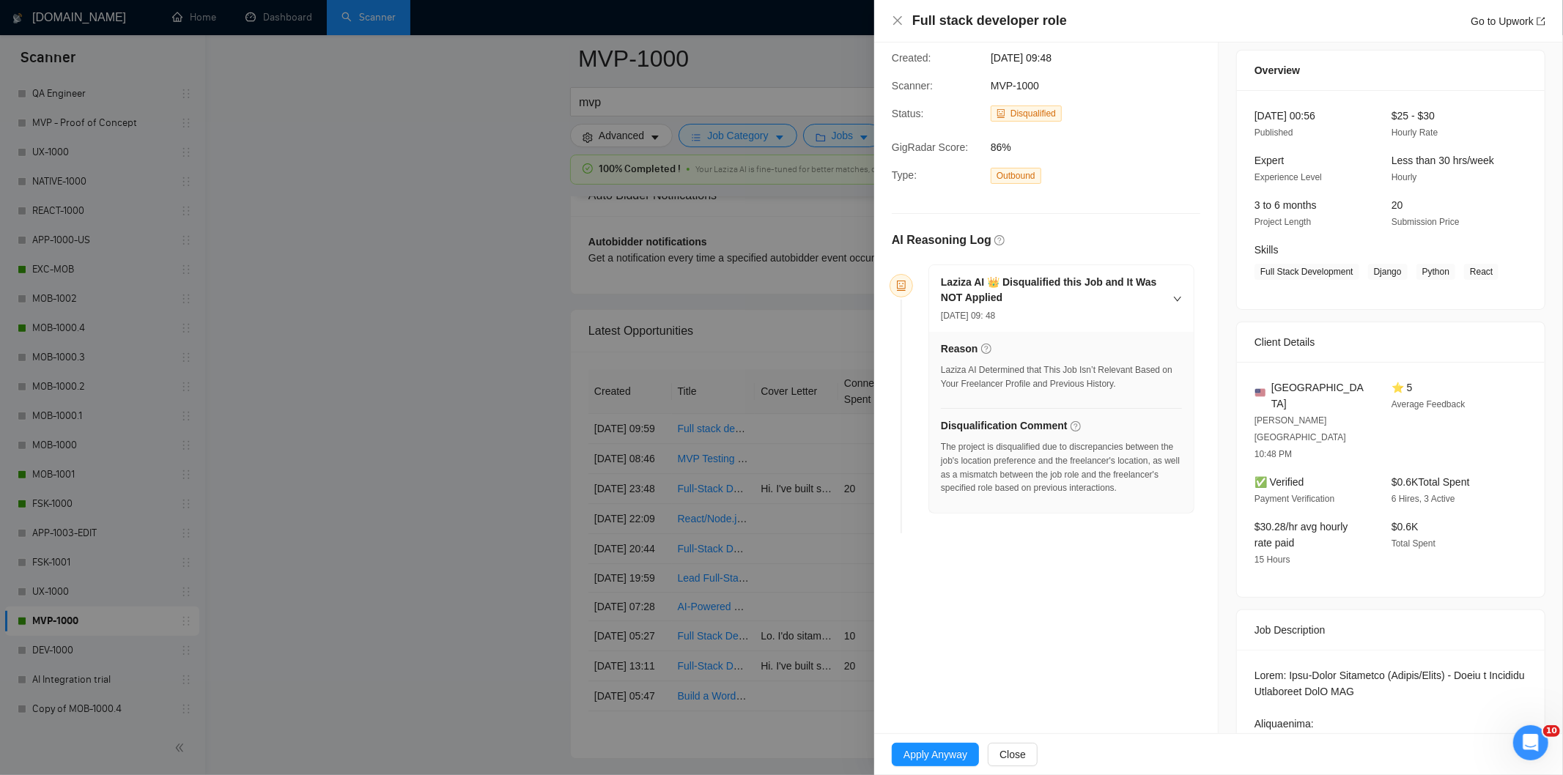
click at [939, 454] on div "Reason Laziza AI Determined that This Job Isn’t Relevant Based on Your Freelanc…" at bounding box center [1061, 422] width 265 height 181
drag, startPoint x: 1134, startPoint y: 495, endPoint x: 942, endPoint y: 451, distance: 197.2
click at [942, 451] on div "The project is disqualified due to discrepancies between the job's location pre…" at bounding box center [1061, 473] width 241 height 64
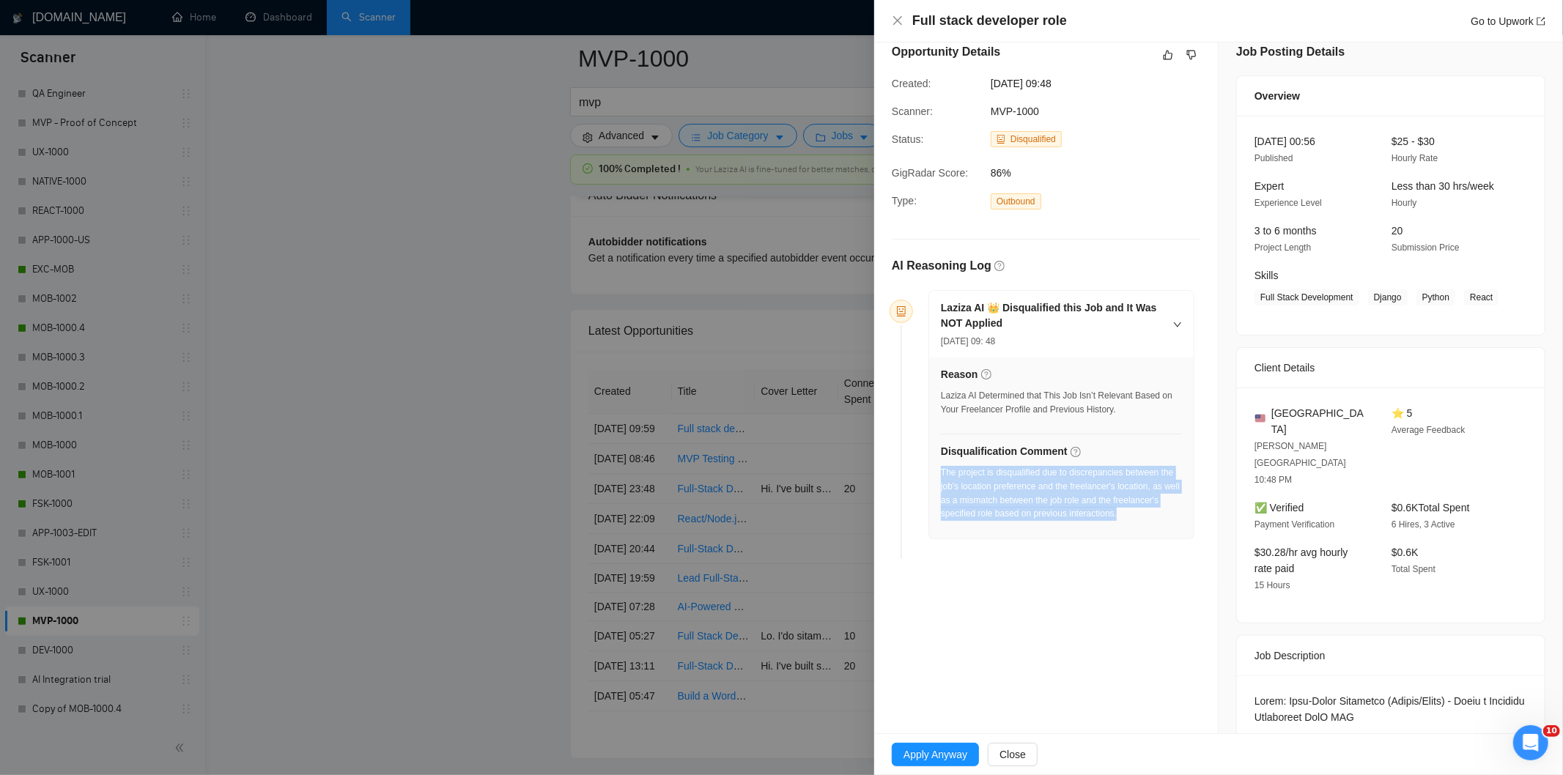
scroll to position [0, 0]
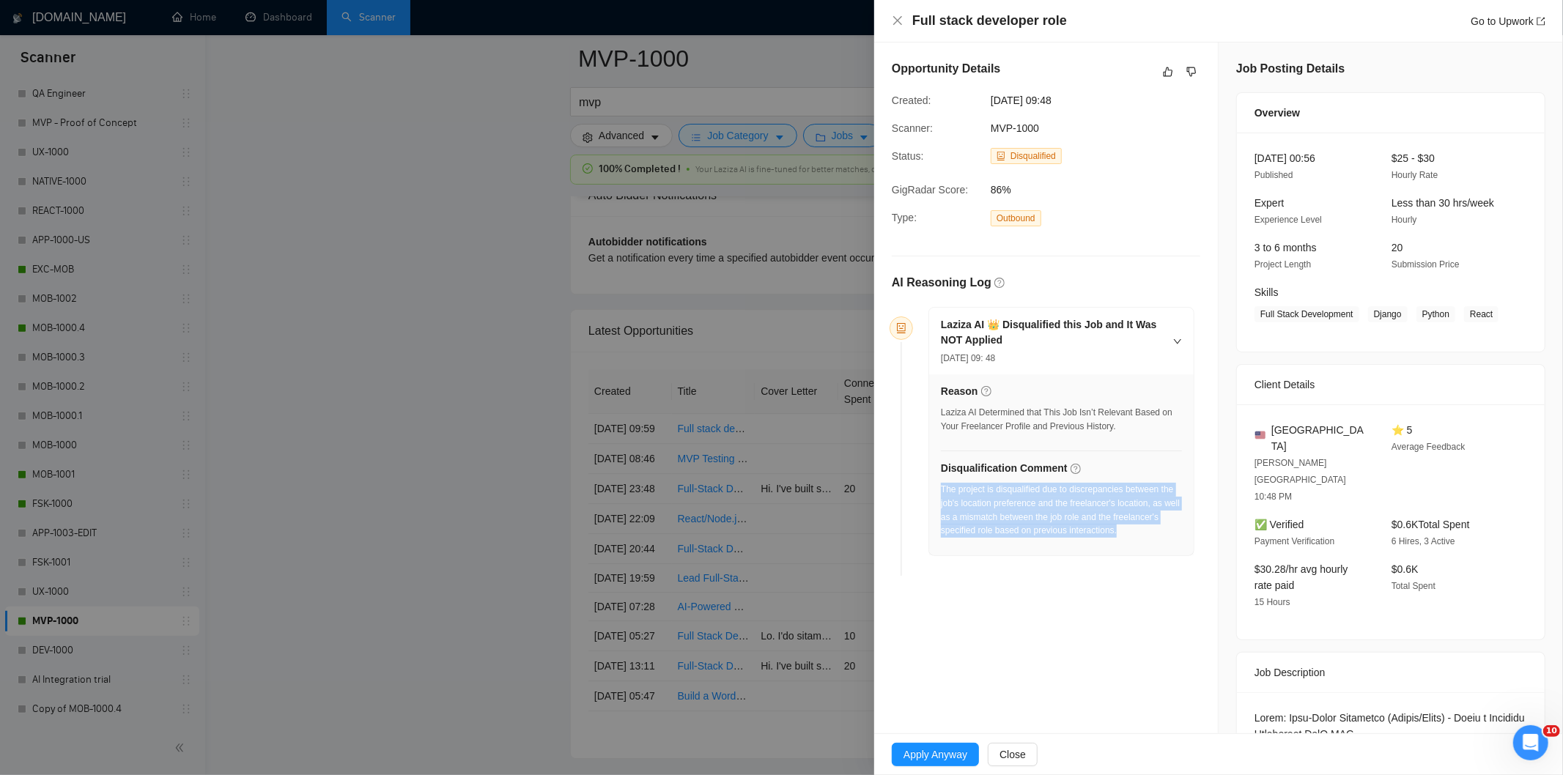
drag, startPoint x: 1110, startPoint y: 100, endPoint x: 979, endPoint y: 97, distance: 131.2
click at [979, 97] on div "Created: [DATE] 09:48" at bounding box center [1034, 100] width 297 height 16
